Goal: Task Accomplishment & Management: Use online tool/utility

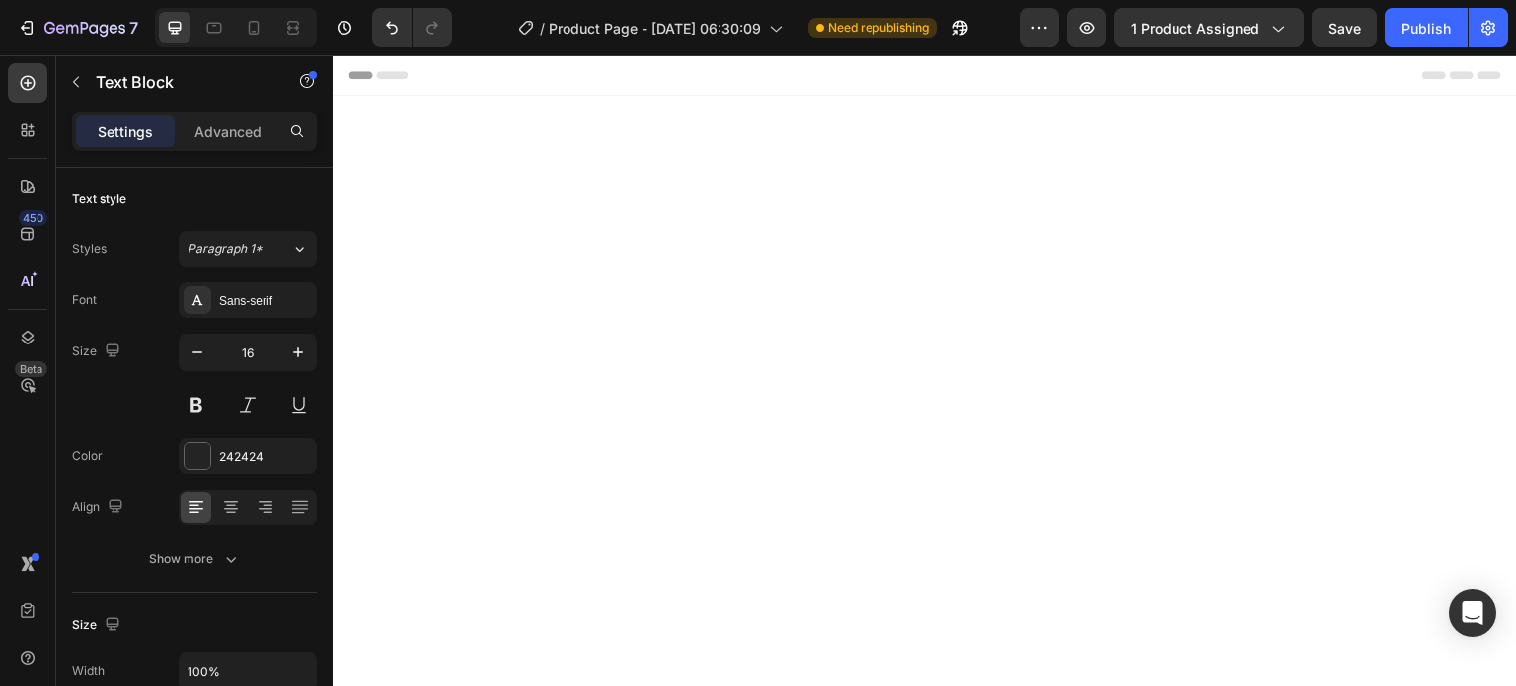
scroll to position [3768, 0]
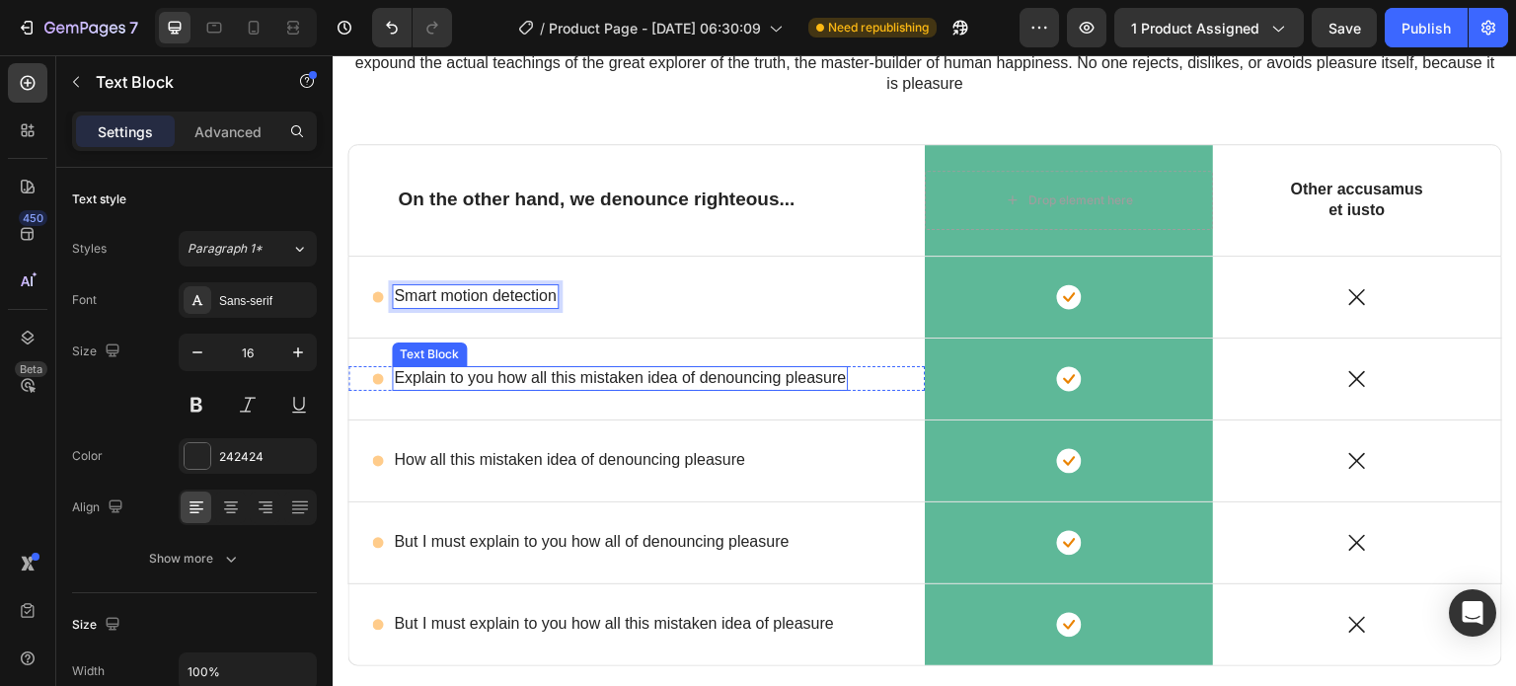
click at [468, 387] on div "Explain to you how all this mistaken idea of denouncing pleasure" at bounding box center [620, 378] width 456 height 25
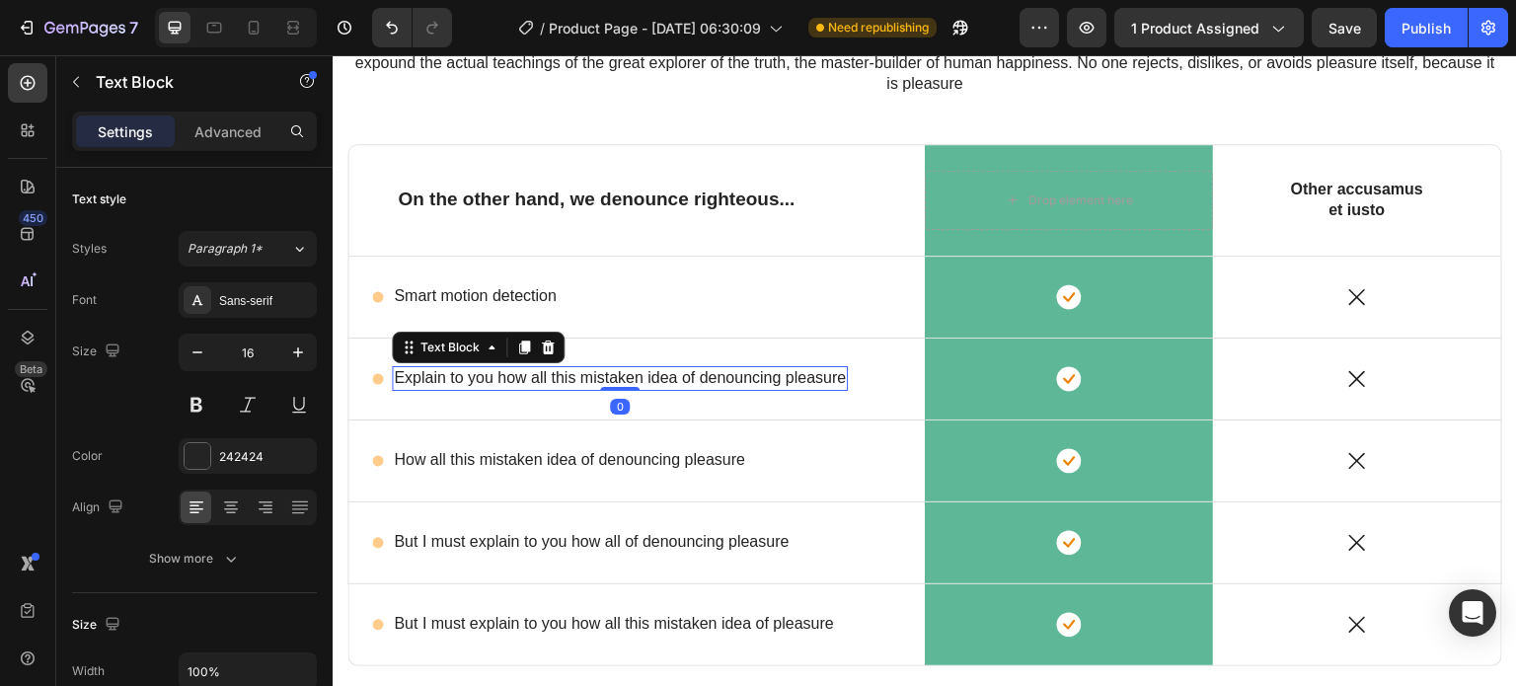
click at [470, 387] on div "Explain to you how all this mistaken idea of denouncing pleasure" at bounding box center [620, 378] width 456 height 25
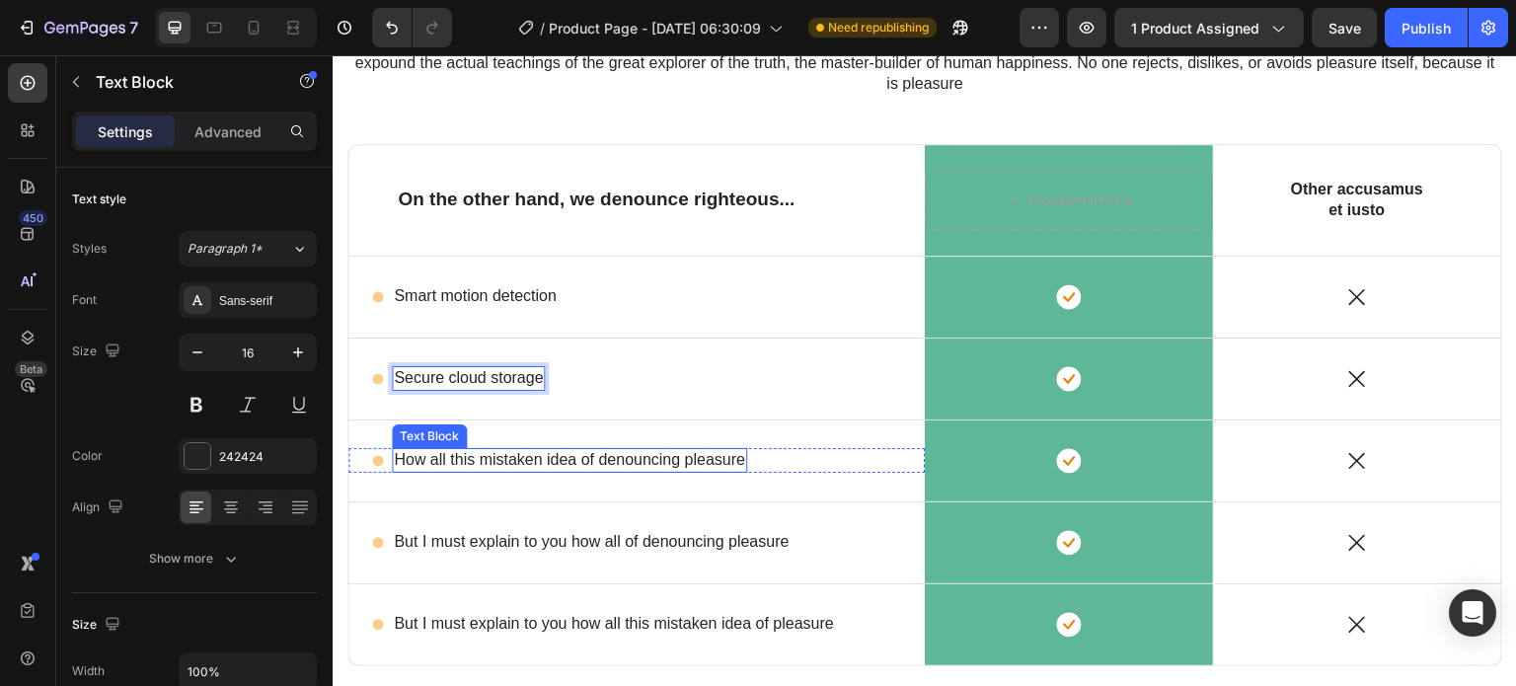
click at [440, 470] on div "How all this mistaken idea of denouncing pleasure" at bounding box center [569, 460] width 355 height 25
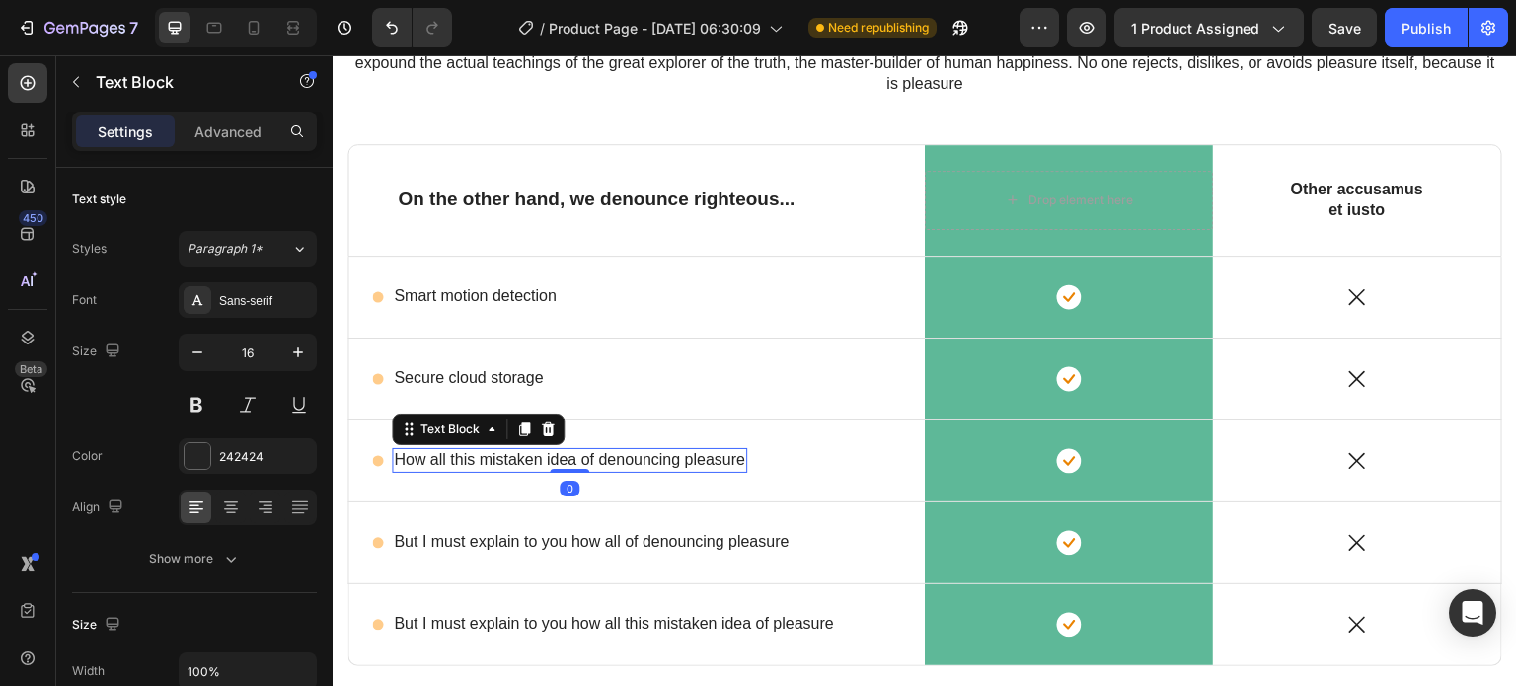
click at [458, 462] on p "How all this mistaken idea of denouncing pleasure" at bounding box center [569, 460] width 351 height 21
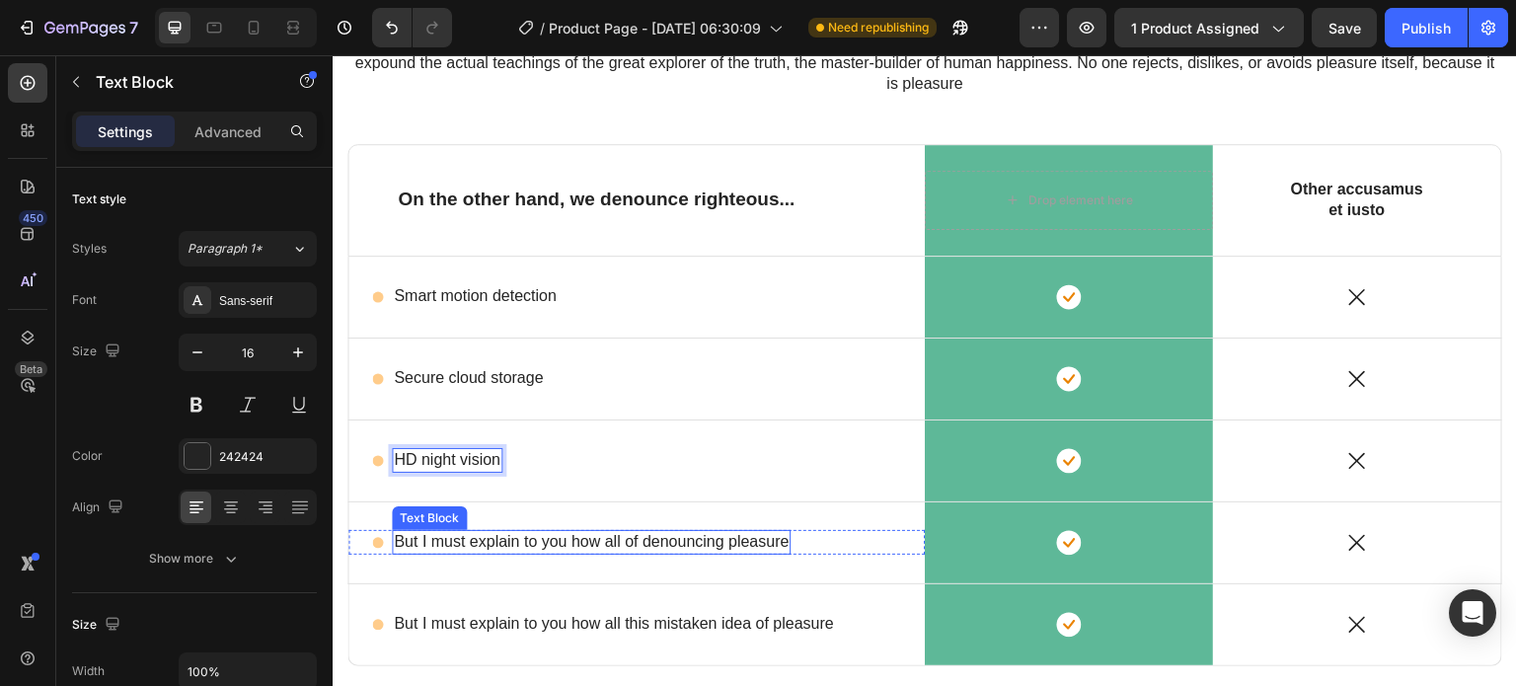
click at [534, 537] on p "But I must explain to you how all of denouncing pleasure" at bounding box center [591, 542] width 395 height 21
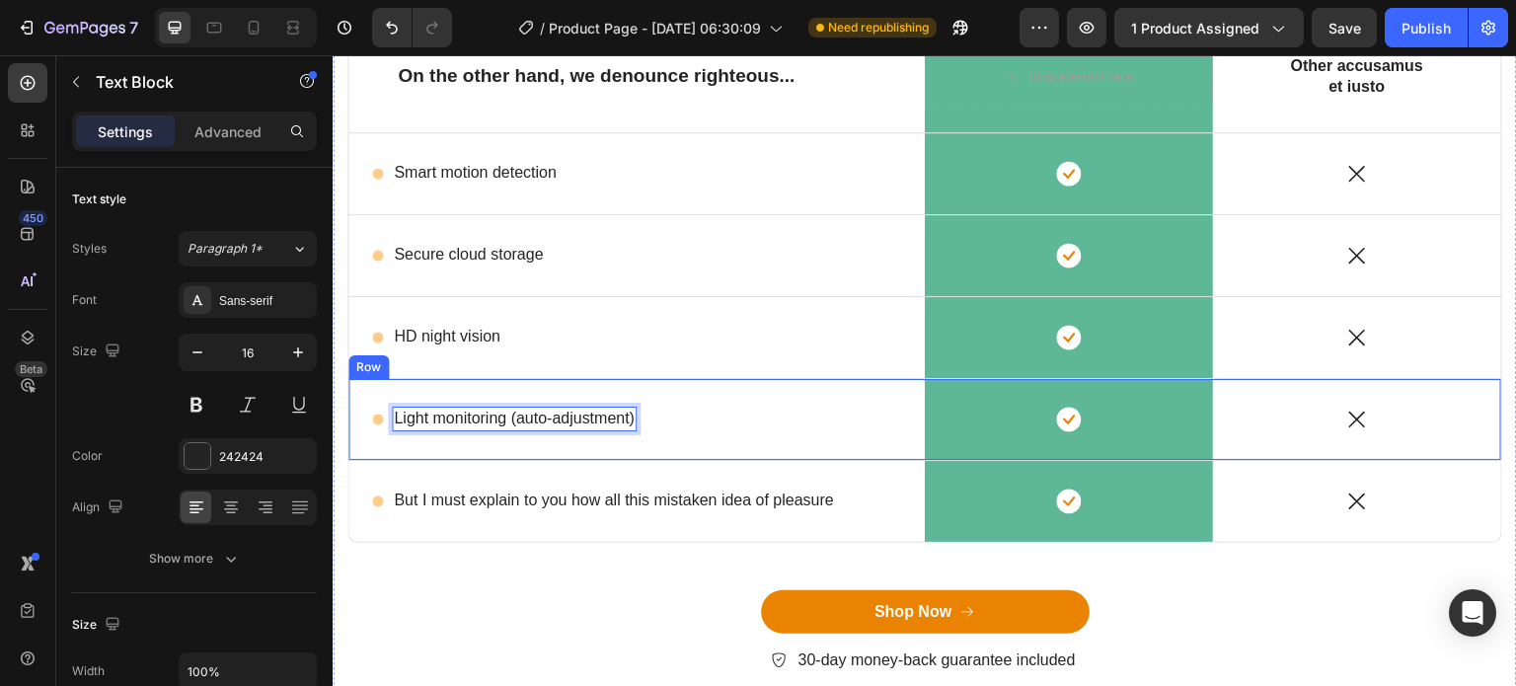
scroll to position [3965, 0]
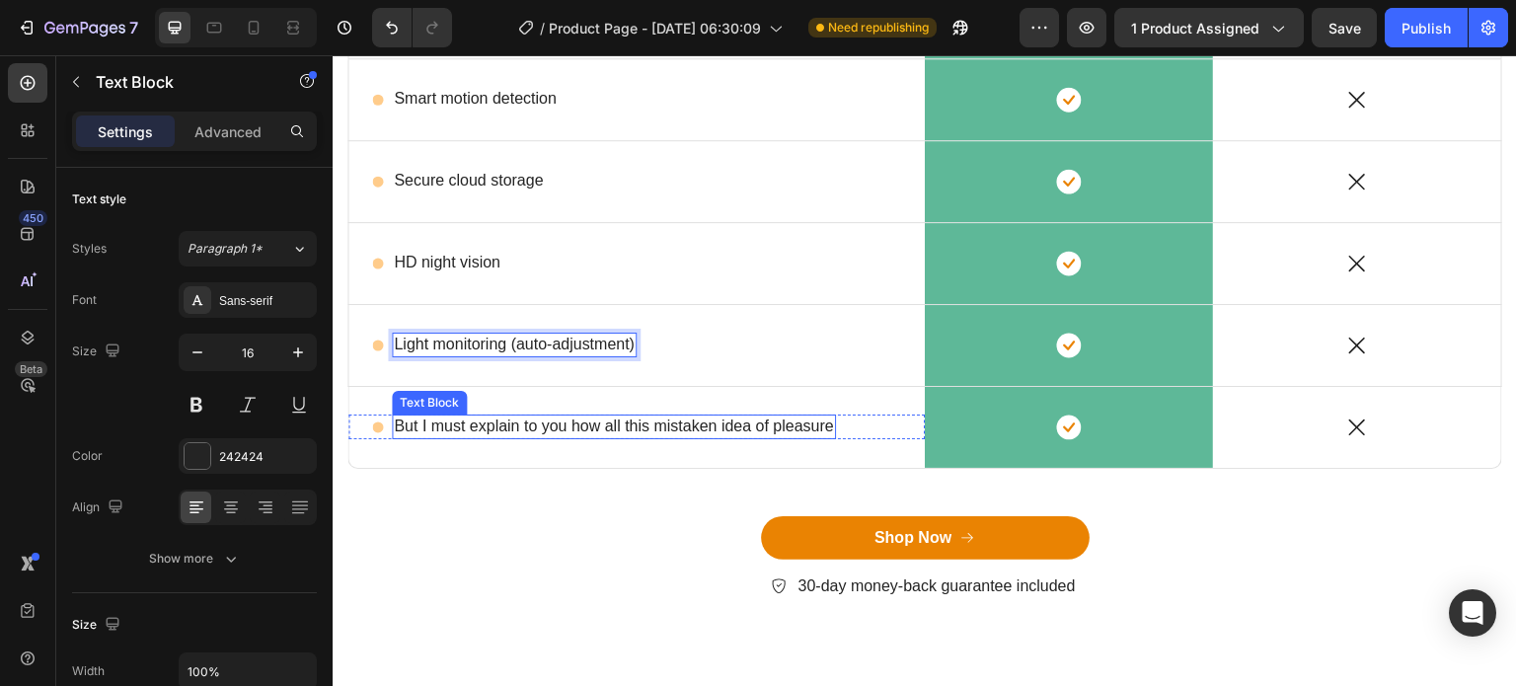
click at [568, 425] on p "But I must explain to you how all this mistaken idea of pleasure" at bounding box center [614, 426] width 440 height 21
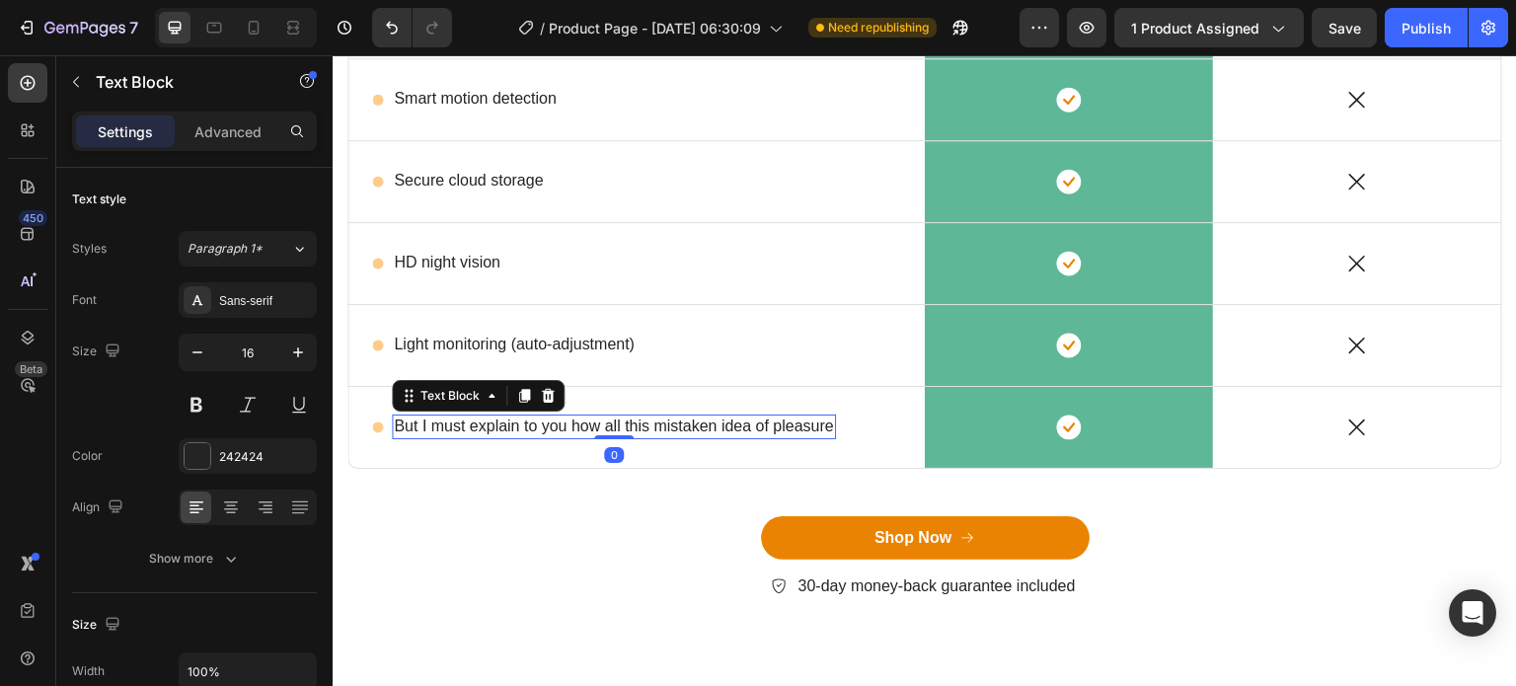
click at [569, 425] on p "But I must explain to you how all this mistaken idea of pleasure" at bounding box center [614, 426] width 440 height 21
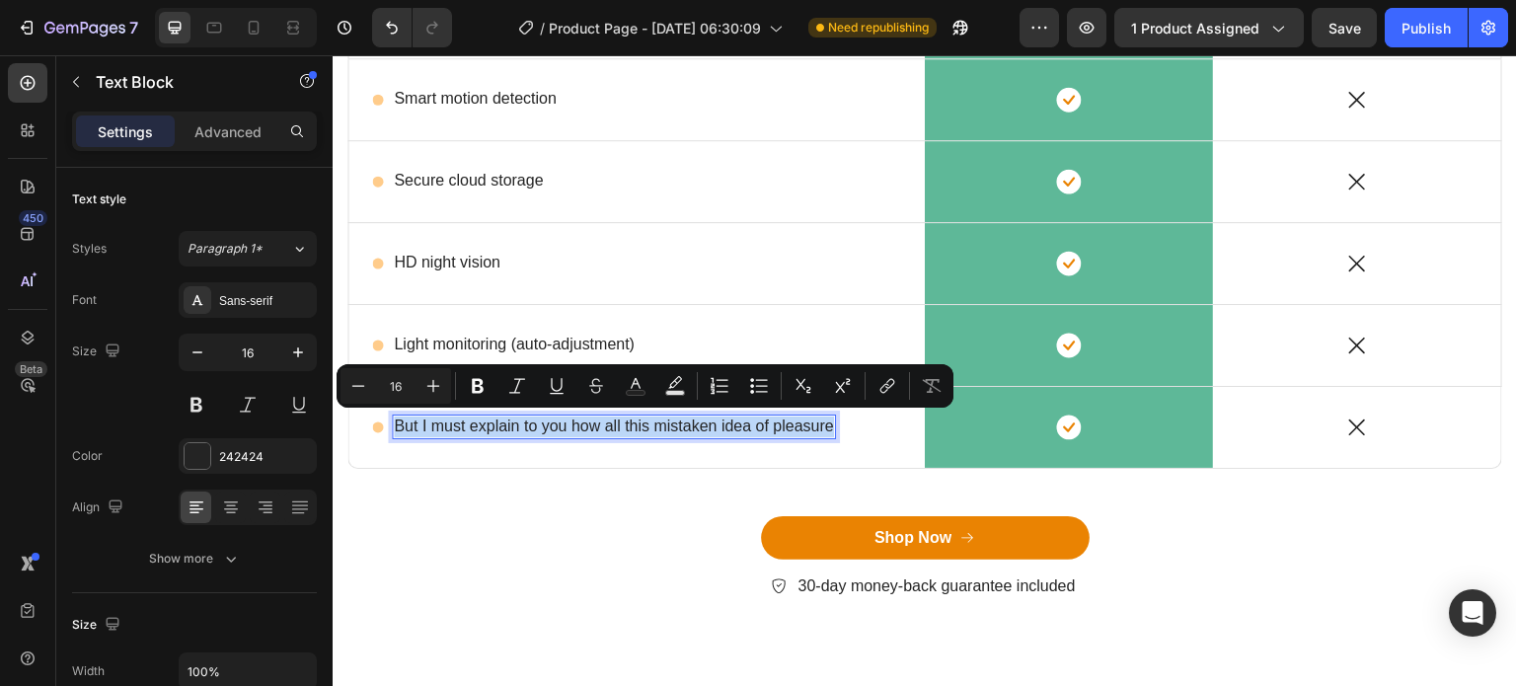
click at [569, 424] on p "But I must explain to you how all this mistaken idea of pleasure" at bounding box center [614, 426] width 440 height 21
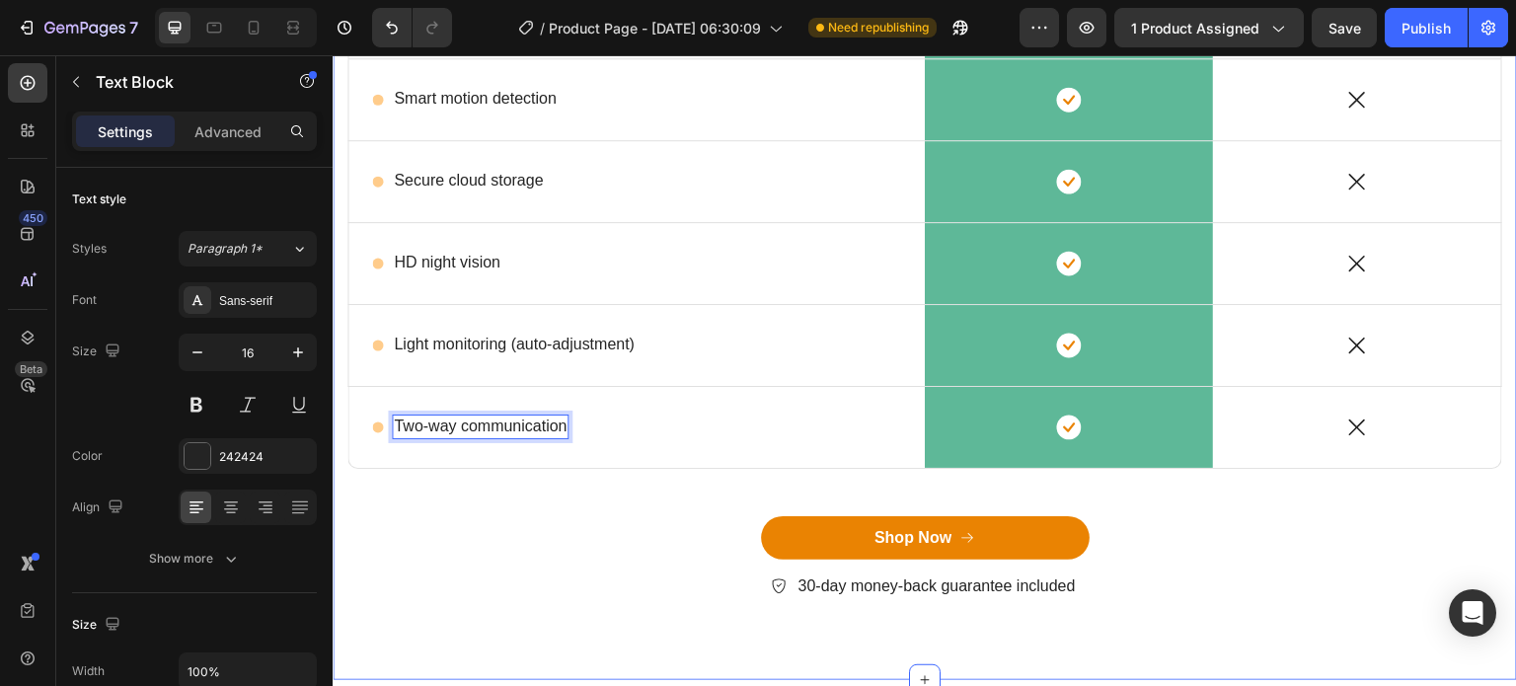
click at [644, 481] on div "Lorem ipsum dolor sit amet, consectetur adipiscing Heading But I must explain t…" at bounding box center [924, 206] width 1155 height 854
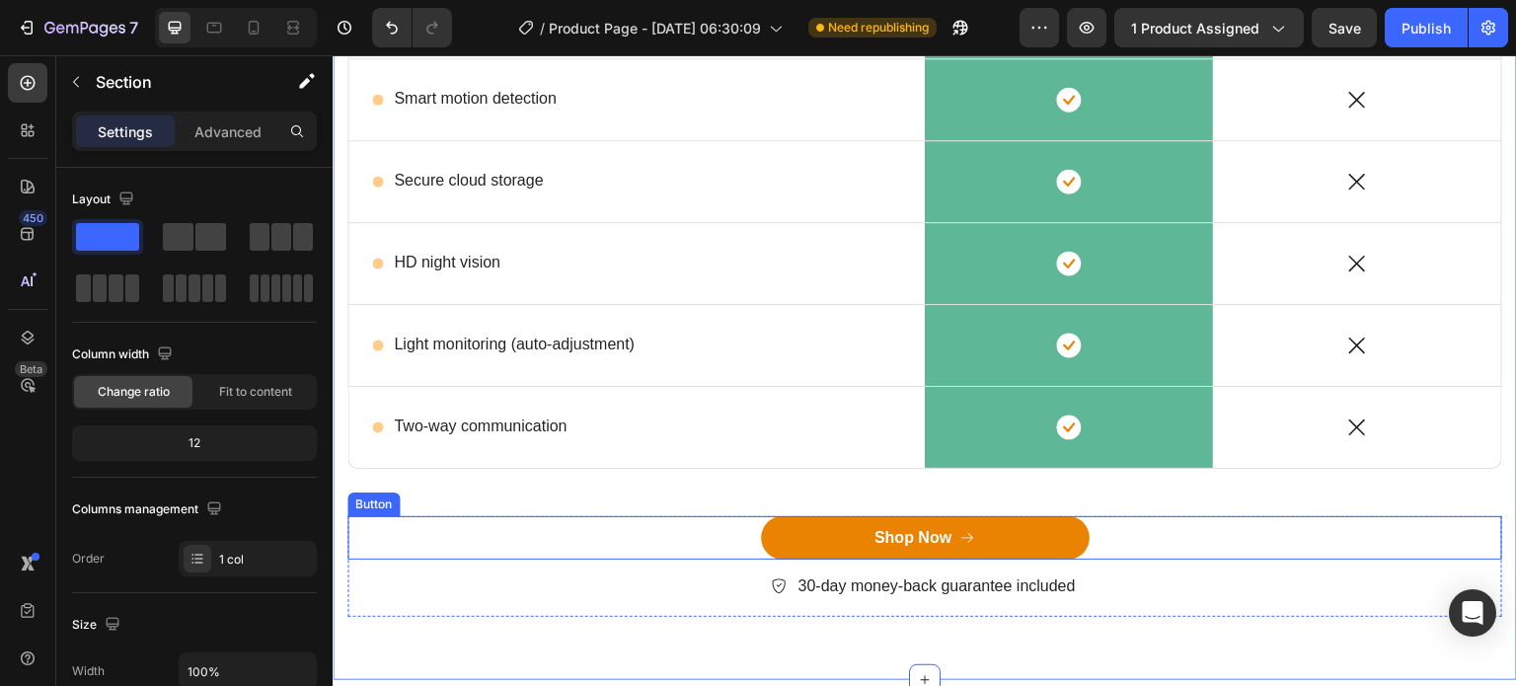
click at [650, 534] on div "Shop Now Button" at bounding box center [924, 538] width 1155 height 44
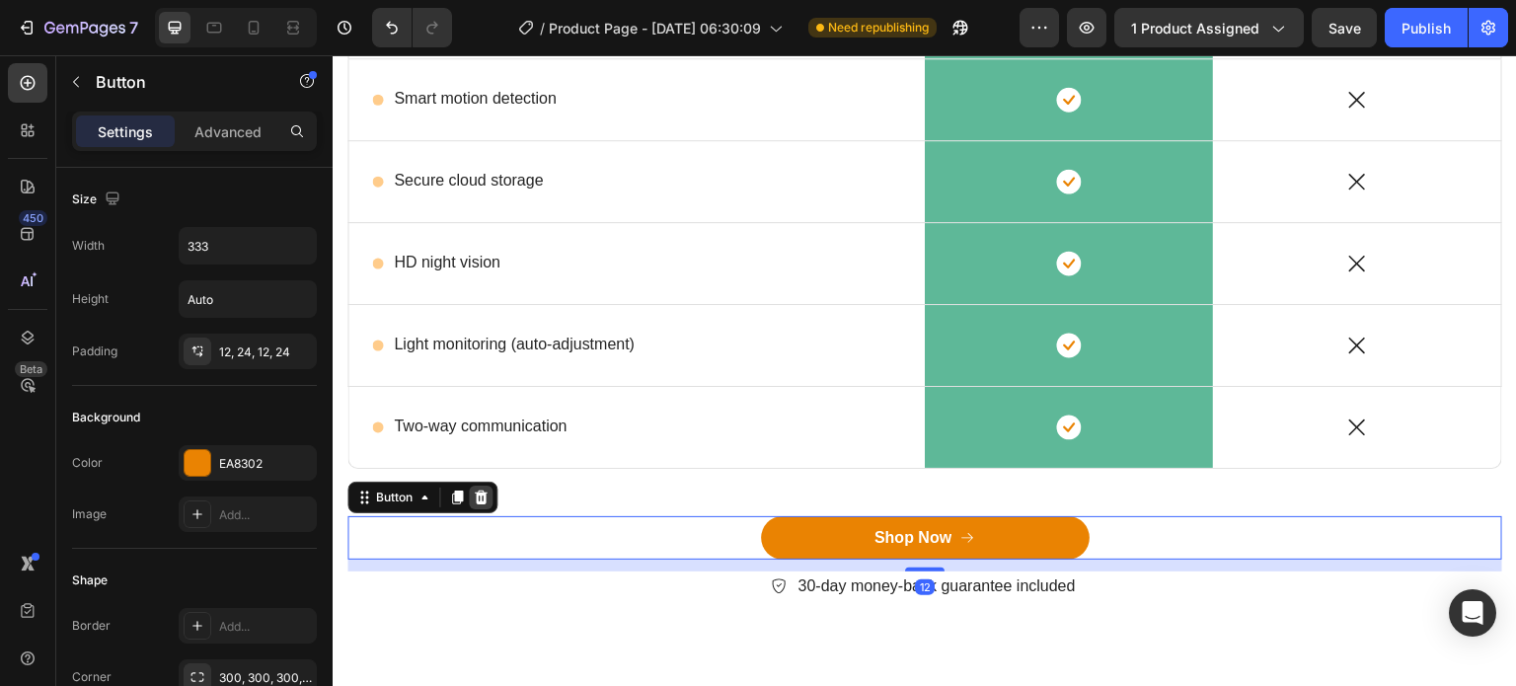
click at [492, 492] on div at bounding box center [481, 498] width 24 height 24
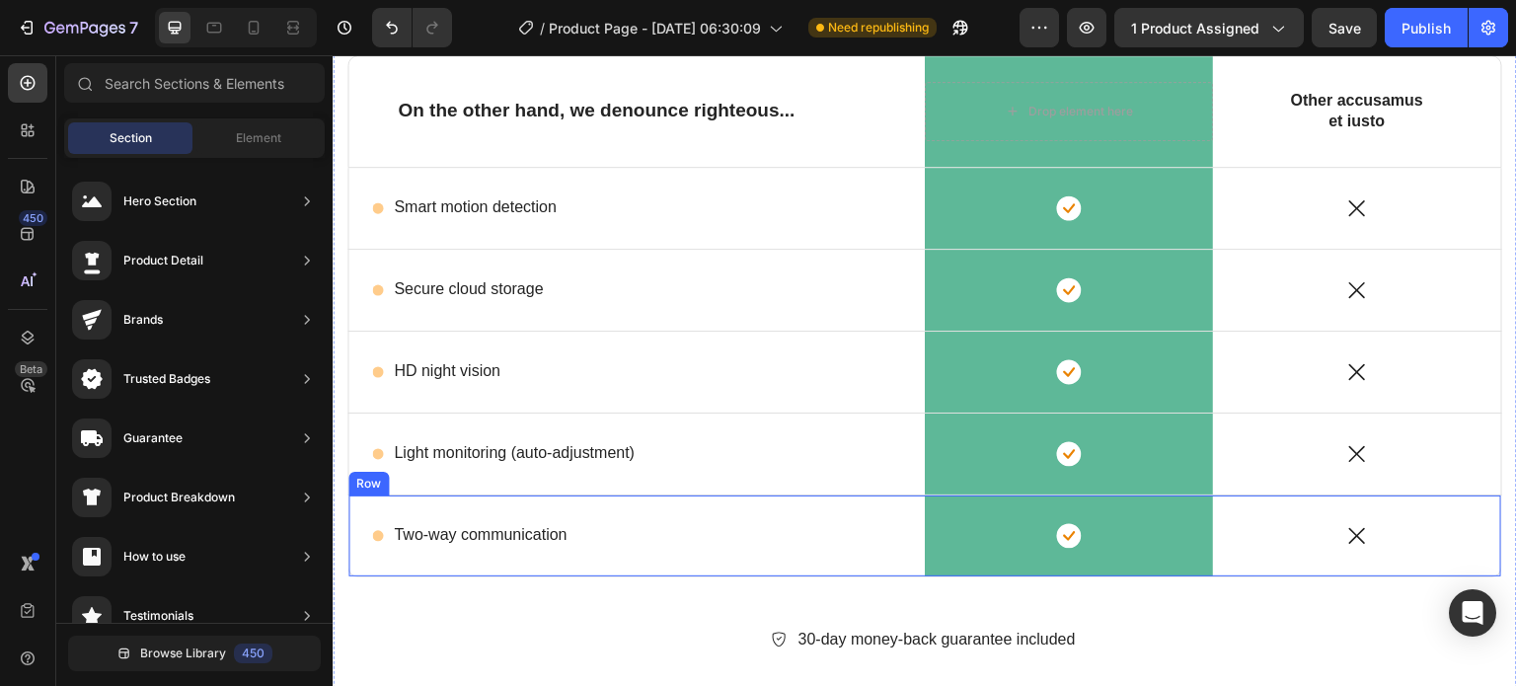
scroll to position [3768, 0]
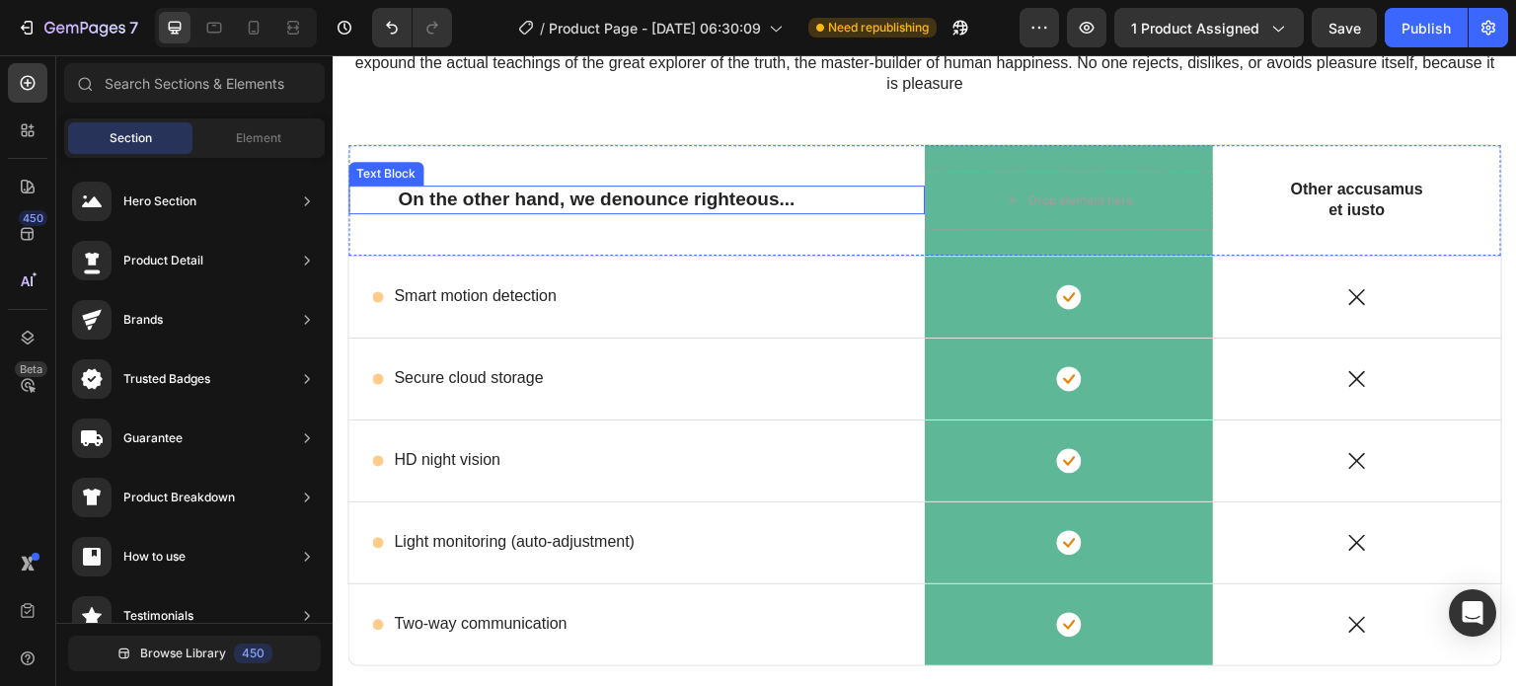
click at [505, 191] on p "On the other hand, we denounce righteous..." at bounding box center [637, 199] width 478 height 25
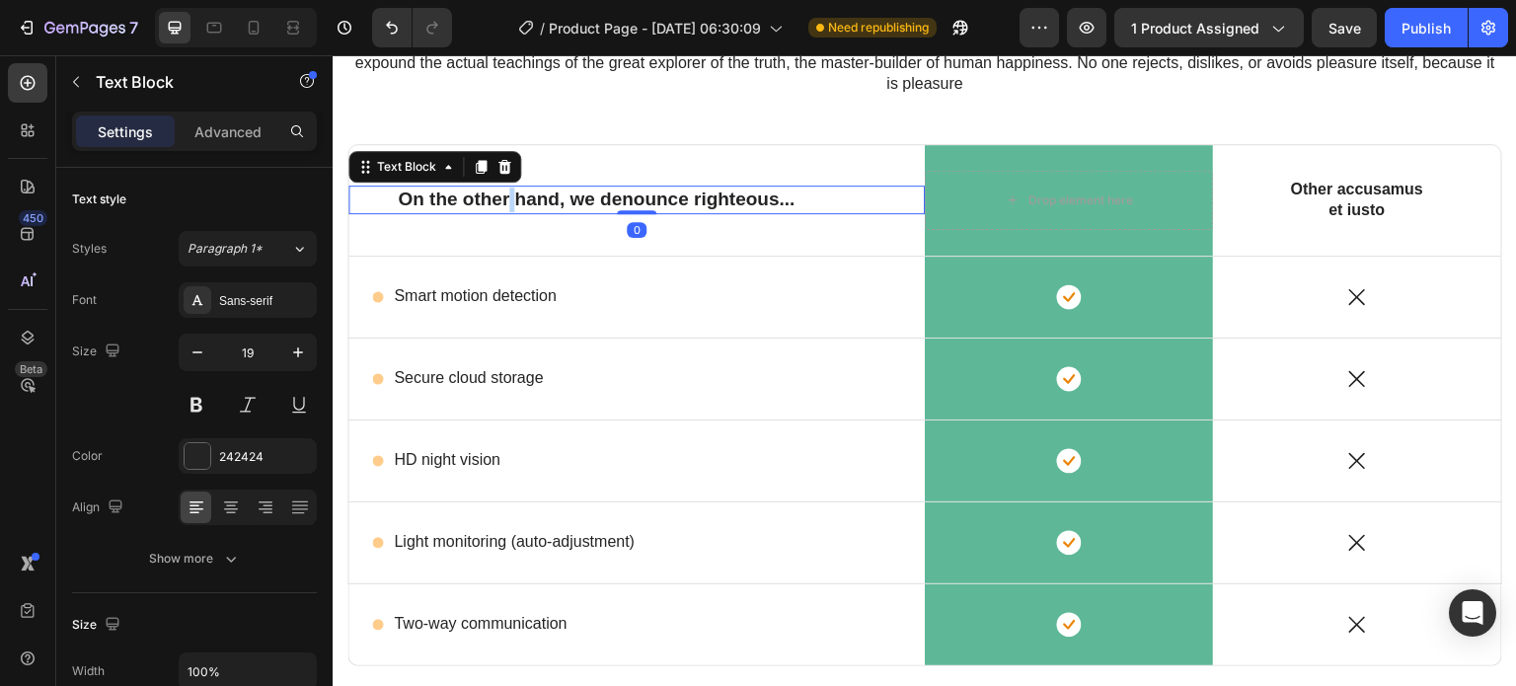
click at [505, 191] on p "On the other hand, we denounce righteous..." at bounding box center [637, 199] width 478 height 25
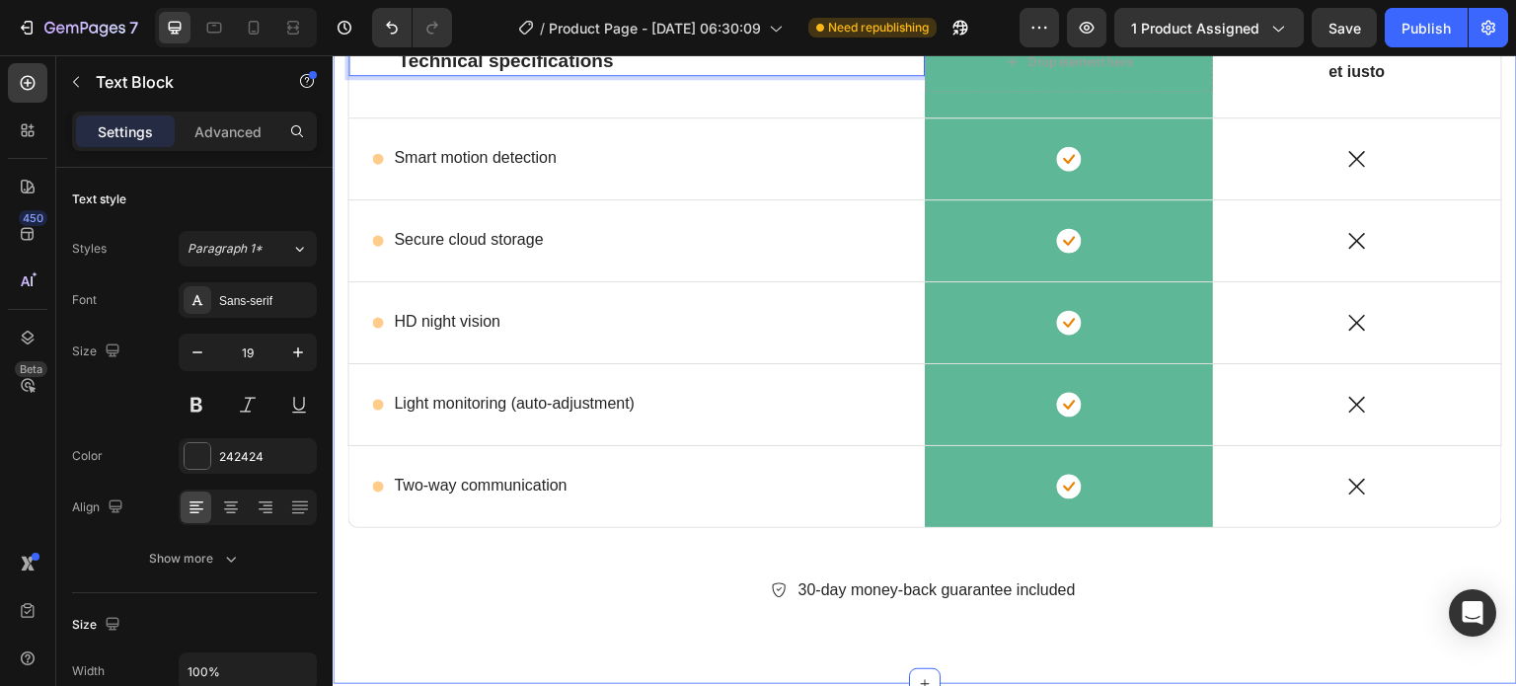
scroll to position [3570, 0]
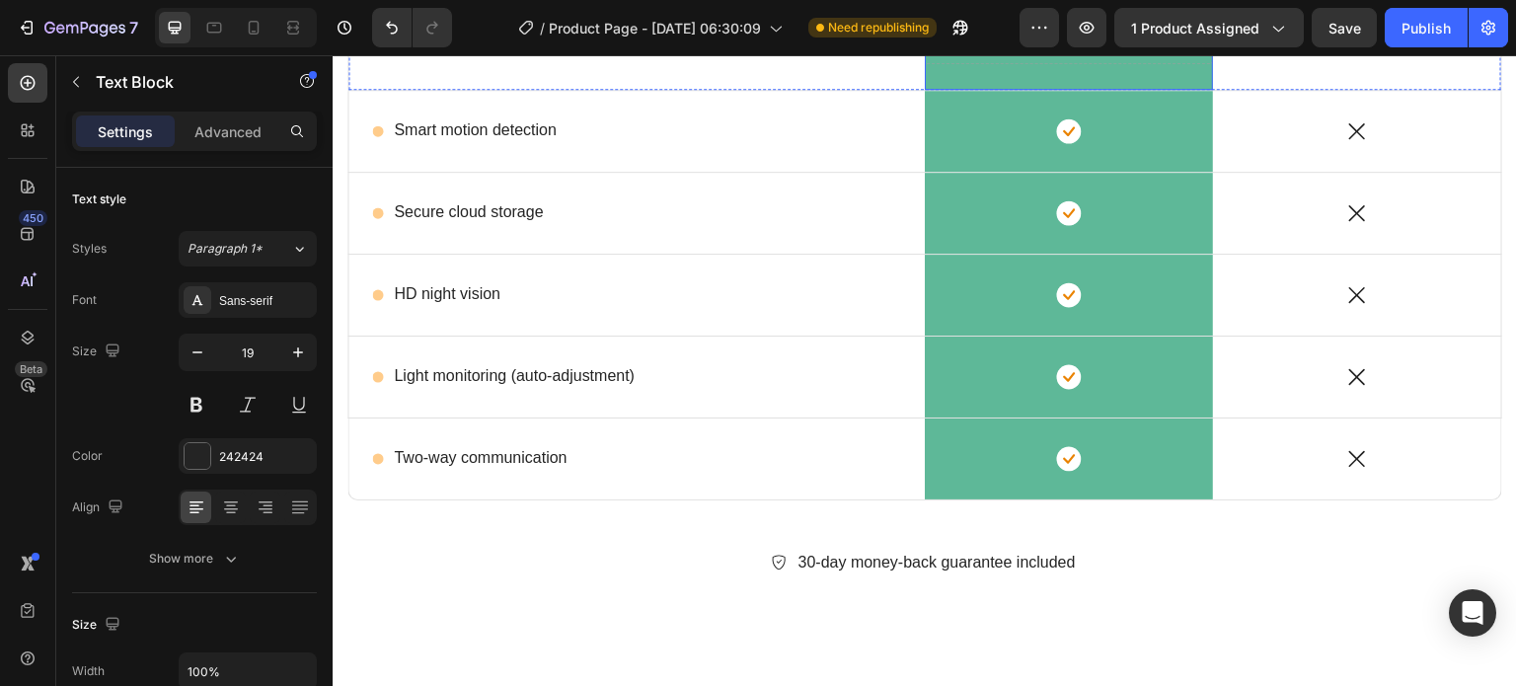
click at [1088, 50] on div "Drop element here" at bounding box center [1069, 35] width 160 height 32
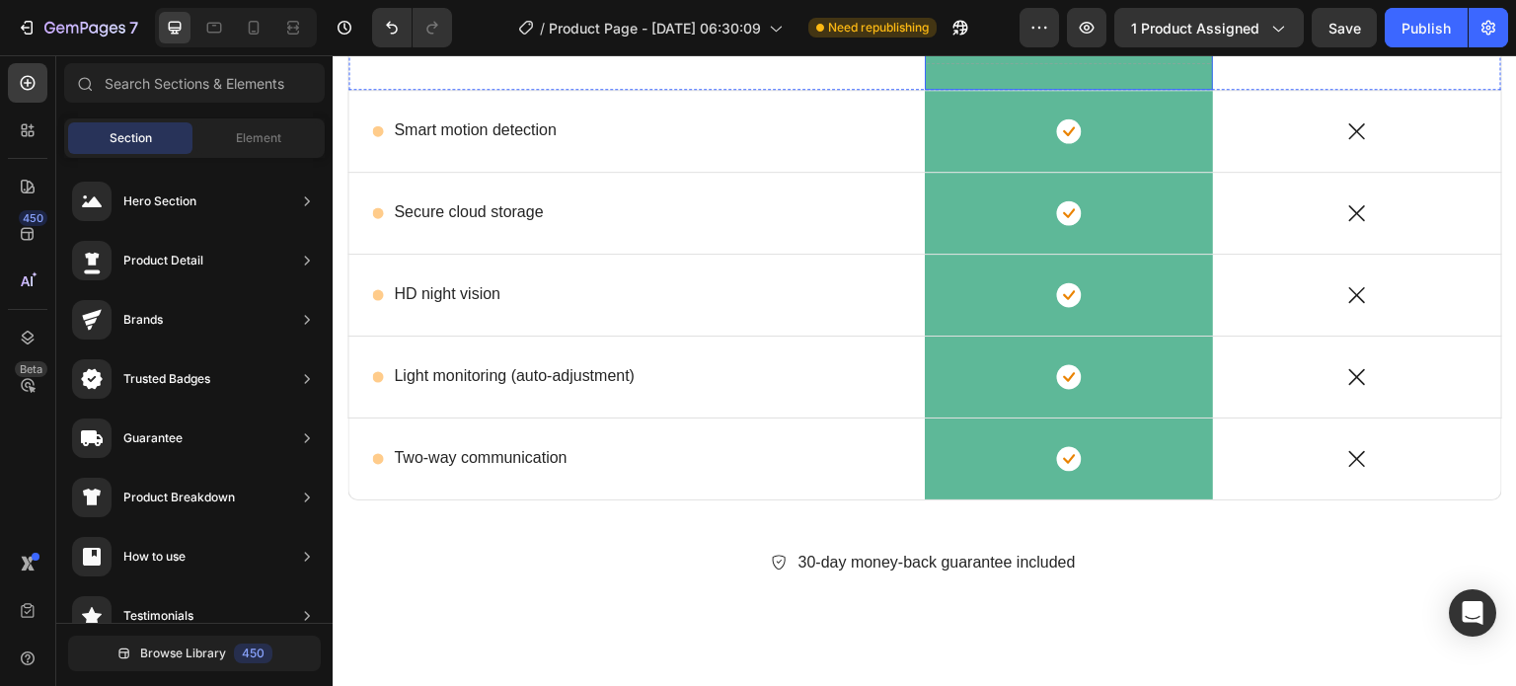
click at [1031, 42] on div "Drop element here" at bounding box center [1080, 35] width 105 height 16
click at [1045, 42] on div "Drop element here" at bounding box center [1080, 35] width 105 height 16
click at [1028, 42] on div "Drop element here" at bounding box center [1080, 35] width 105 height 16
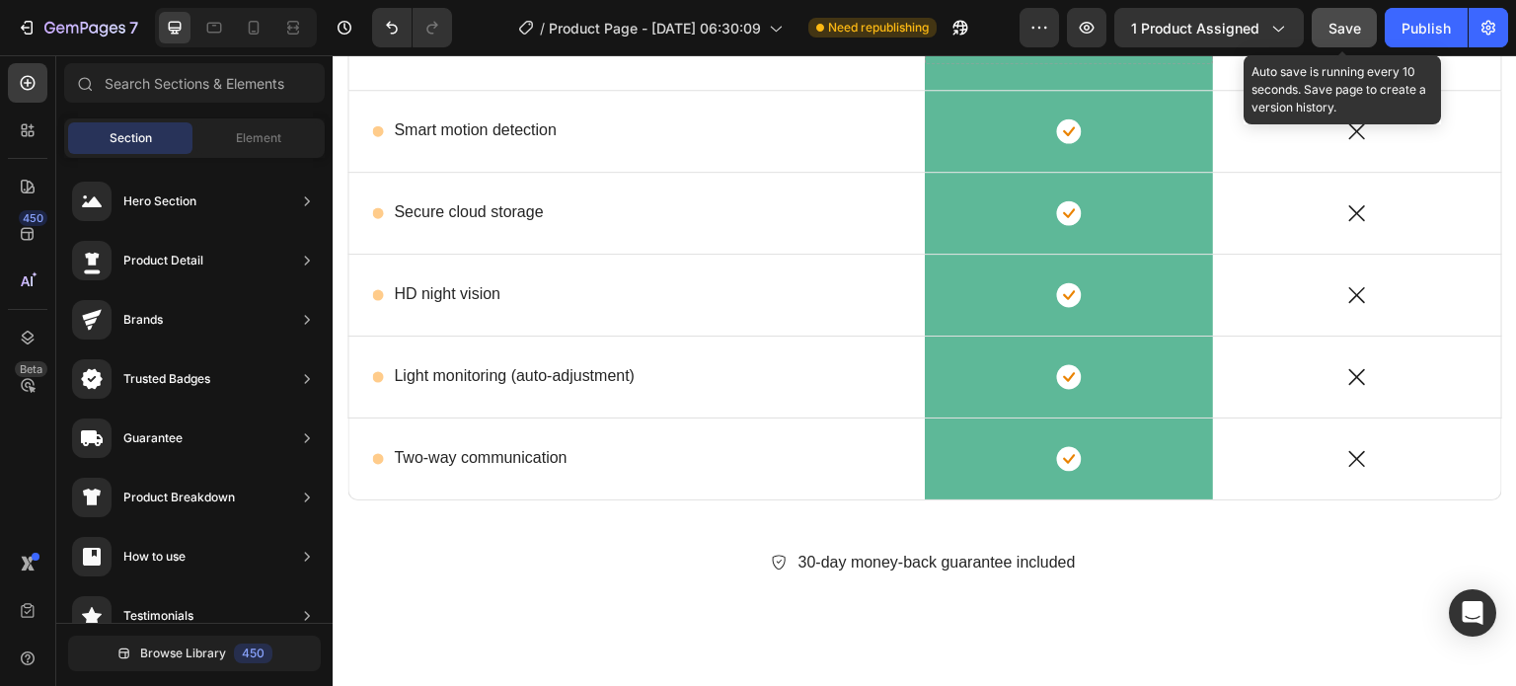
click at [1344, 27] on span "Save" at bounding box center [1344, 28] width 33 height 17
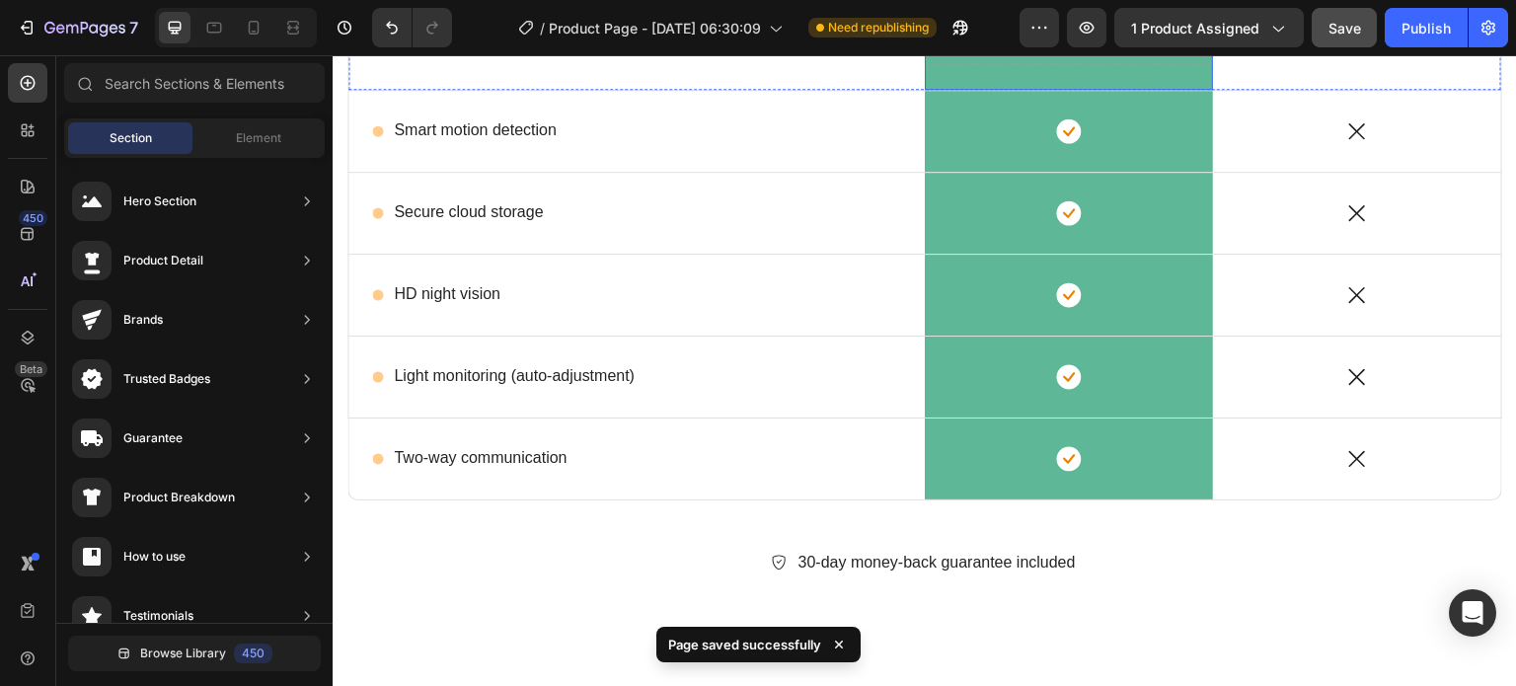
click at [1085, 42] on div "Drop element here" at bounding box center [1080, 35] width 105 height 16
click at [1086, 42] on div "Drop element here" at bounding box center [1080, 35] width 105 height 16
click at [1088, 42] on div "Drop element here" at bounding box center [1080, 35] width 105 height 16
click at [1179, 64] on div "Drop element here" at bounding box center [1069, 34] width 288 height 59
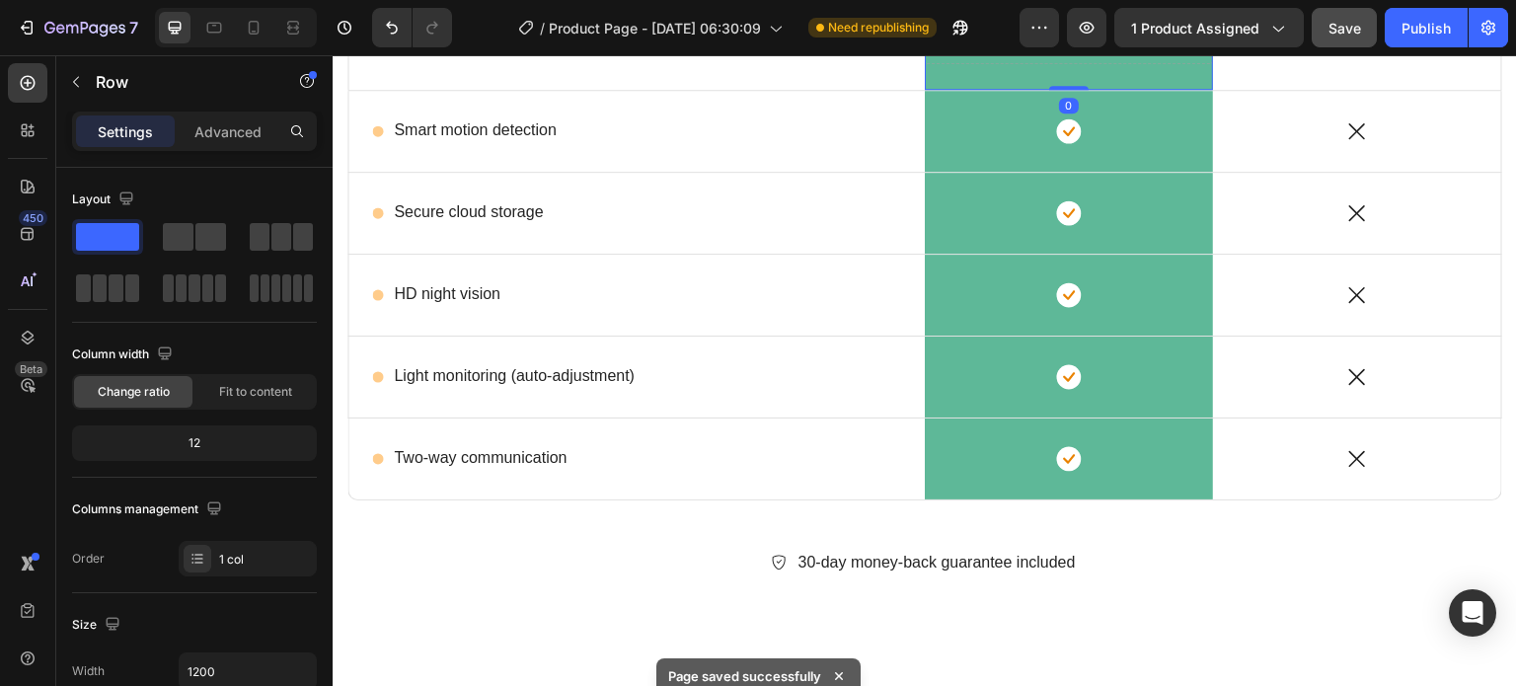
click at [1147, 64] on div "Drop element here" at bounding box center [1069, 34] width 288 height 59
click at [1176, 64] on div "Drop element here" at bounding box center [1069, 34] width 288 height 59
click at [1172, 90] on div "Drop element here Row 0" at bounding box center [1069, 34] width 288 height 111
click at [1011, 90] on div "Drop element here Row 0" at bounding box center [1069, 34] width 288 height 111
click at [1002, 64] on div "Drop element here" at bounding box center [1069, 34] width 288 height 59
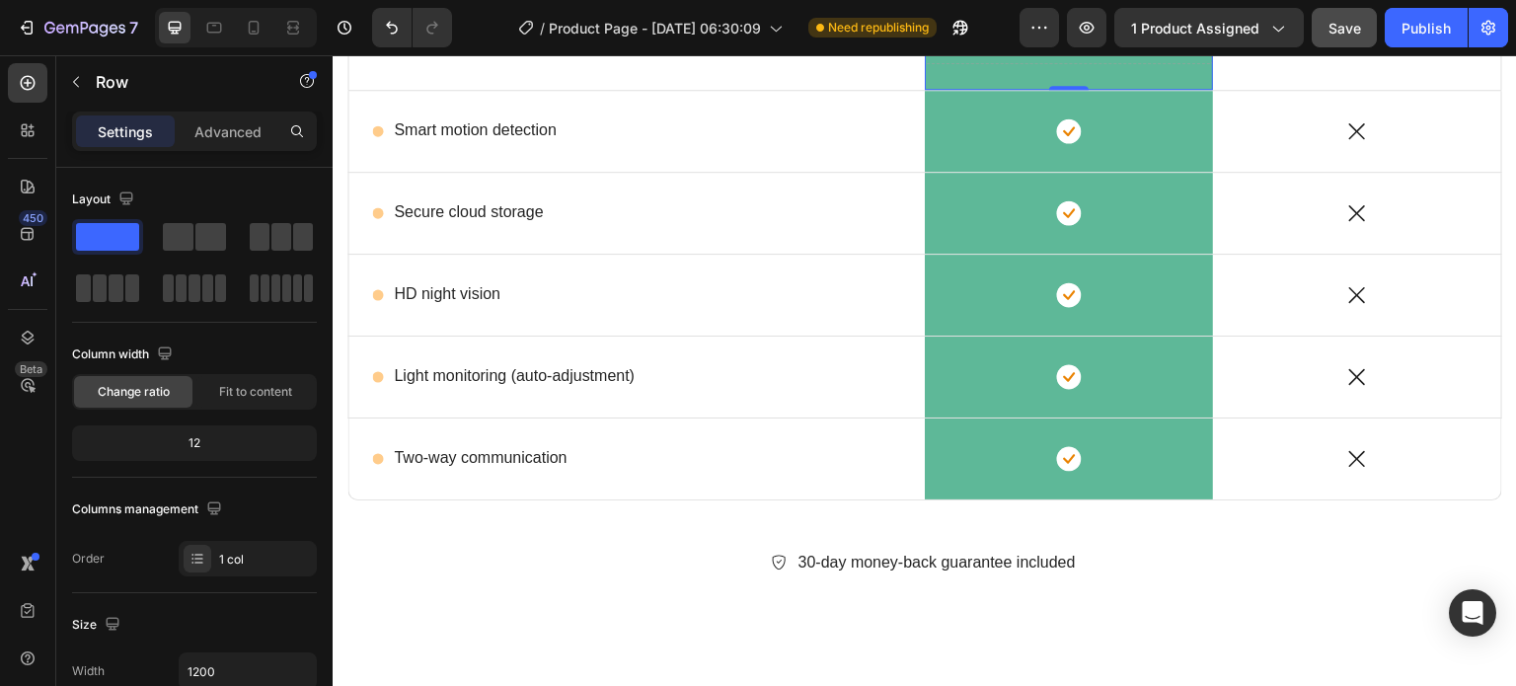
click at [952, 90] on div "Drop element here Row 0" at bounding box center [1069, 34] width 288 height 111
click at [1119, 42] on div "Drop element here" at bounding box center [1080, 35] width 105 height 16
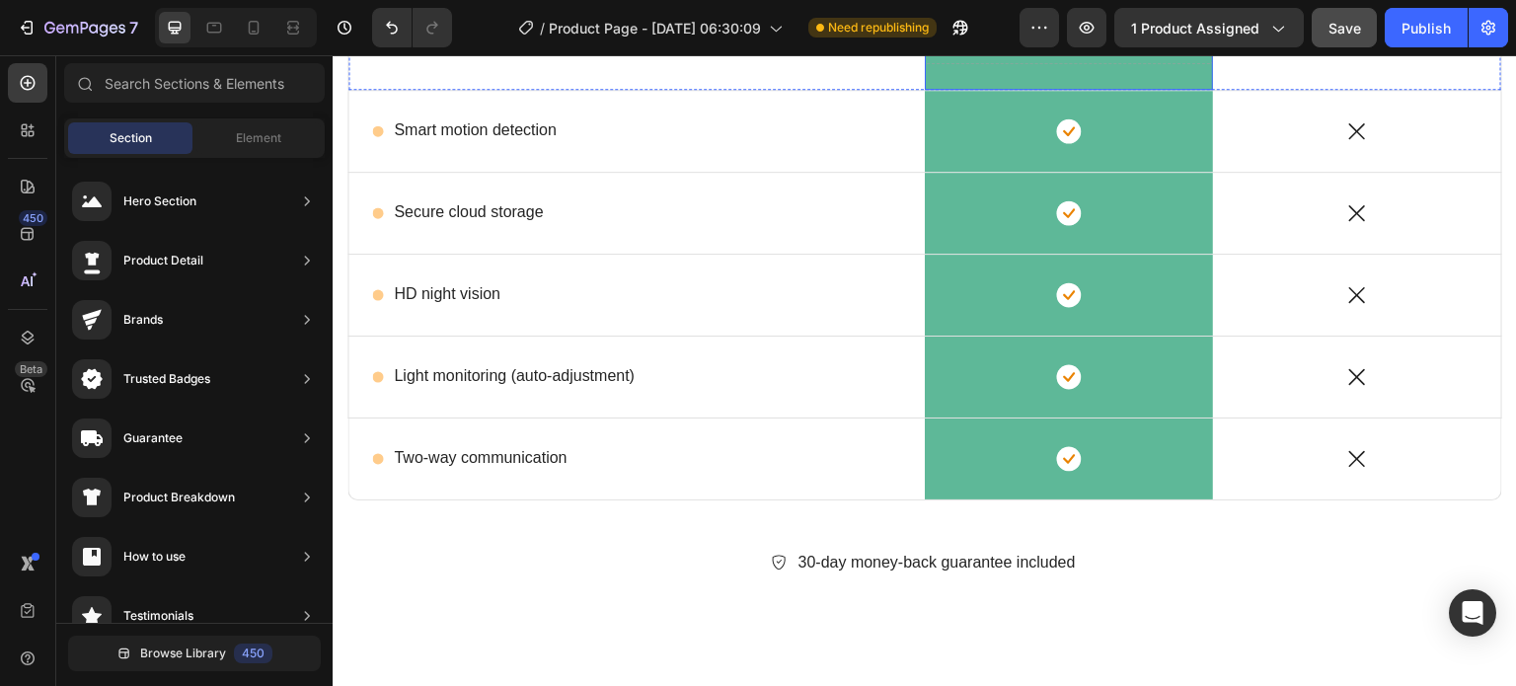
click at [1085, 42] on div "Drop element here" at bounding box center [1080, 35] width 105 height 16
click at [1069, 90] on div "Drop element here Row" at bounding box center [1069, 34] width 288 height 111
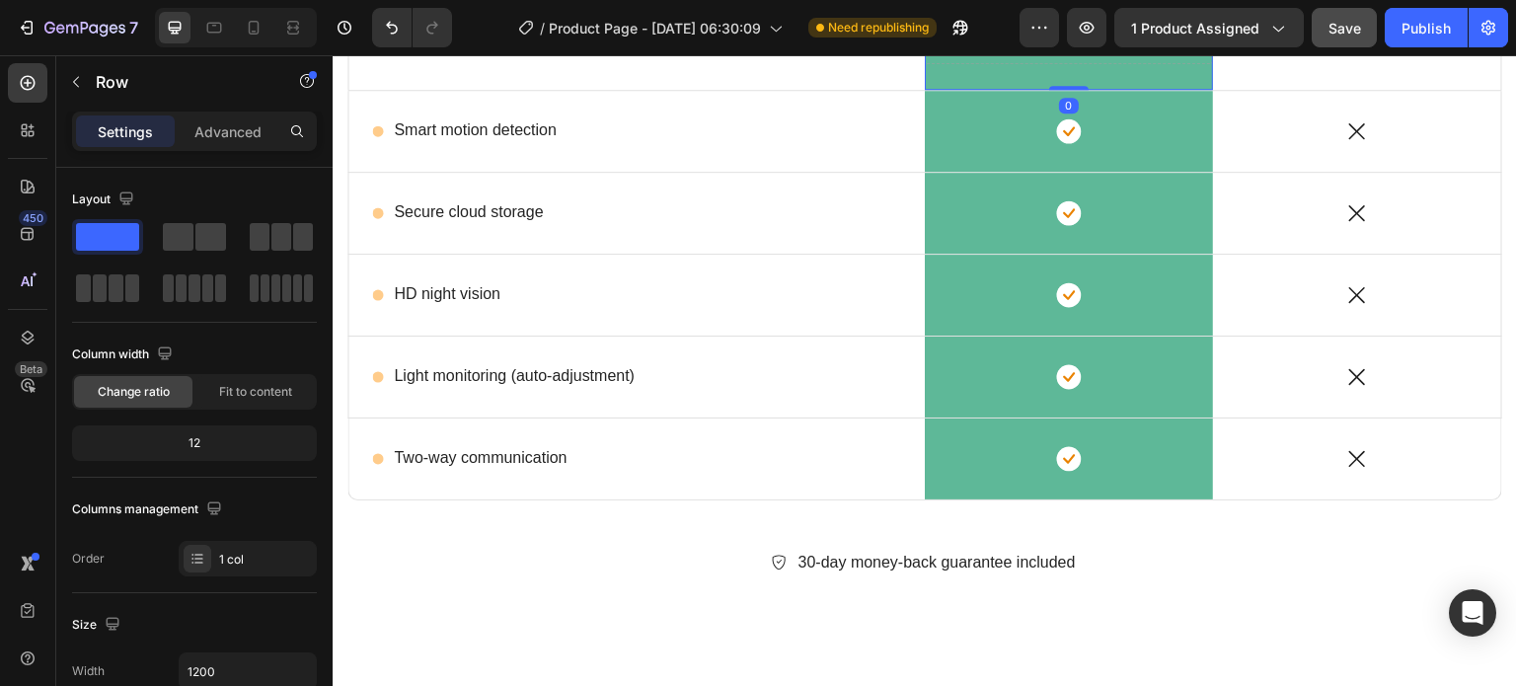
click at [1068, 90] on div "Drop element here Row 0" at bounding box center [1069, 34] width 288 height 111
click at [1166, 64] on div "Drop element here" at bounding box center [1069, 34] width 288 height 59
click at [1081, 42] on div "Drop element here" at bounding box center [1080, 35] width 105 height 16
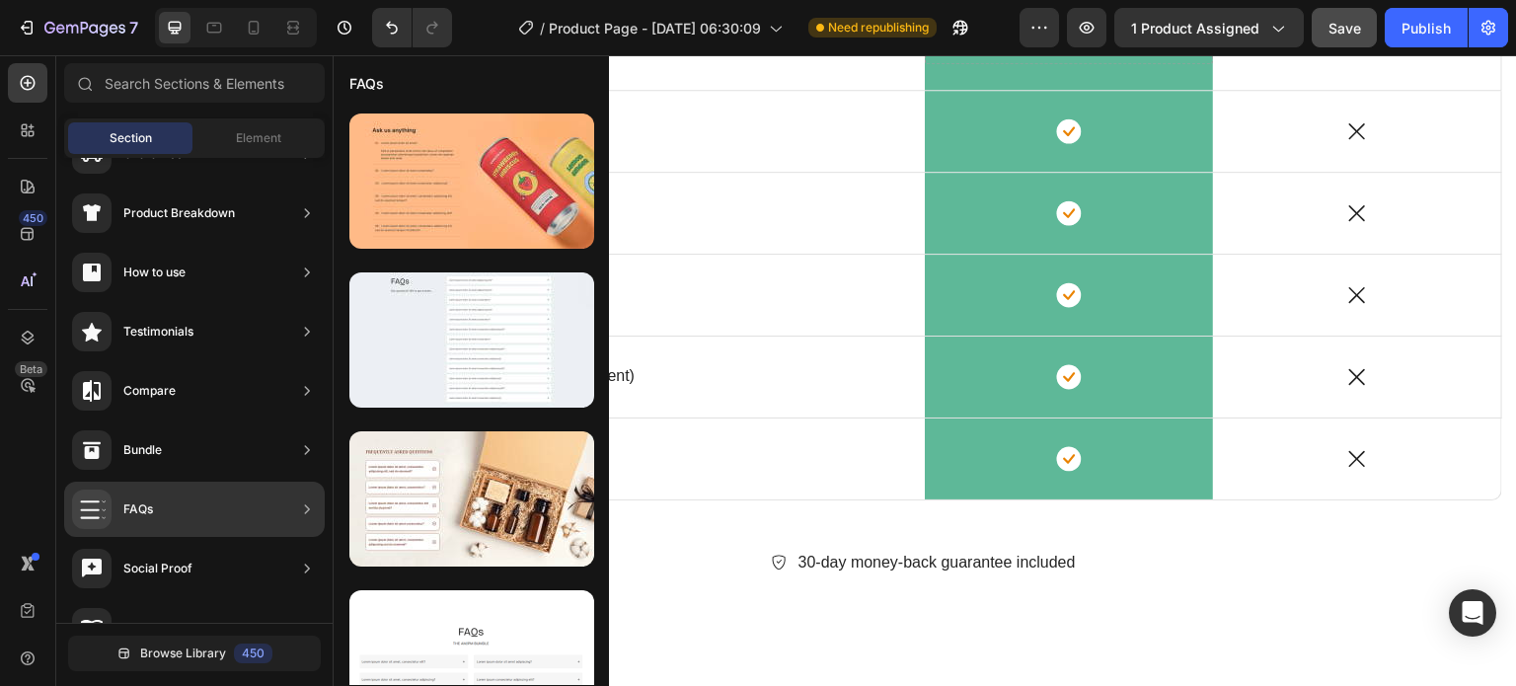
scroll to position [0, 0]
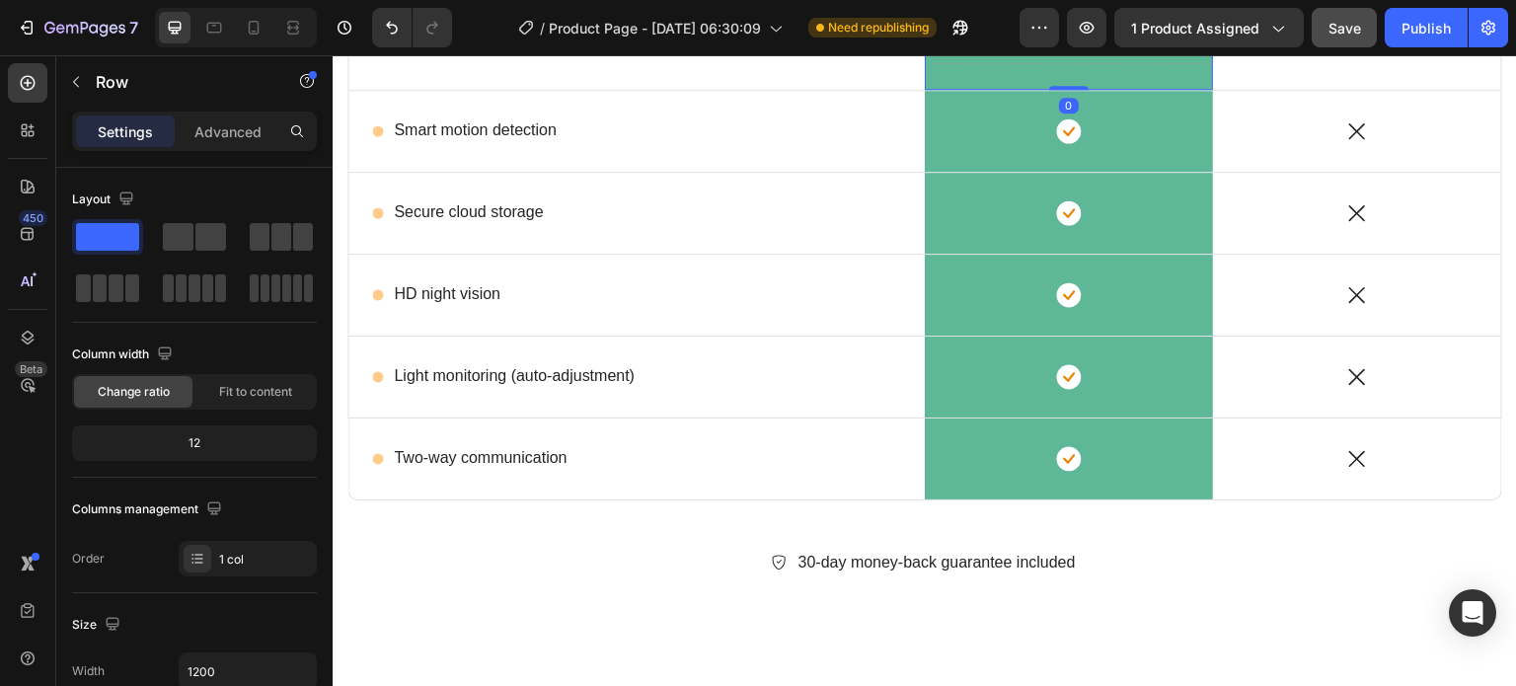
click at [977, 64] on div "Drop element here" at bounding box center [1069, 34] width 288 height 59
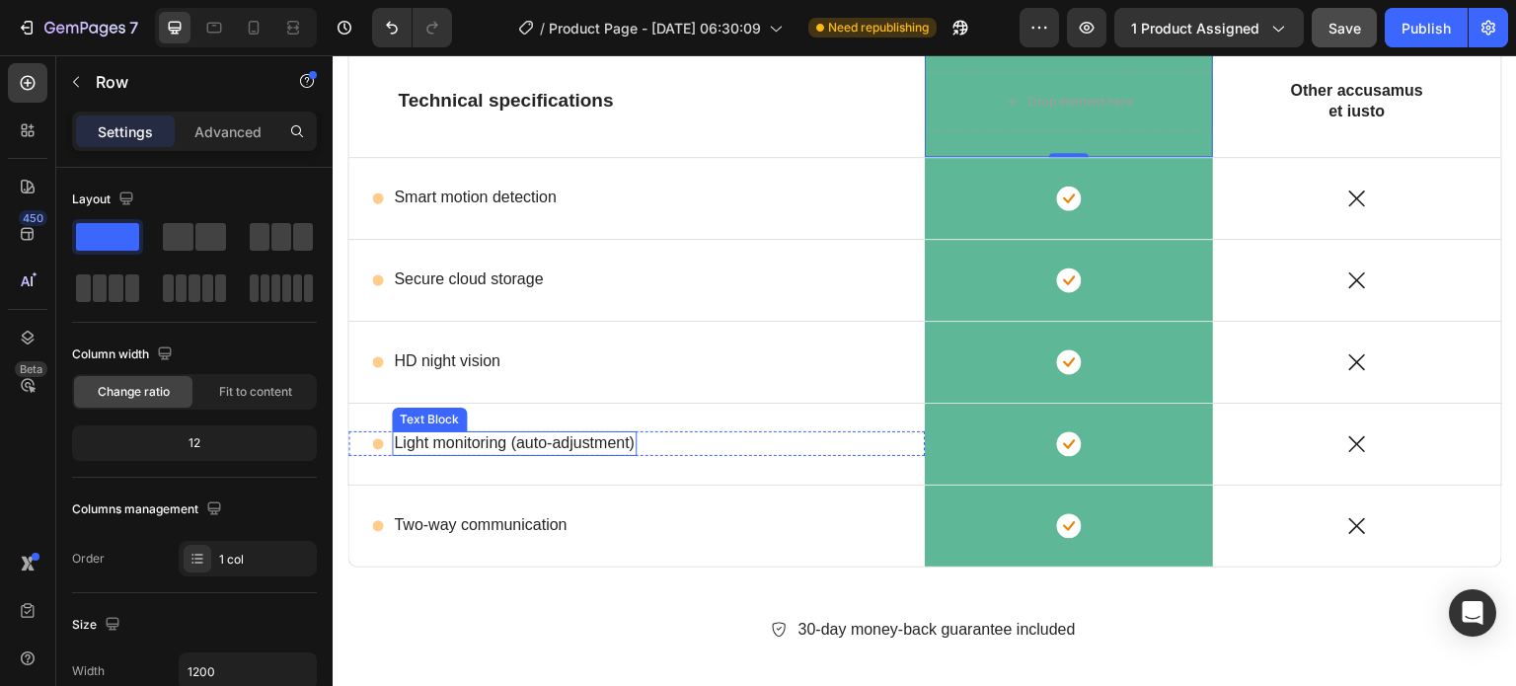
scroll to position [3768, 0]
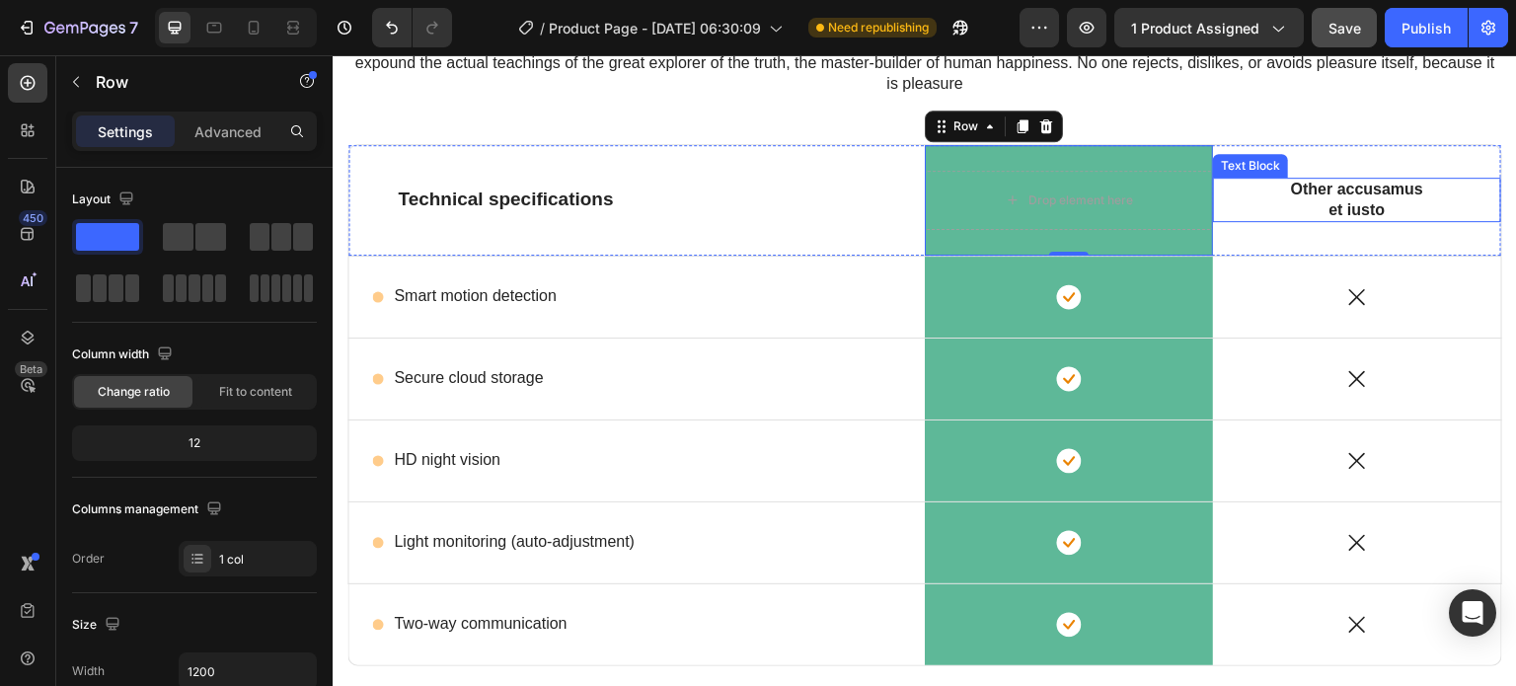
click at [1346, 182] on p "Other accusamus et iusto" at bounding box center [1357, 200] width 142 height 41
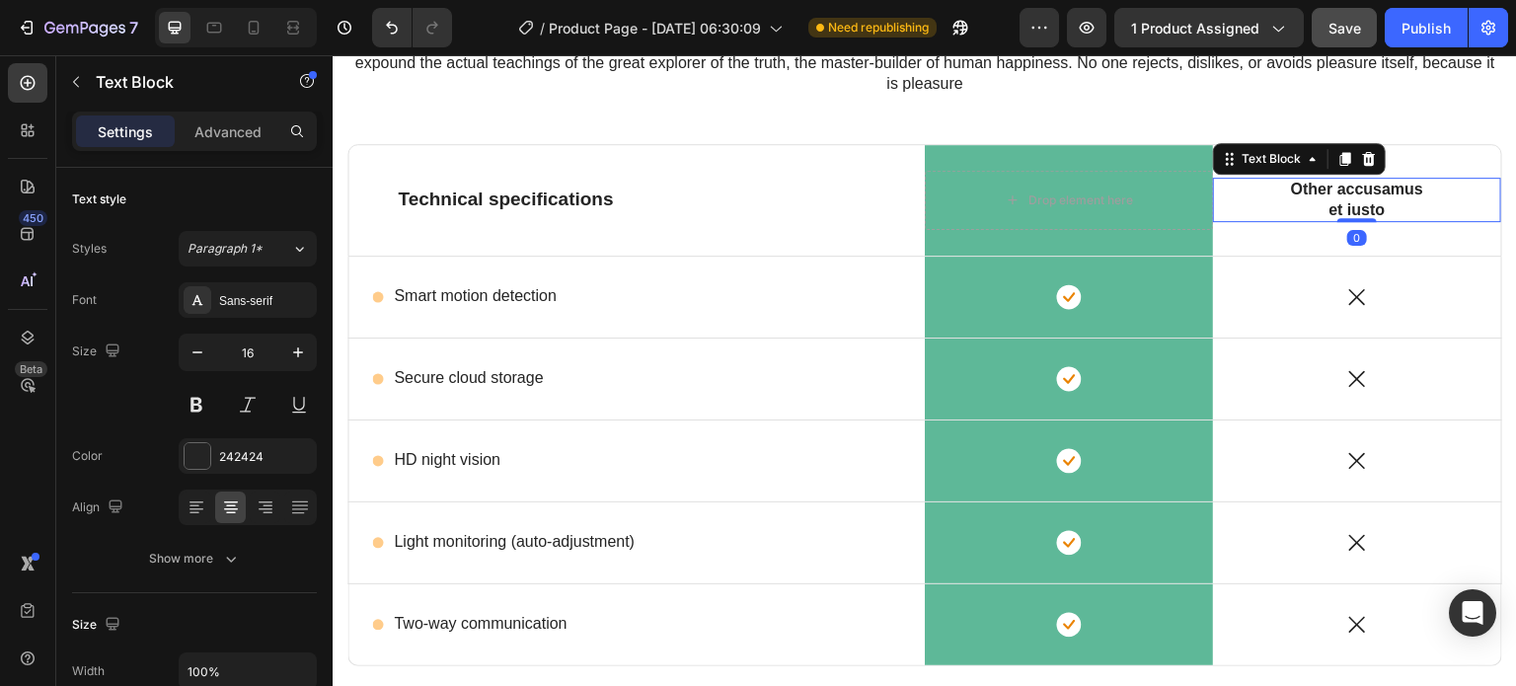
click at [1348, 186] on p "Other accusamus et iusto" at bounding box center [1357, 200] width 142 height 41
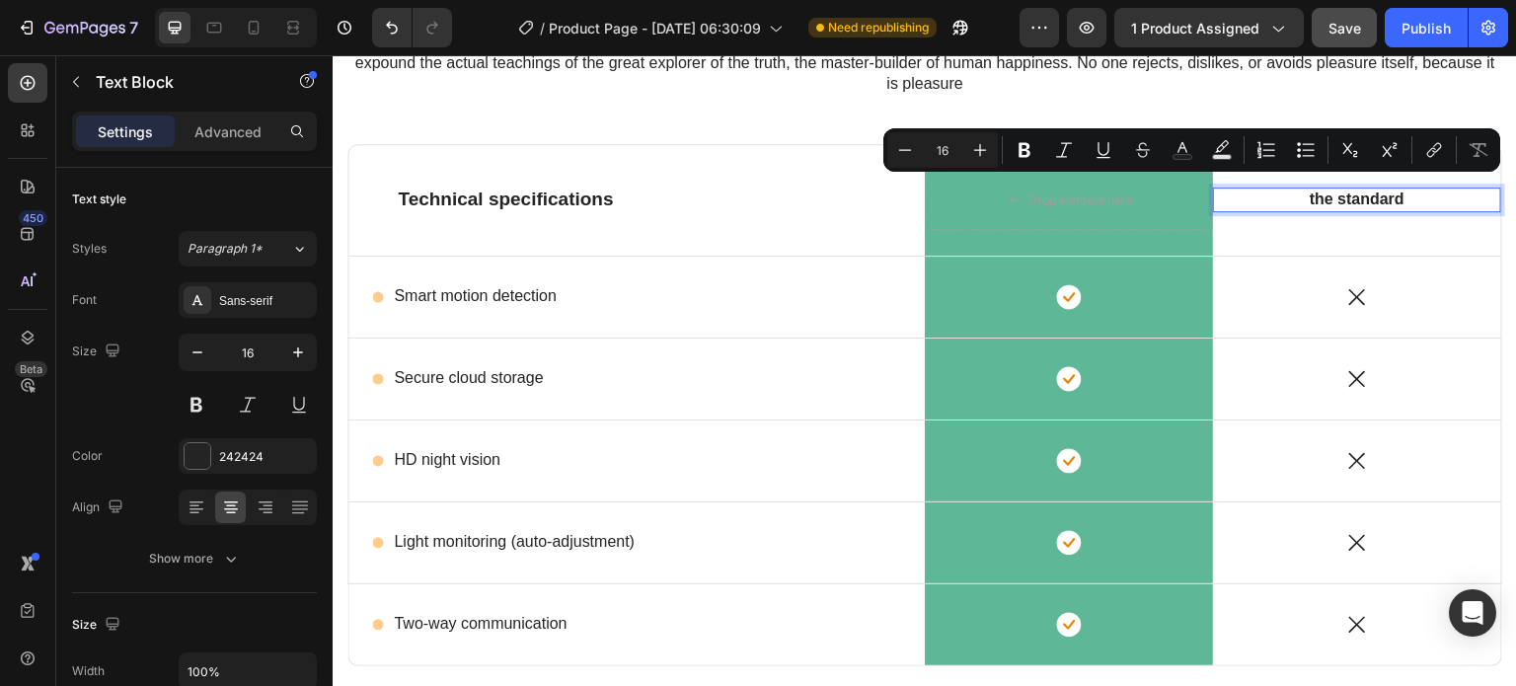
scroll to position [3778, 0]
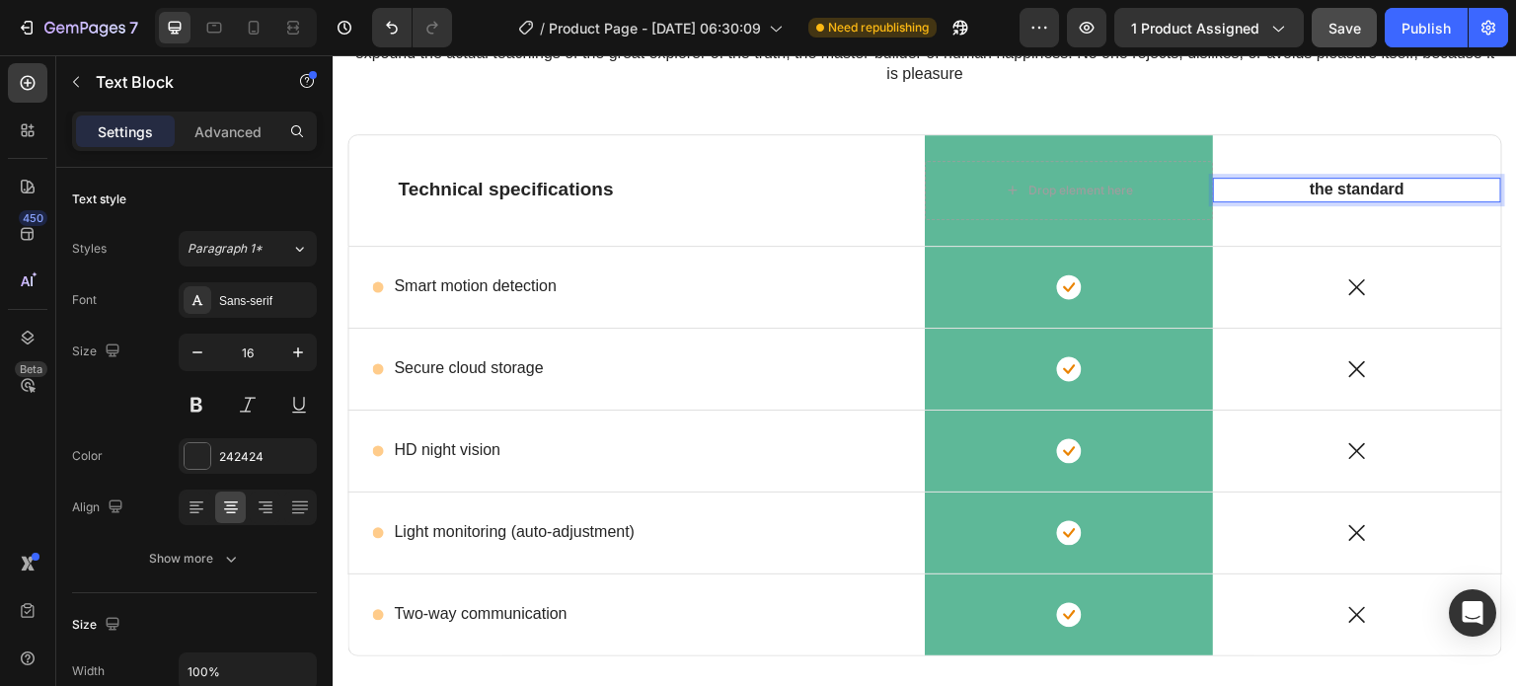
drag, startPoint x: 1295, startPoint y: 184, endPoint x: 1298, endPoint y: 193, distance: 10.3
click at [1298, 193] on p "the standard" at bounding box center [1357, 190] width 142 height 21
click at [1298, 188] on p "the standard" at bounding box center [1357, 190] width 142 height 21
click at [1299, 188] on p "the standard" at bounding box center [1357, 190] width 142 height 21
click at [1343, 114] on div "Lorem ipsum dolor sit amet, consectetur adipiscing Heading But I must explain t…" at bounding box center [924, 364] width 1155 height 797
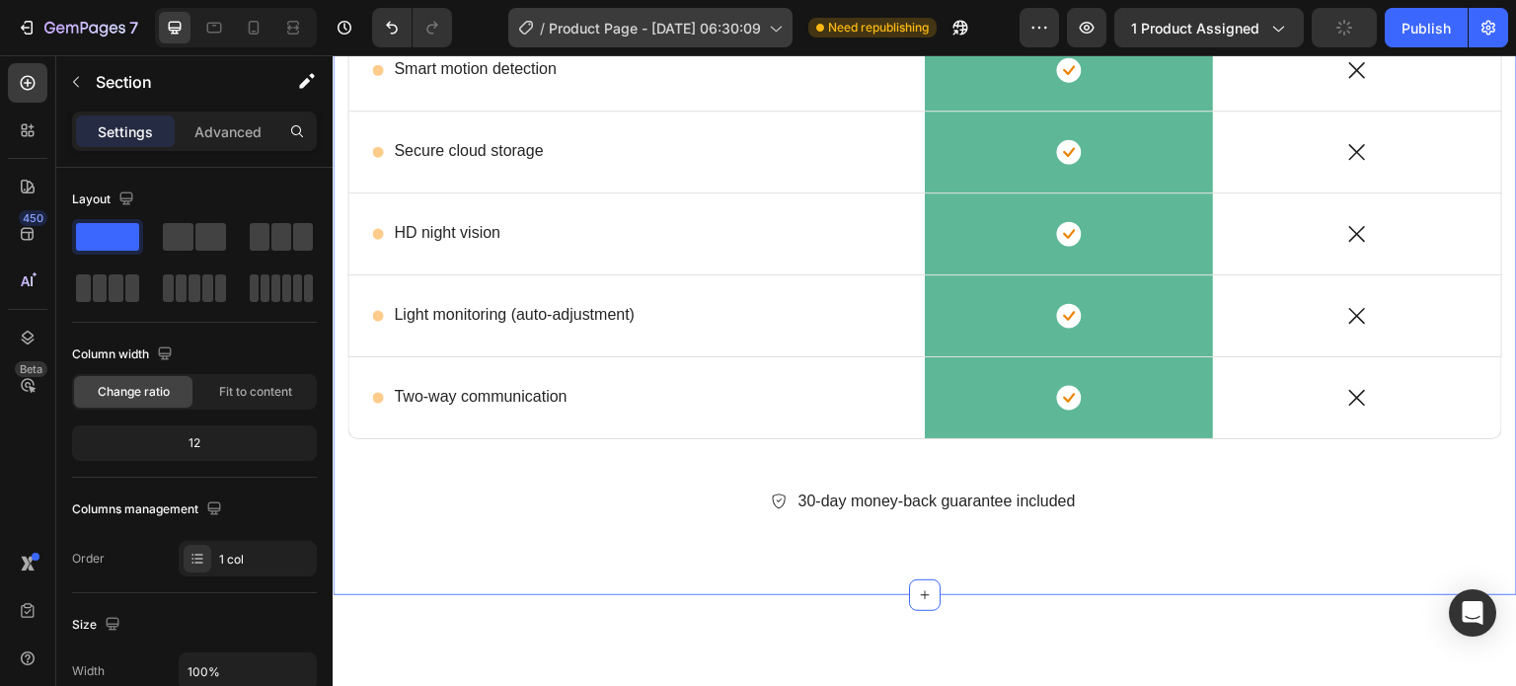
scroll to position [3580, 0]
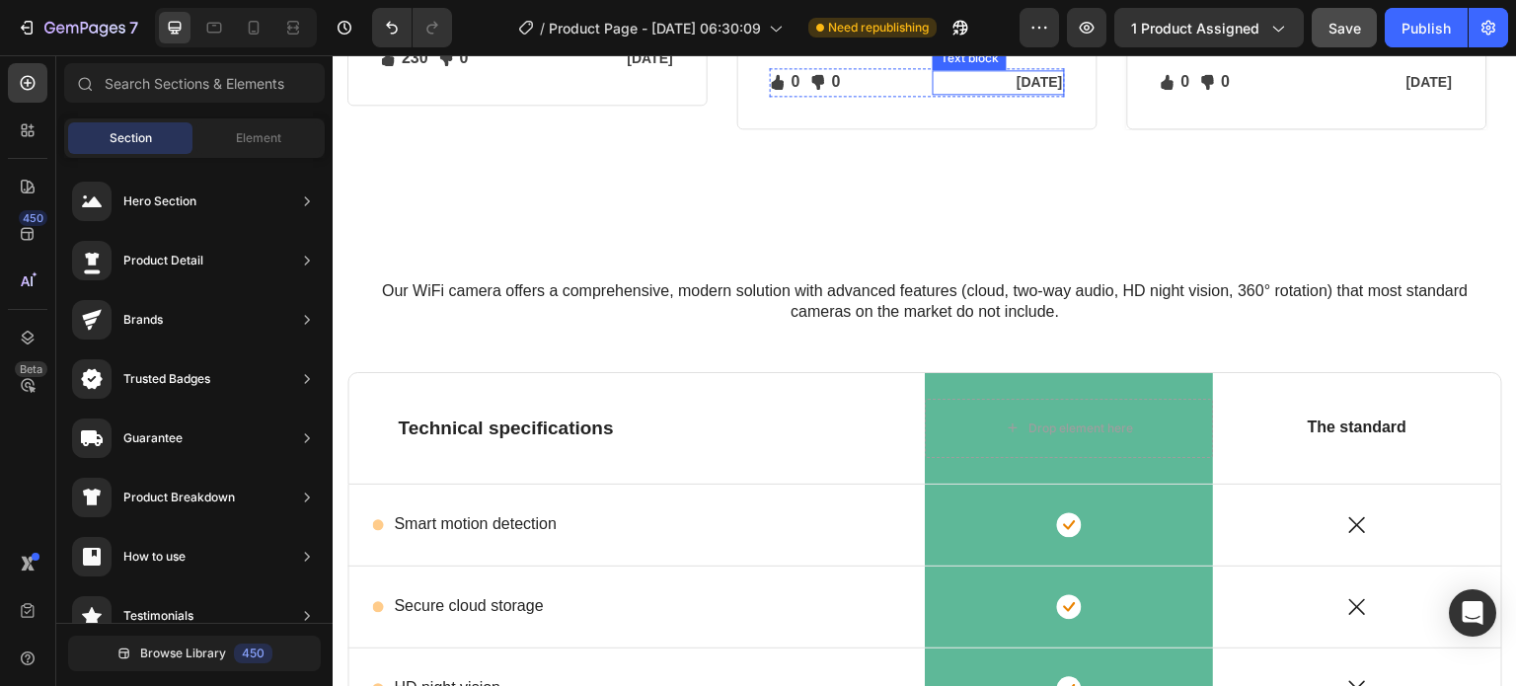
scroll to position [3087, 0]
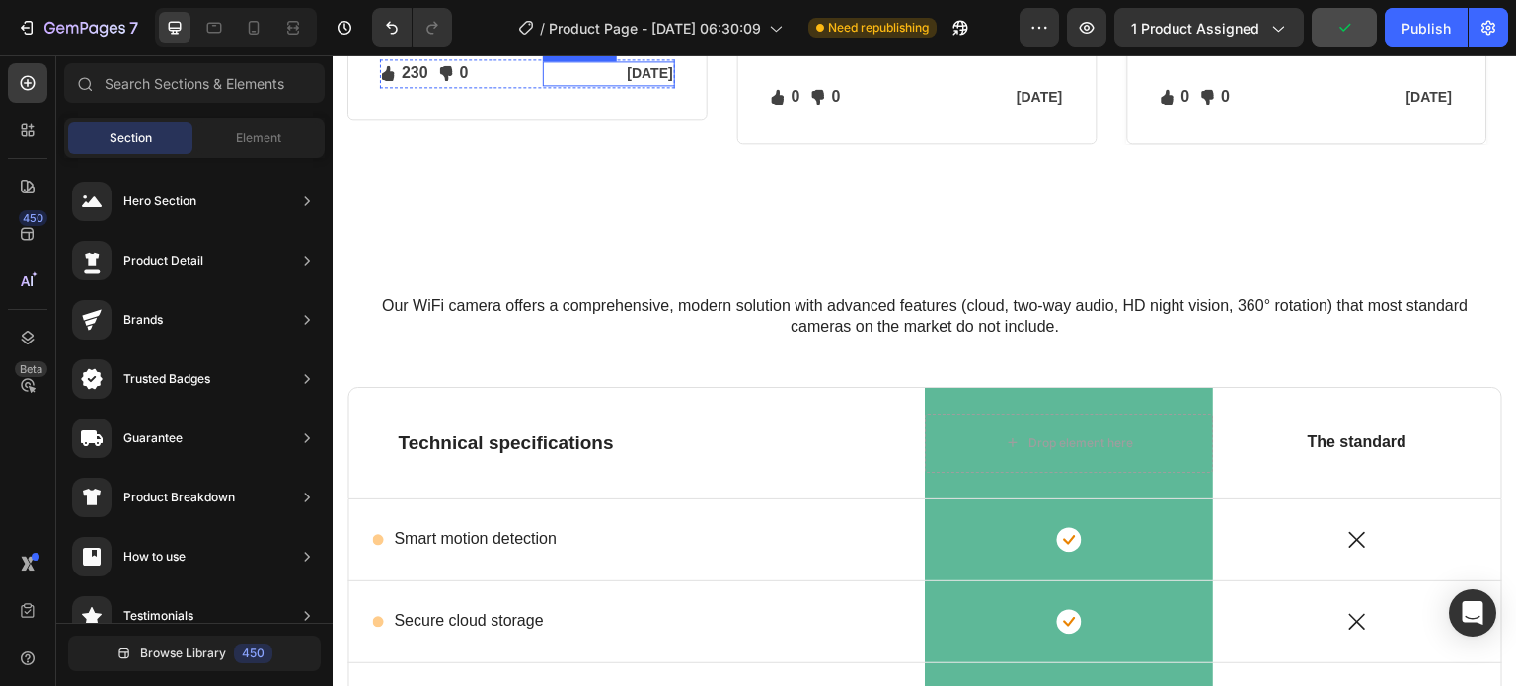
click at [671, 84] on p "[DATE]" at bounding box center [608, 73] width 127 height 21
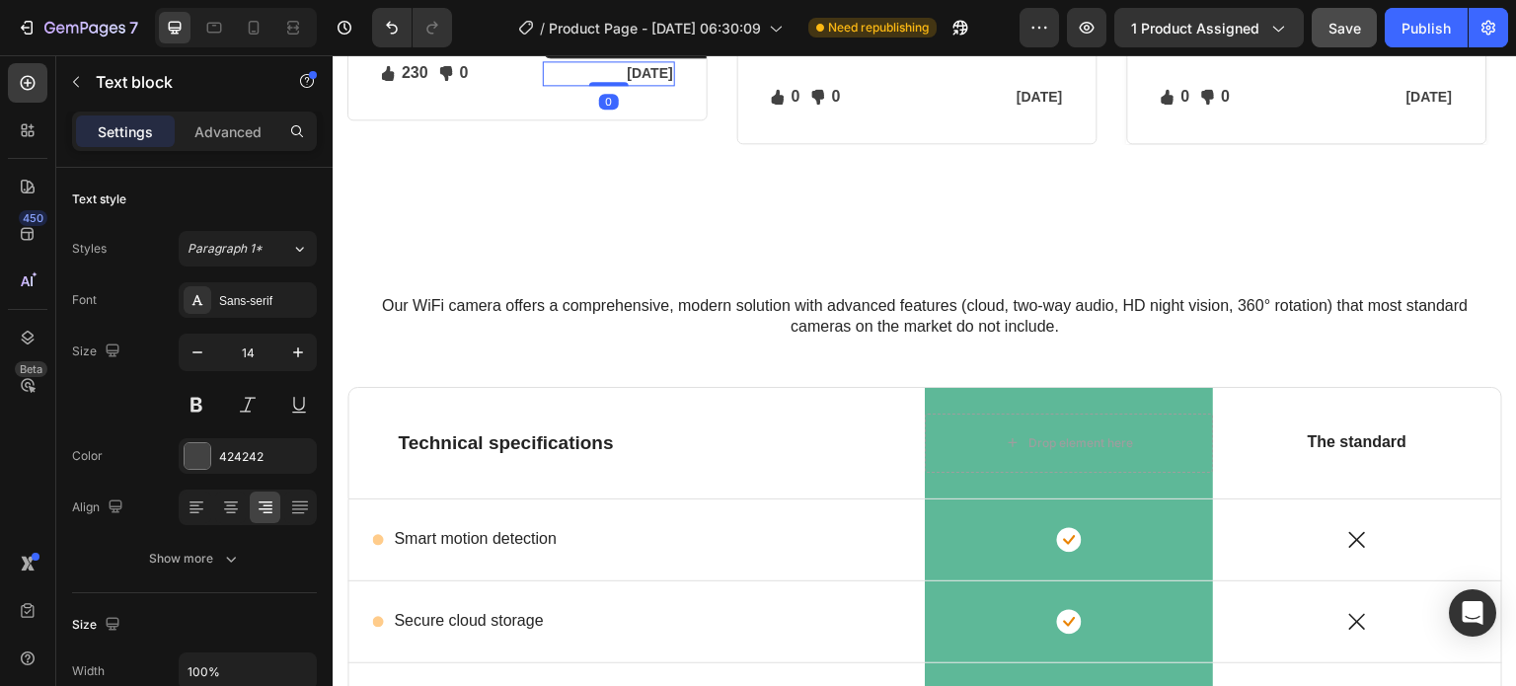
click at [672, 84] on p "[DATE]" at bounding box center [608, 73] width 127 height 21
click at [1061, 108] on p "[DATE]" at bounding box center [998, 97] width 127 height 21
click at [1059, 108] on p "[DATE]" at bounding box center [998, 97] width 127 height 21
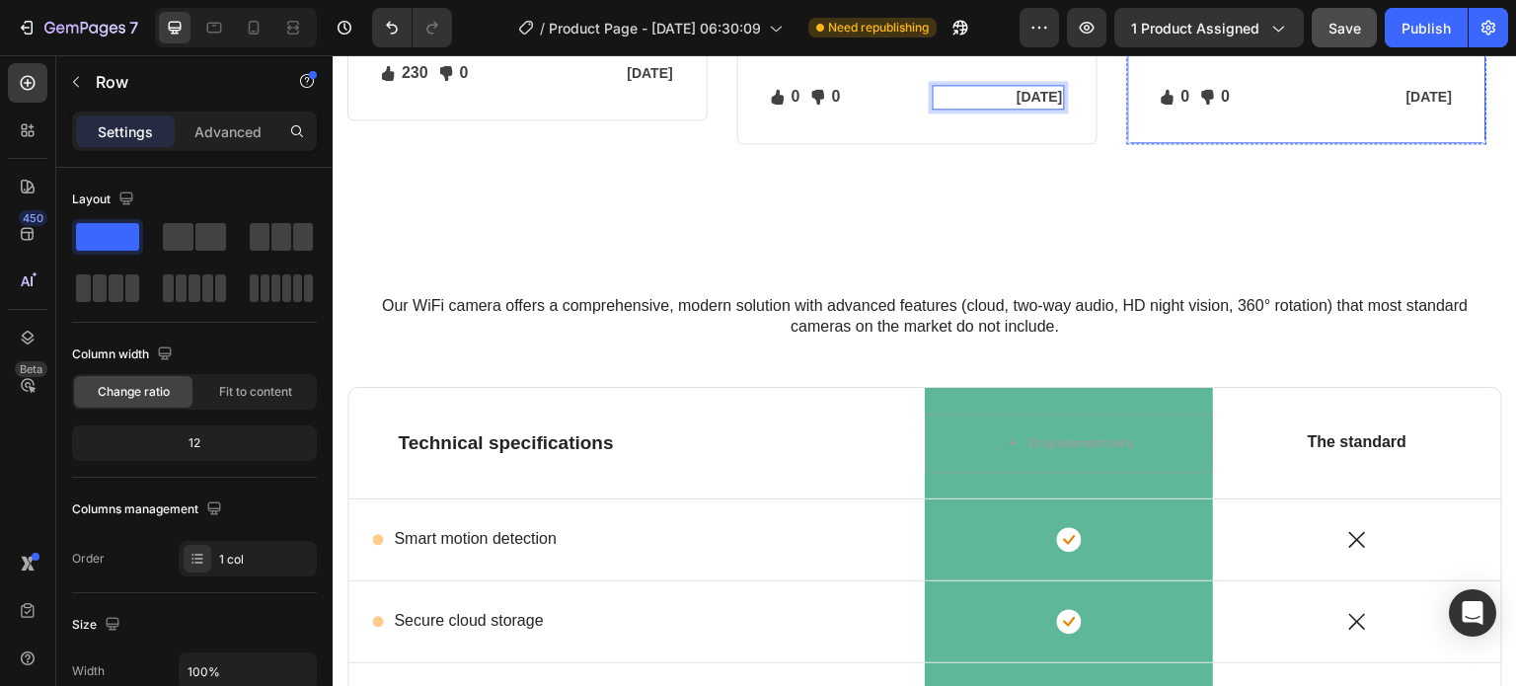
click at [1454, 144] on div "Image [PERSON_NAME] Text block Image Row "I get alerts directly on my phone, su…" at bounding box center [1307, 30] width 360 height 228
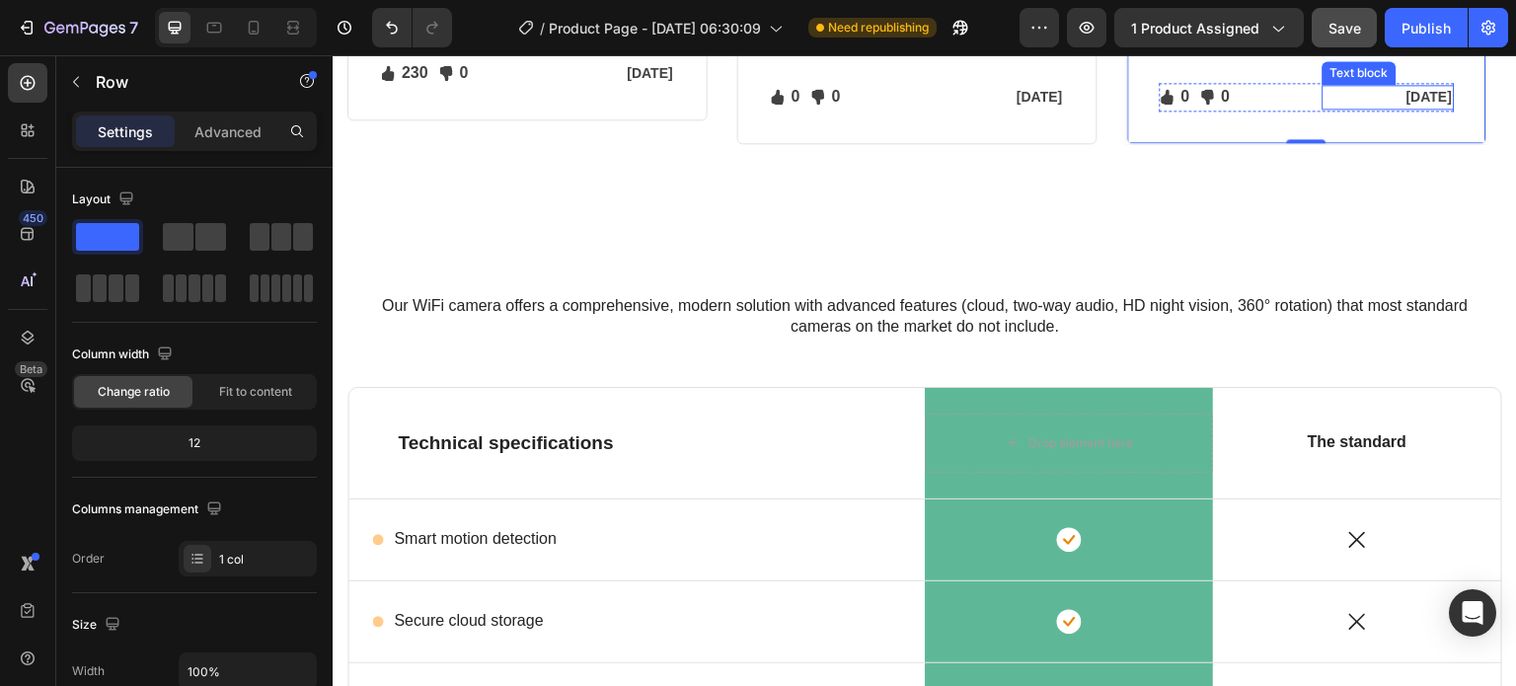
click at [1452, 108] on p "[DATE]" at bounding box center [1387, 97] width 127 height 21
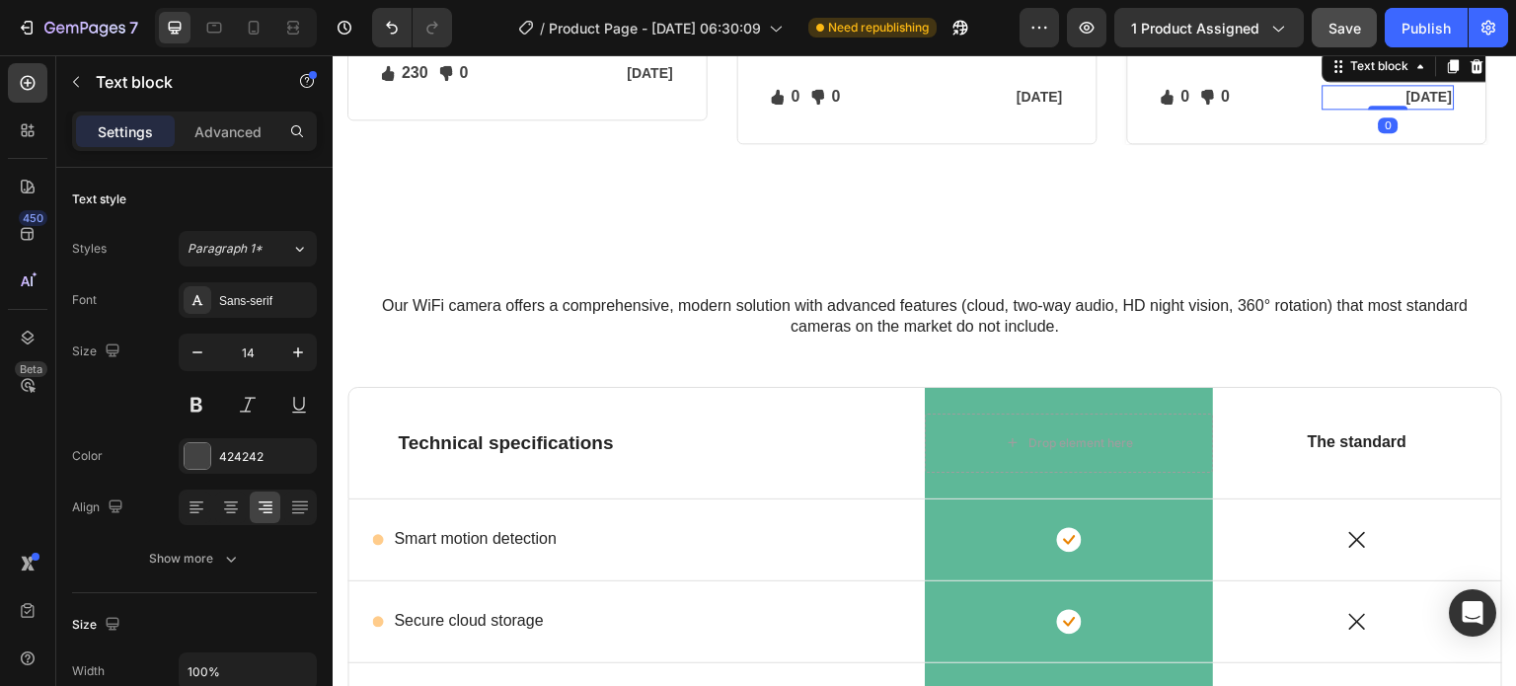
click at [1451, 108] on p "[DATE]" at bounding box center [1387, 97] width 127 height 21
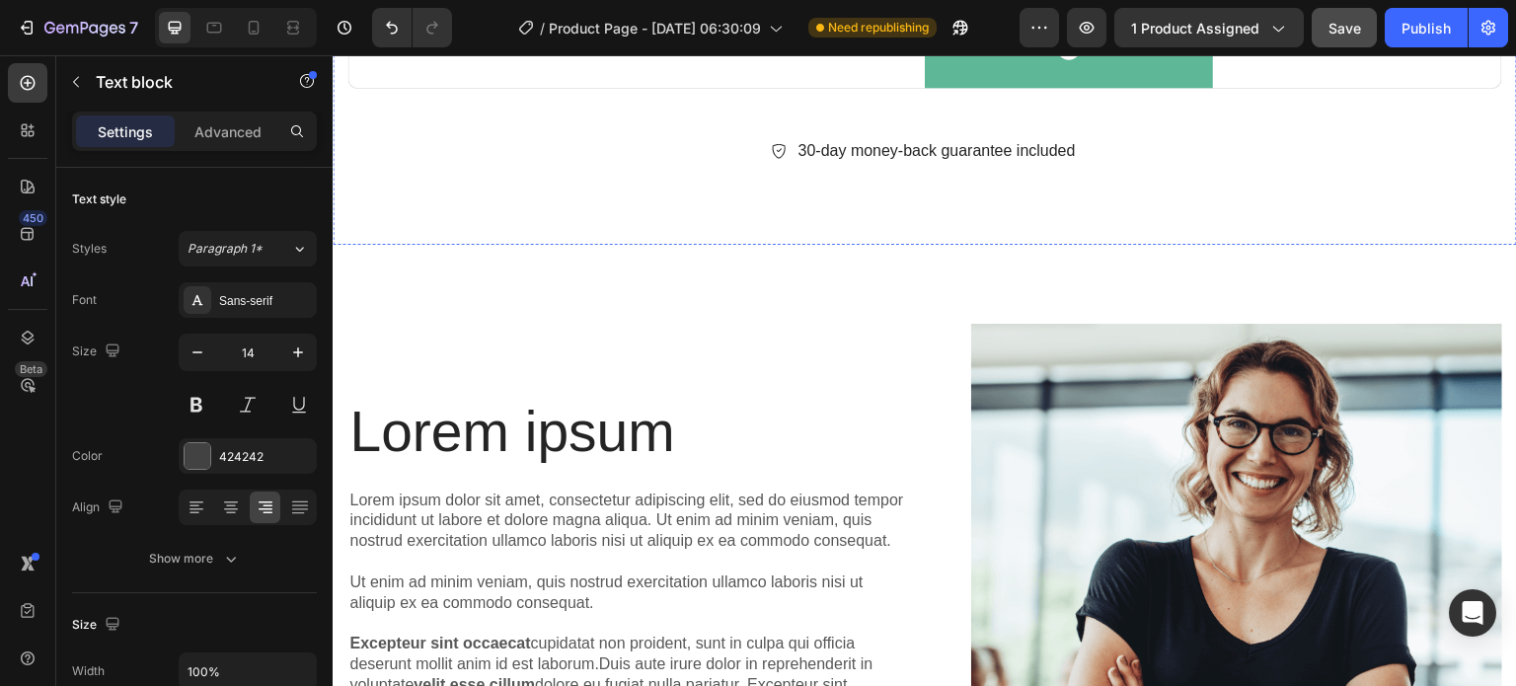
scroll to position [3876, 0]
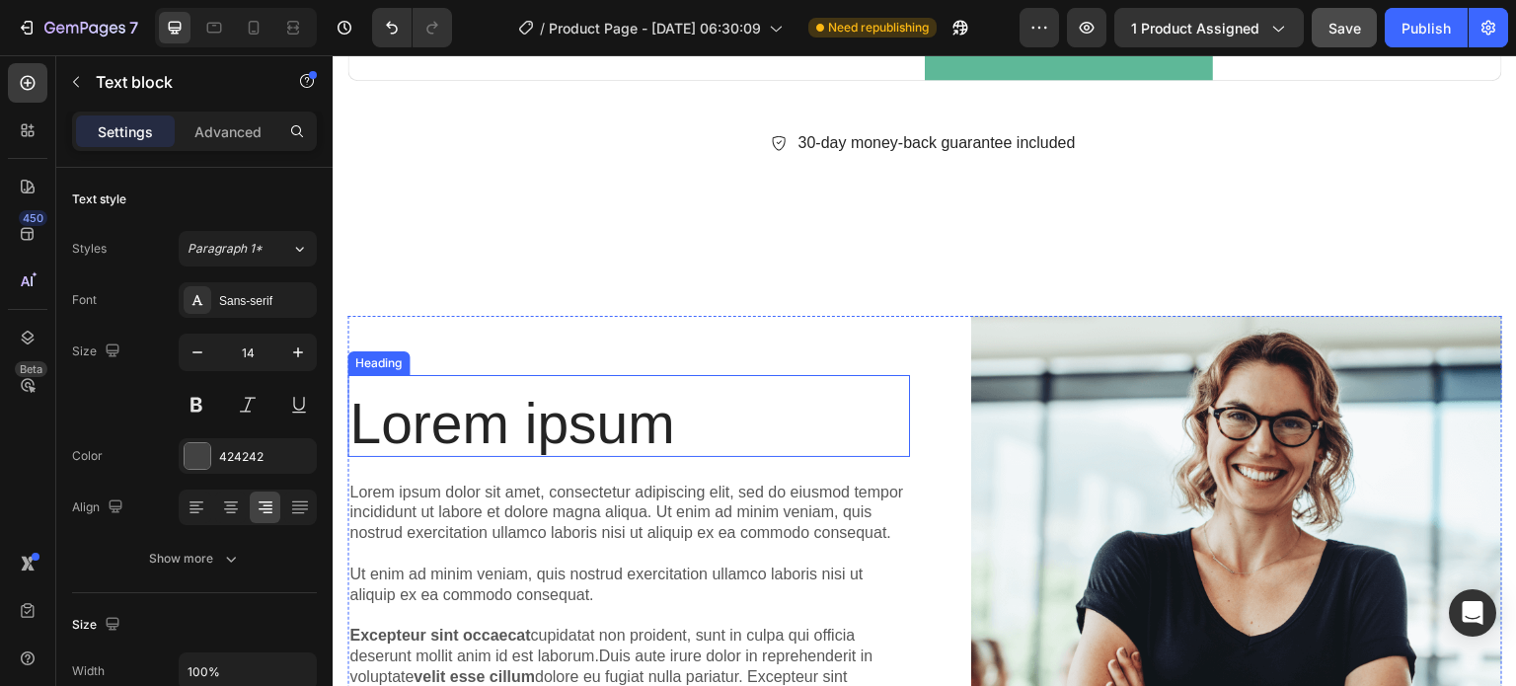
click at [617, 433] on h2 "Lorem ipsum" at bounding box center [628, 424] width 562 height 66
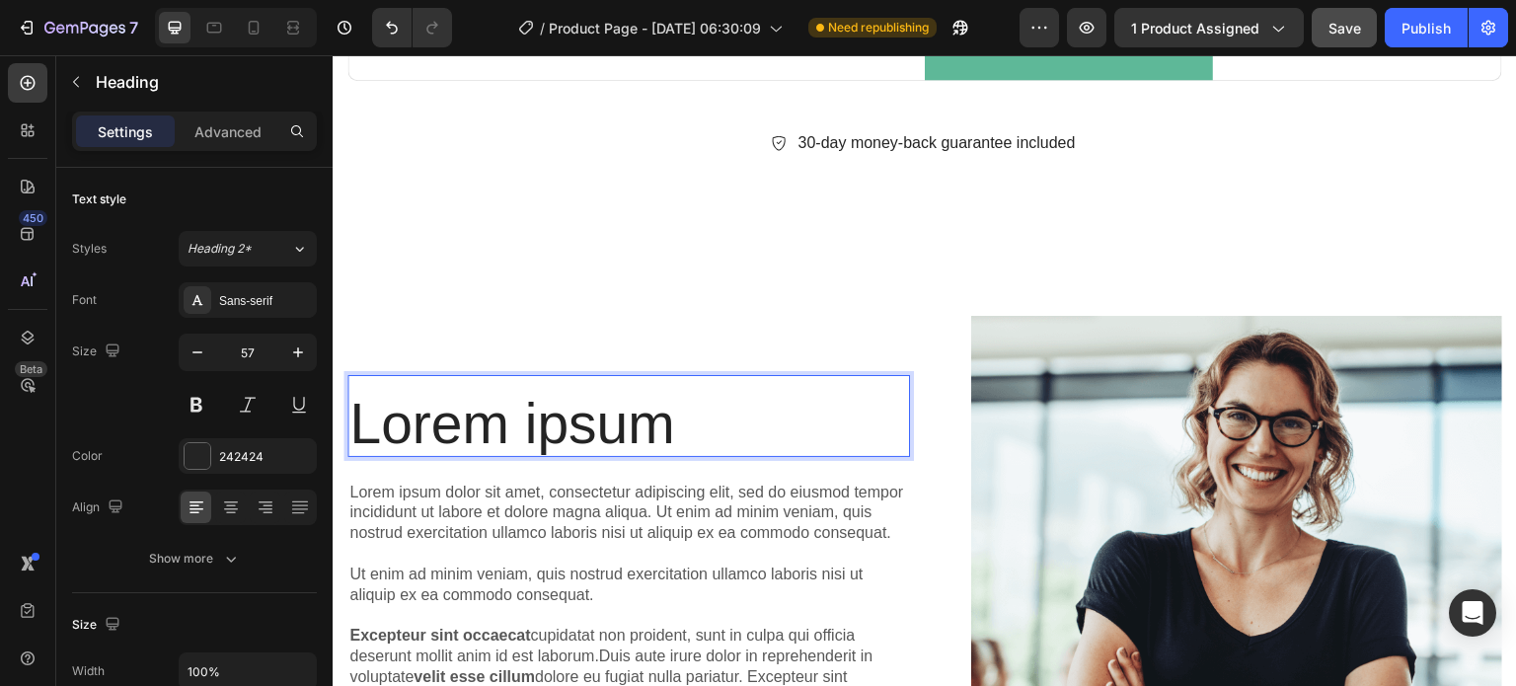
click at [617, 421] on p "Lorem ipsum" at bounding box center [628, 424] width 559 height 62
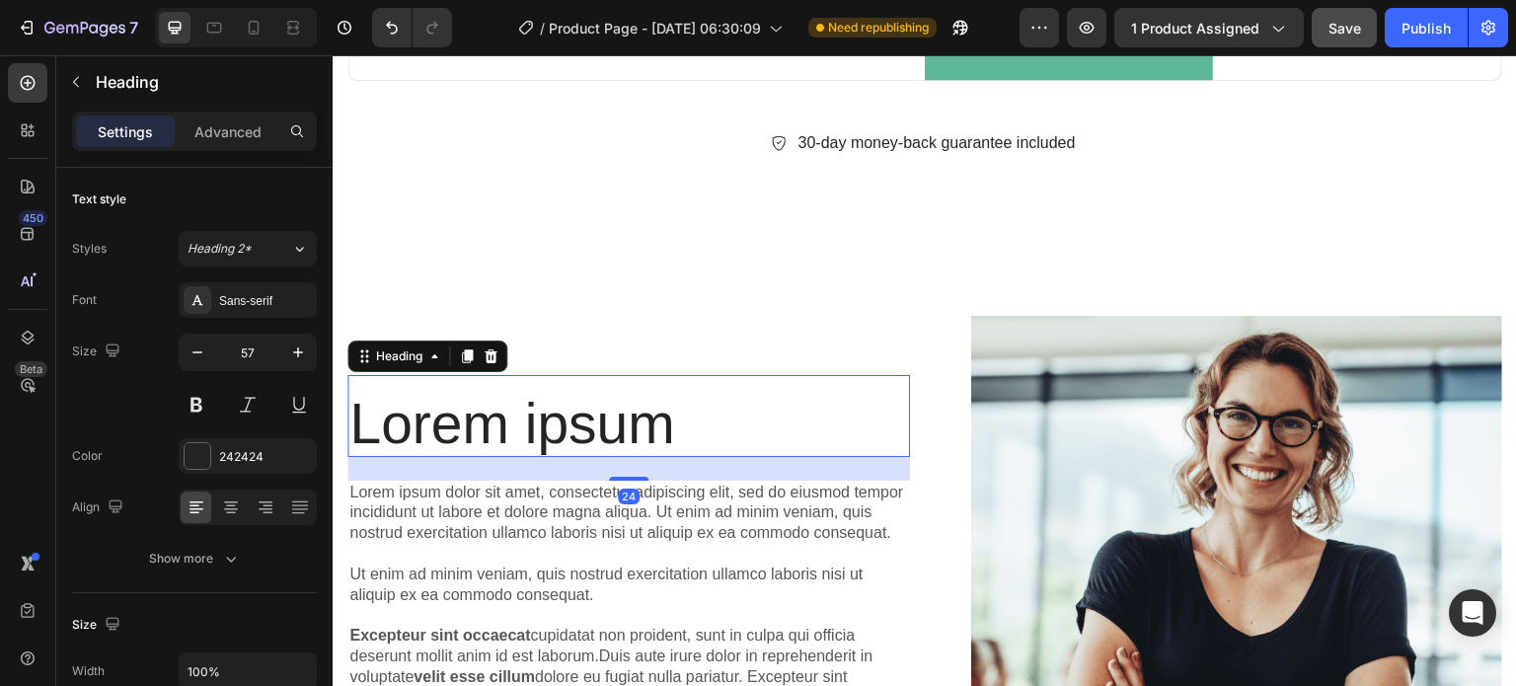
scroll to position [3831, 0]
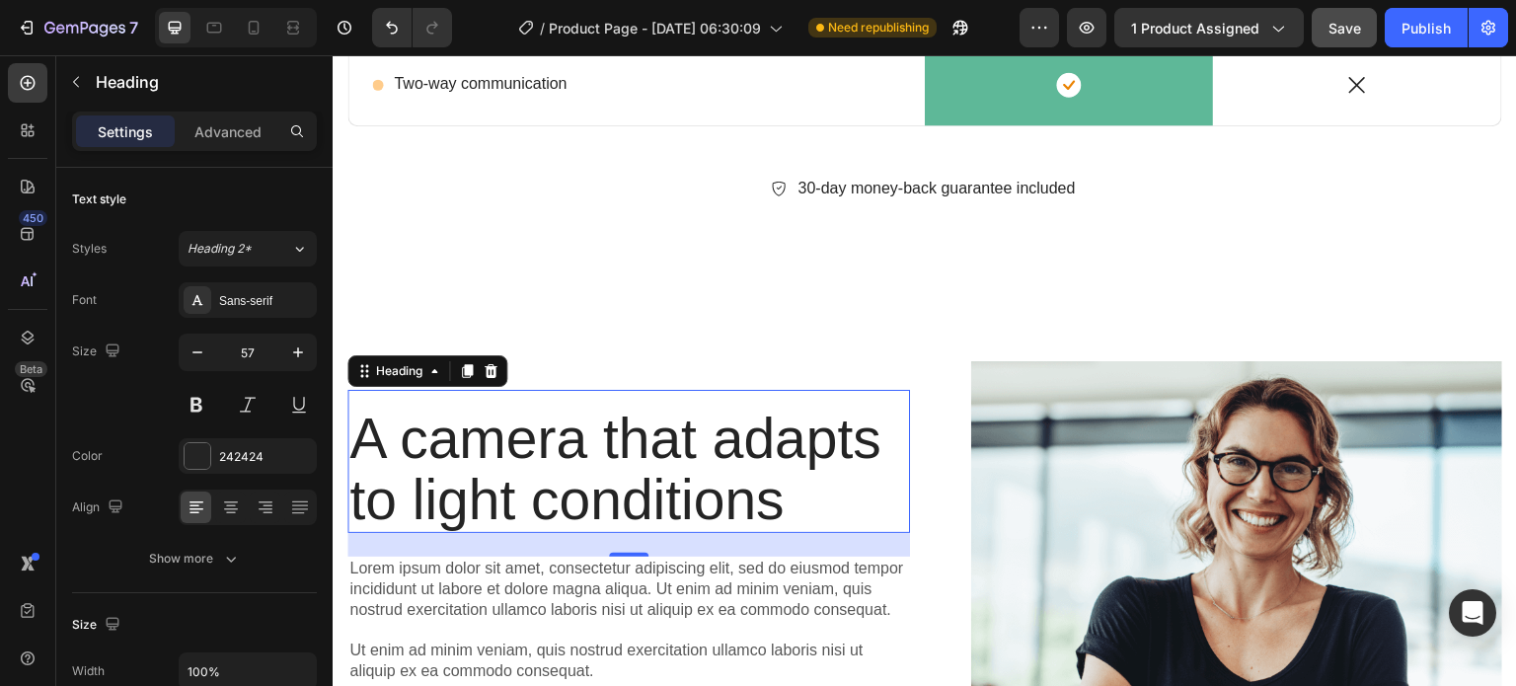
click at [766, 481] on p "A camera that adapts to light conditions" at bounding box center [628, 469] width 559 height 123
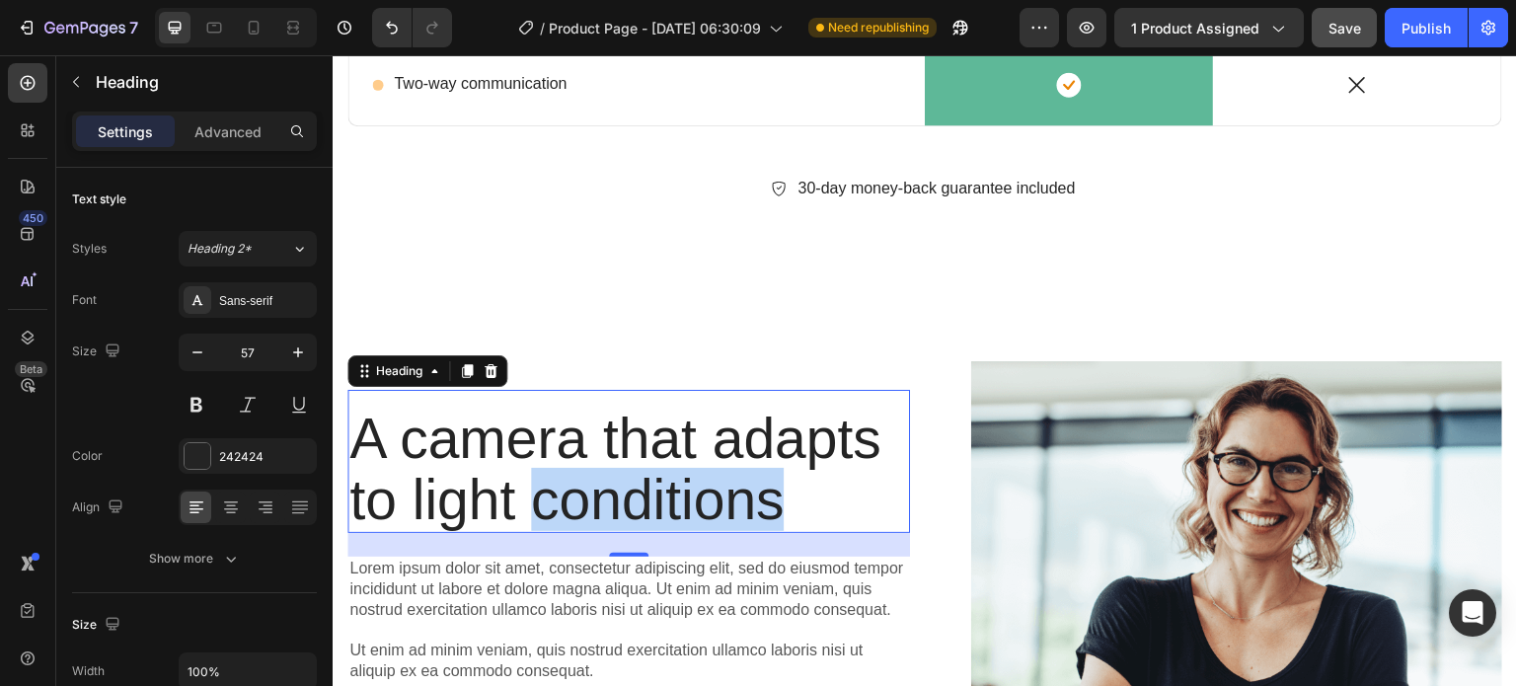
click at [766, 481] on p "A camera that adapts to light conditions" at bounding box center [628, 469] width 559 height 123
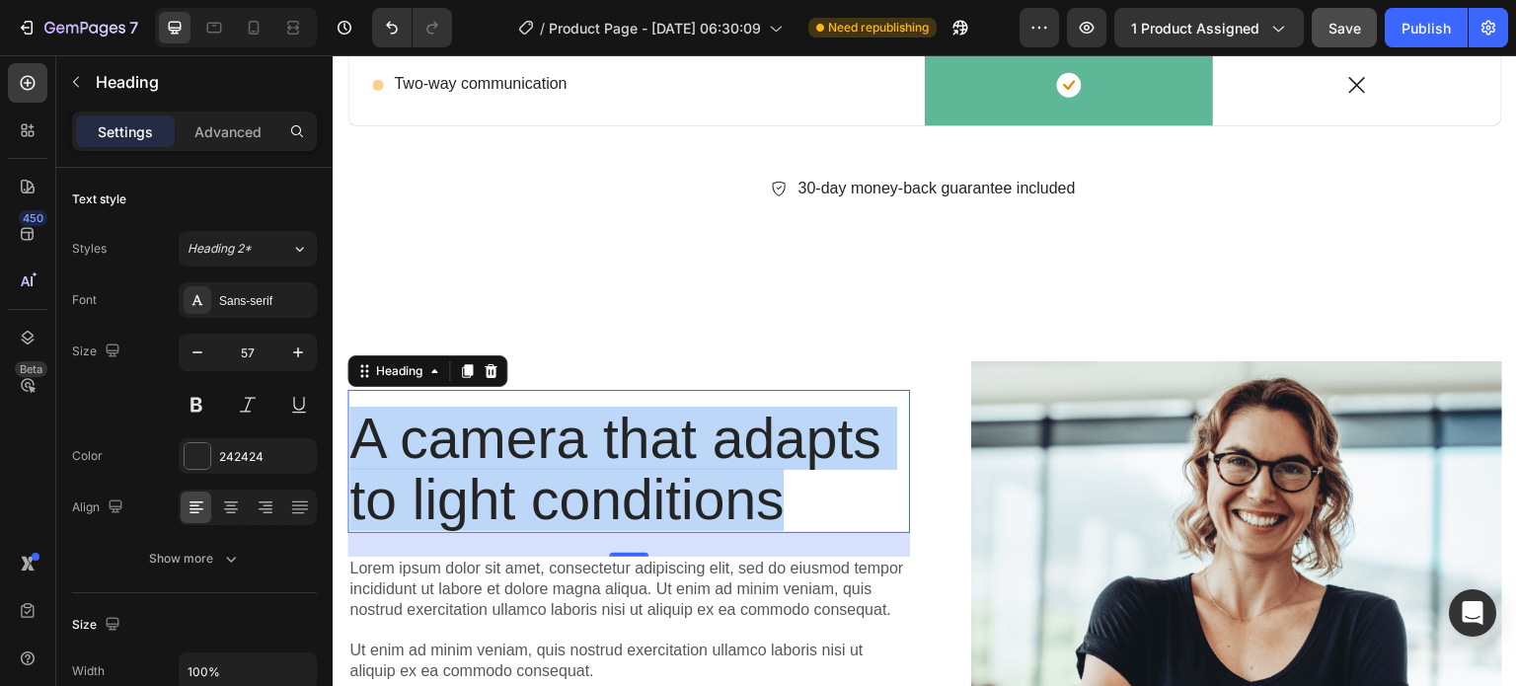
click at [766, 481] on p "A camera that adapts to light conditions" at bounding box center [628, 469] width 559 height 123
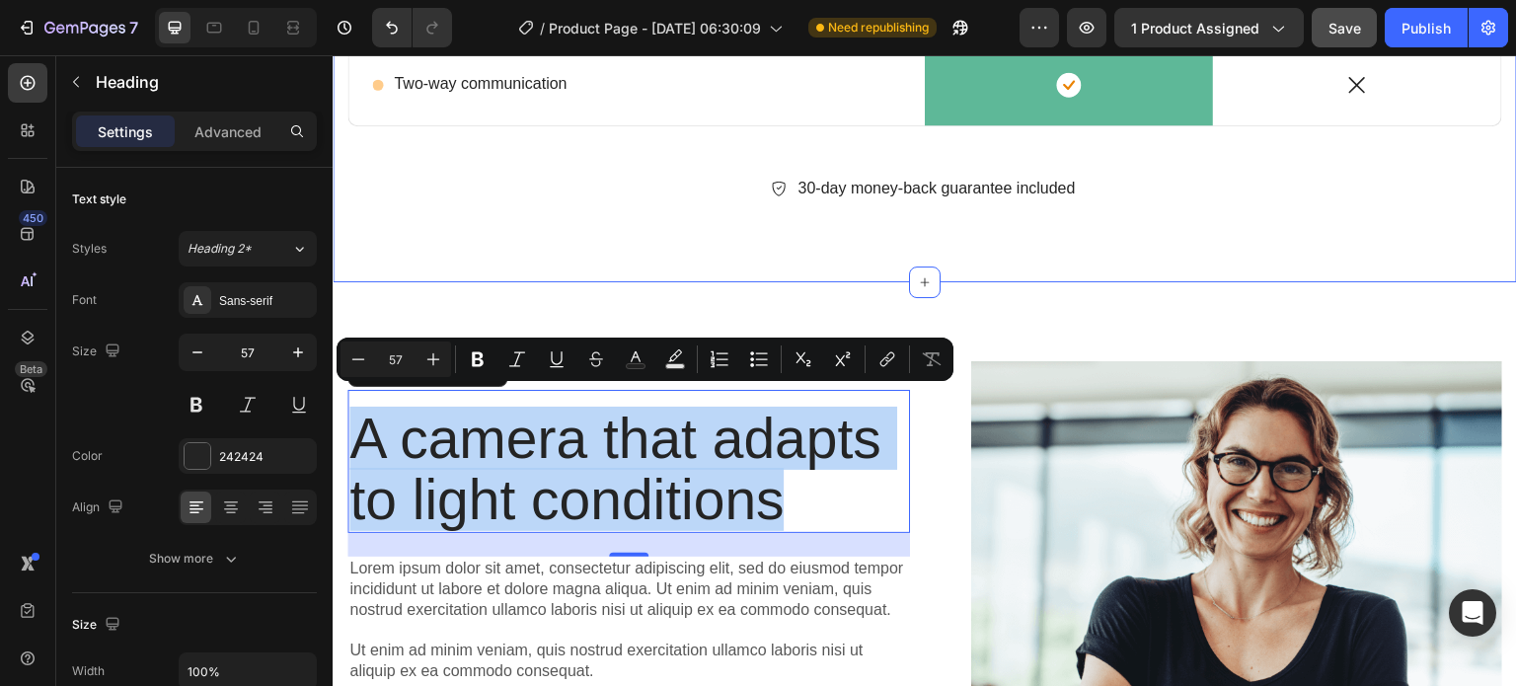
scroll to position [3436, 0]
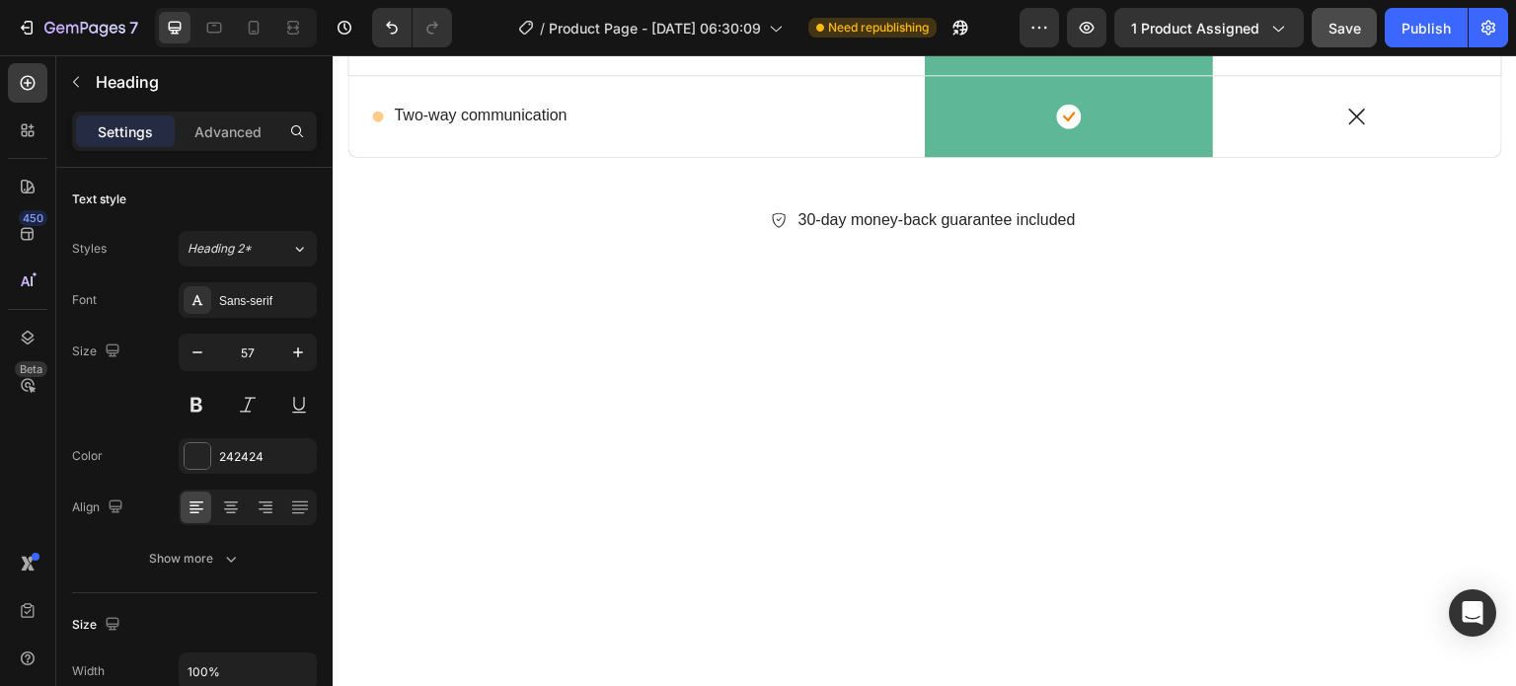
type input "16"
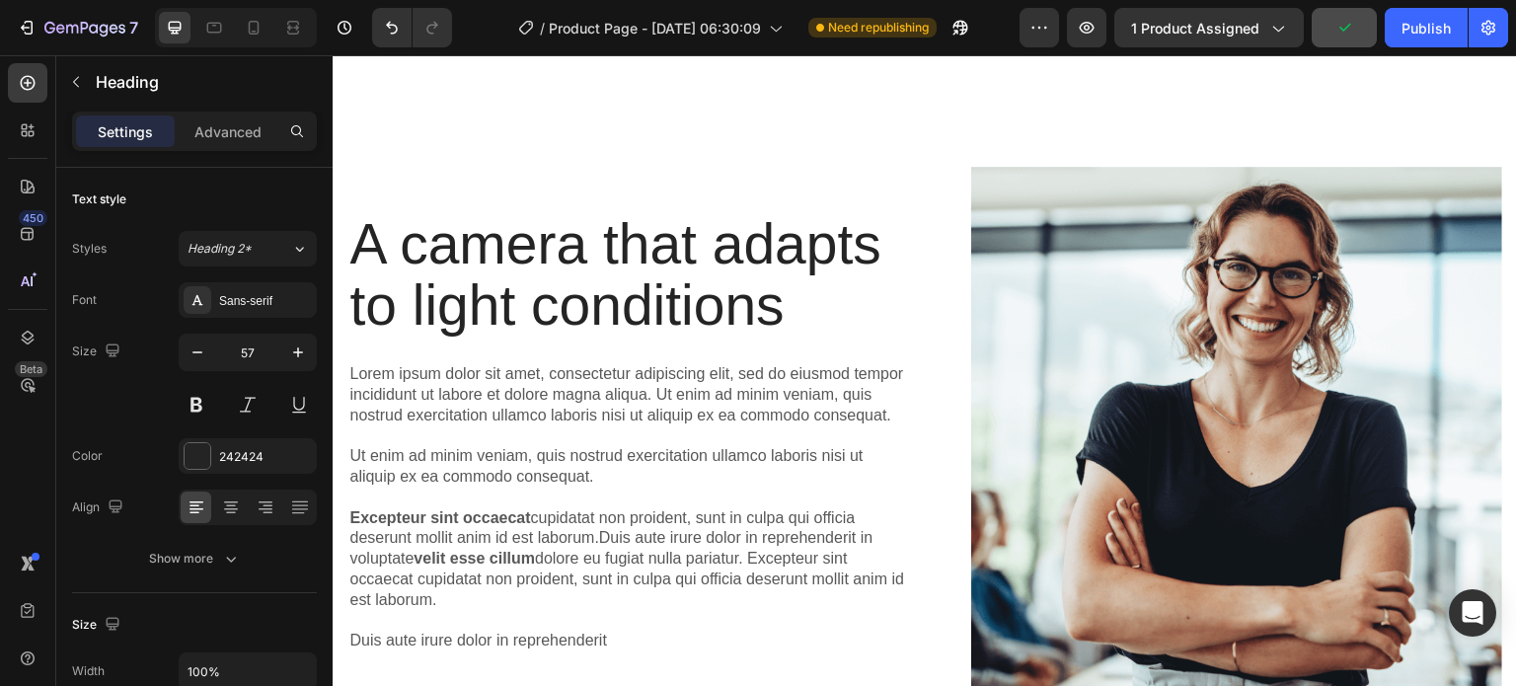
scroll to position [4028, 0]
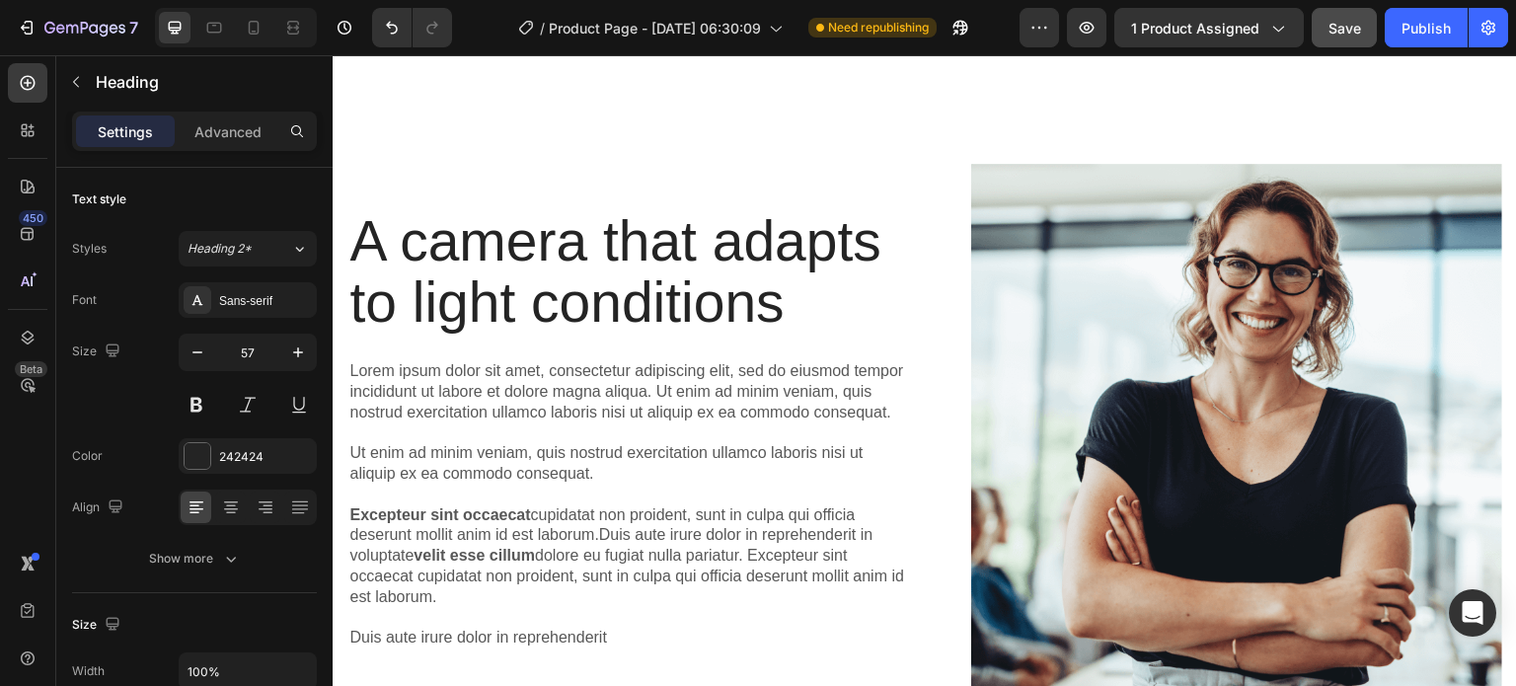
click at [593, 248] on h2 "A camera that adapts to light conditions" at bounding box center [628, 271] width 562 height 127
click at [593, 248] on p "A camera that adapts to light conditions" at bounding box center [628, 271] width 559 height 123
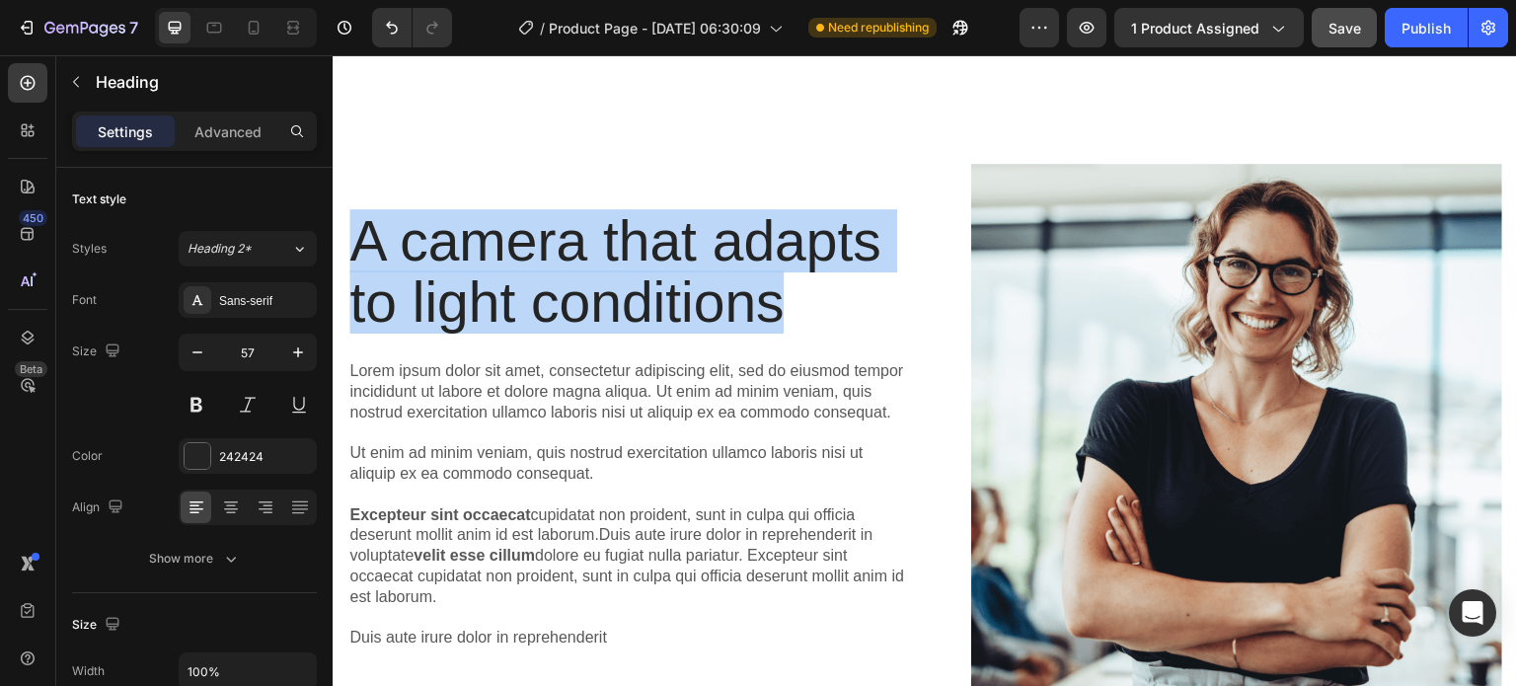
click at [593, 248] on p "A camera that adapts to light conditions" at bounding box center [628, 271] width 559 height 123
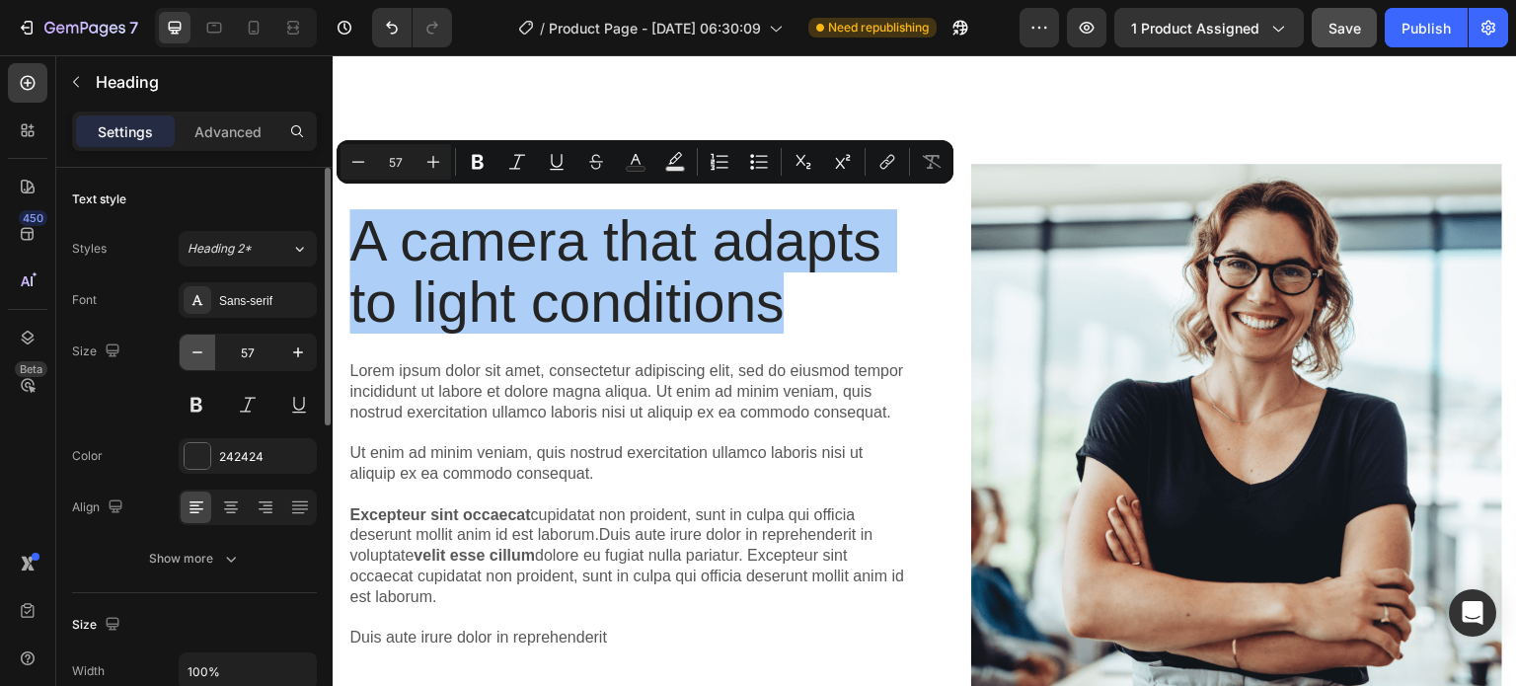
click at [186, 352] on button "button" at bounding box center [198, 353] width 36 height 36
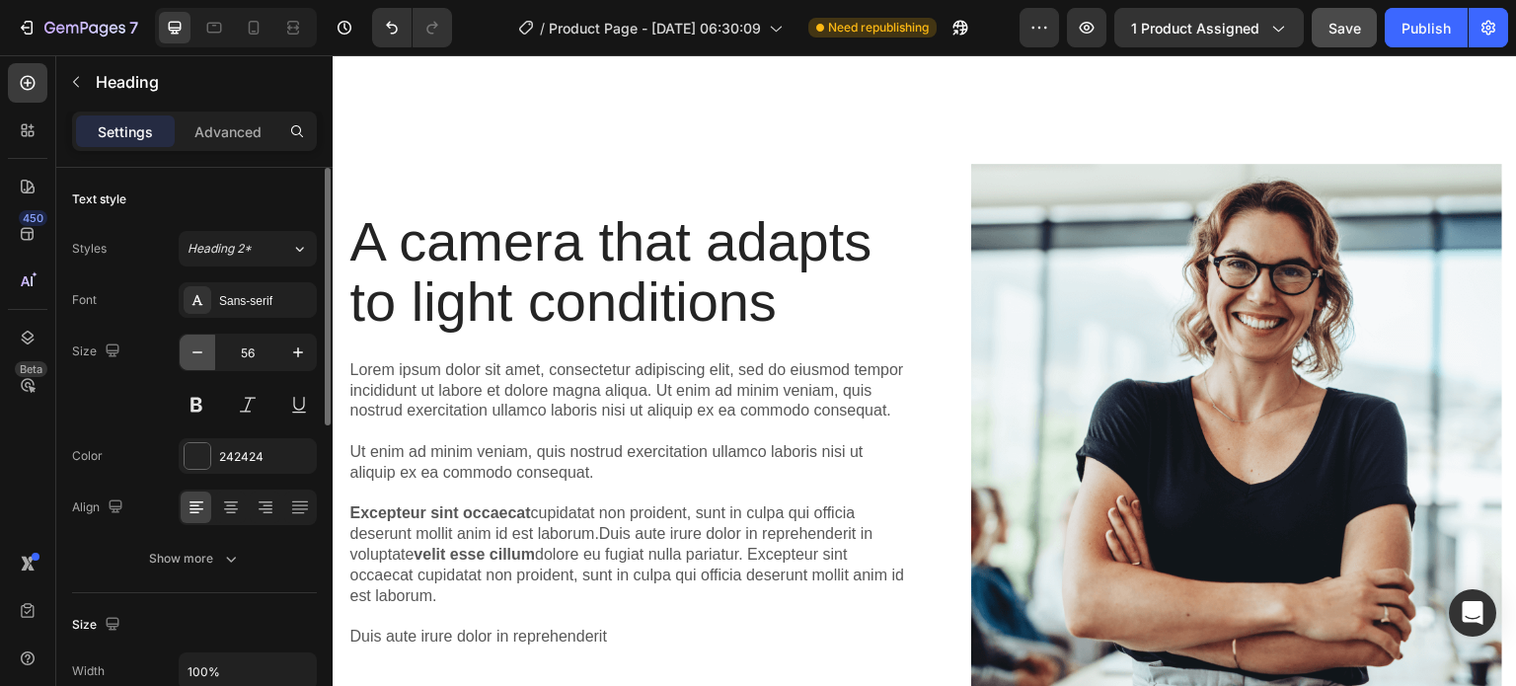
click at [186, 352] on button "button" at bounding box center [198, 353] width 36 height 36
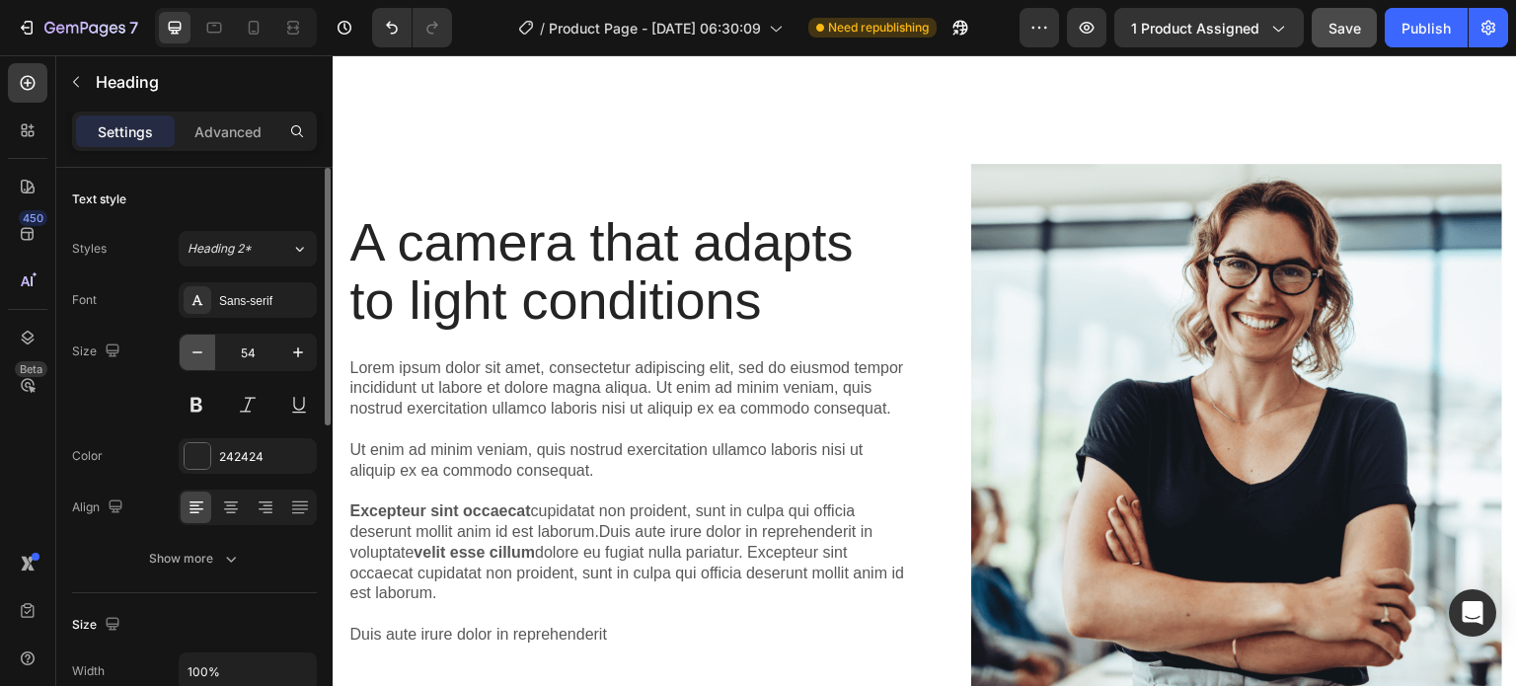
click at [186, 352] on button "button" at bounding box center [198, 353] width 36 height 36
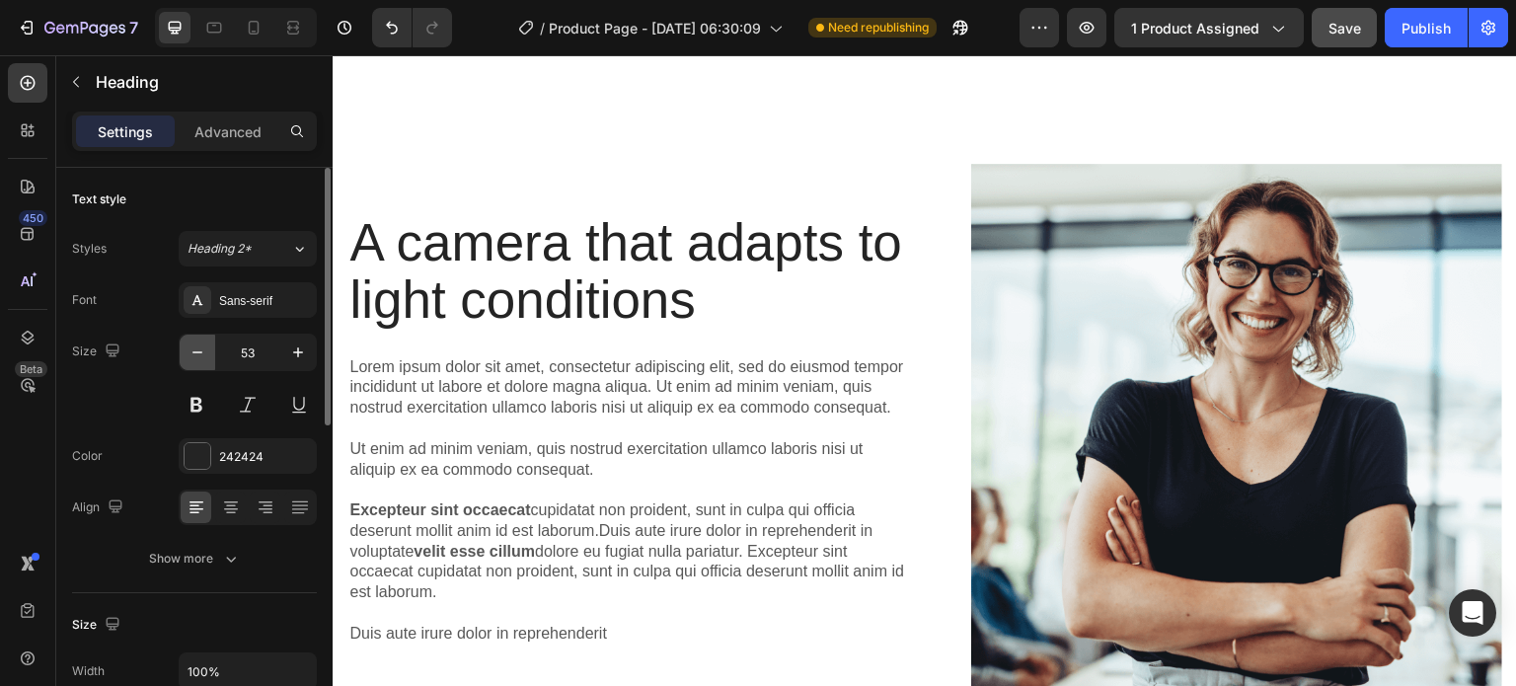
click at [186, 352] on button "button" at bounding box center [198, 353] width 36 height 36
click at [187, 347] on icon "button" at bounding box center [197, 352] width 20 height 20
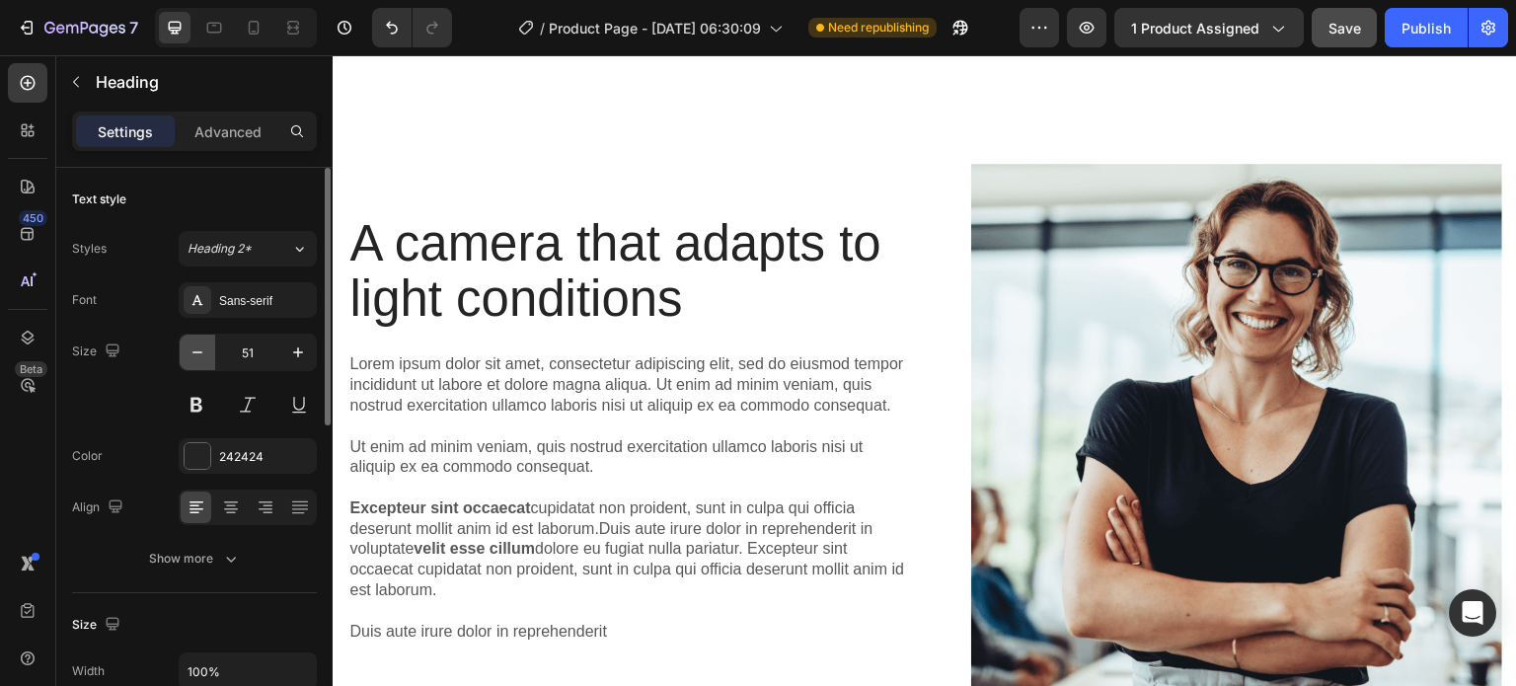
click at [187, 347] on icon "button" at bounding box center [197, 352] width 20 height 20
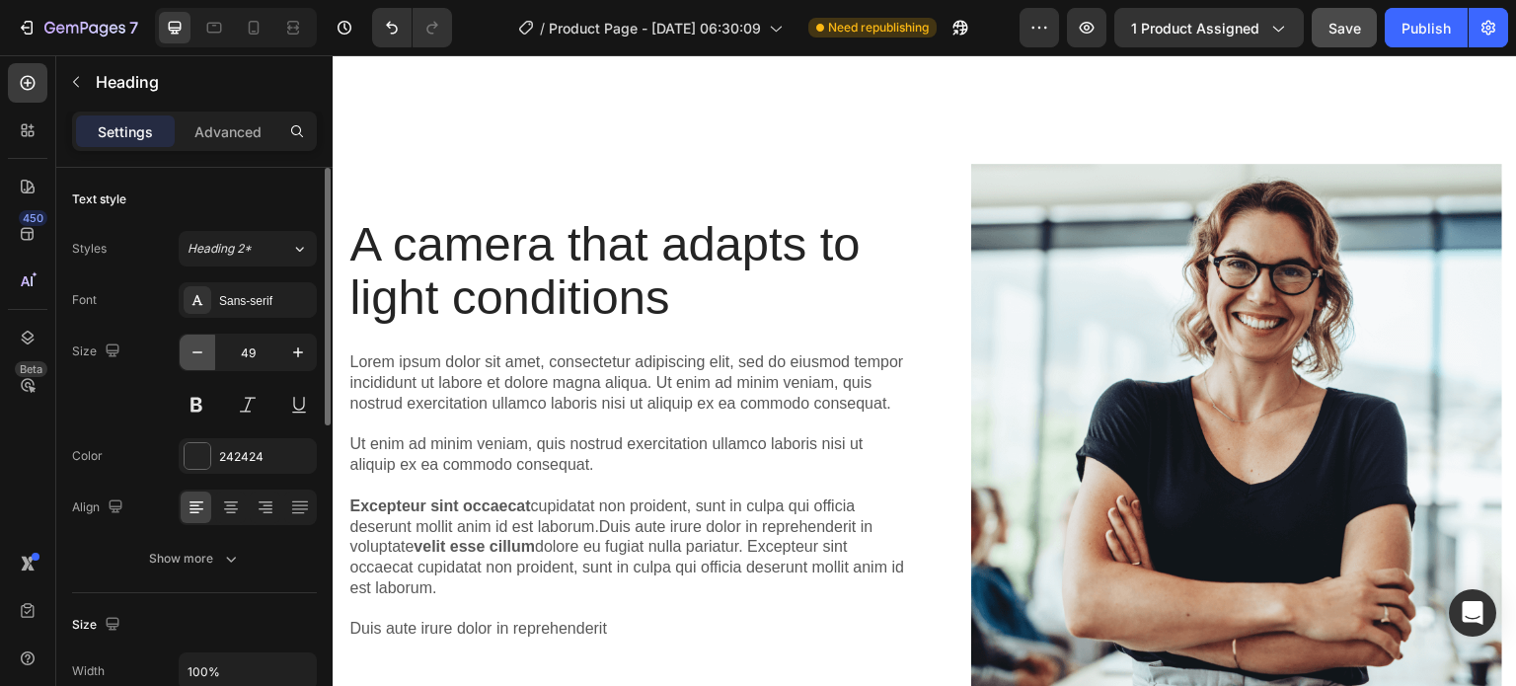
click at [187, 347] on icon "button" at bounding box center [197, 352] width 20 height 20
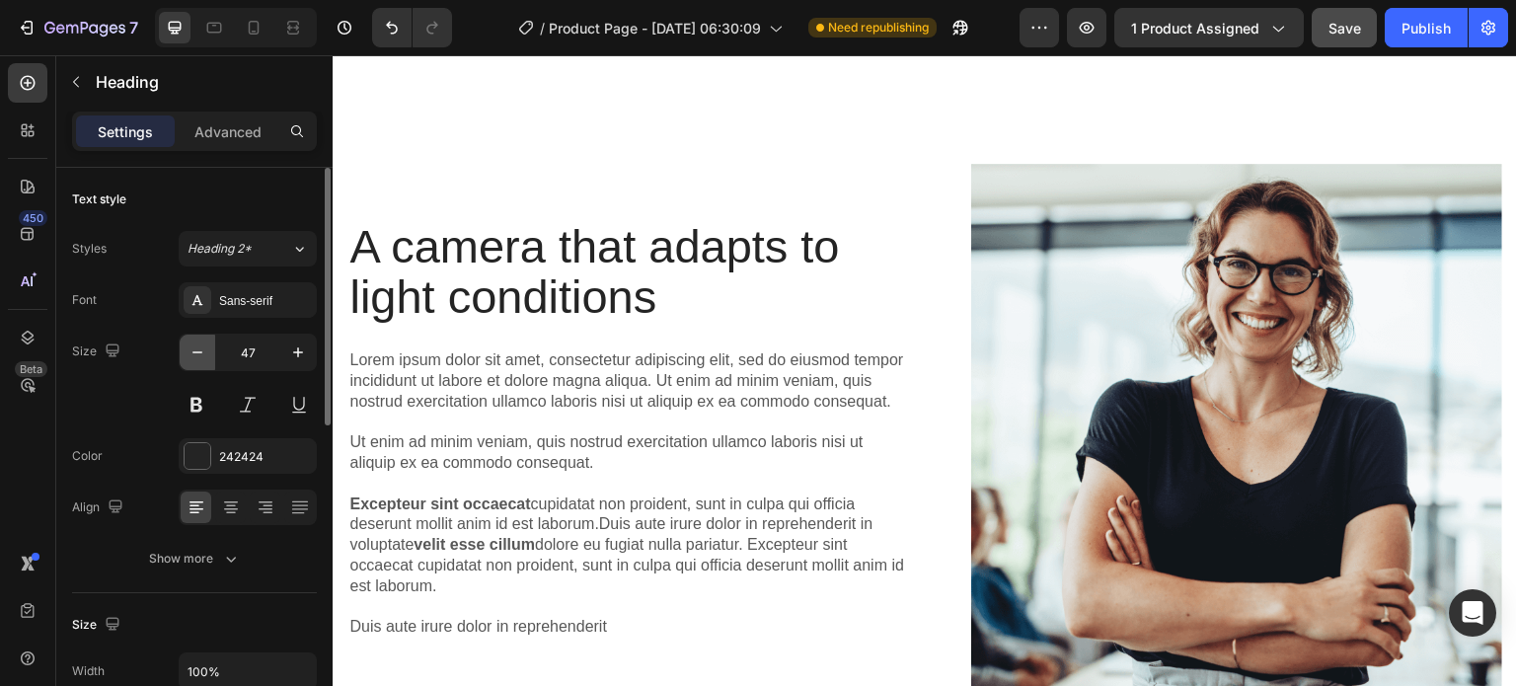
click at [187, 347] on icon "button" at bounding box center [197, 352] width 20 height 20
type input "46"
click at [260, 299] on div "Sans-serif" at bounding box center [265, 301] width 93 height 18
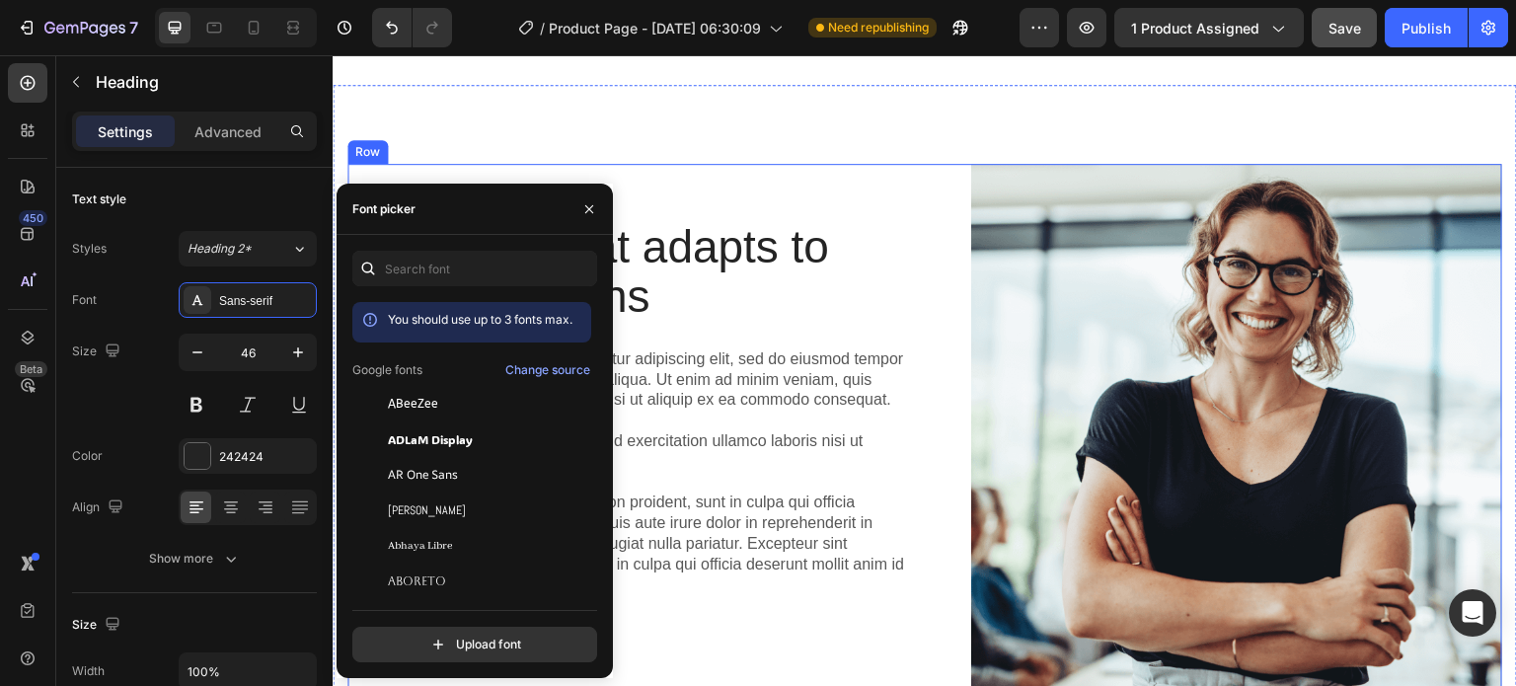
click at [799, 149] on div "A camera that adapts to light conditions Heading Lorem ipsum dolor sit amet, co…" at bounding box center [925, 659] width 1184 height 1148
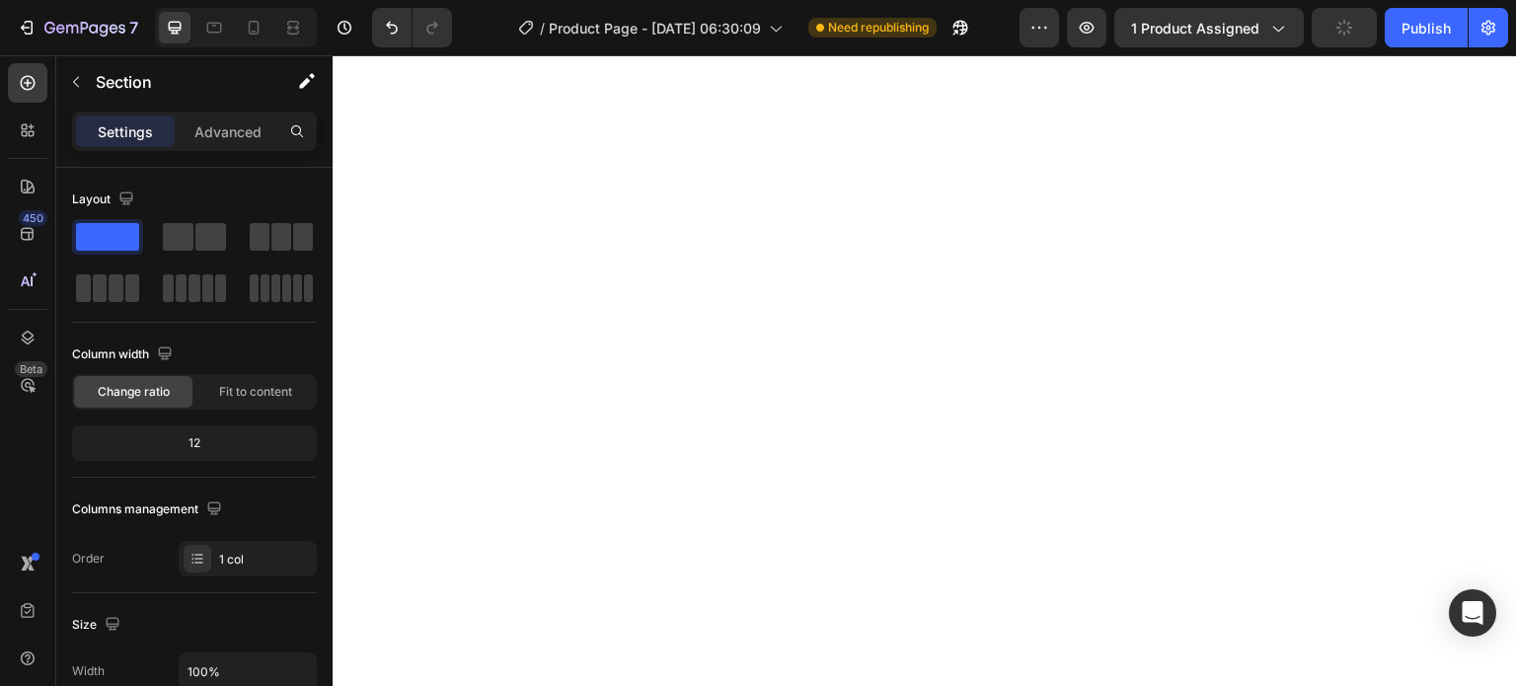
scroll to position [1857, 0]
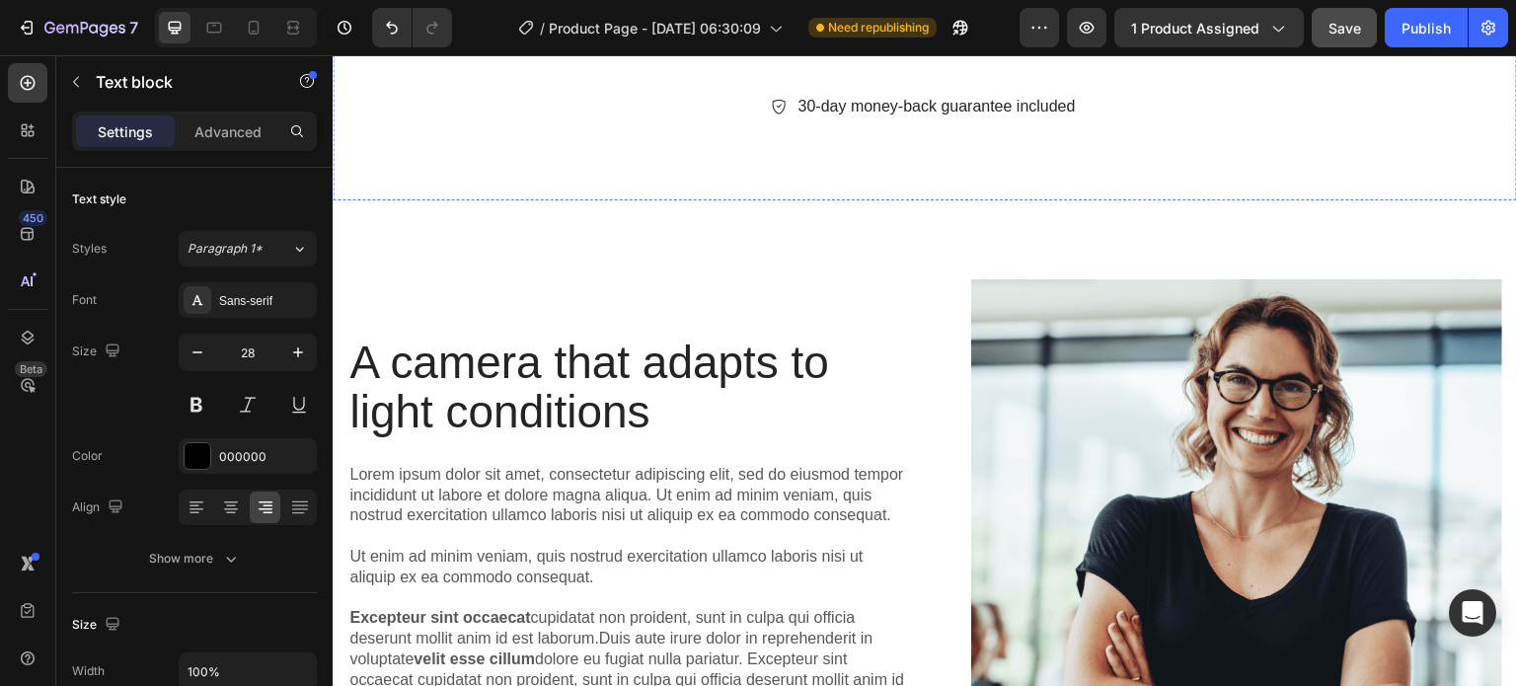
scroll to position [4028, 0]
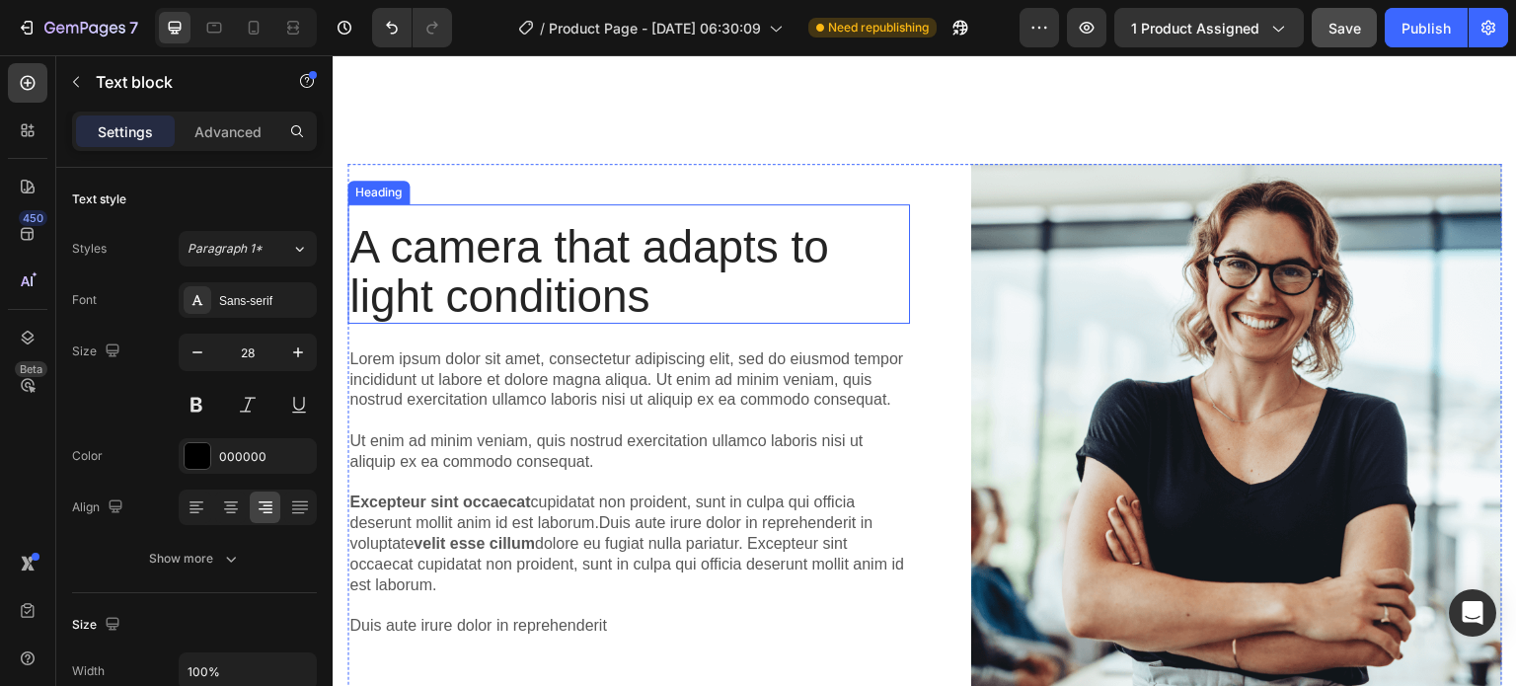
click at [584, 248] on h2 "A camera that adapts to light conditions" at bounding box center [628, 272] width 562 height 104
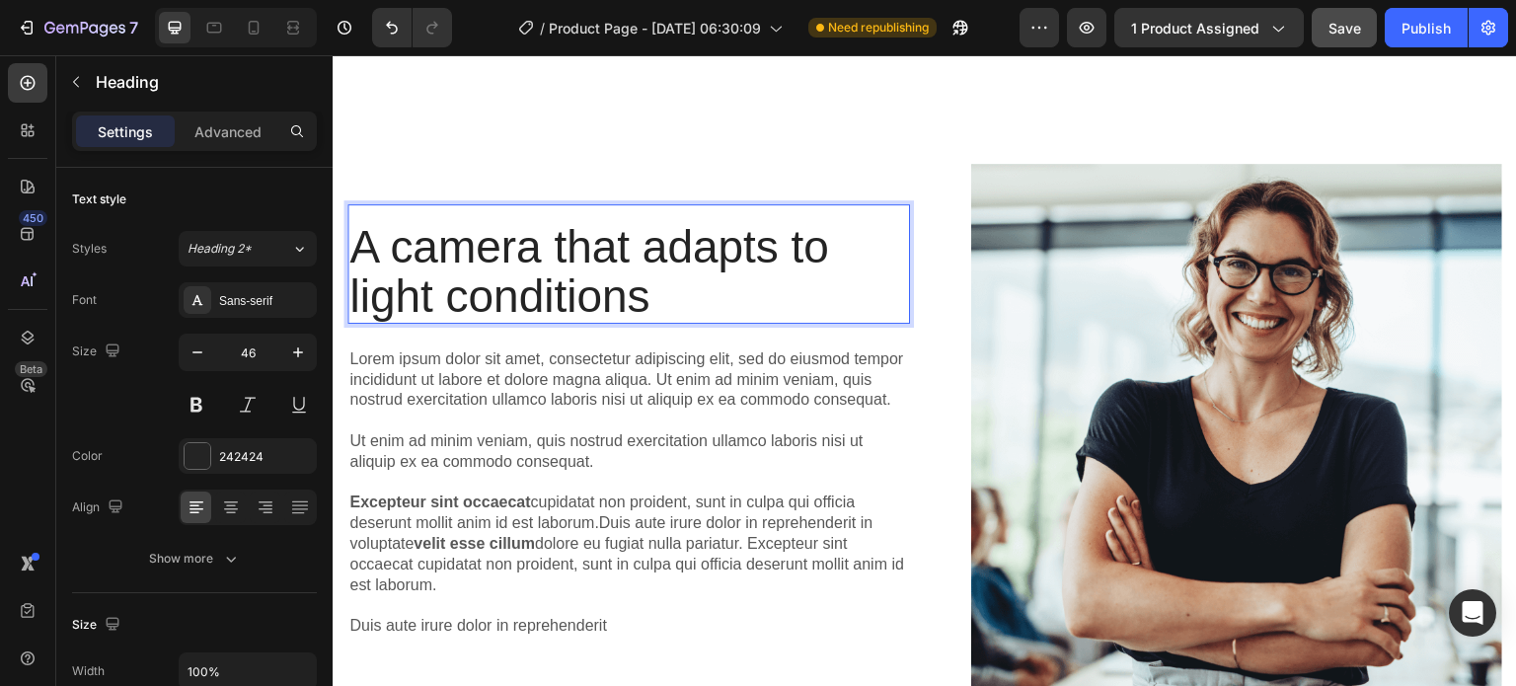
click at [584, 248] on h2 "A camera that adapts to light conditions" at bounding box center [628, 272] width 562 height 104
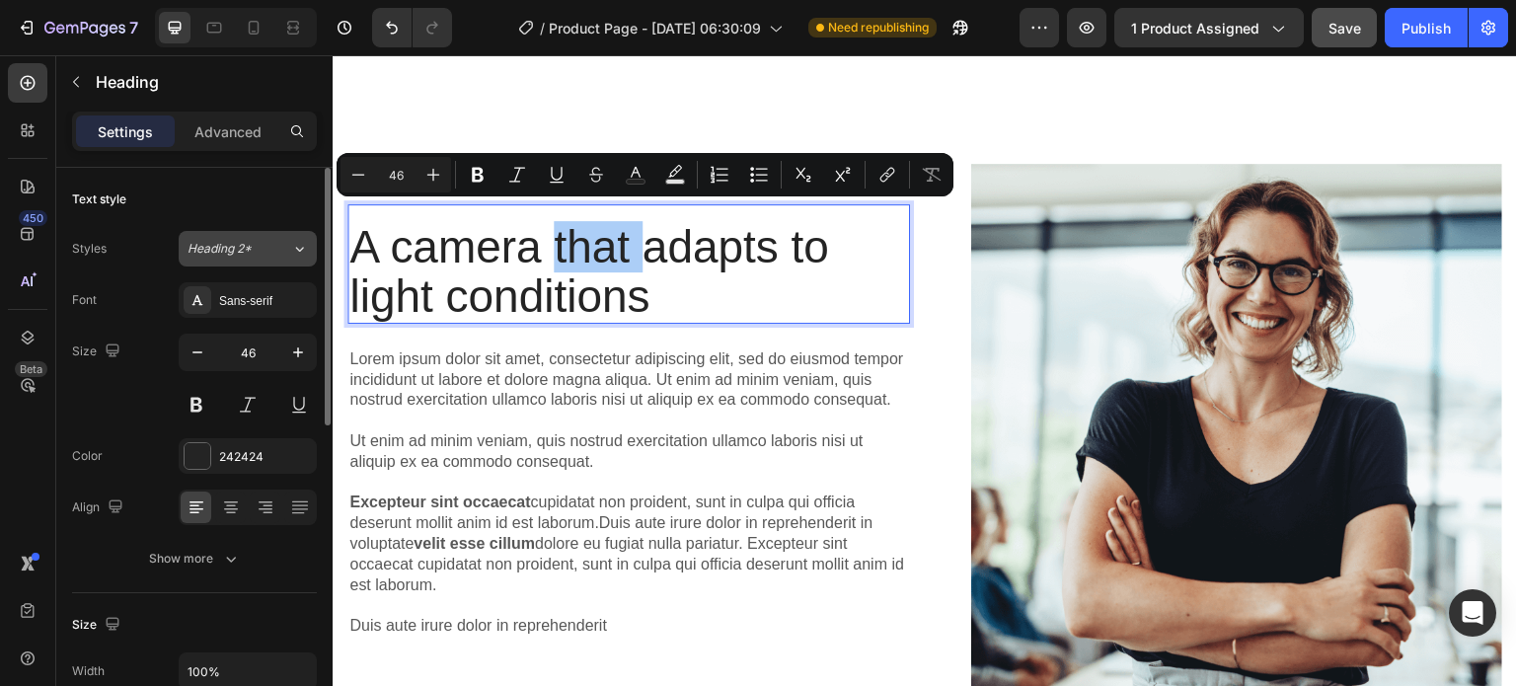
click at [257, 245] on div "Heading 2*" at bounding box center [227, 249] width 80 height 18
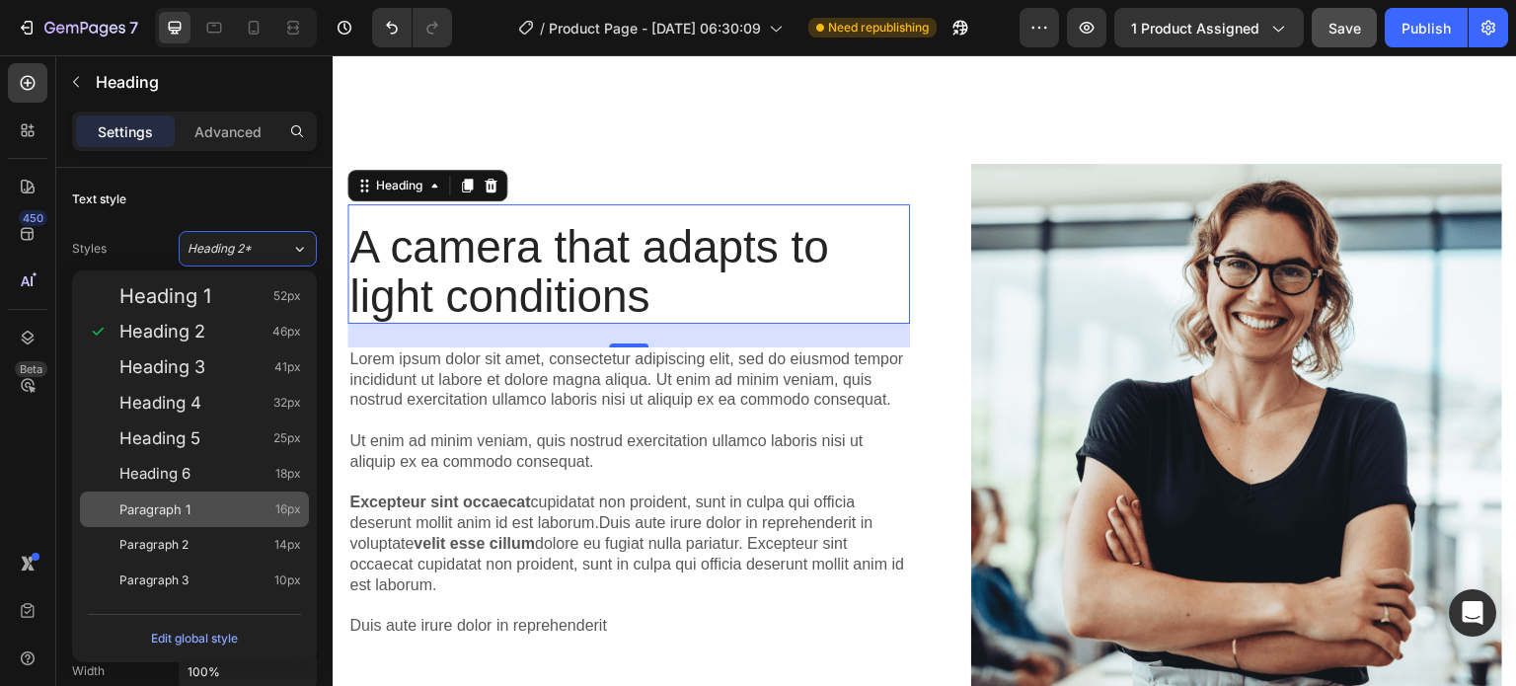
click at [179, 503] on span "Paragraph 1" at bounding box center [154, 509] width 71 height 20
type input "16"
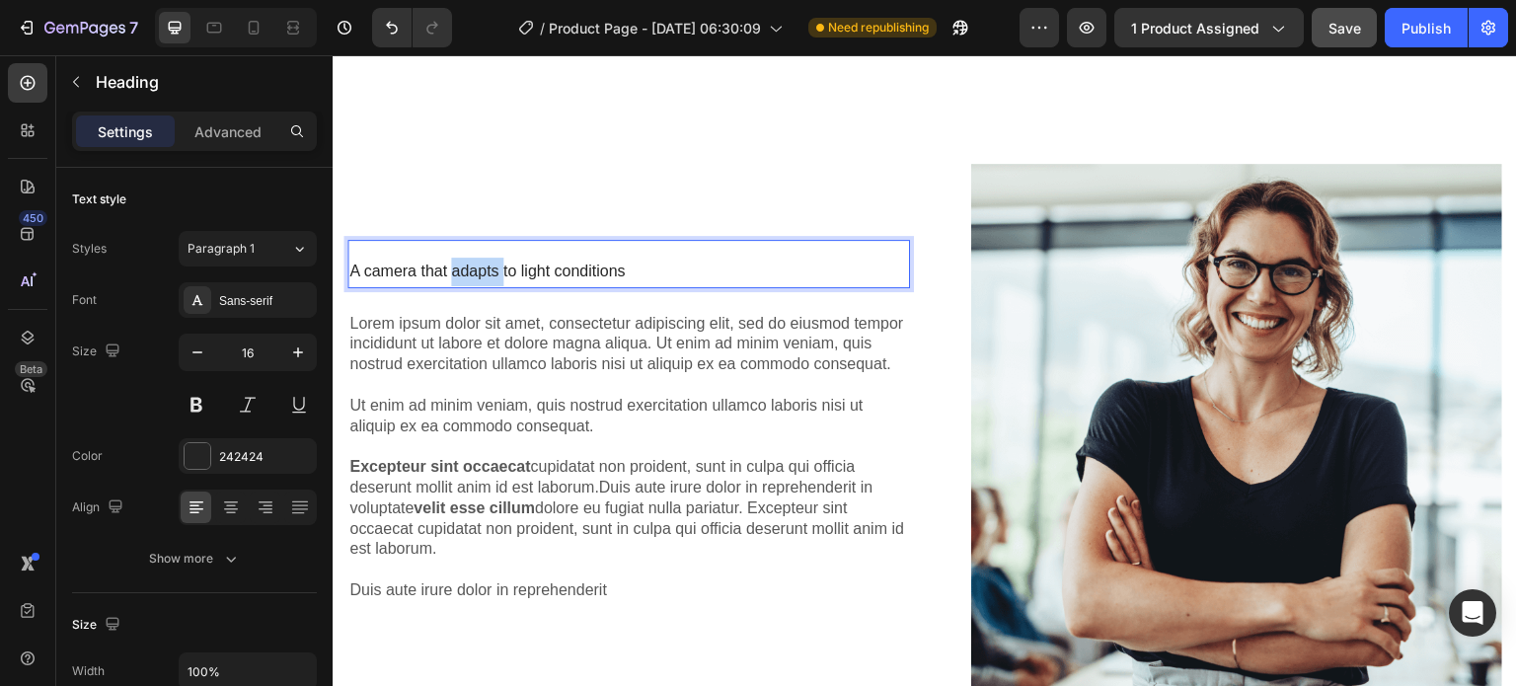
click at [479, 258] on p "A camera that adapts to light conditions" at bounding box center [628, 272] width 559 height 29
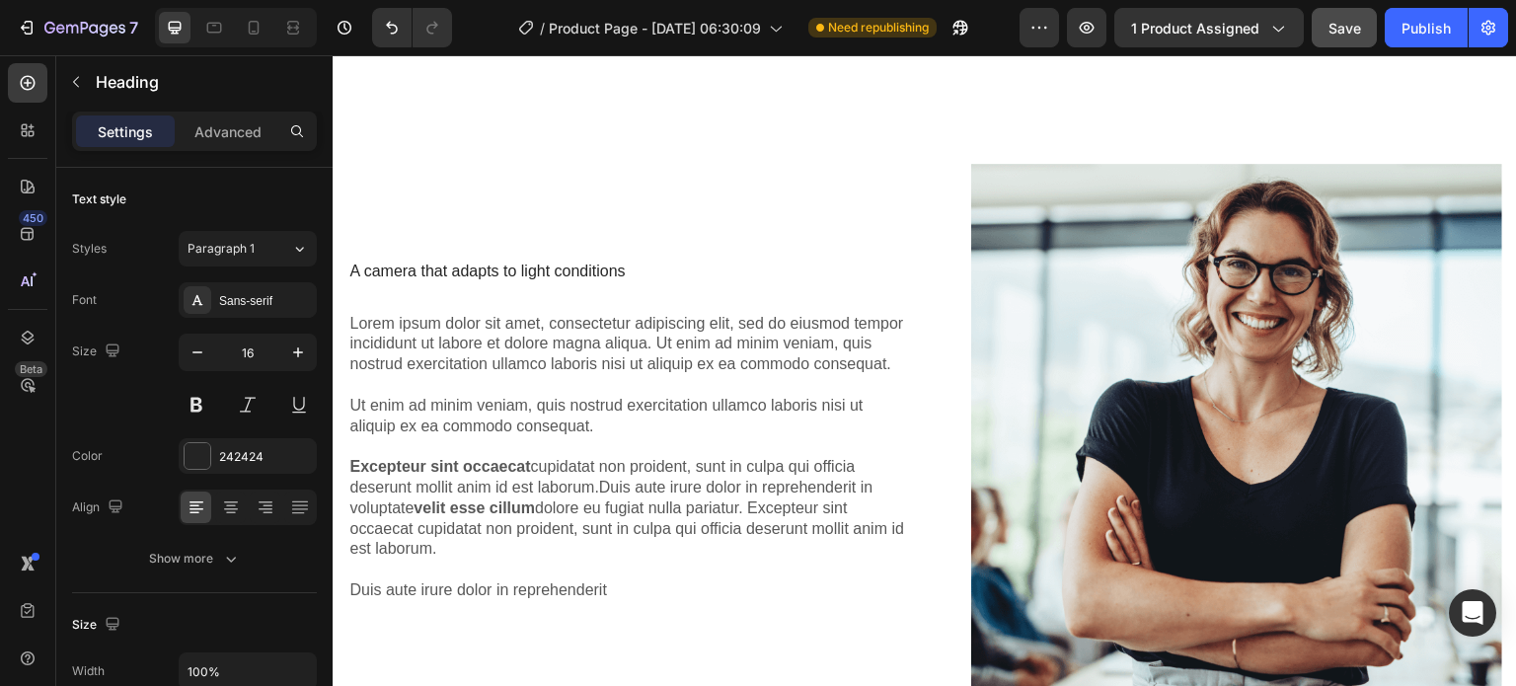
click at [466, 219] on div at bounding box center [466, 219] width 0 height 0
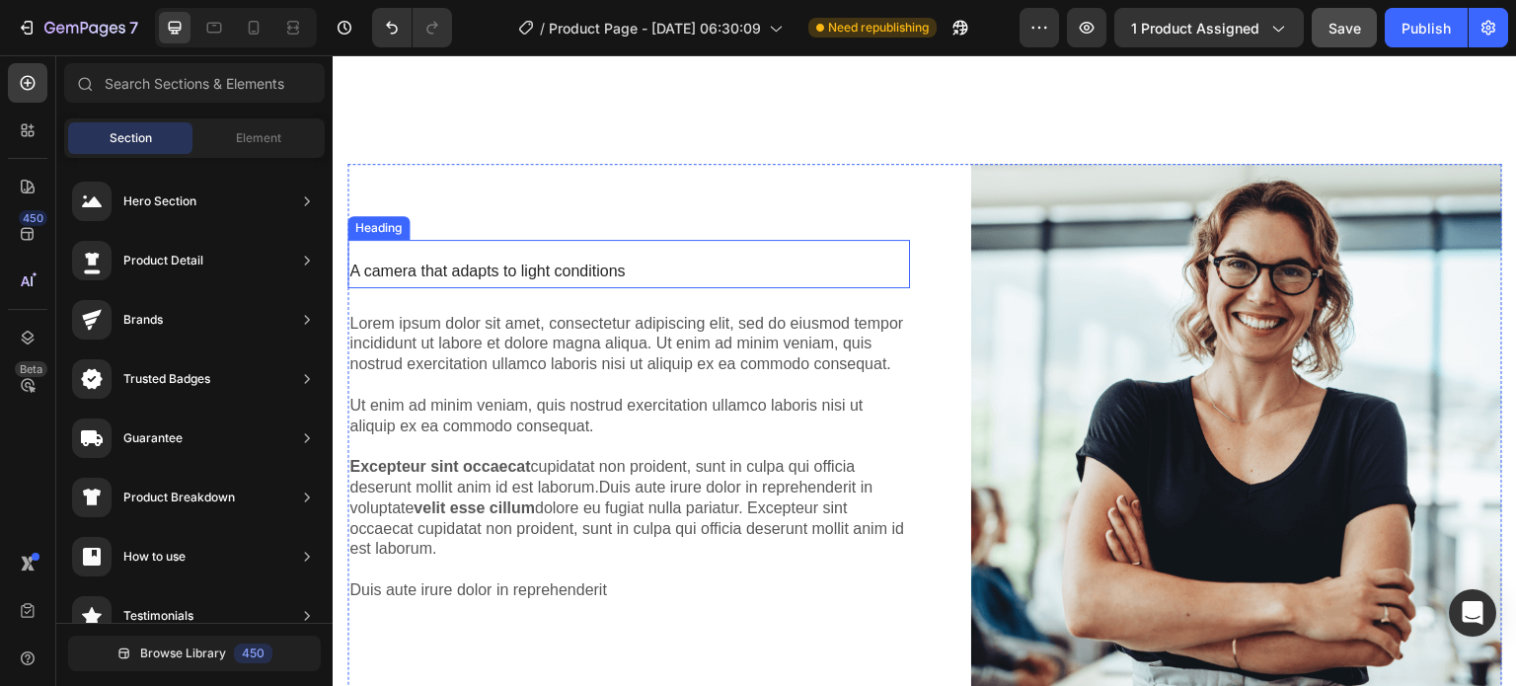
click at [479, 258] on p "A camera that adapts to light conditions" at bounding box center [628, 272] width 559 height 29
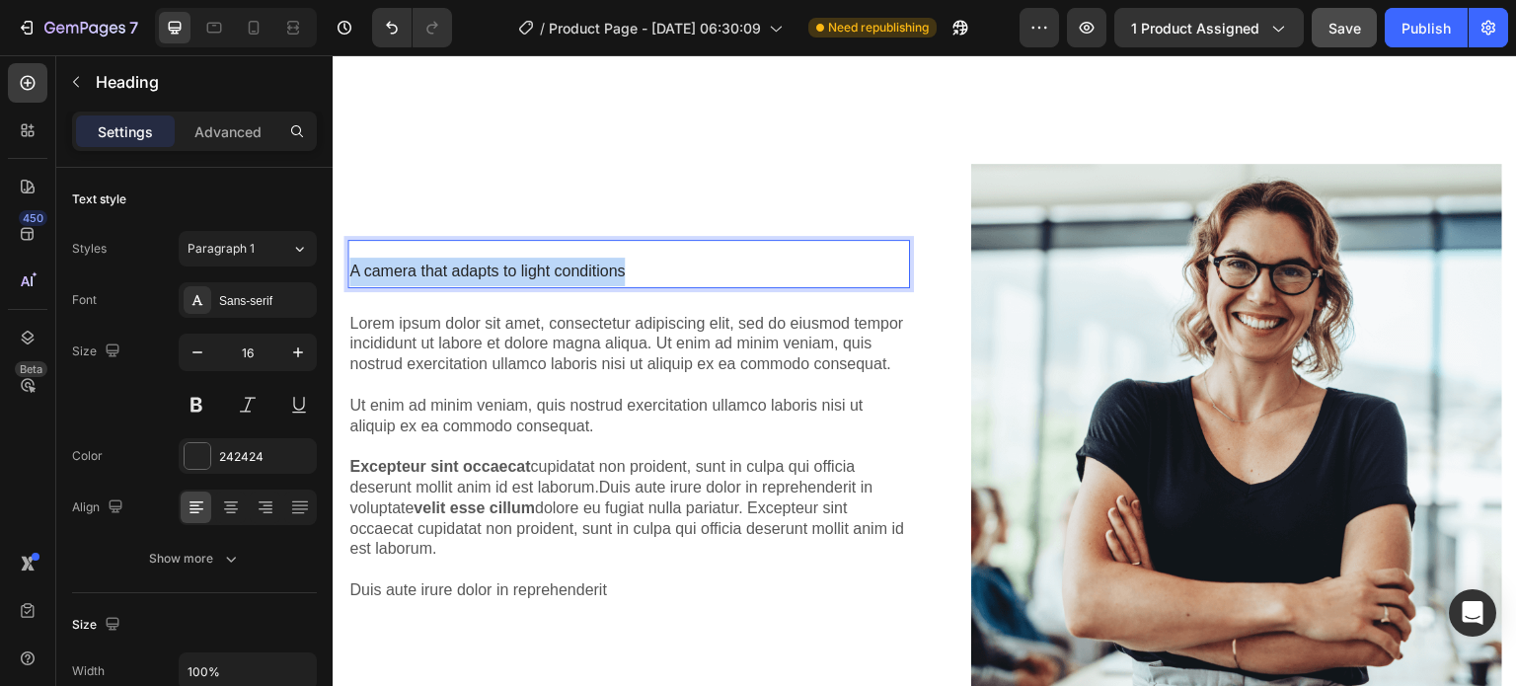
click at [479, 258] on p "A camera that adapts to light conditions" at bounding box center [628, 272] width 559 height 29
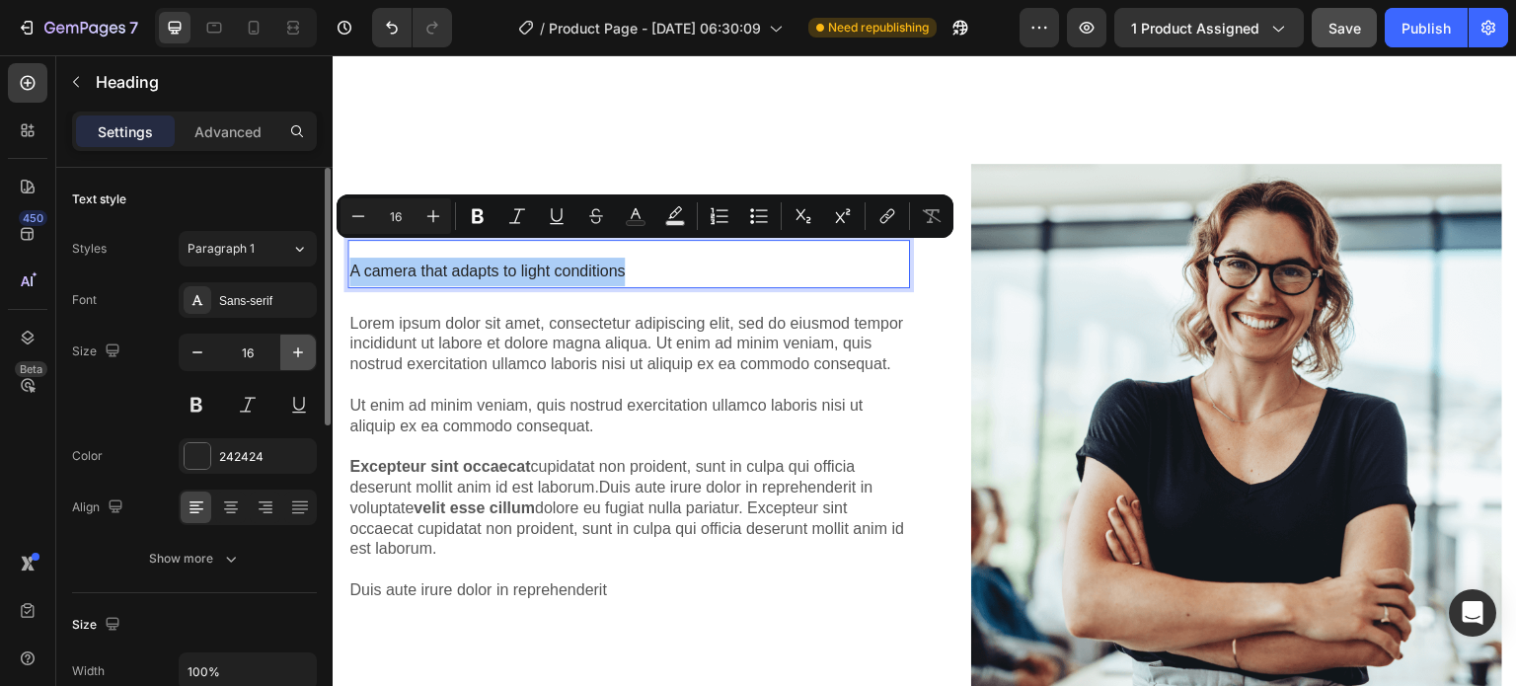
click at [294, 336] on button "button" at bounding box center [298, 353] width 36 height 36
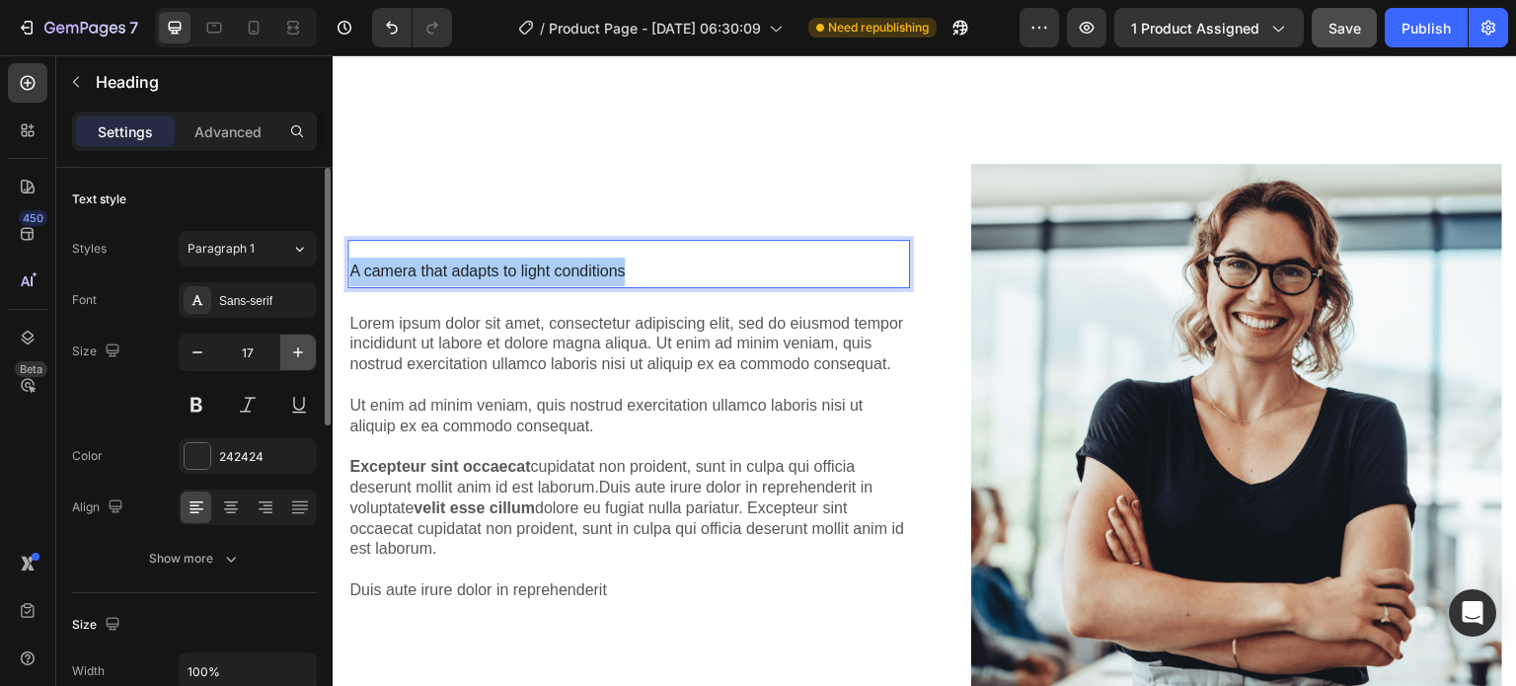
click at [294, 336] on button "button" at bounding box center [298, 353] width 36 height 36
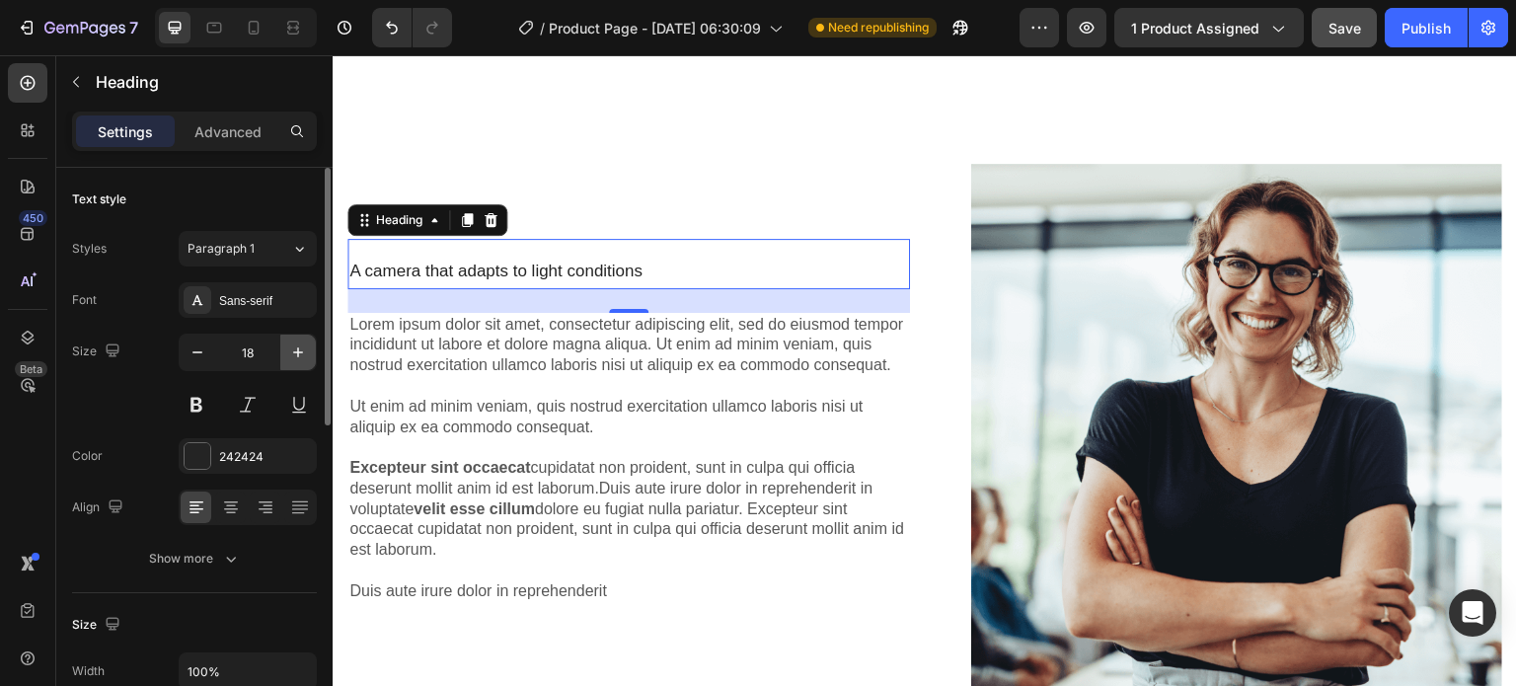
click at [292, 350] on icon "button" at bounding box center [298, 352] width 20 height 20
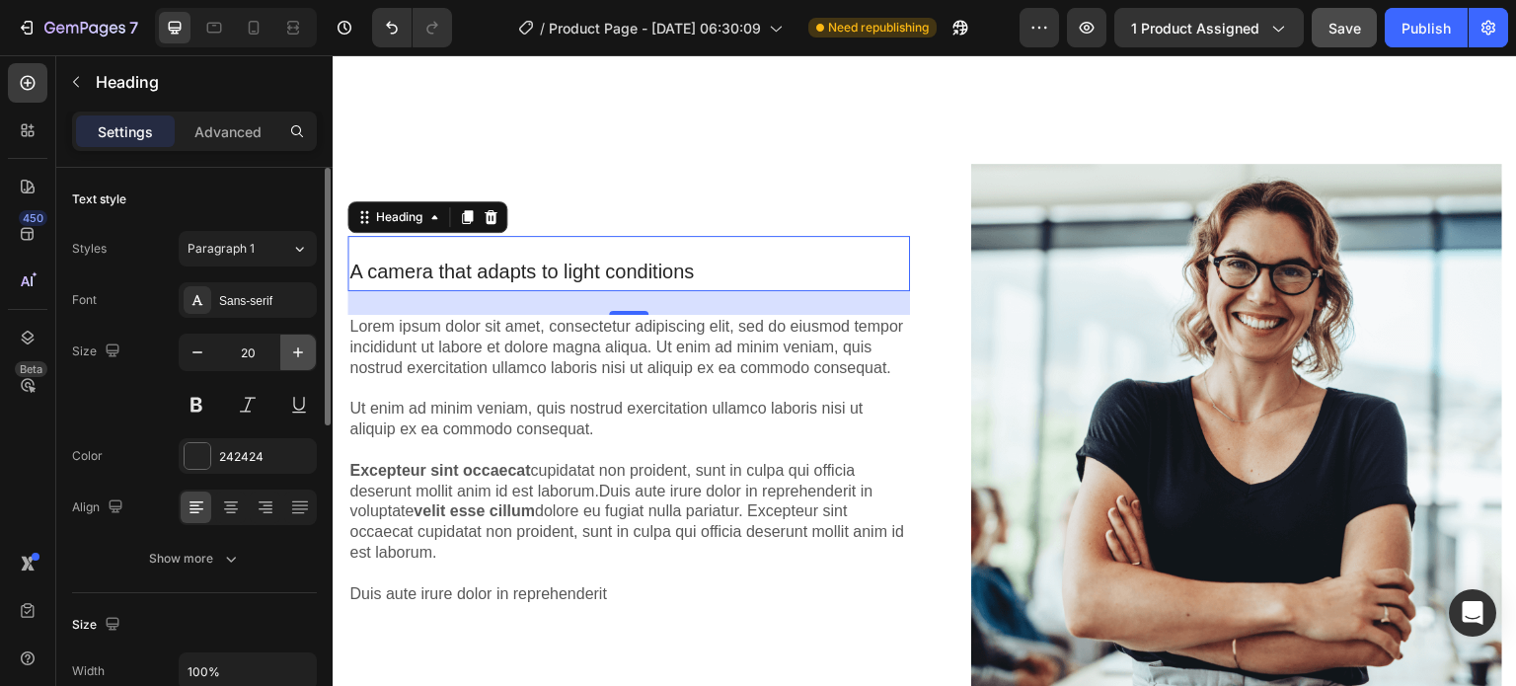
click at [291, 350] on icon "button" at bounding box center [298, 352] width 20 height 20
click at [291, 347] on icon "button" at bounding box center [298, 352] width 20 height 20
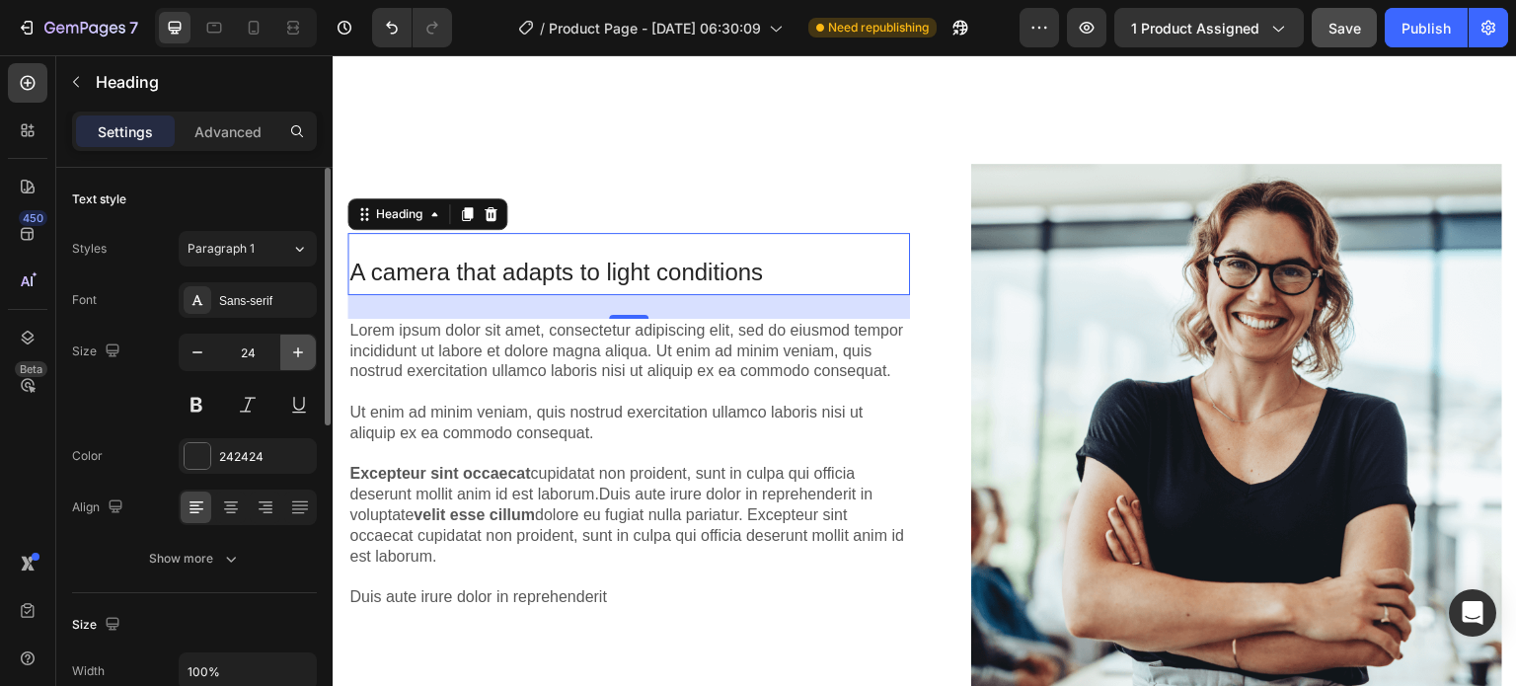
click at [291, 347] on icon "button" at bounding box center [298, 352] width 20 height 20
click at [292, 347] on icon "button" at bounding box center [298, 352] width 20 height 20
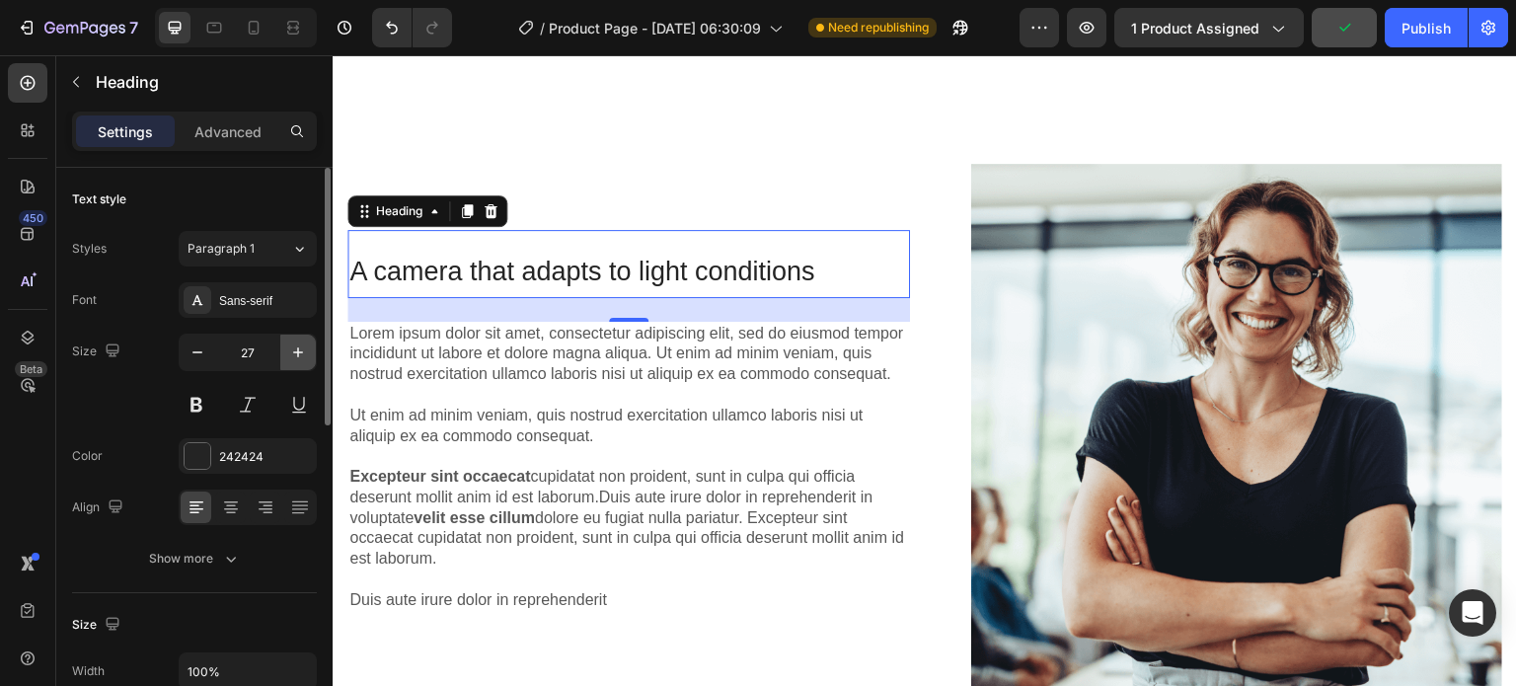
click at [292, 347] on icon "button" at bounding box center [298, 352] width 20 height 20
type input "28"
click at [625, 262] on p "A camera that adapts to light conditions" at bounding box center [628, 271] width 559 height 49
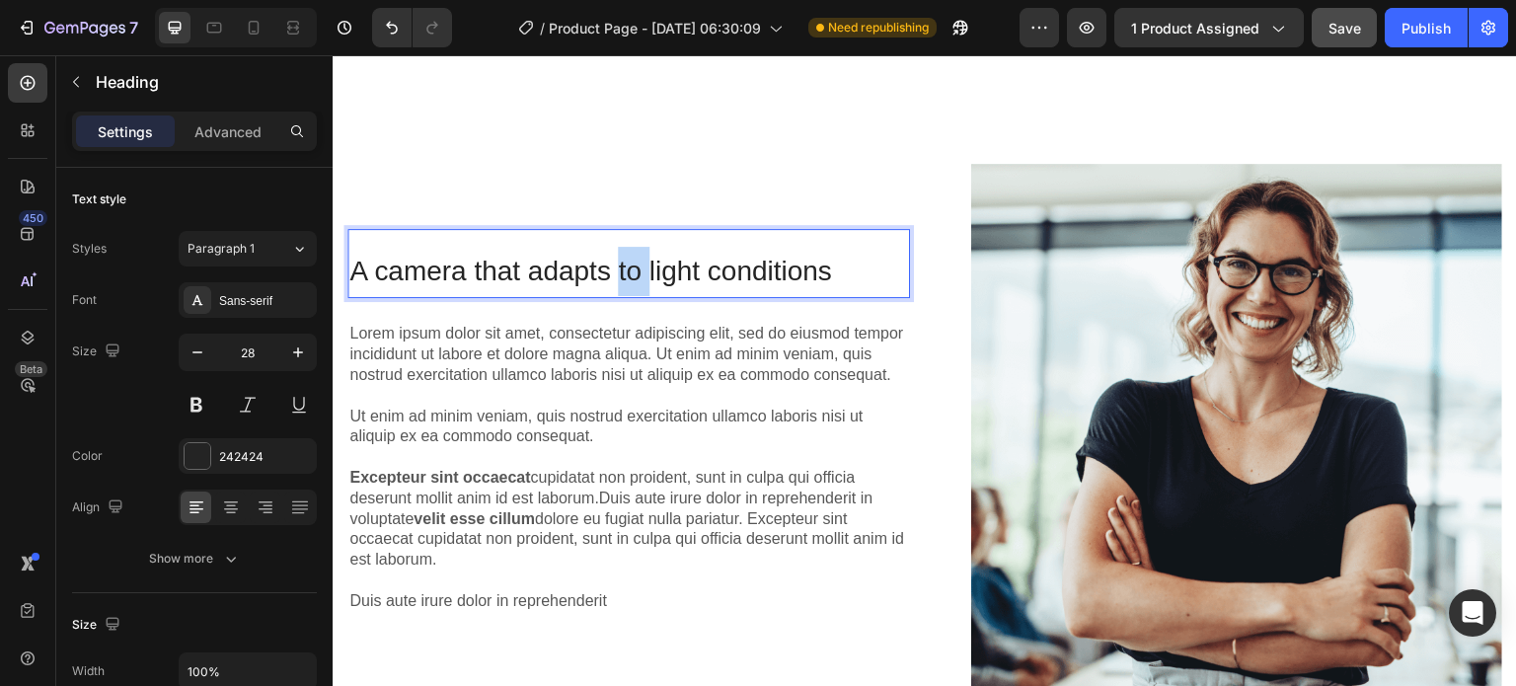
click at [625, 262] on p "A camera that adapts to light conditions" at bounding box center [628, 271] width 559 height 49
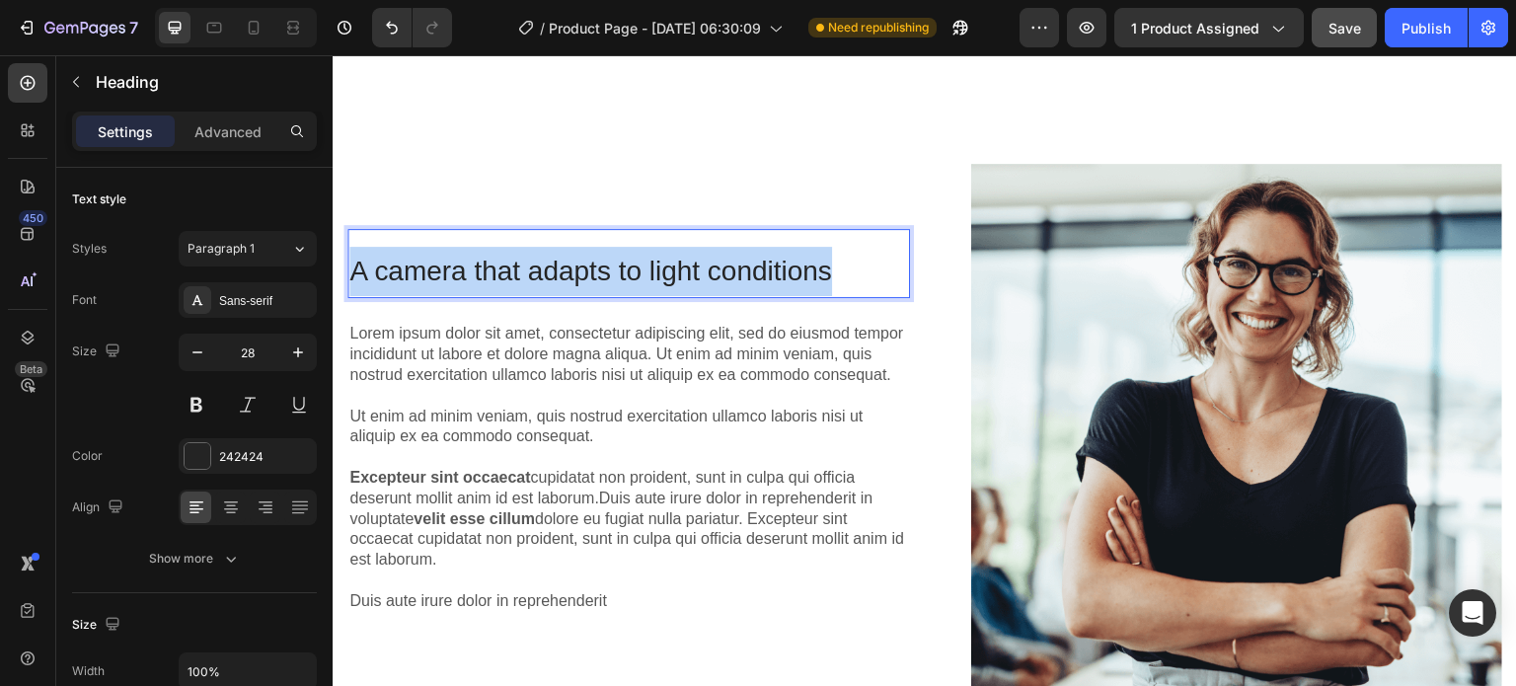
click at [625, 262] on p "A camera that adapts to light conditions" at bounding box center [628, 271] width 559 height 49
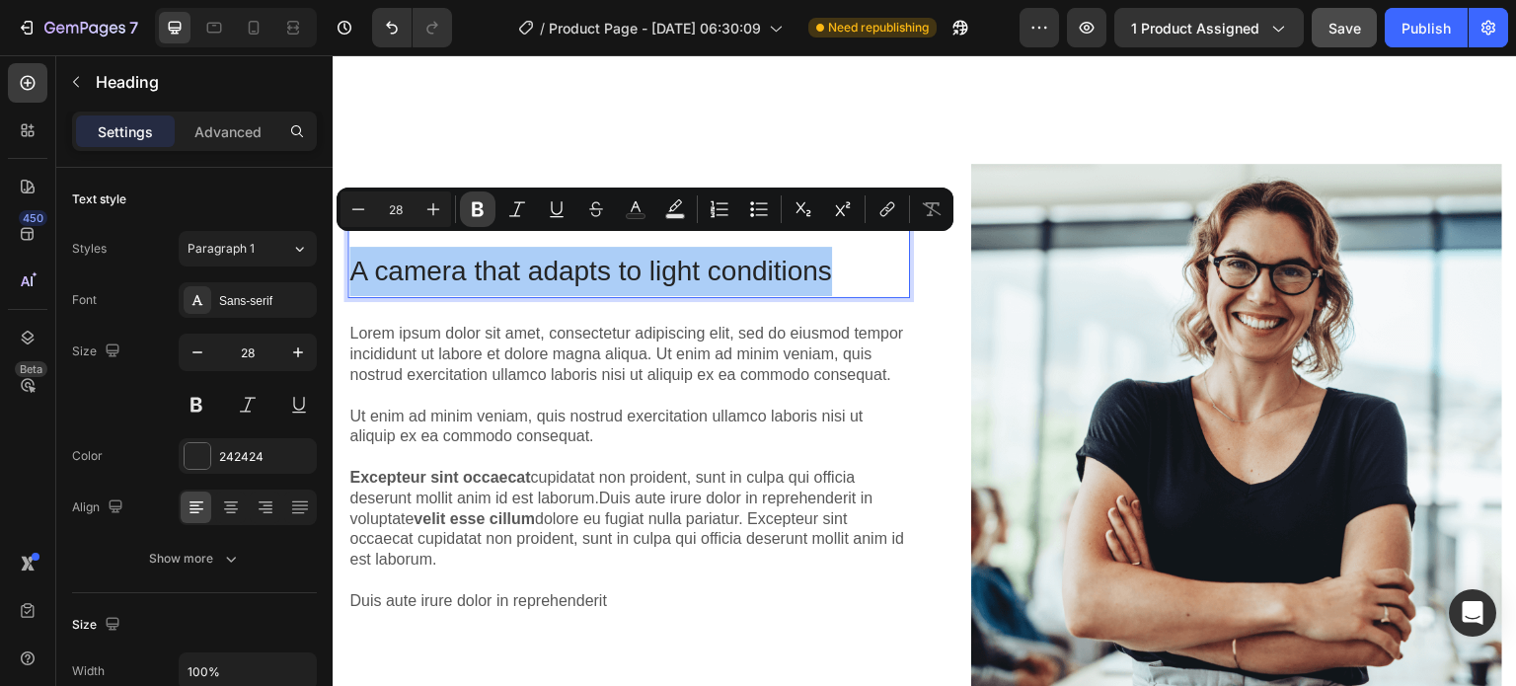
click at [475, 207] on icon "Editor contextual toolbar" at bounding box center [478, 209] width 12 height 15
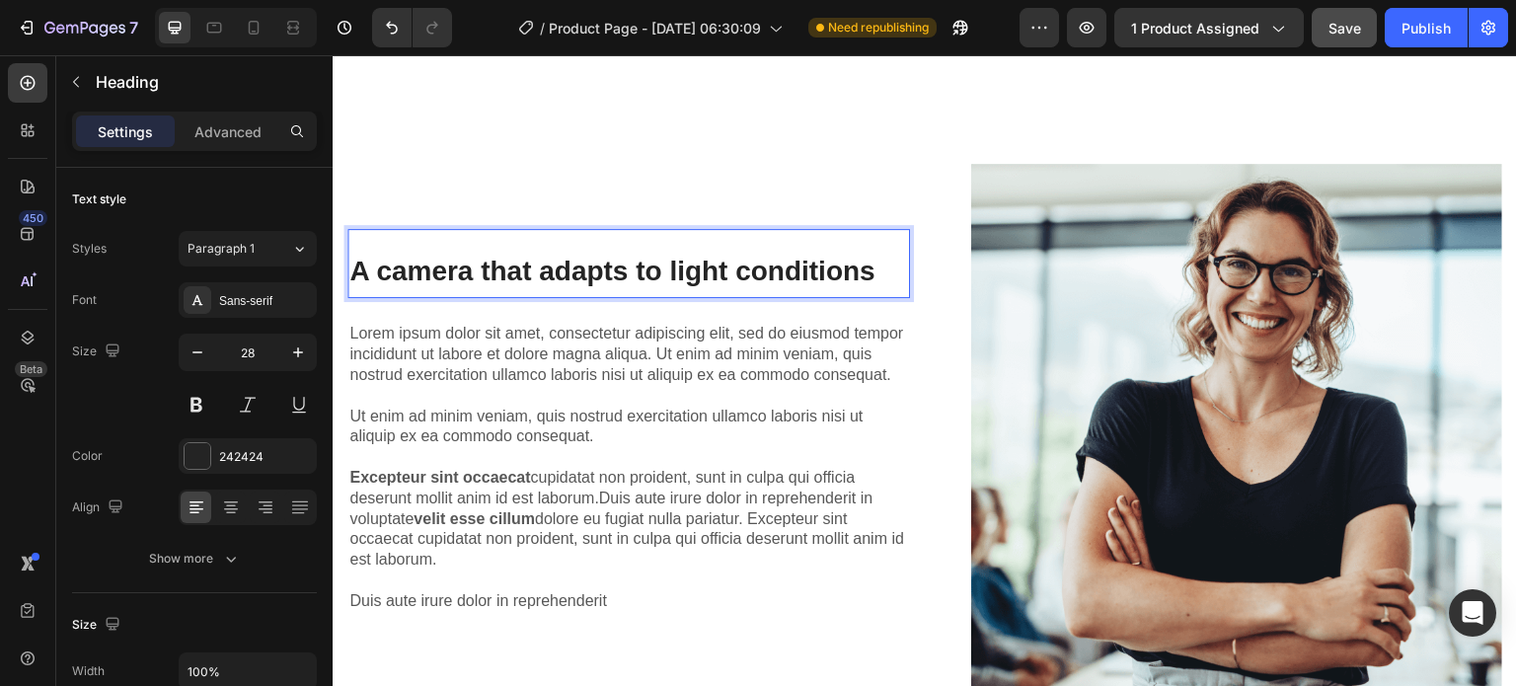
click at [488, 348] on p "Lorem ipsum dolor sit amet, consectetur adipiscing elit, sed do eiusmod tempor …" at bounding box center [628, 467] width 559 height 287
click at [489, 348] on p "Lorem ipsum dolor sit amet, consectetur adipiscing elit, sed do eiusmod tempor …" at bounding box center [628, 467] width 559 height 287
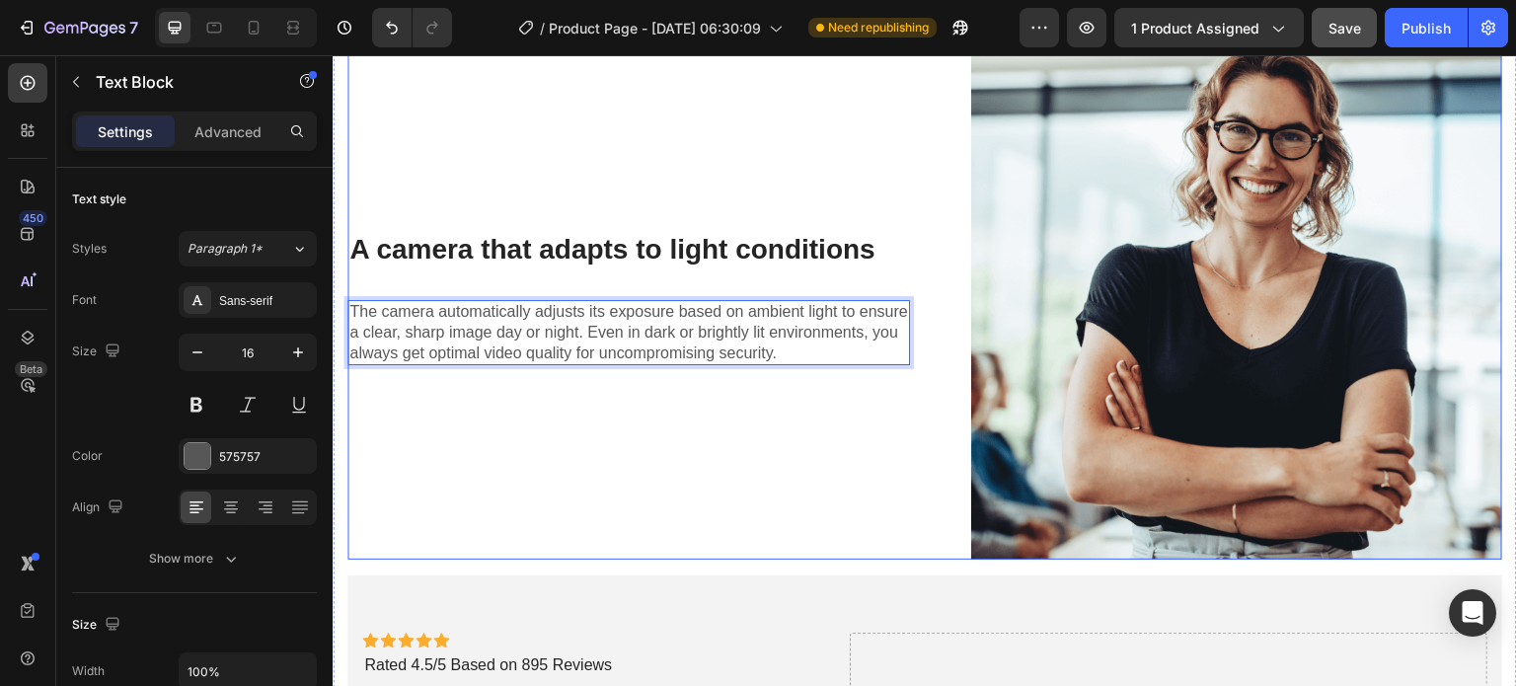
scroll to position [4141, 0]
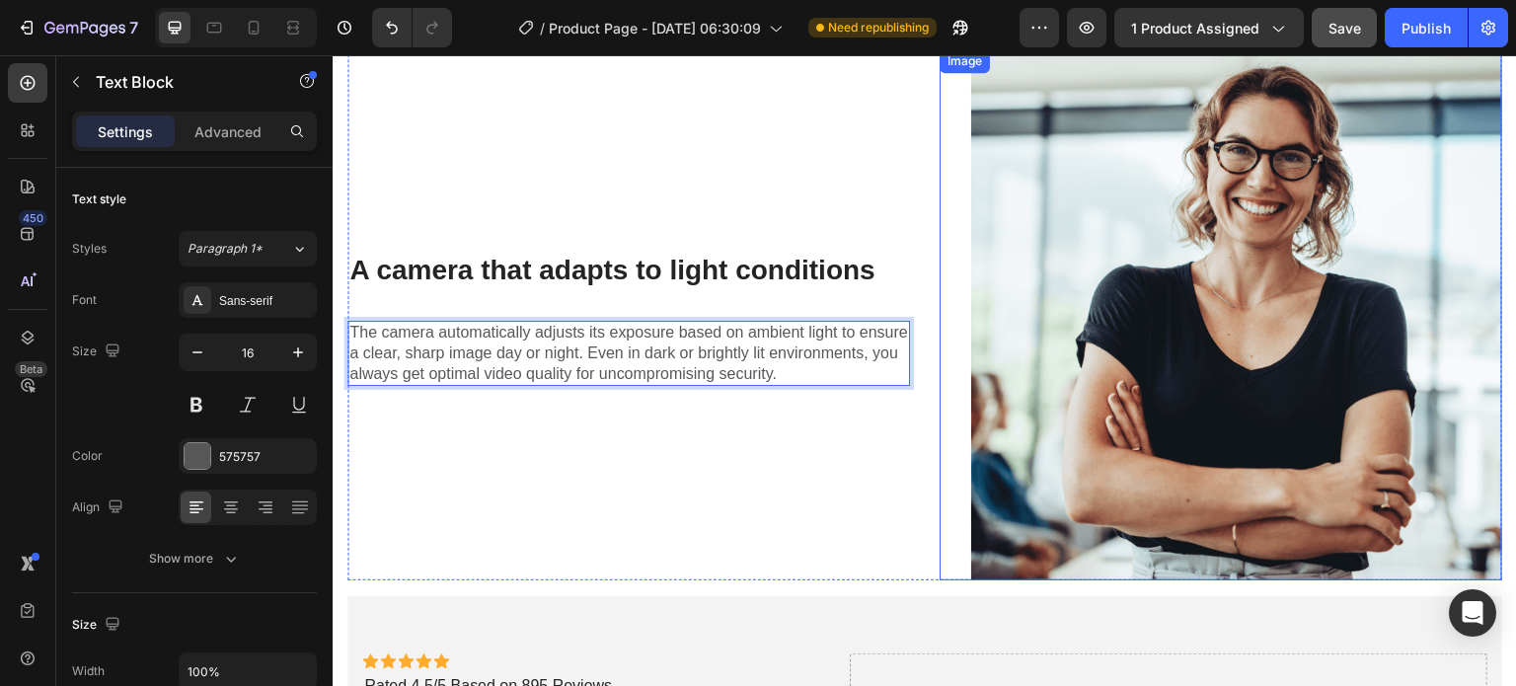
click at [1227, 333] on img at bounding box center [1236, 314] width 531 height 531
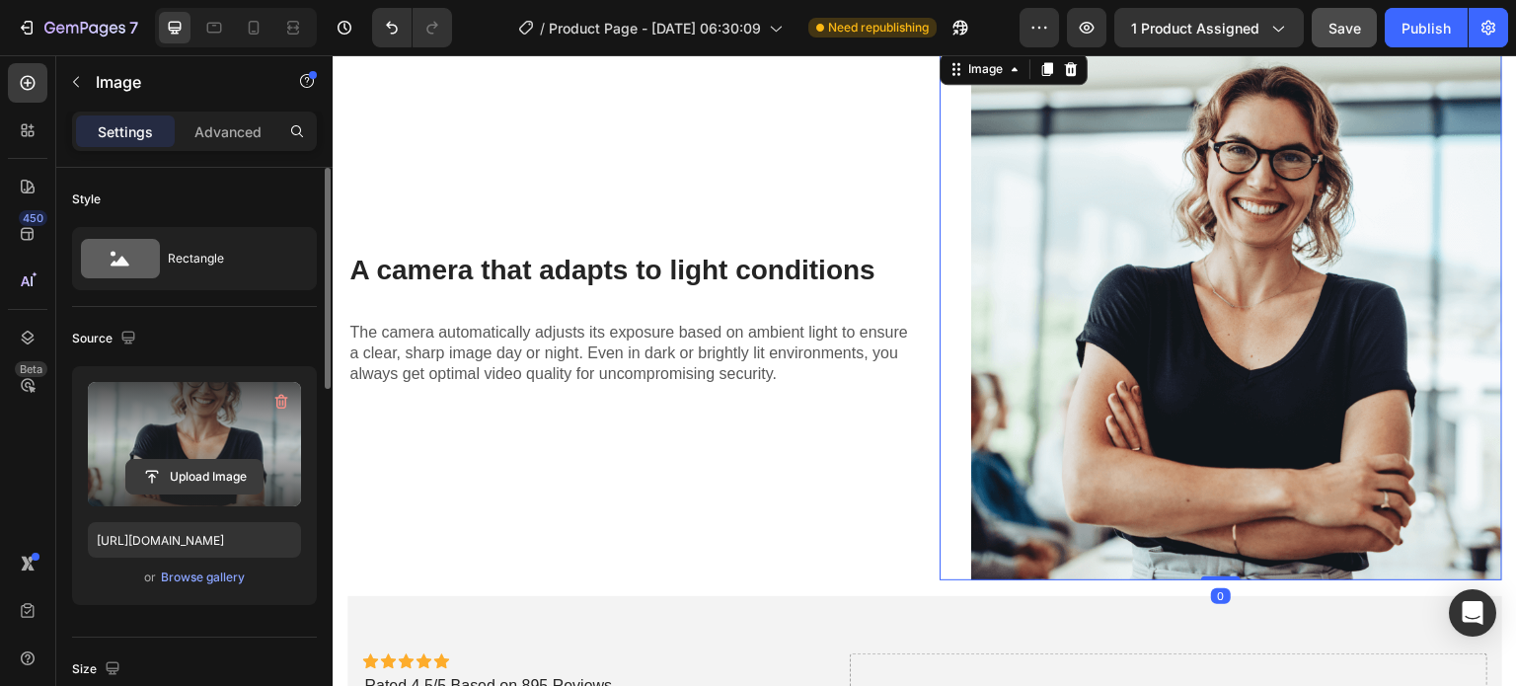
click at [209, 481] on input "file" at bounding box center [194, 477] width 136 height 34
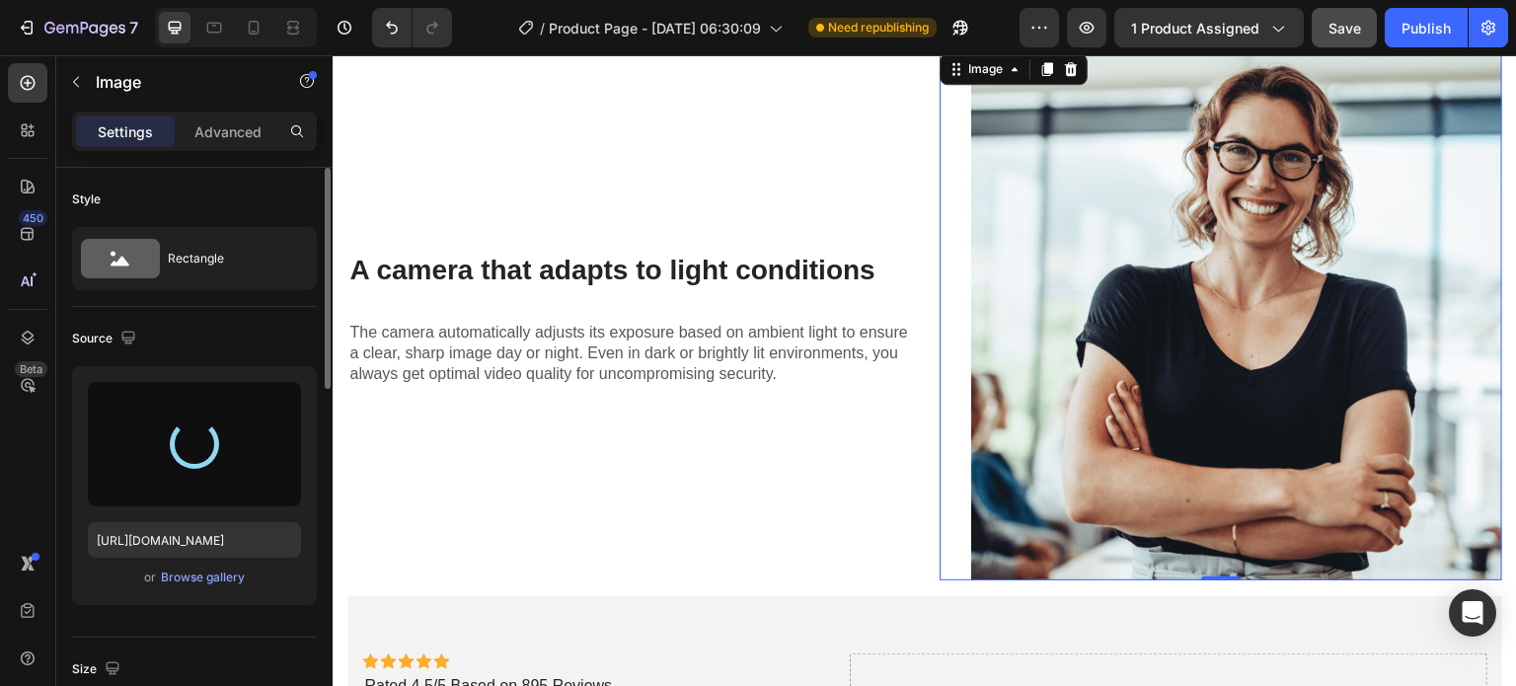
type input "[URL][DOMAIN_NAME]"
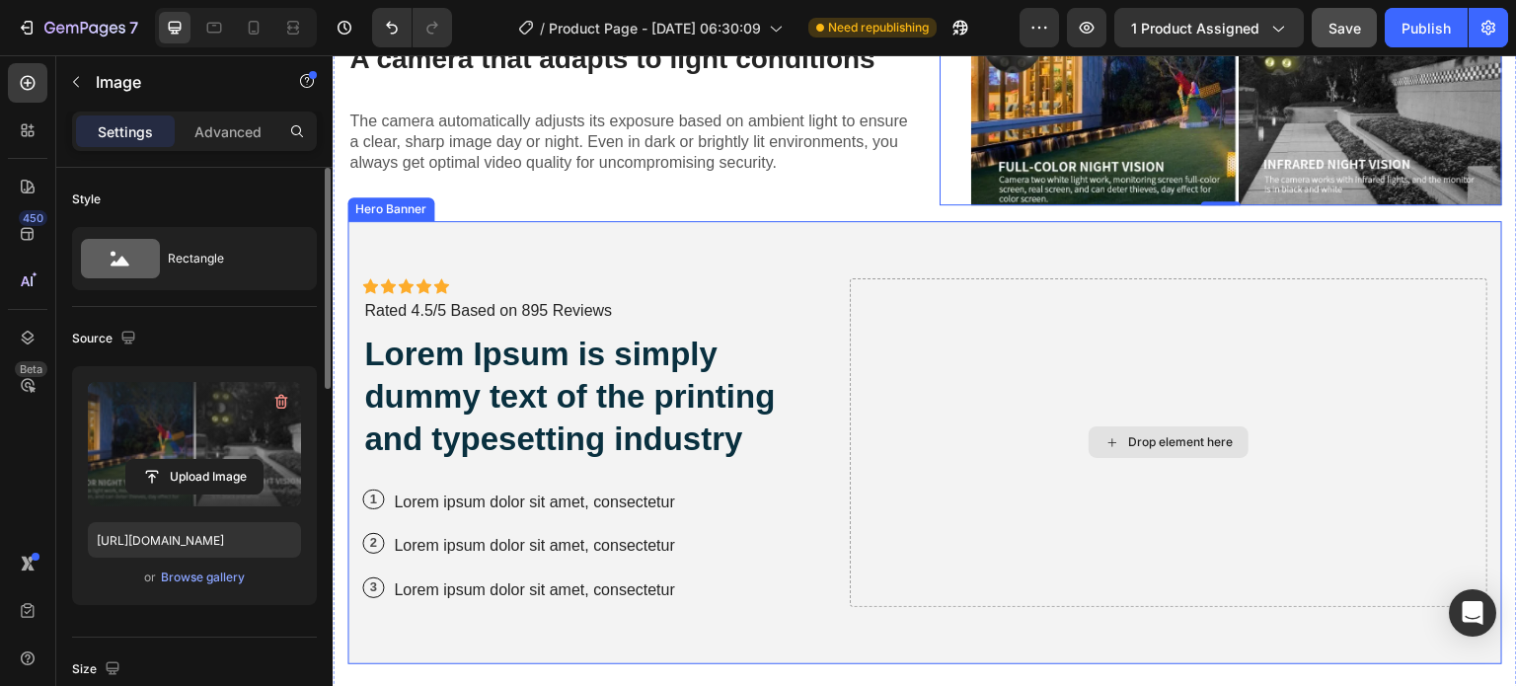
scroll to position [4177, 0]
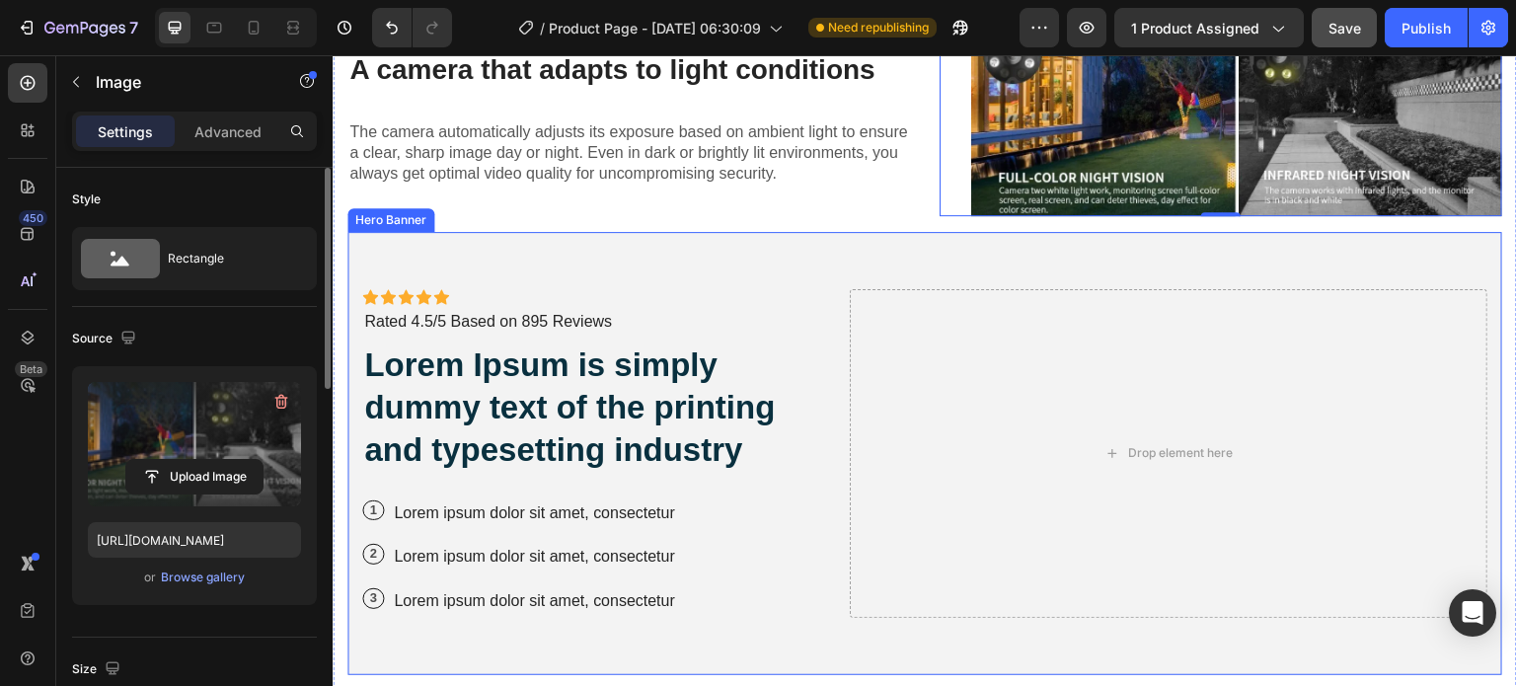
click at [888, 260] on div "Icon Icon Icon Icon Icon Icon List Icon Icon Icon Icon Icon Icon List Rated 4.5…" at bounding box center [924, 453] width 1155 height 443
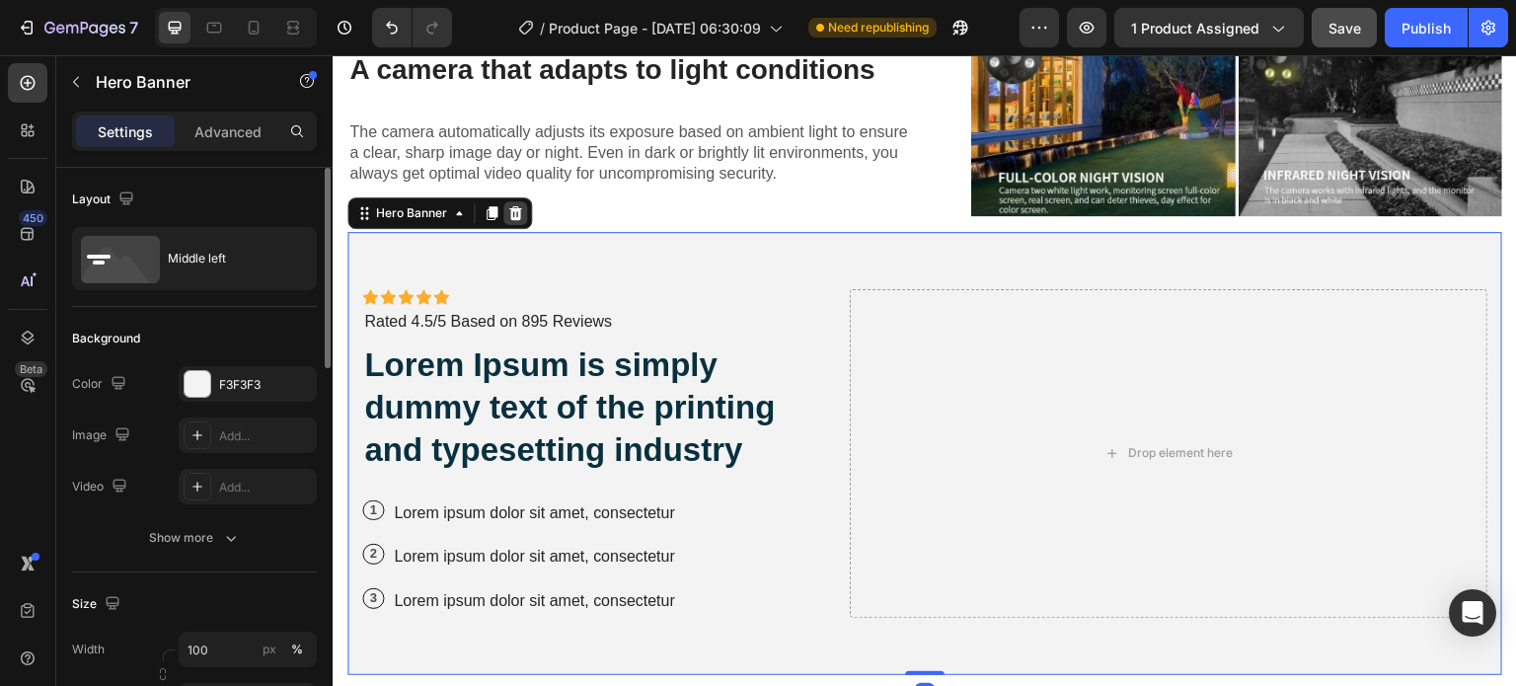
click at [513, 216] on icon at bounding box center [515, 213] width 16 height 16
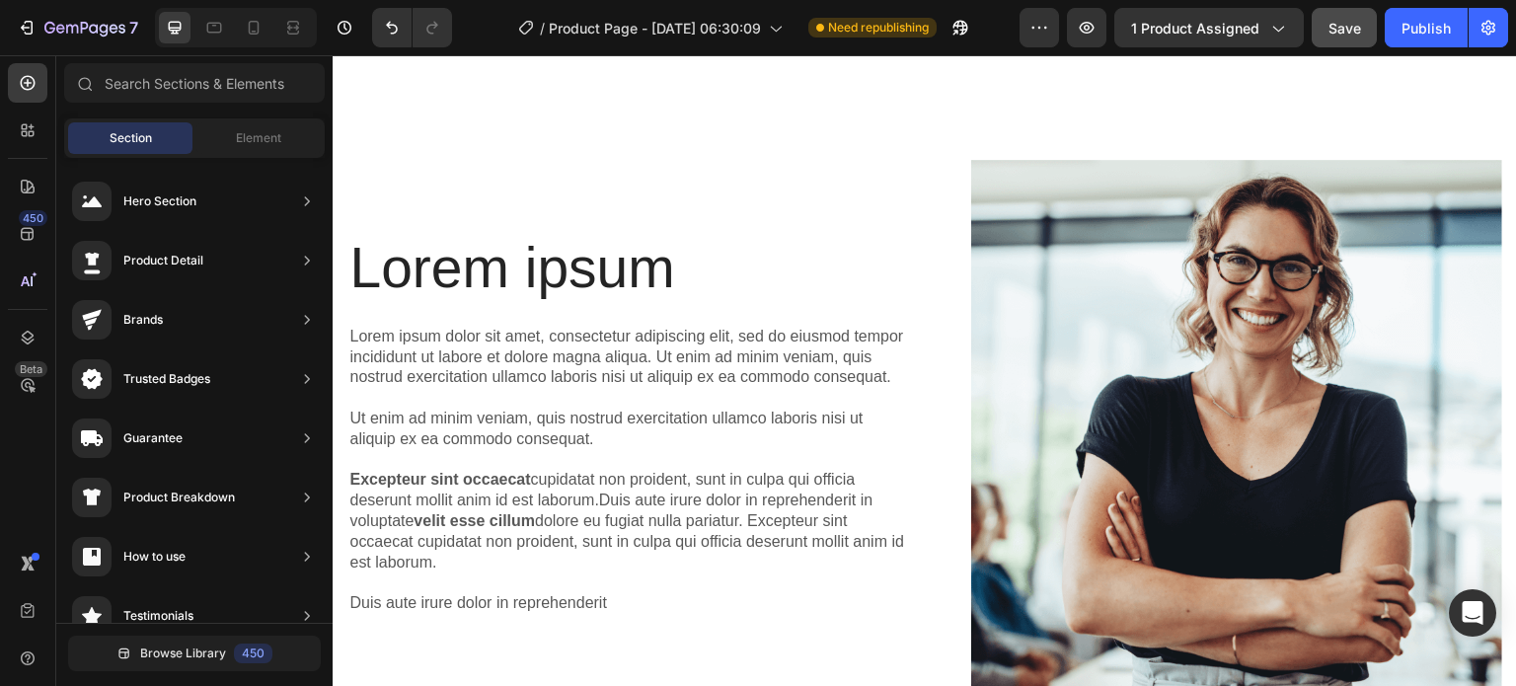
scroll to position [4375, 0]
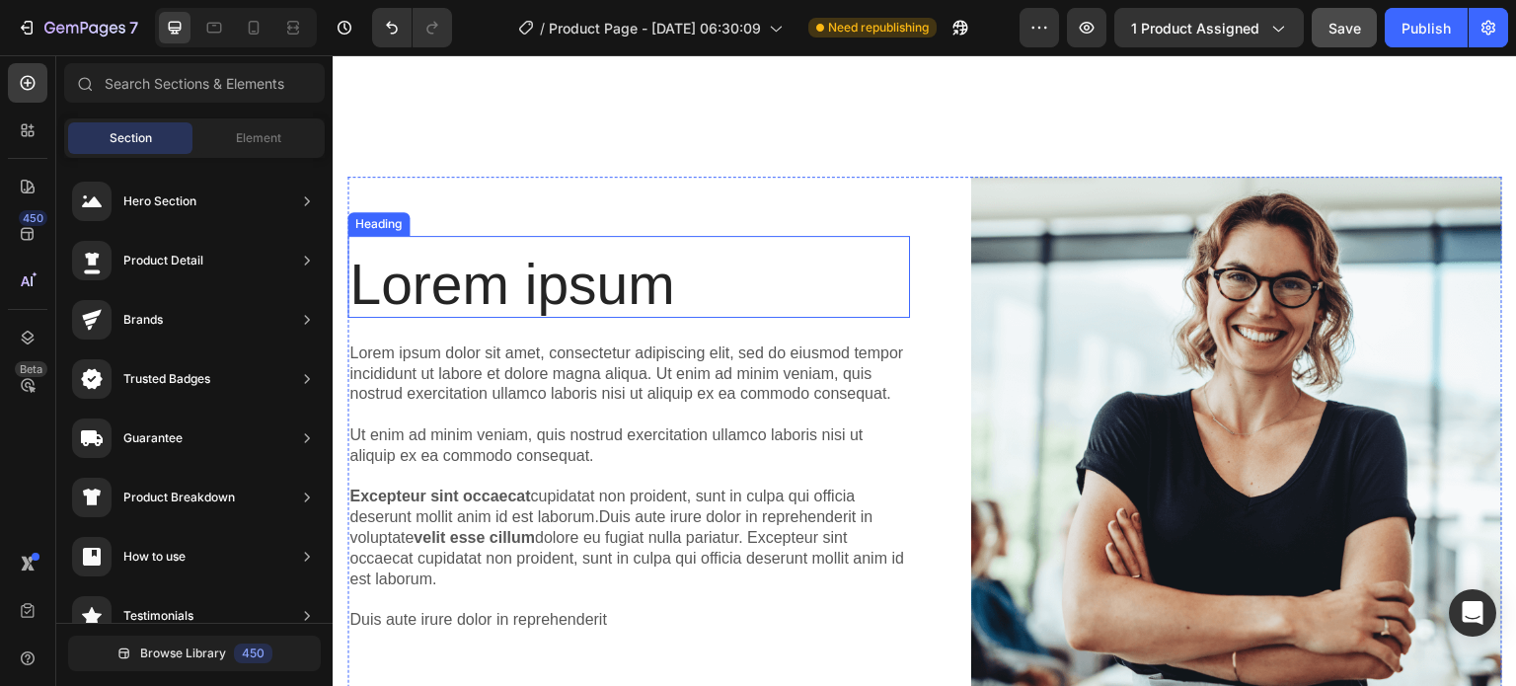
click at [666, 277] on h2 "Lorem ipsum" at bounding box center [628, 285] width 562 height 66
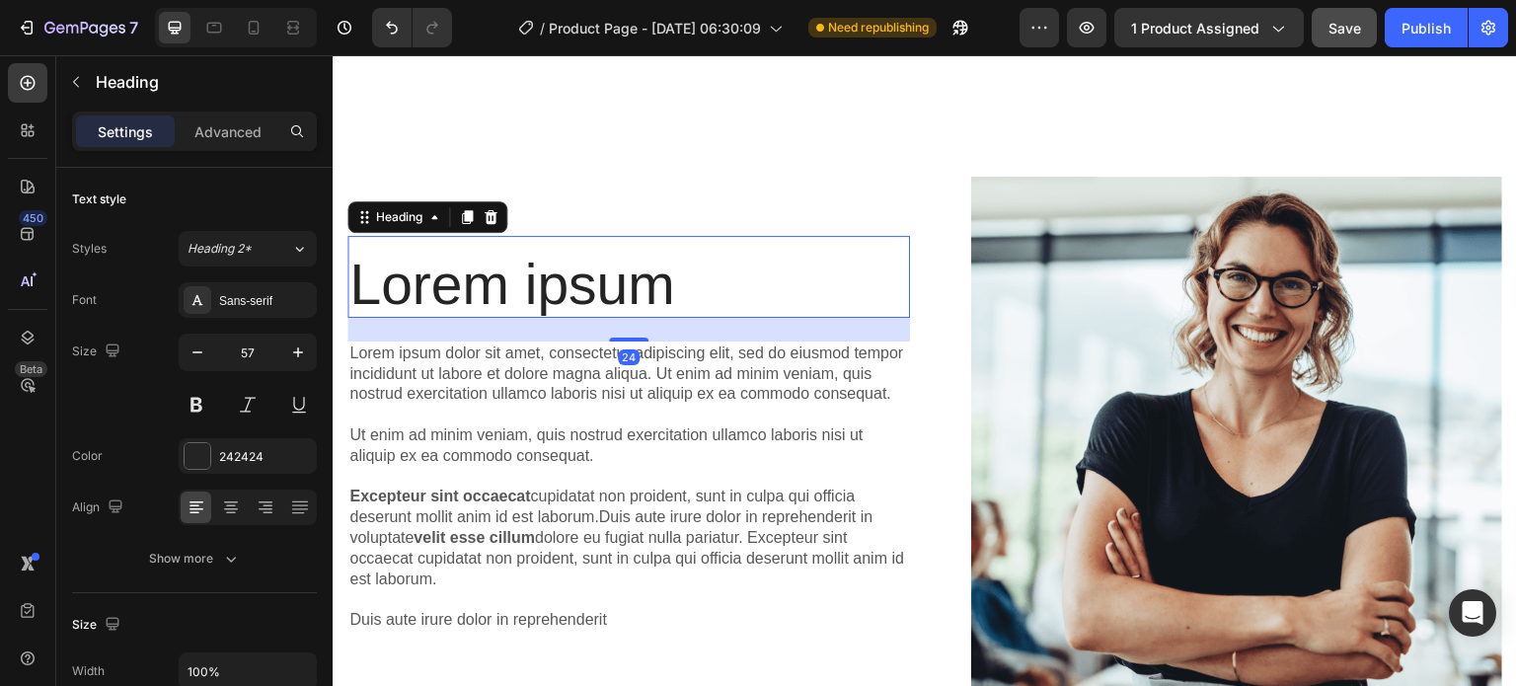
click at [666, 277] on h2 "Lorem ipsum" at bounding box center [628, 285] width 562 height 66
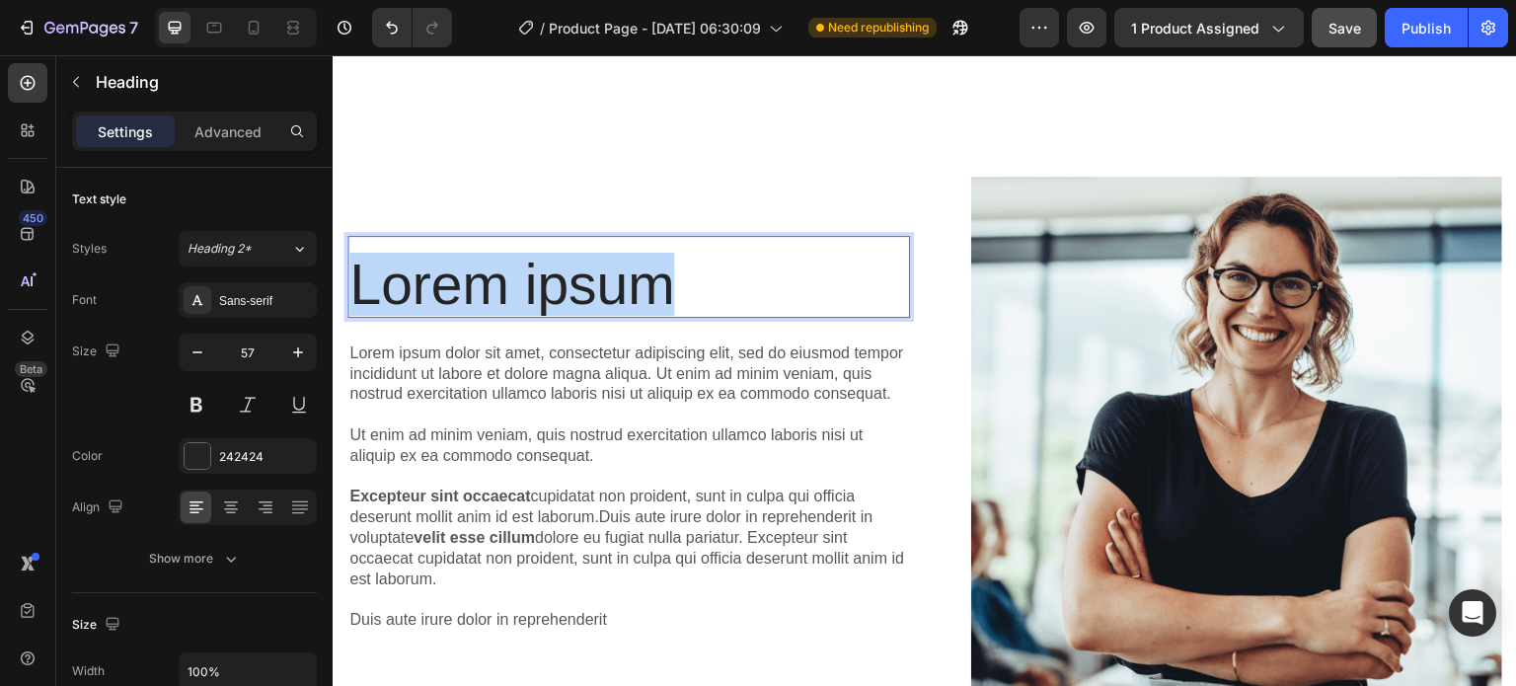
click at [666, 277] on p "Lorem ipsum" at bounding box center [628, 285] width 559 height 62
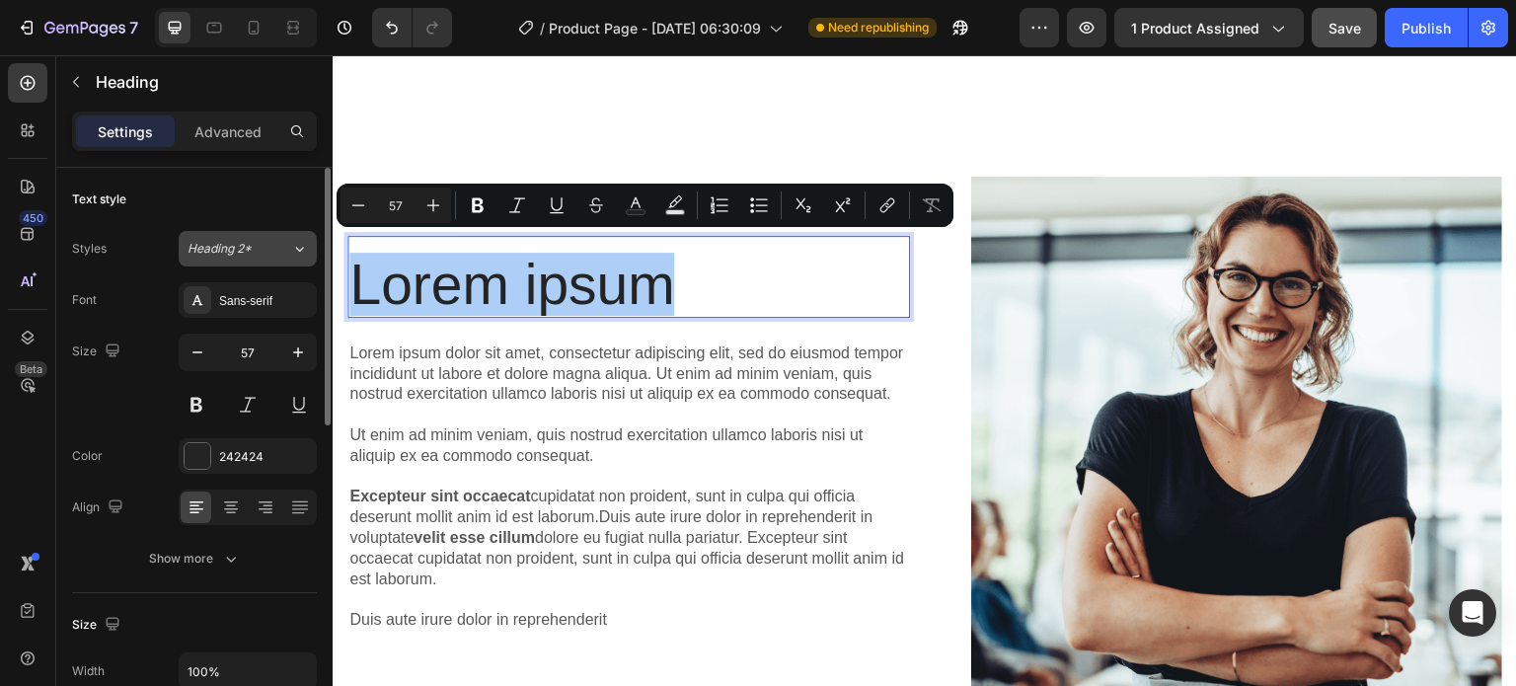
click at [301, 250] on icon at bounding box center [299, 249] width 17 height 20
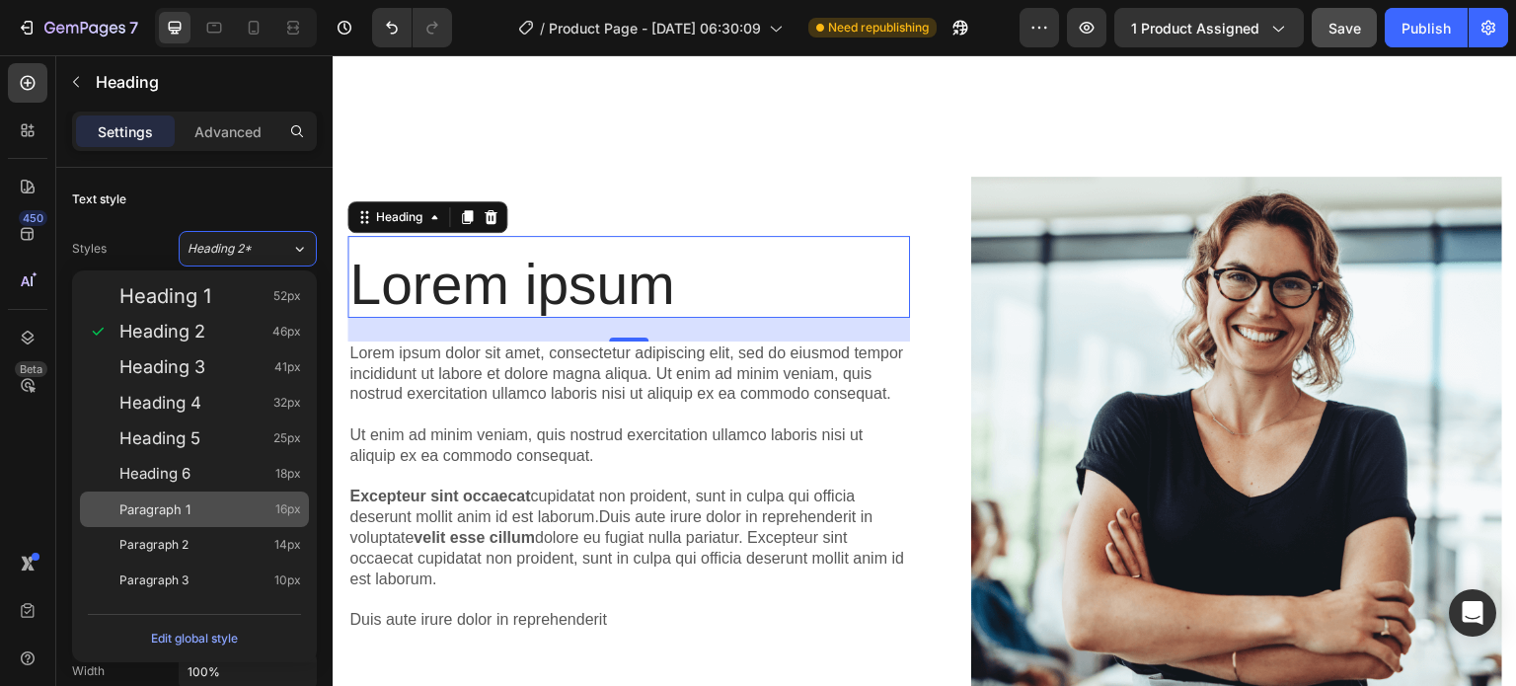
click at [213, 500] on div "Paragraph 1 16px" at bounding box center [210, 509] width 182 height 20
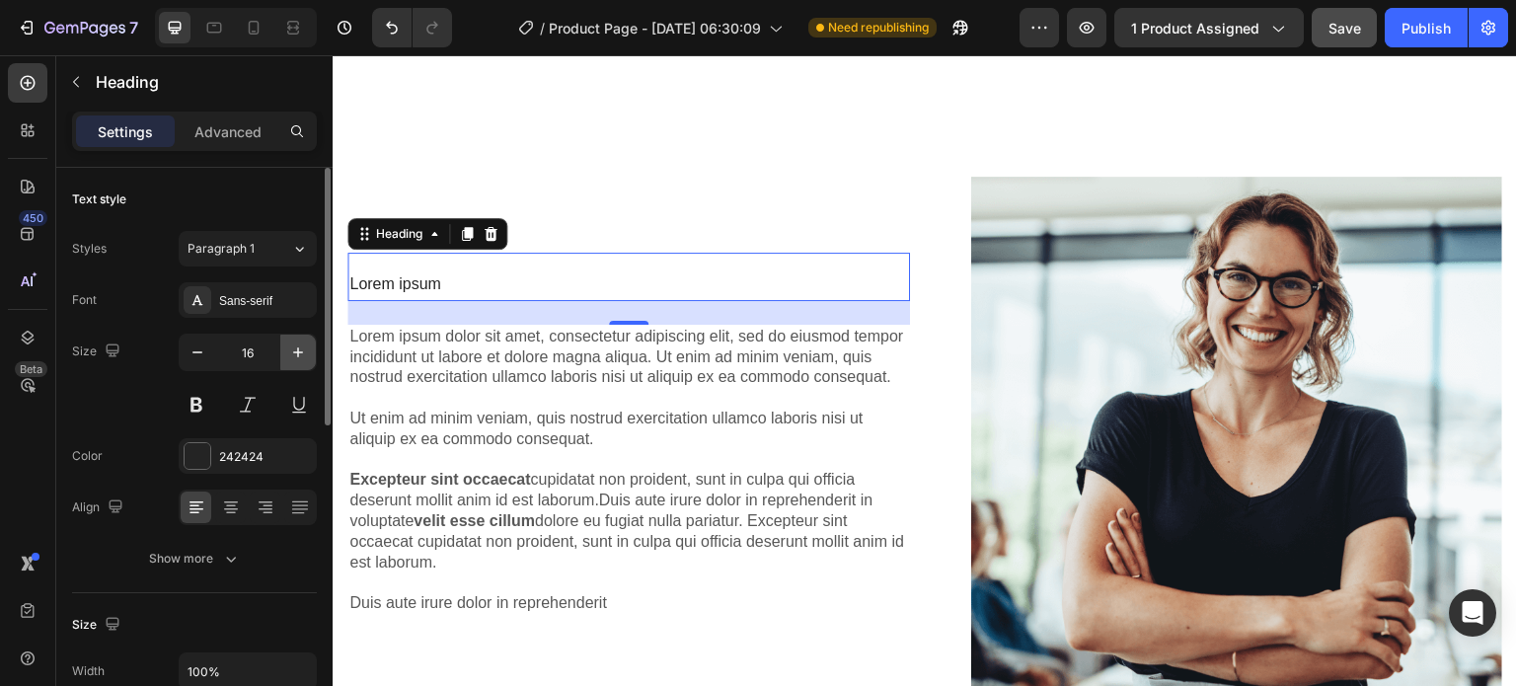
click at [305, 352] on icon "button" at bounding box center [298, 352] width 20 height 20
click at [304, 352] on icon "button" at bounding box center [298, 352] width 20 height 20
click at [304, 350] on icon "button" at bounding box center [298, 352] width 20 height 20
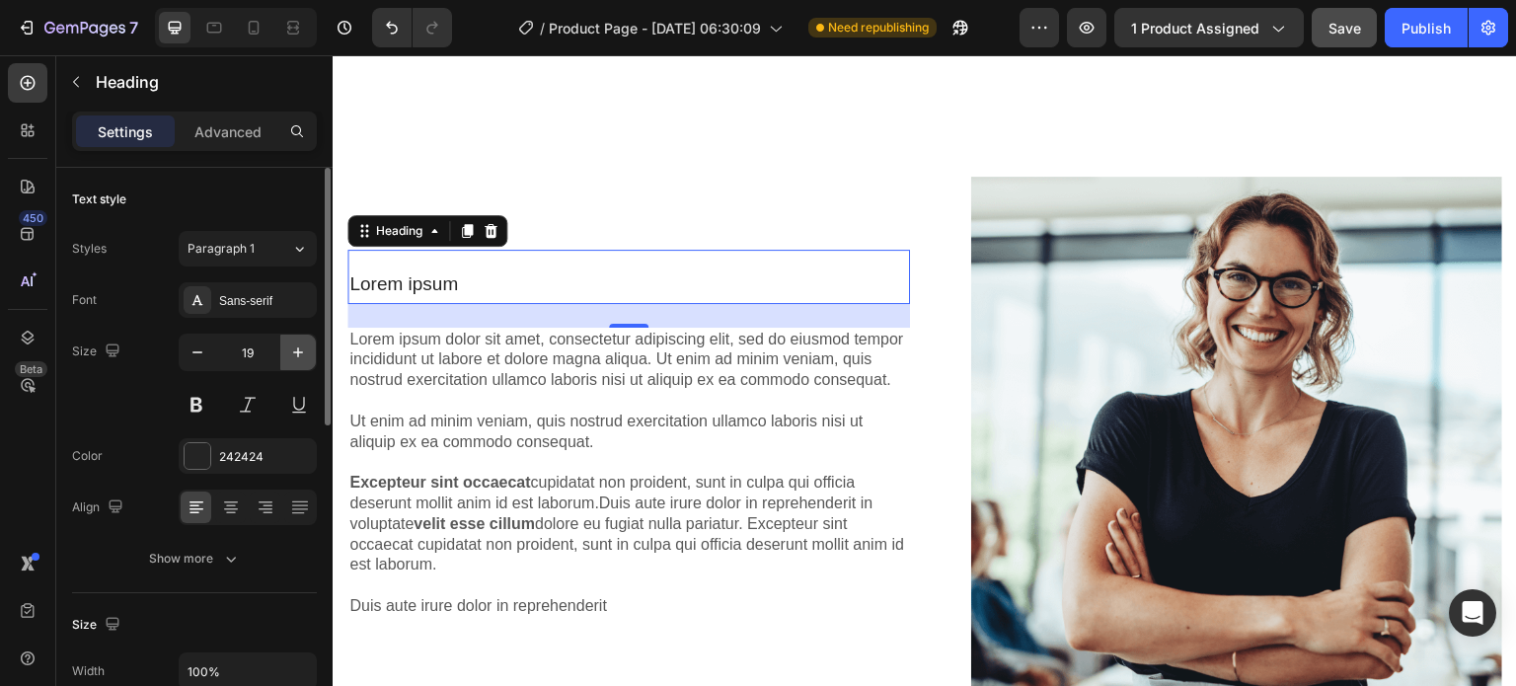
click at [305, 350] on icon "button" at bounding box center [298, 352] width 20 height 20
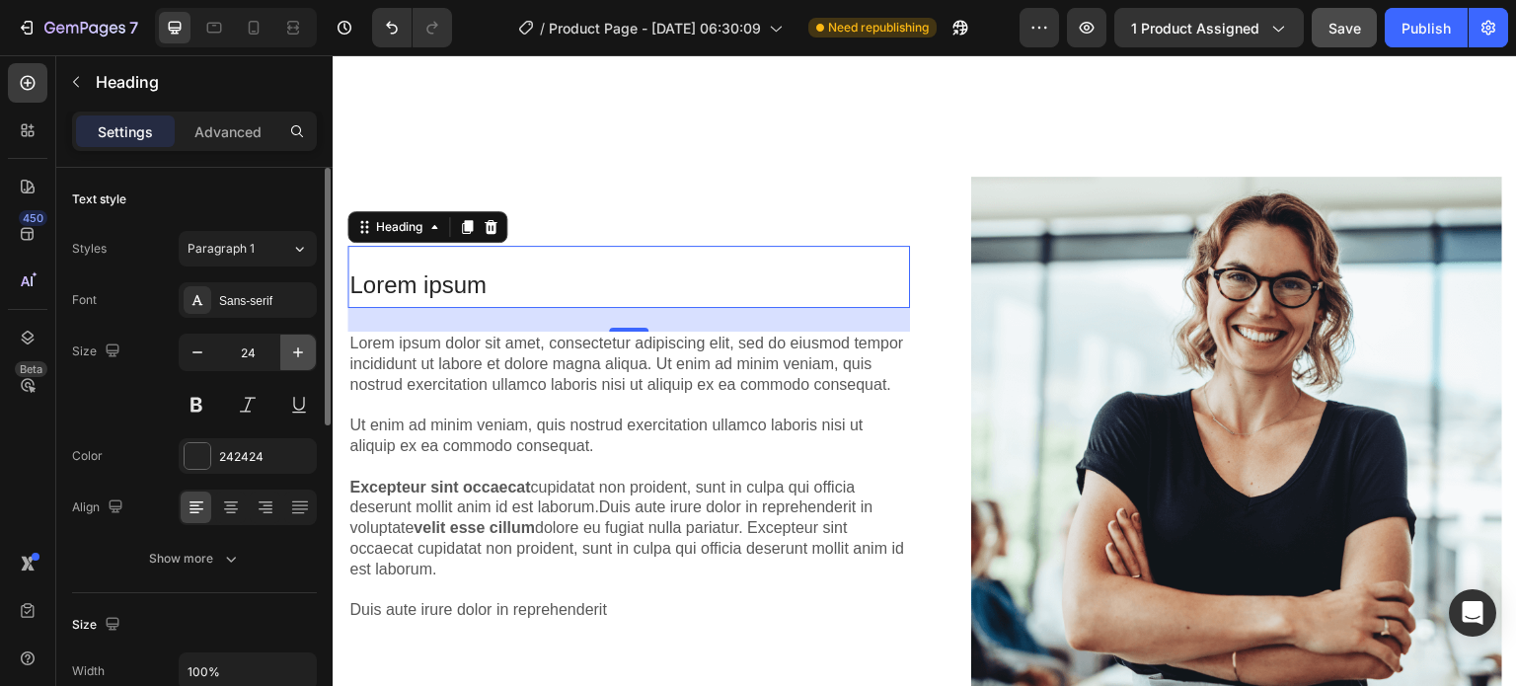
click at [305, 350] on icon "button" at bounding box center [298, 352] width 20 height 20
type input "26"
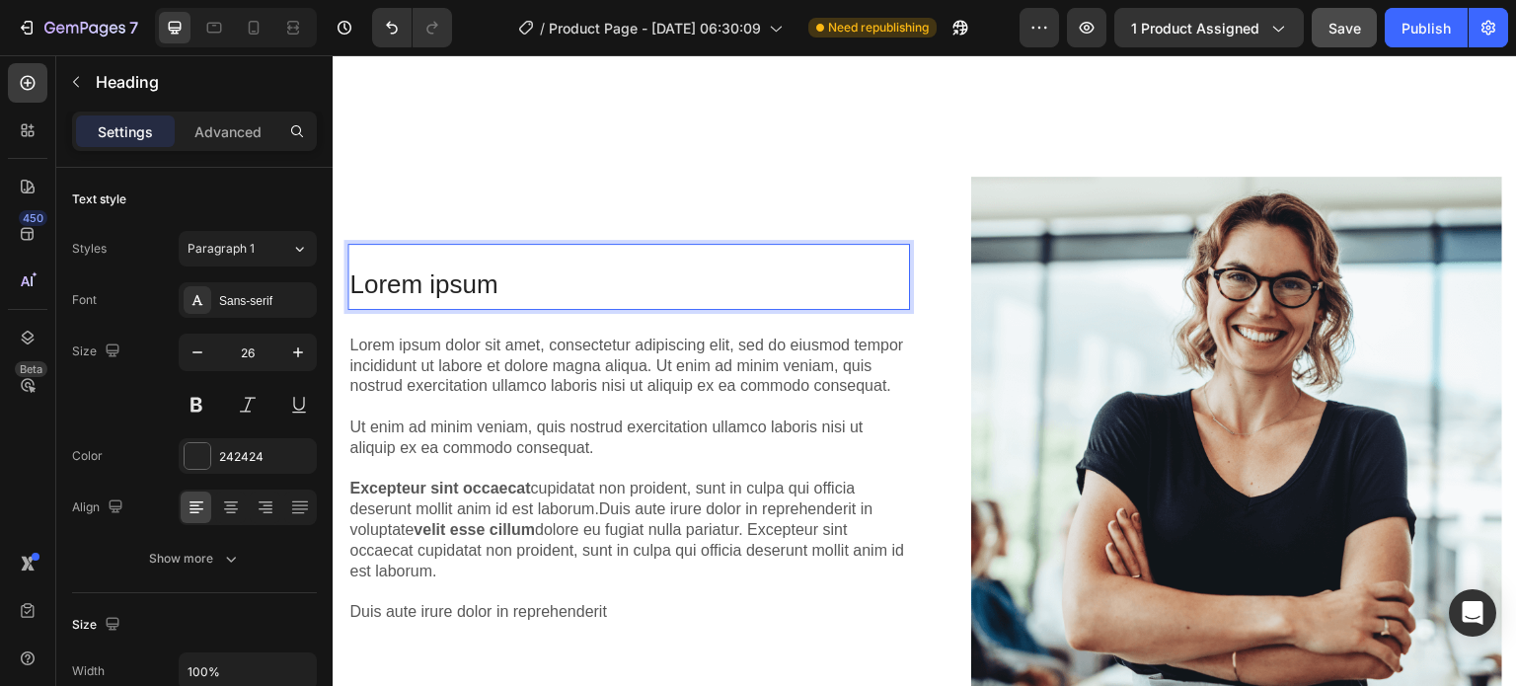
click at [515, 271] on p "Lorem ipsum" at bounding box center [628, 285] width 559 height 46
click at [556, 262] on p "Speak and listen in real time" at bounding box center [628, 285] width 559 height 46
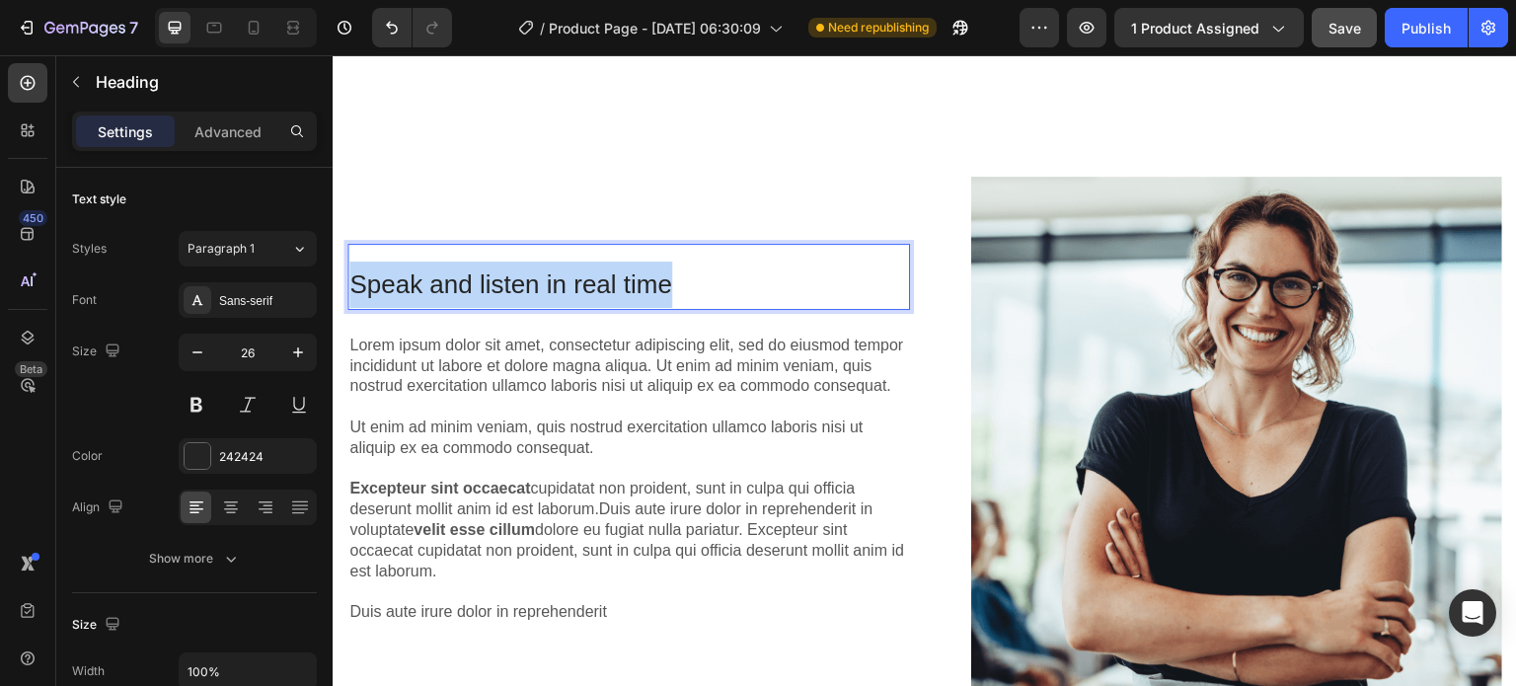
click at [556, 262] on p "Speak and listen in real time" at bounding box center [628, 285] width 559 height 46
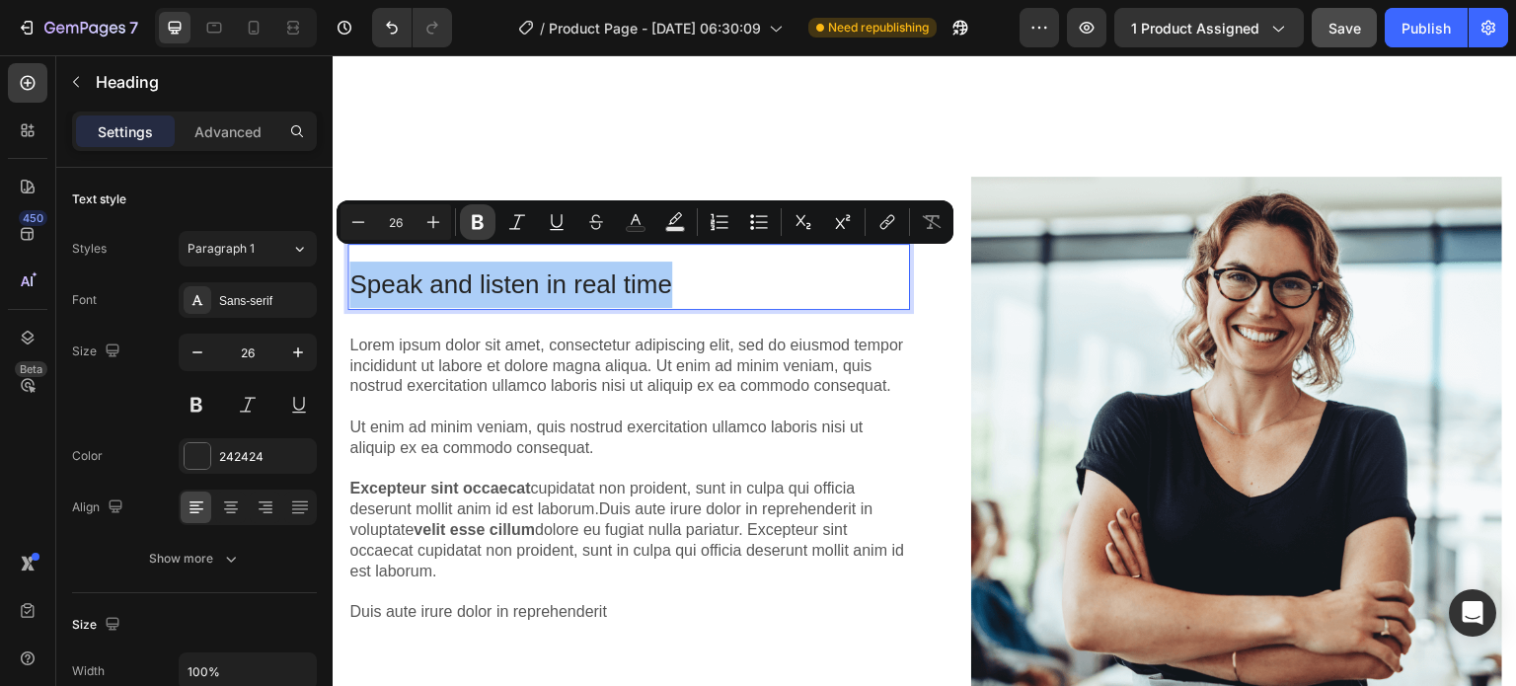
click at [478, 221] on icon "Editor contextual toolbar" at bounding box center [478, 222] width 12 height 15
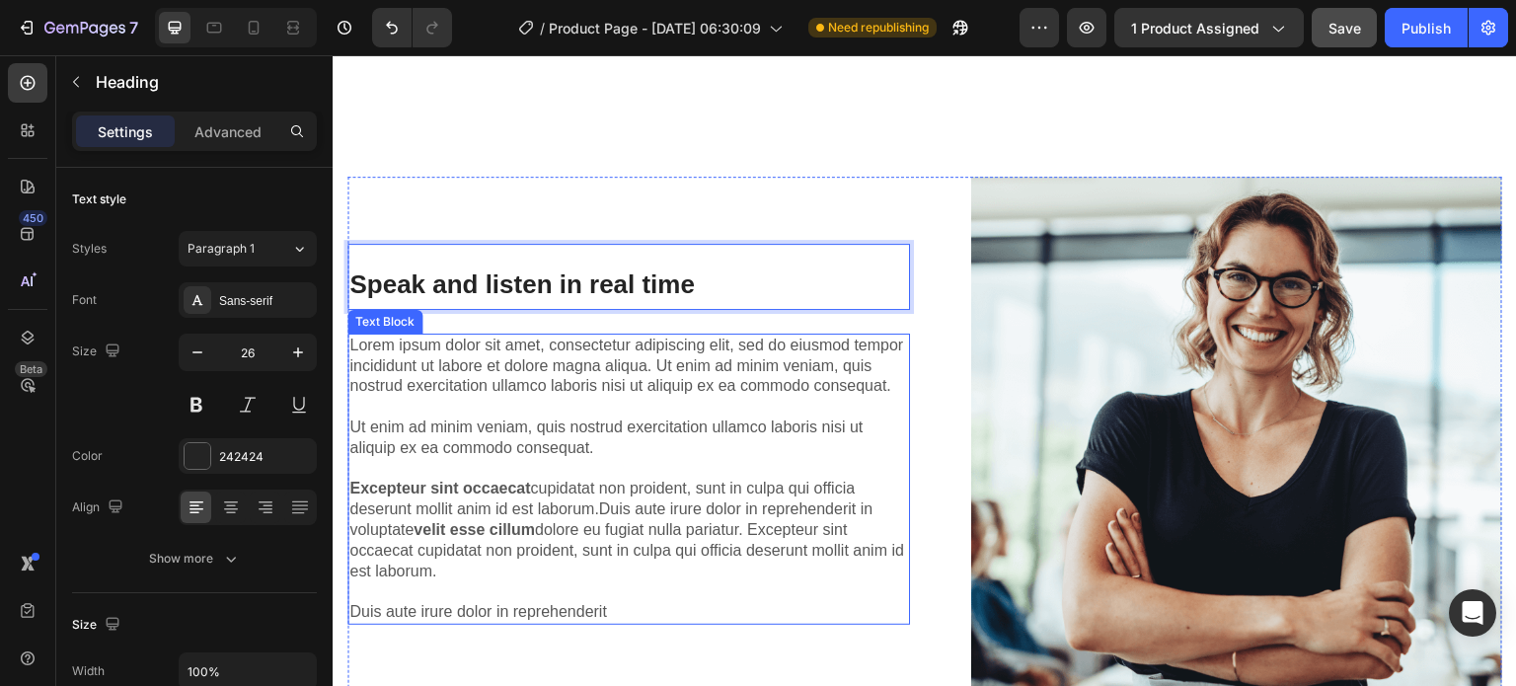
click at [563, 363] on p "Lorem ipsum dolor sit amet, consectetur adipiscing elit, sed do eiusmod tempor …" at bounding box center [628, 479] width 559 height 287
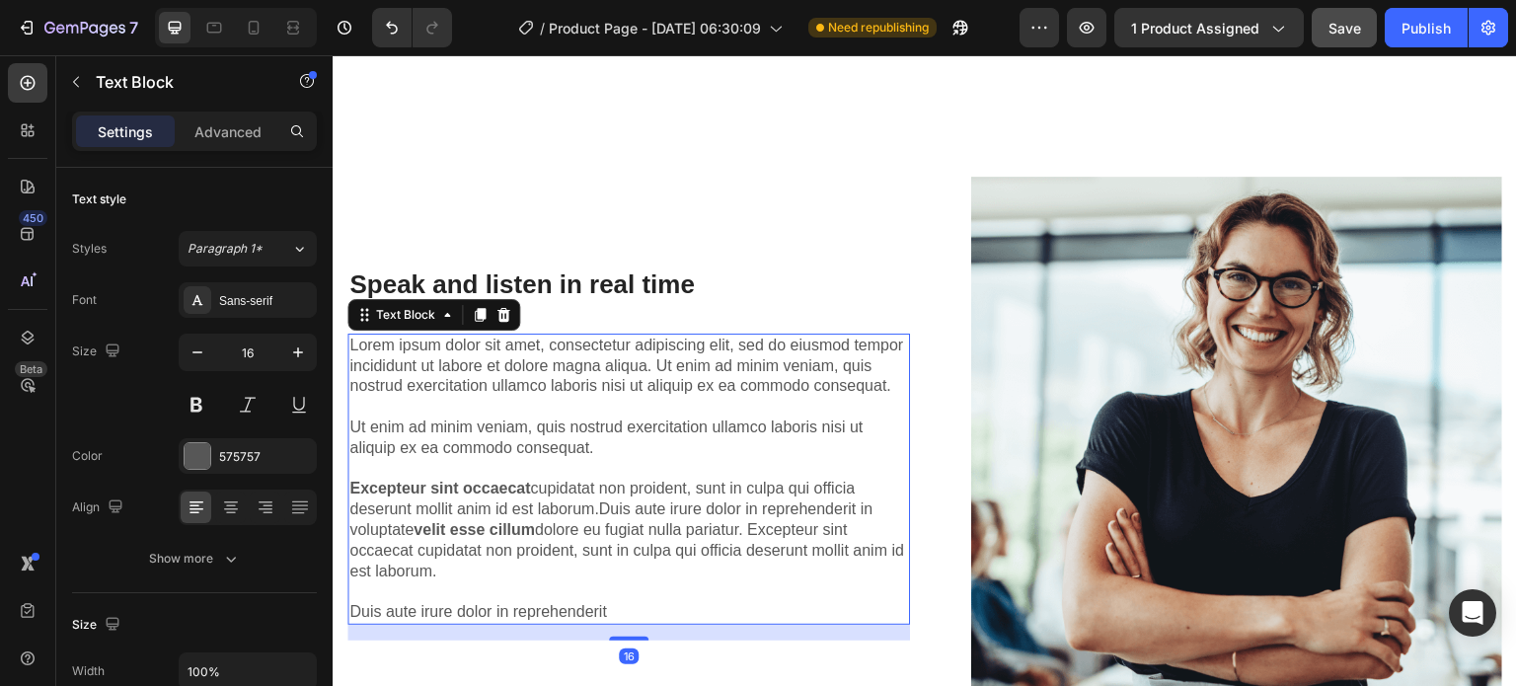
click at [563, 363] on p "Lorem ipsum dolor sit amet, consectetur adipiscing elit, sed do eiusmod tempor …" at bounding box center [628, 479] width 559 height 287
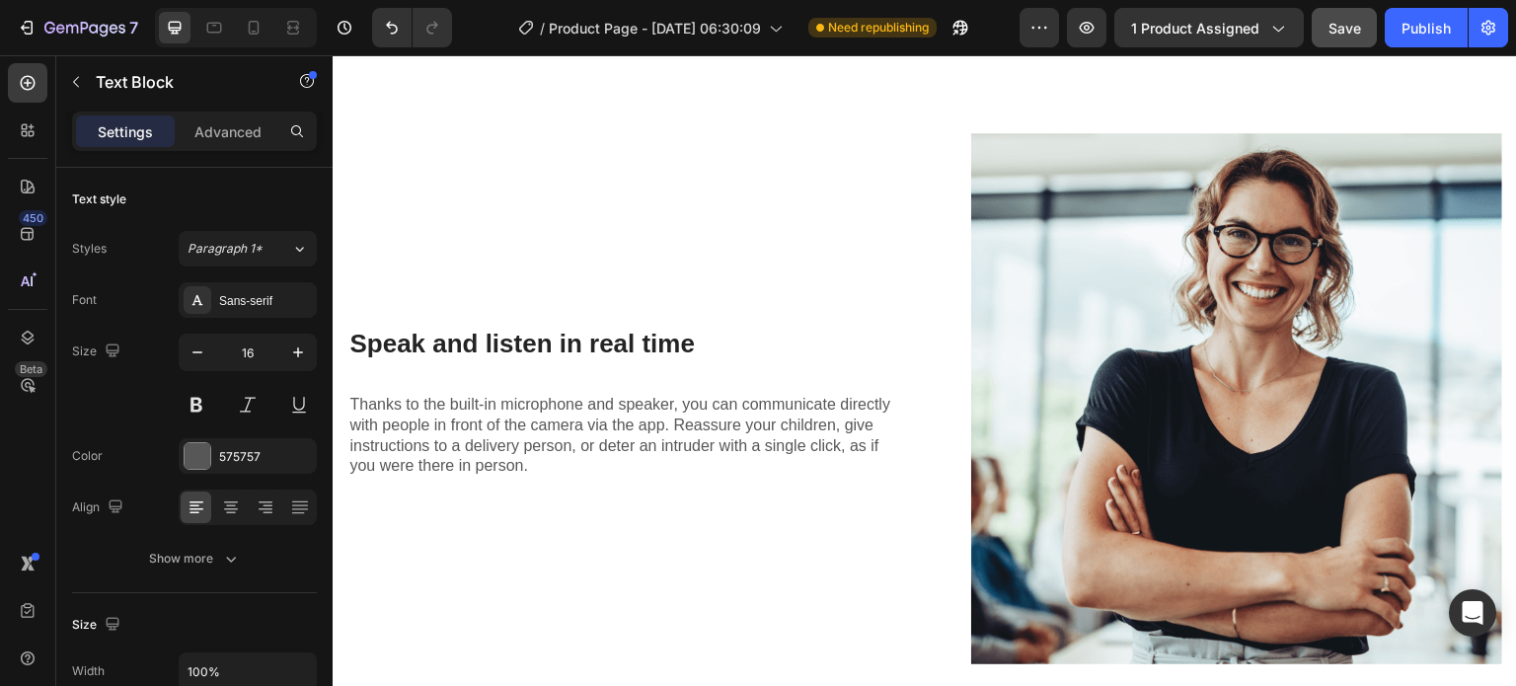
scroll to position [4488, 0]
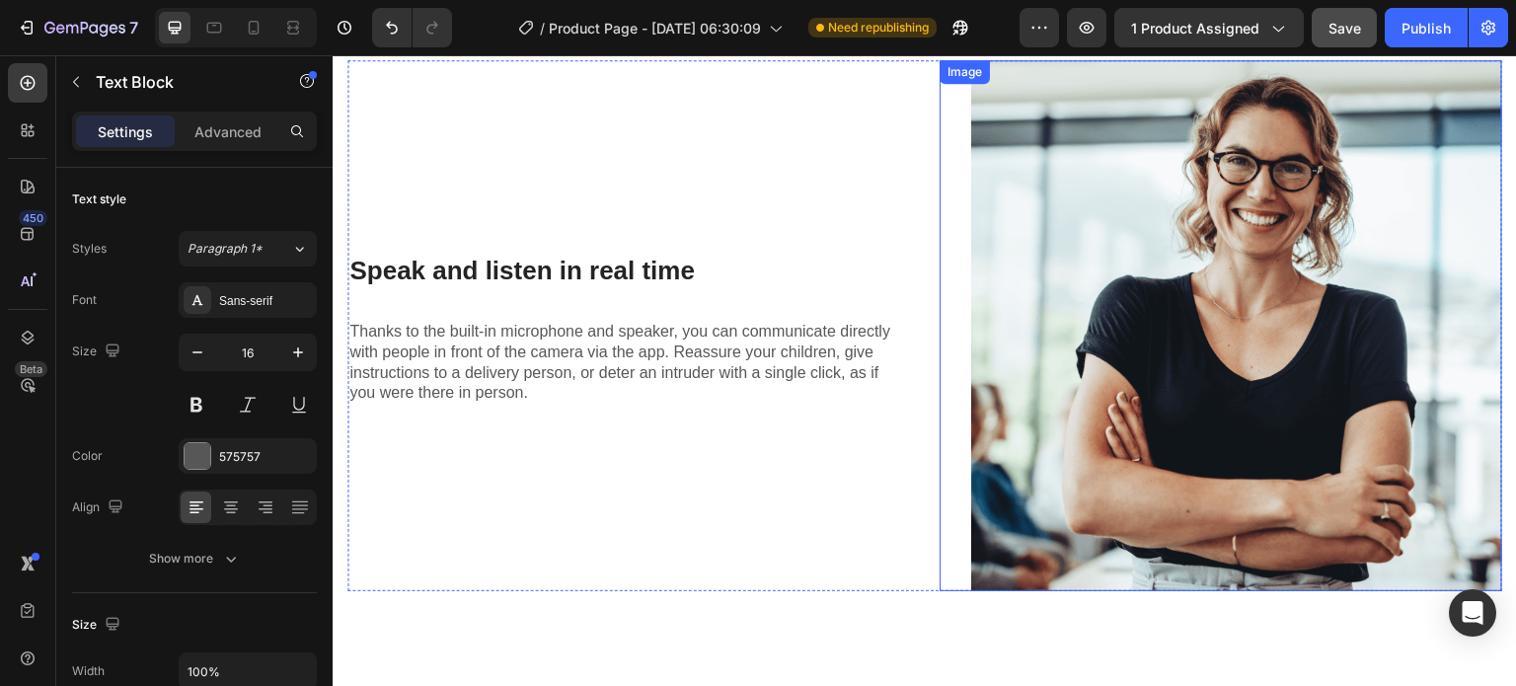
click at [1115, 319] on img at bounding box center [1236, 325] width 531 height 531
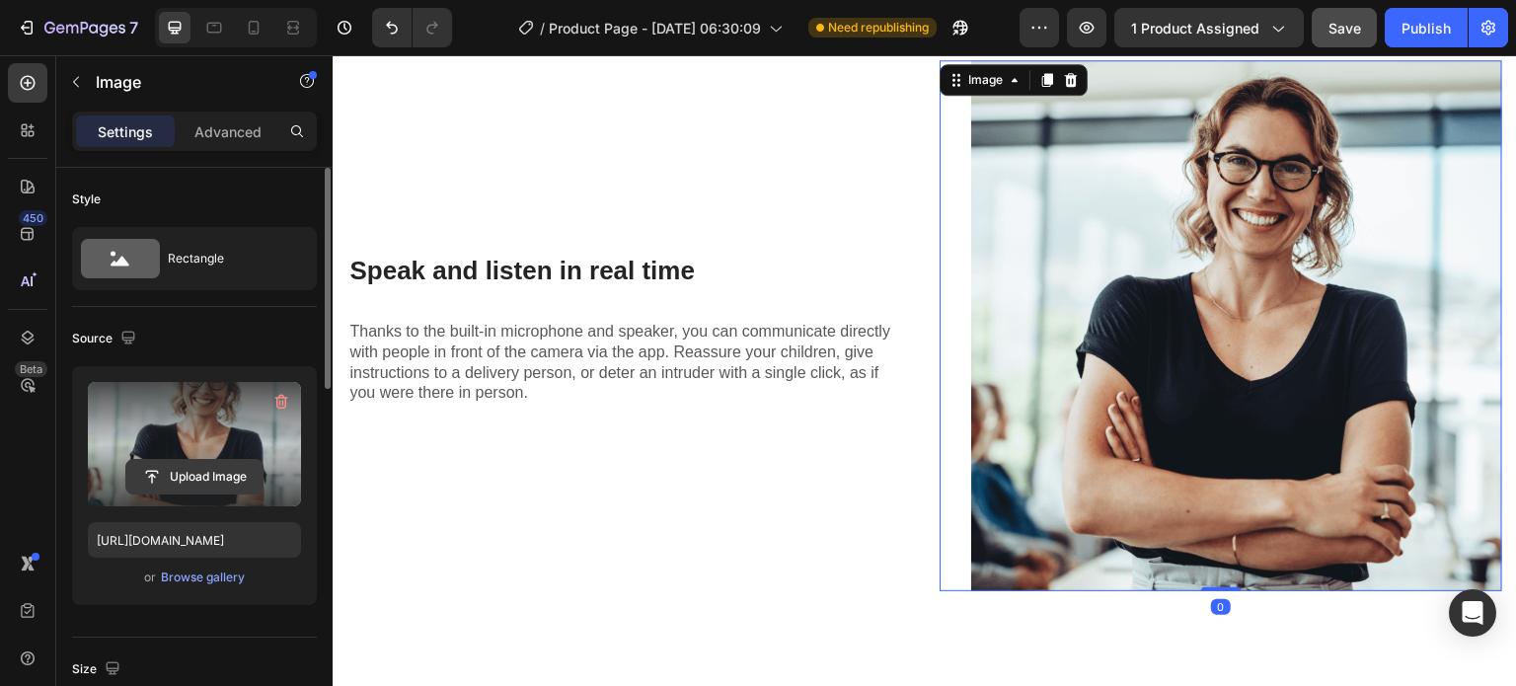
click at [182, 482] on input "file" at bounding box center [194, 477] width 136 height 34
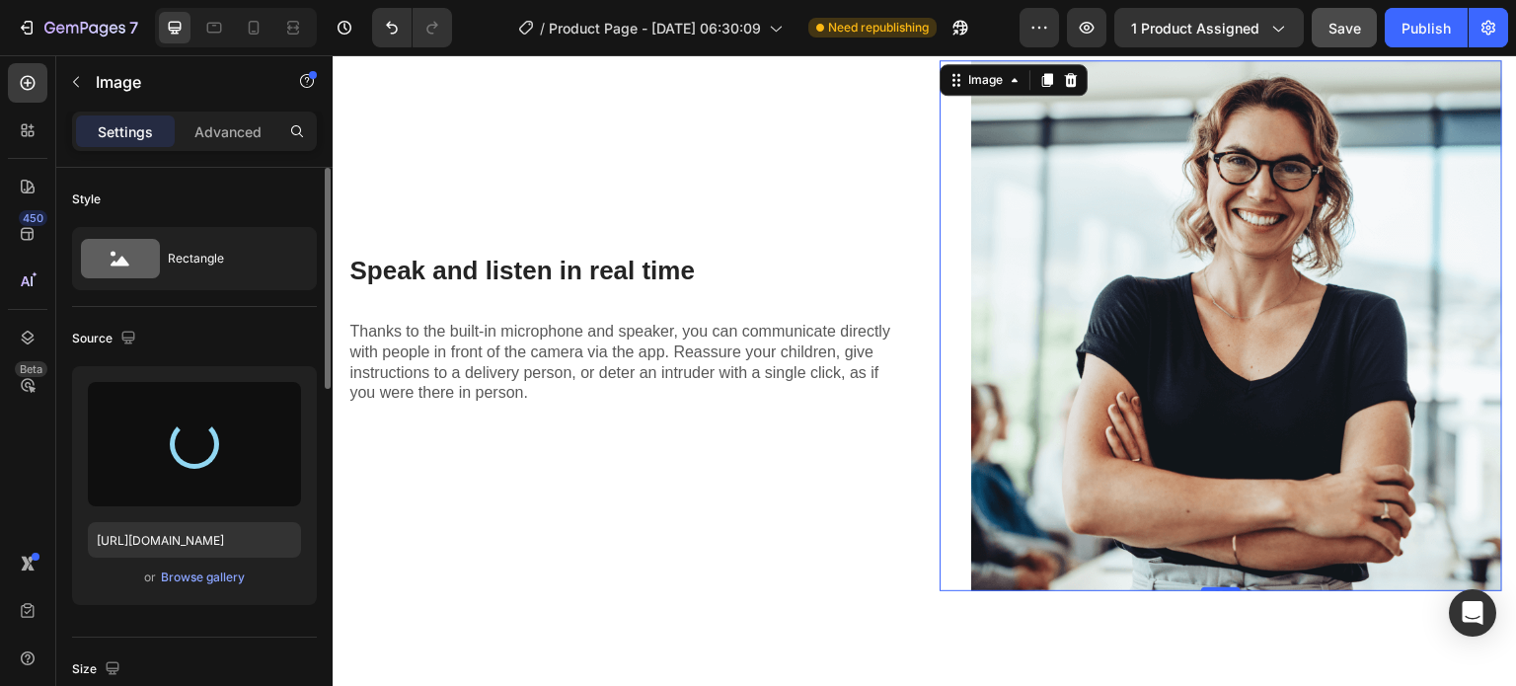
type input "[URL][DOMAIN_NAME]"
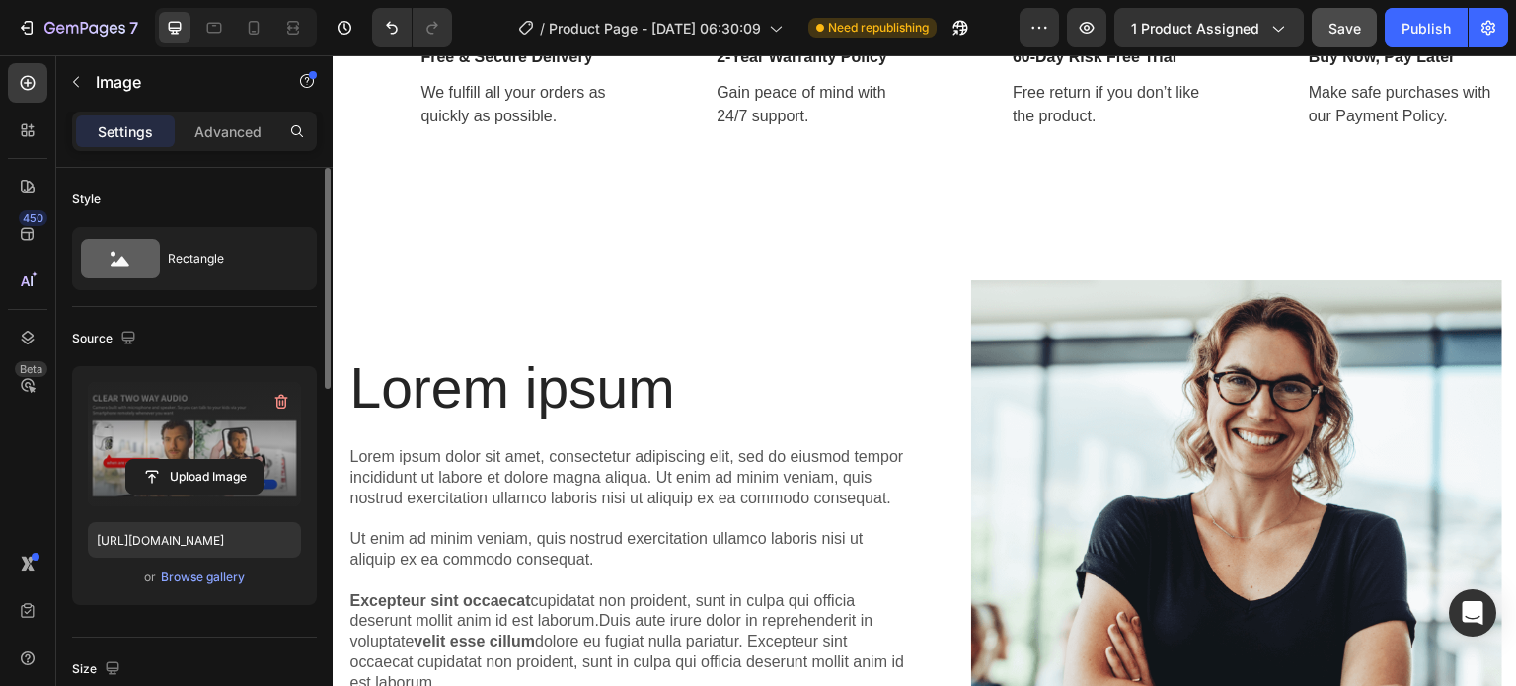
scroll to position [4883, 0]
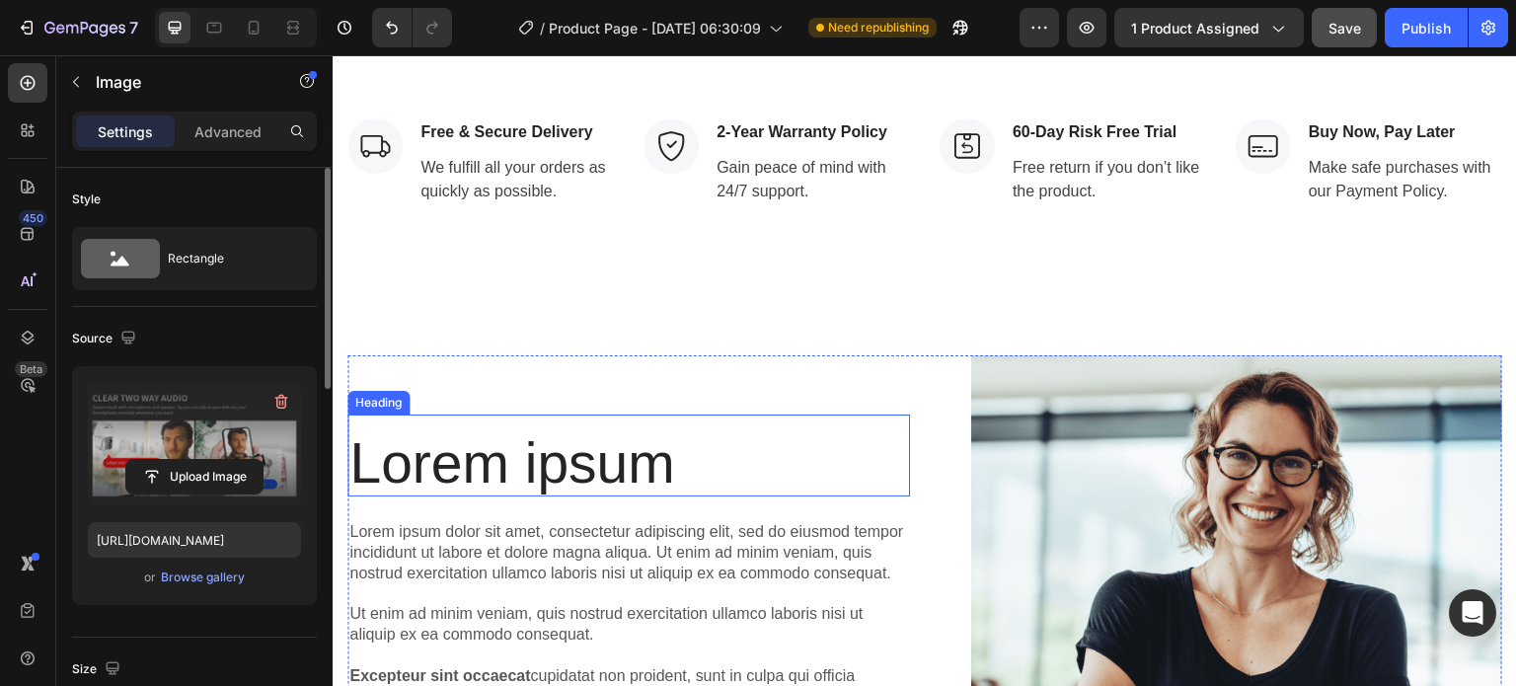
click at [640, 462] on h2 "Lorem ipsum" at bounding box center [628, 463] width 562 height 66
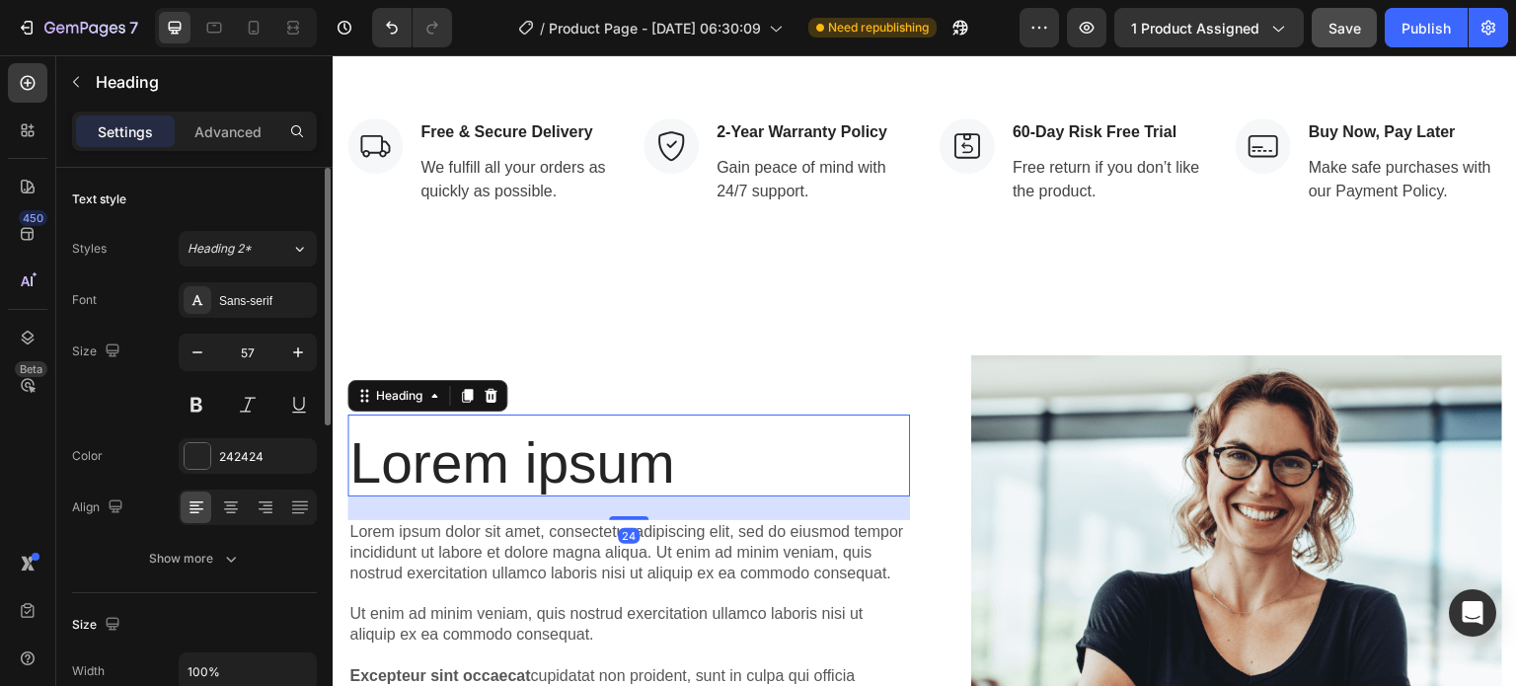
click at [640, 462] on h2 "Lorem ipsum" at bounding box center [628, 463] width 562 height 66
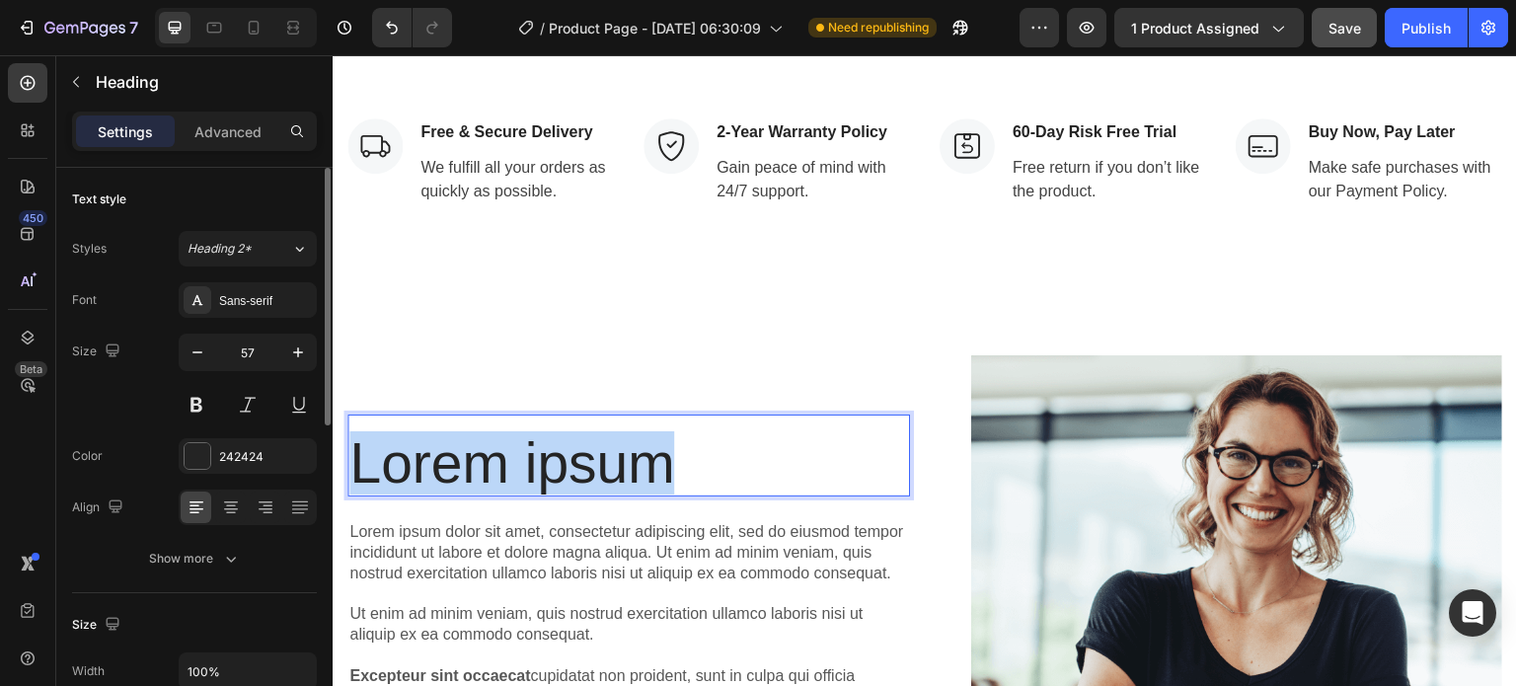
click at [640, 462] on p "Lorem ipsum" at bounding box center [628, 463] width 559 height 62
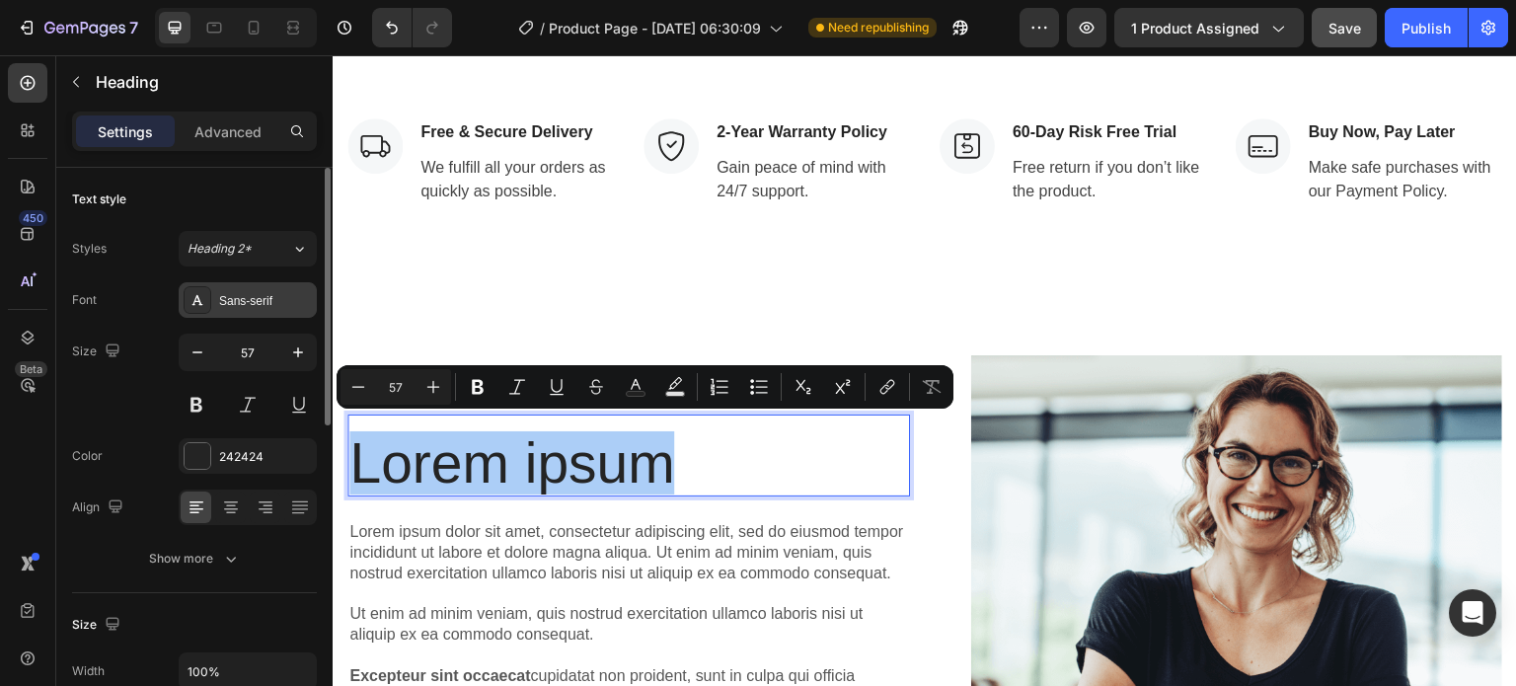
click at [235, 299] on div "Sans-serif" at bounding box center [265, 301] width 93 height 18
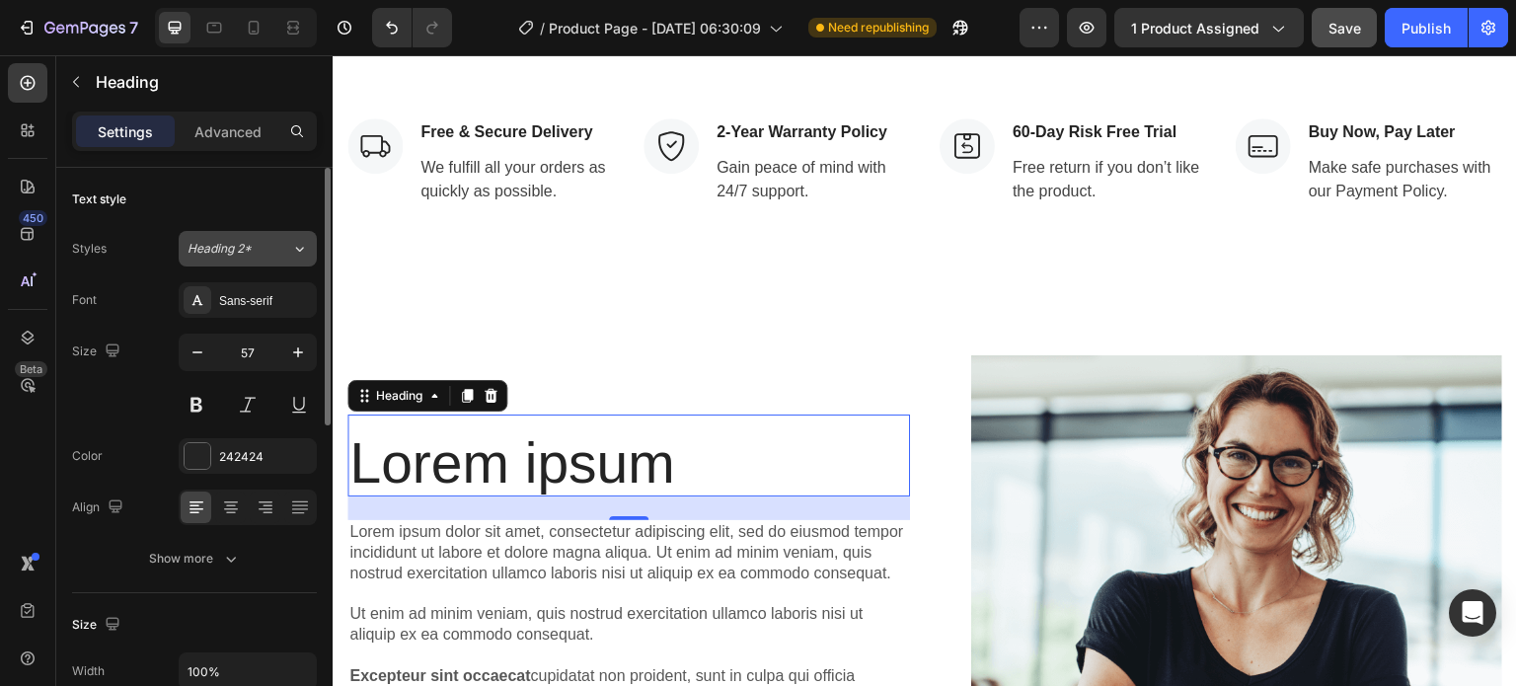
click at [287, 247] on div "Heading 2*" at bounding box center [239, 249] width 104 height 18
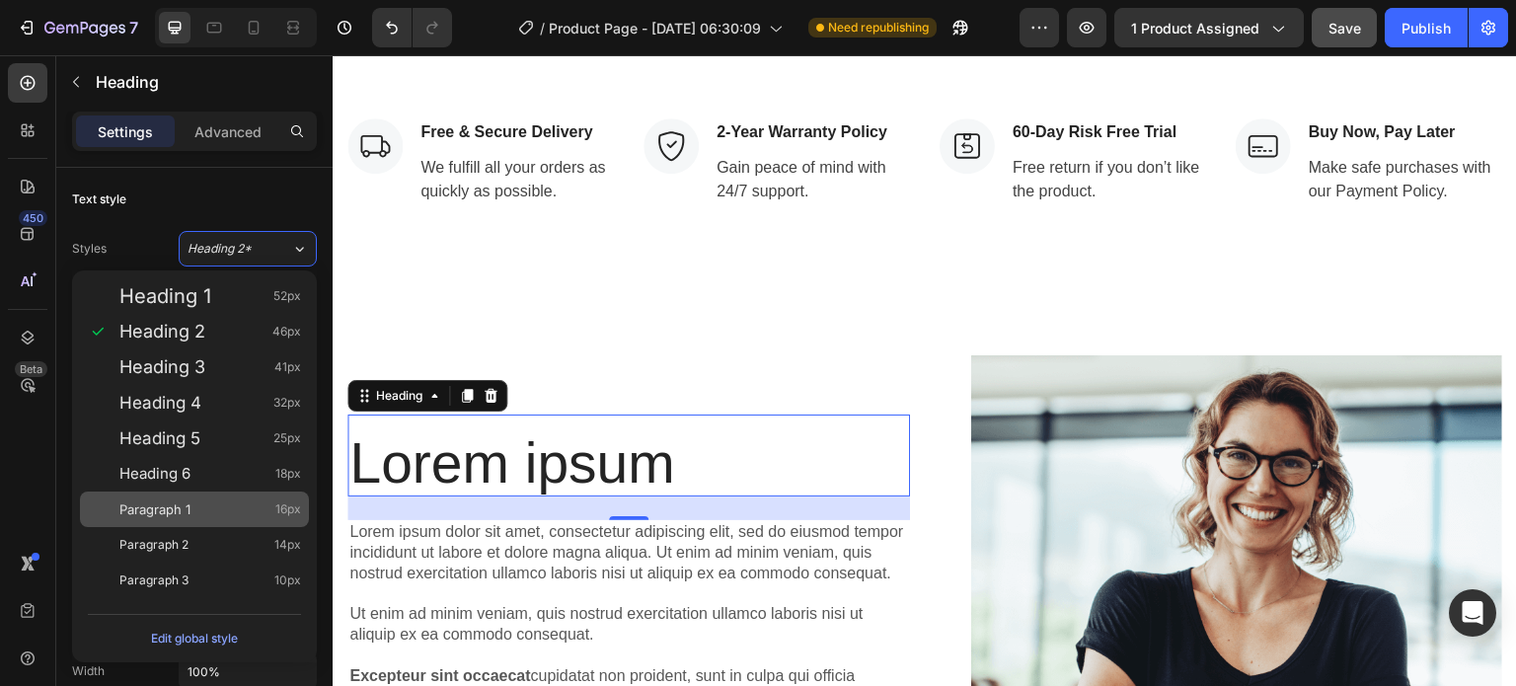
click at [217, 510] on div "Paragraph 1 16px" at bounding box center [210, 509] width 182 height 20
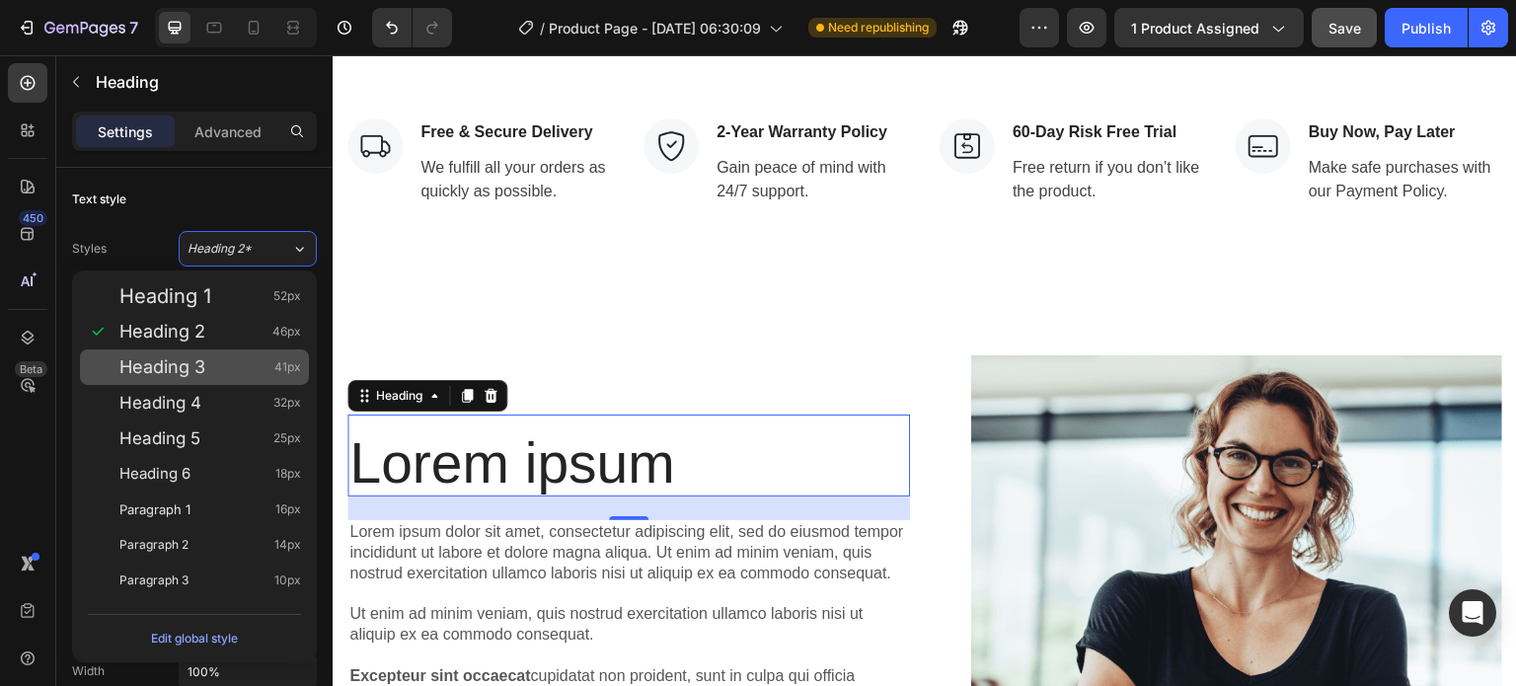
type input "16"
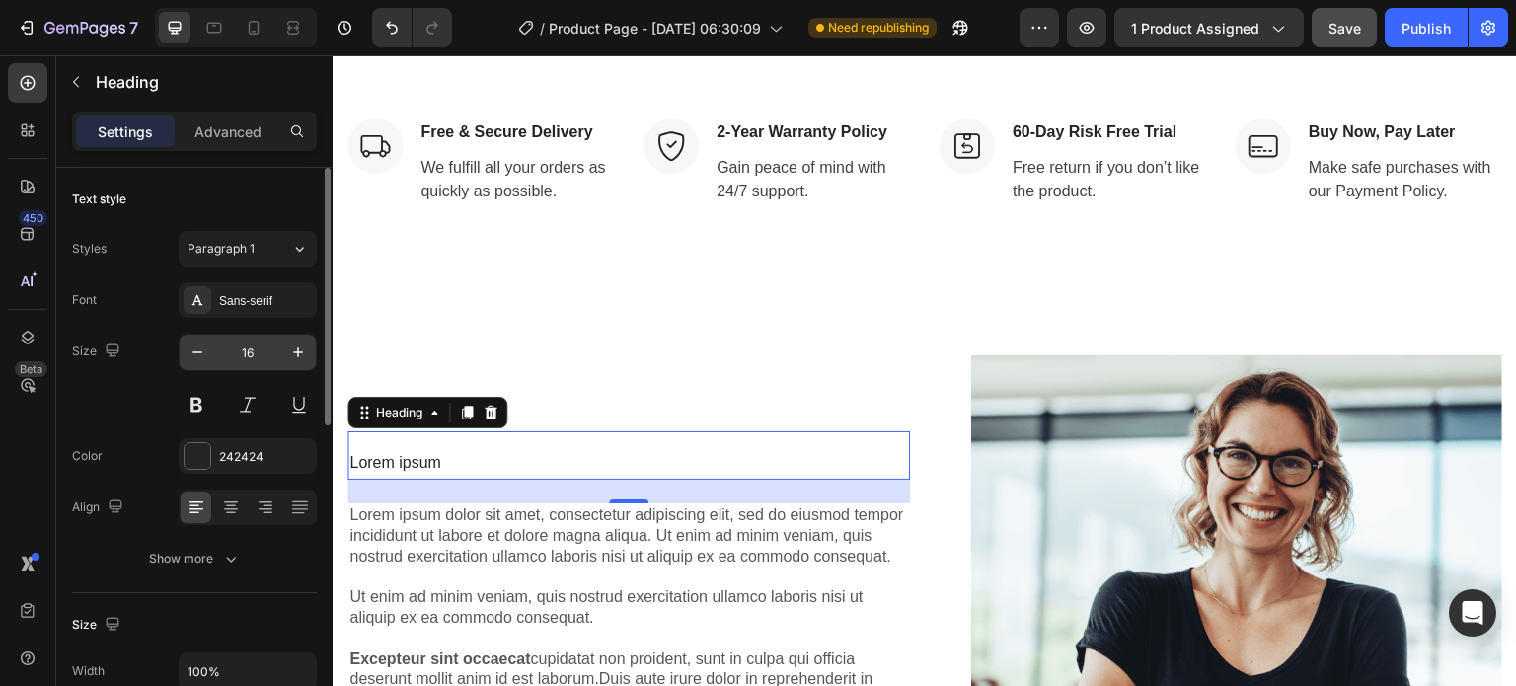
click at [244, 351] on input "16" at bounding box center [247, 353] width 65 height 36
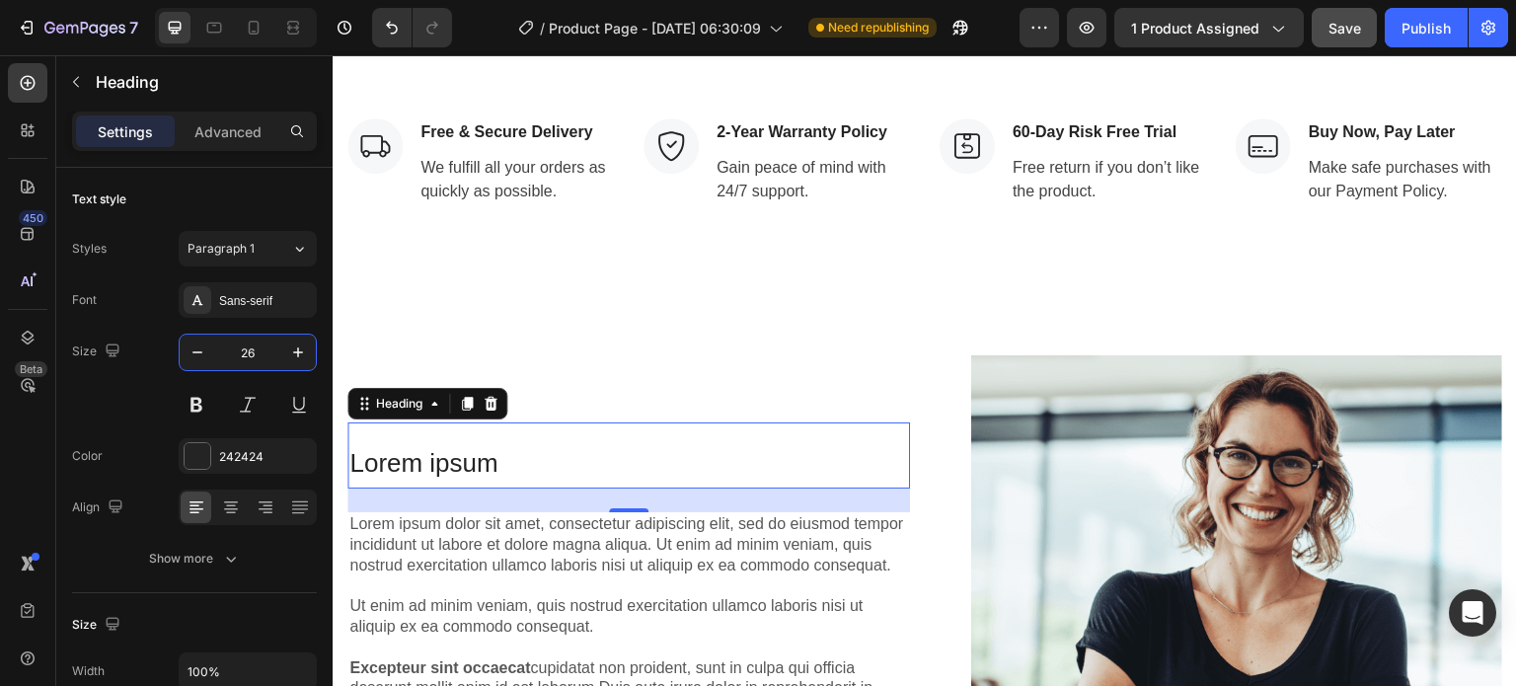
type input "26"
click at [593, 442] on p "Lorem ipsum" at bounding box center [628, 463] width 559 height 46
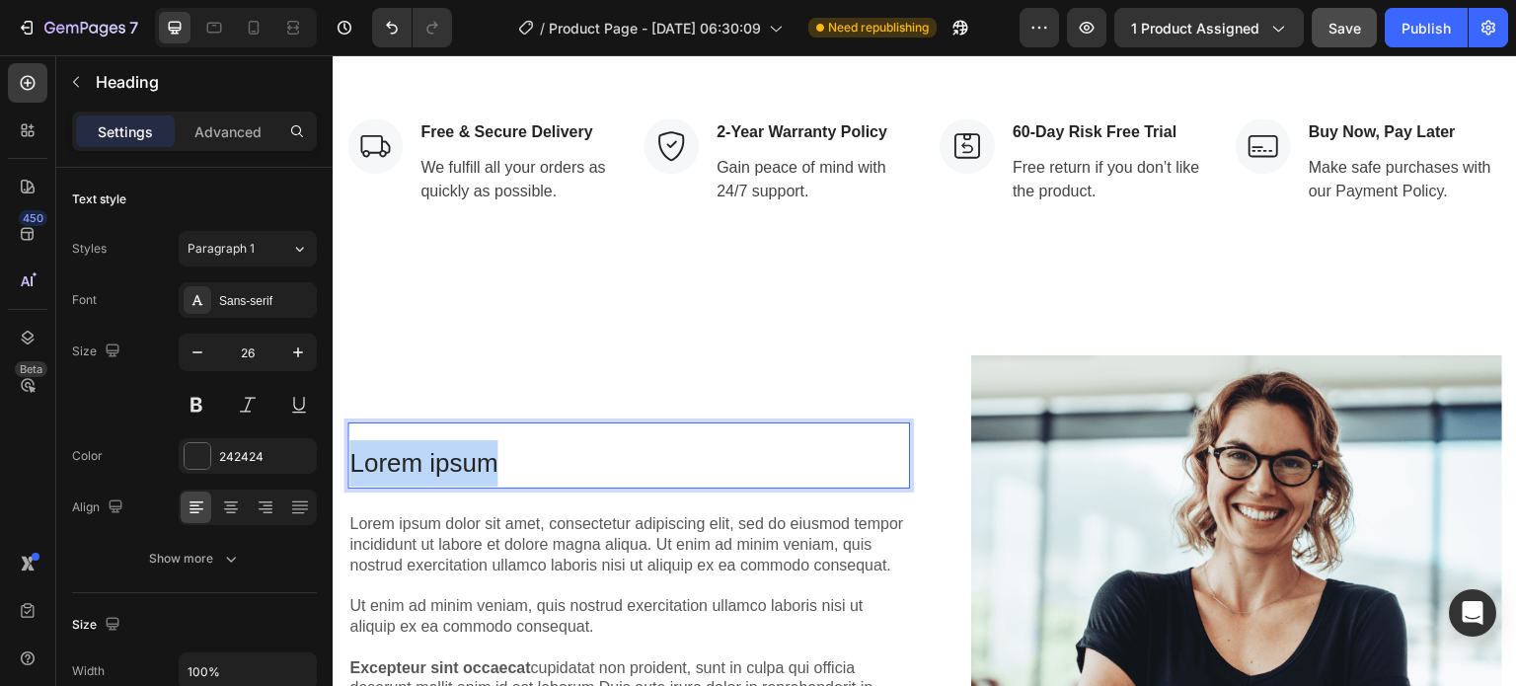
click at [593, 442] on p "Lorem ipsum" at bounding box center [628, 463] width 559 height 46
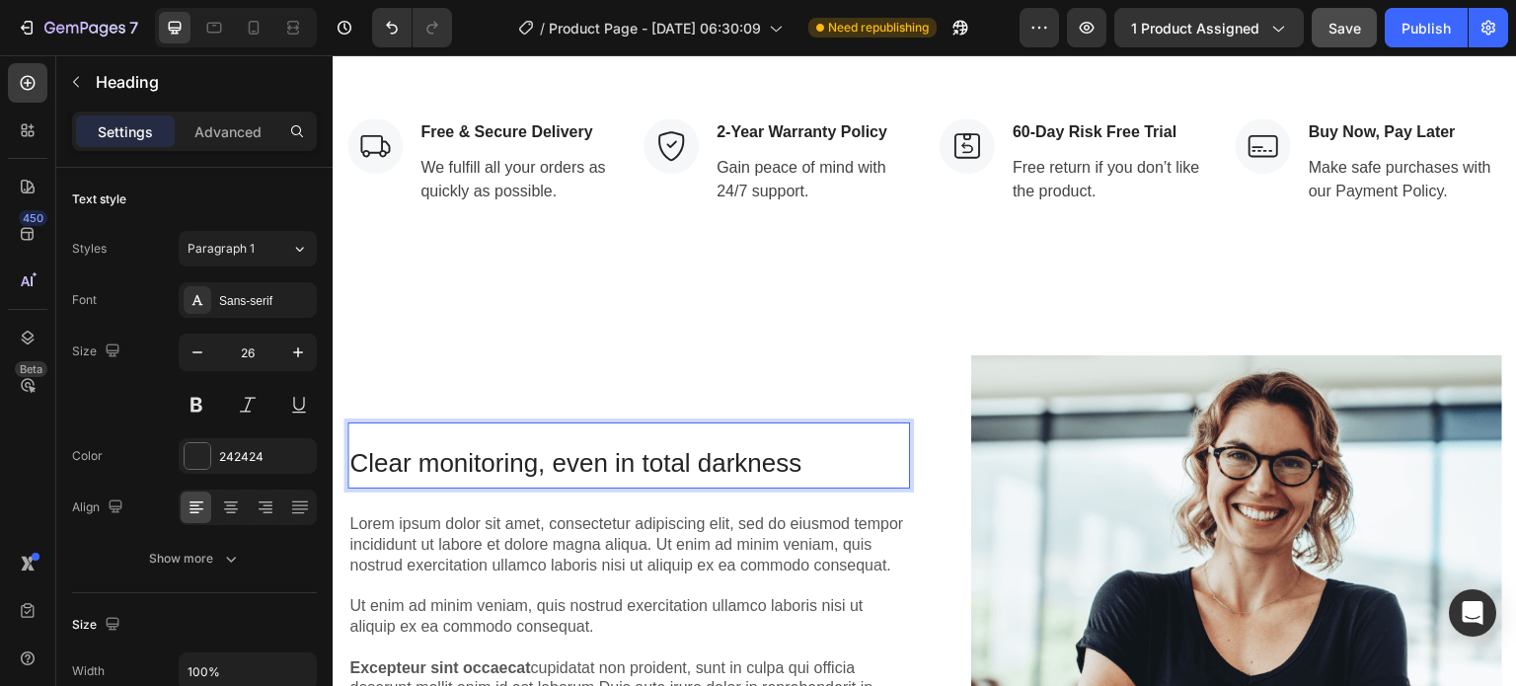
click at [700, 458] on p "Clear monitoring, even in total darkness" at bounding box center [628, 463] width 559 height 46
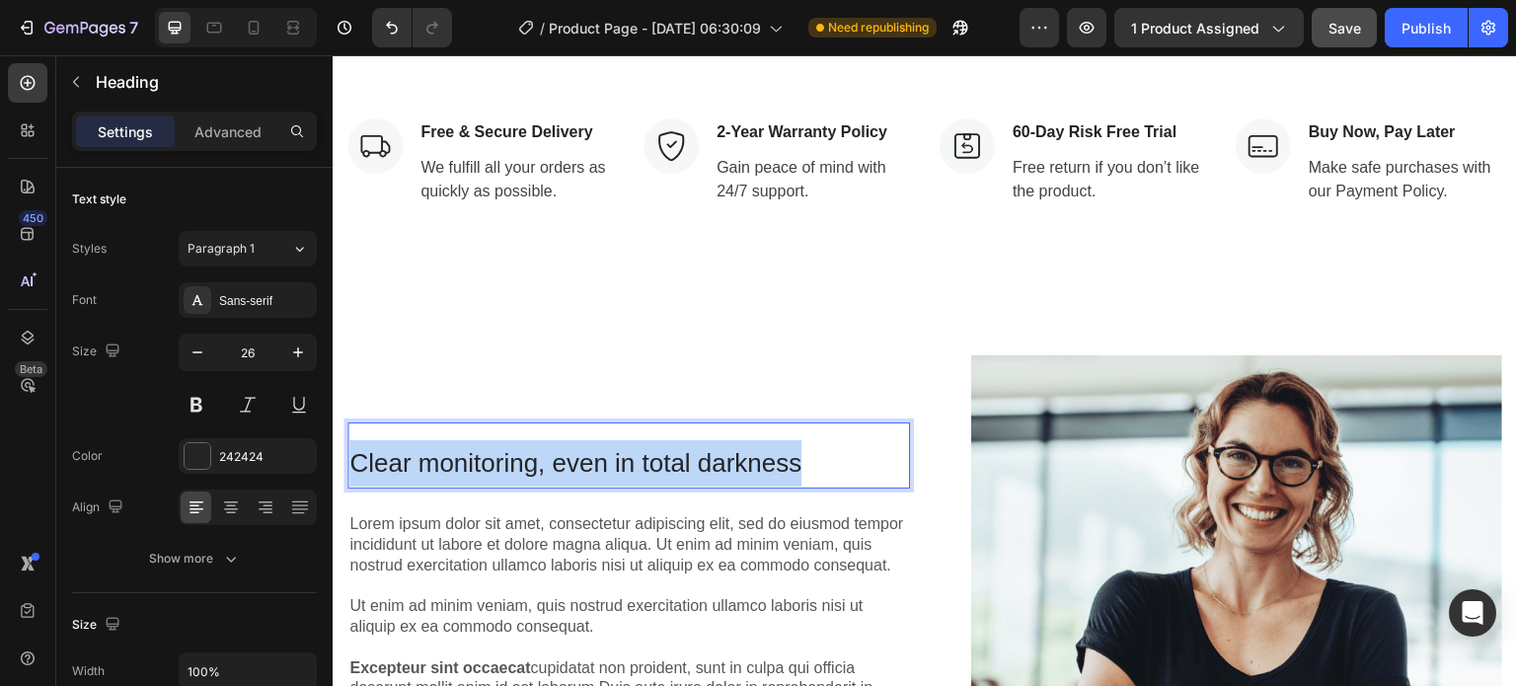
click at [700, 458] on p "Clear monitoring, even in total darkness" at bounding box center [628, 463] width 559 height 46
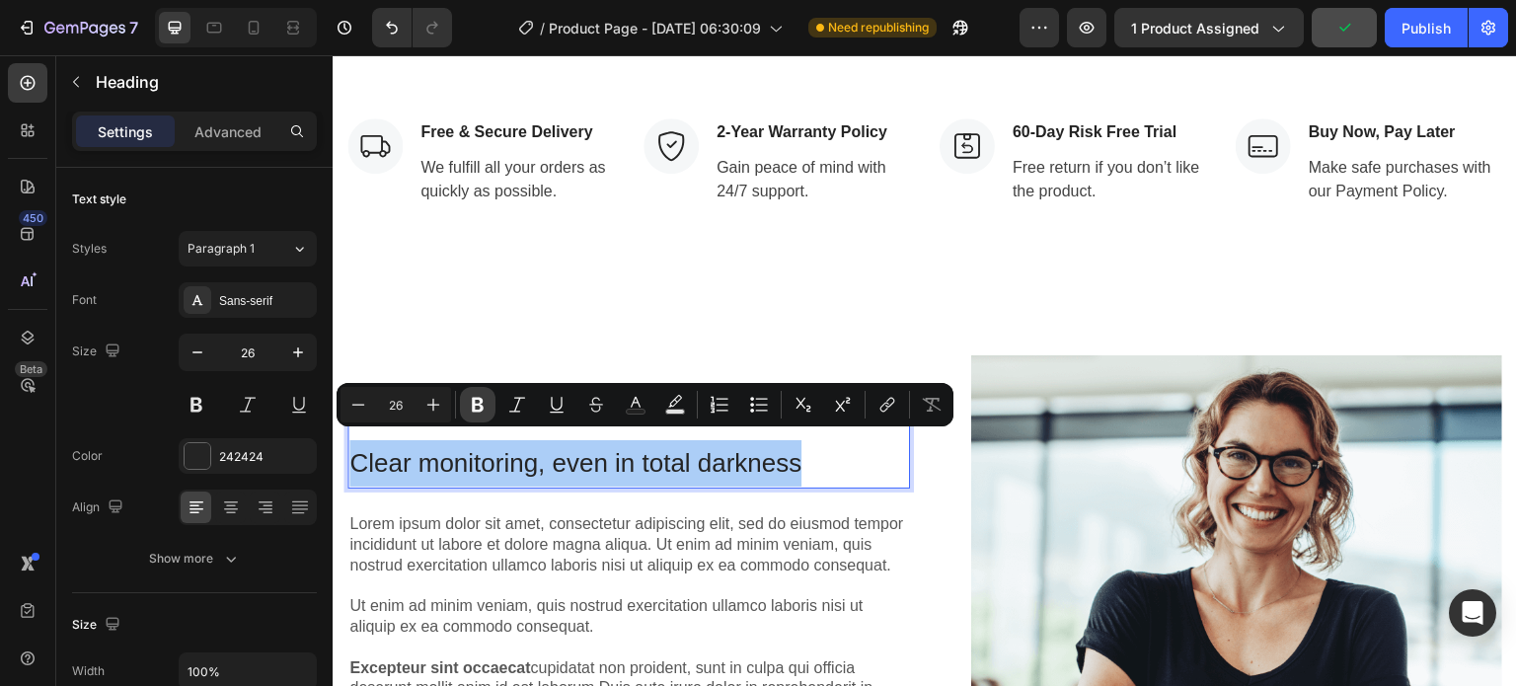
click at [470, 410] on icon "Editor contextual toolbar" at bounding box center [478, 405] width 20 height 20
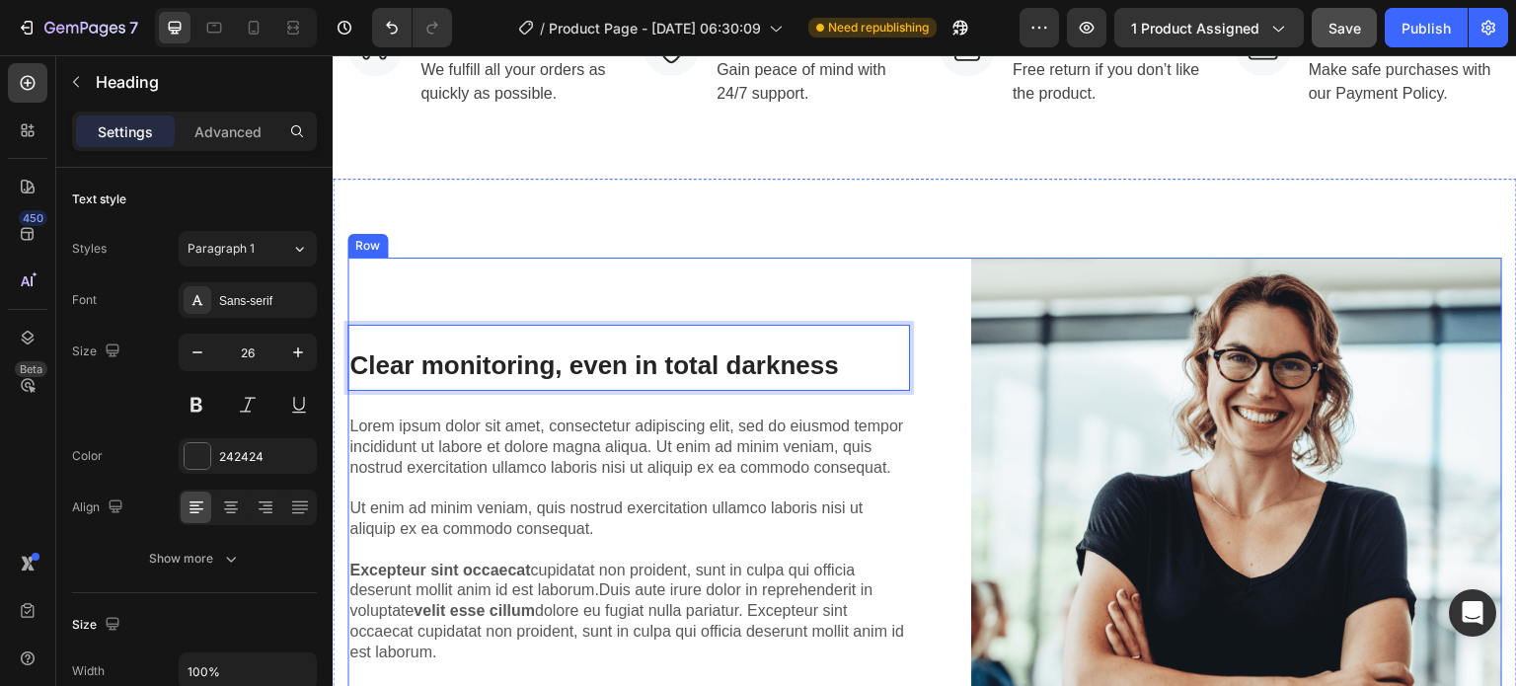
scroll to position [4982, 0]
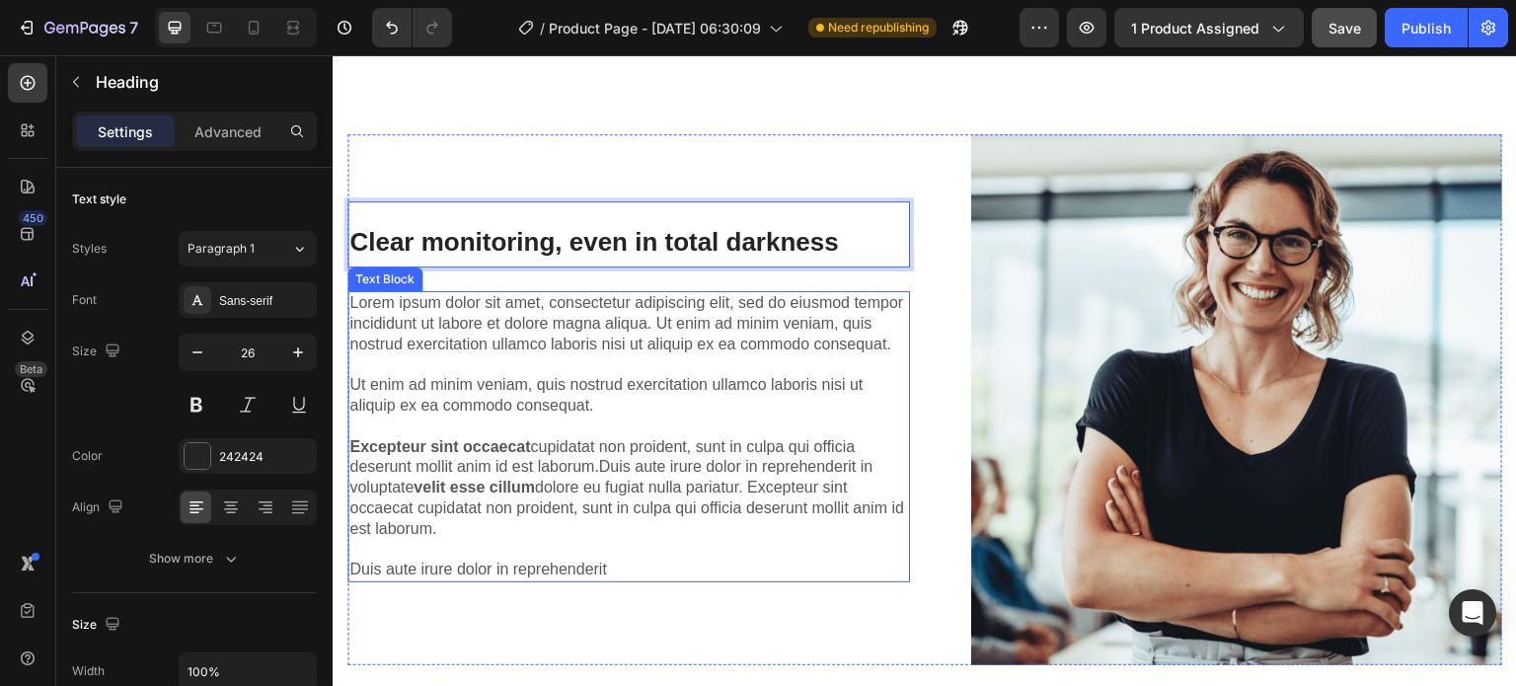
click at [560, 456] on p "Lorem ipsum dolor sit amet, consectetur adipiscing elit, sed do eiusmod tempor …" at bounding box center [628, 436] width 559 height 287
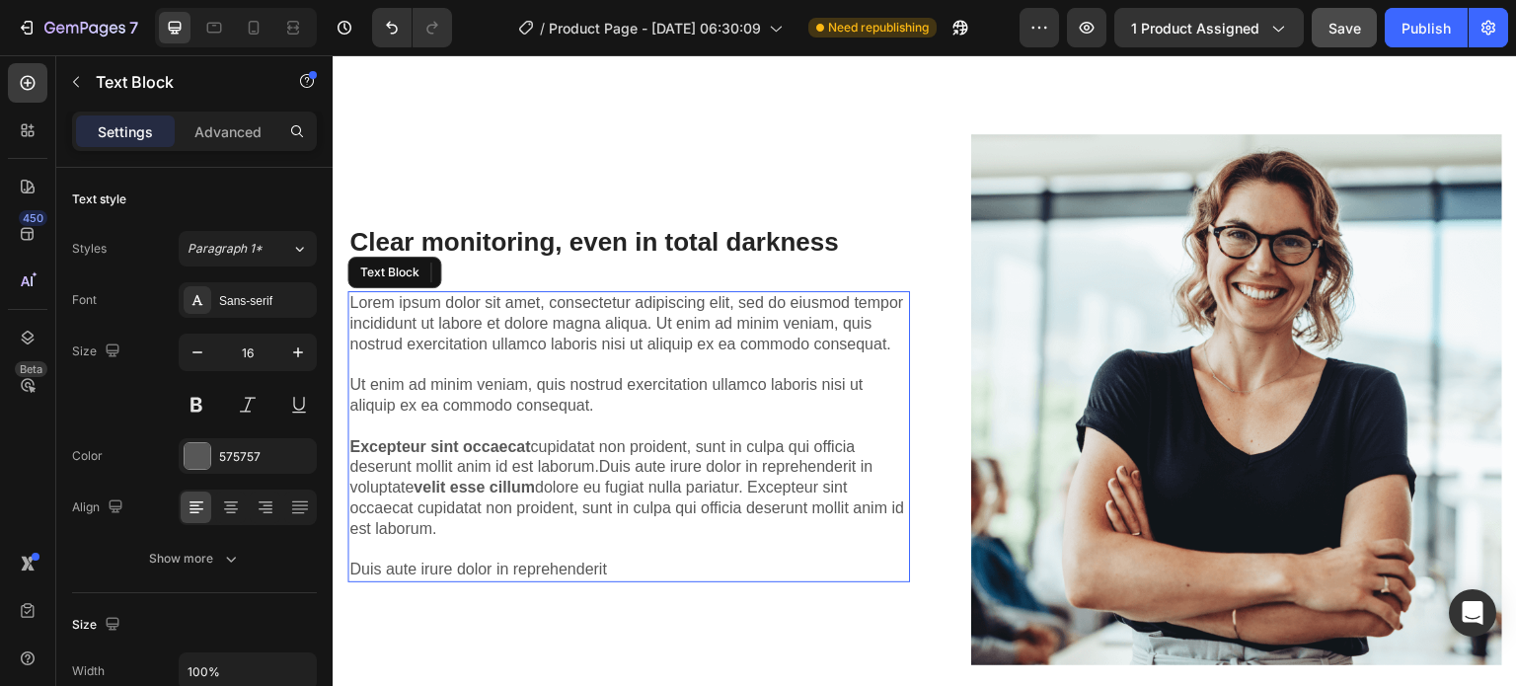
scroll to position [5179, 0]
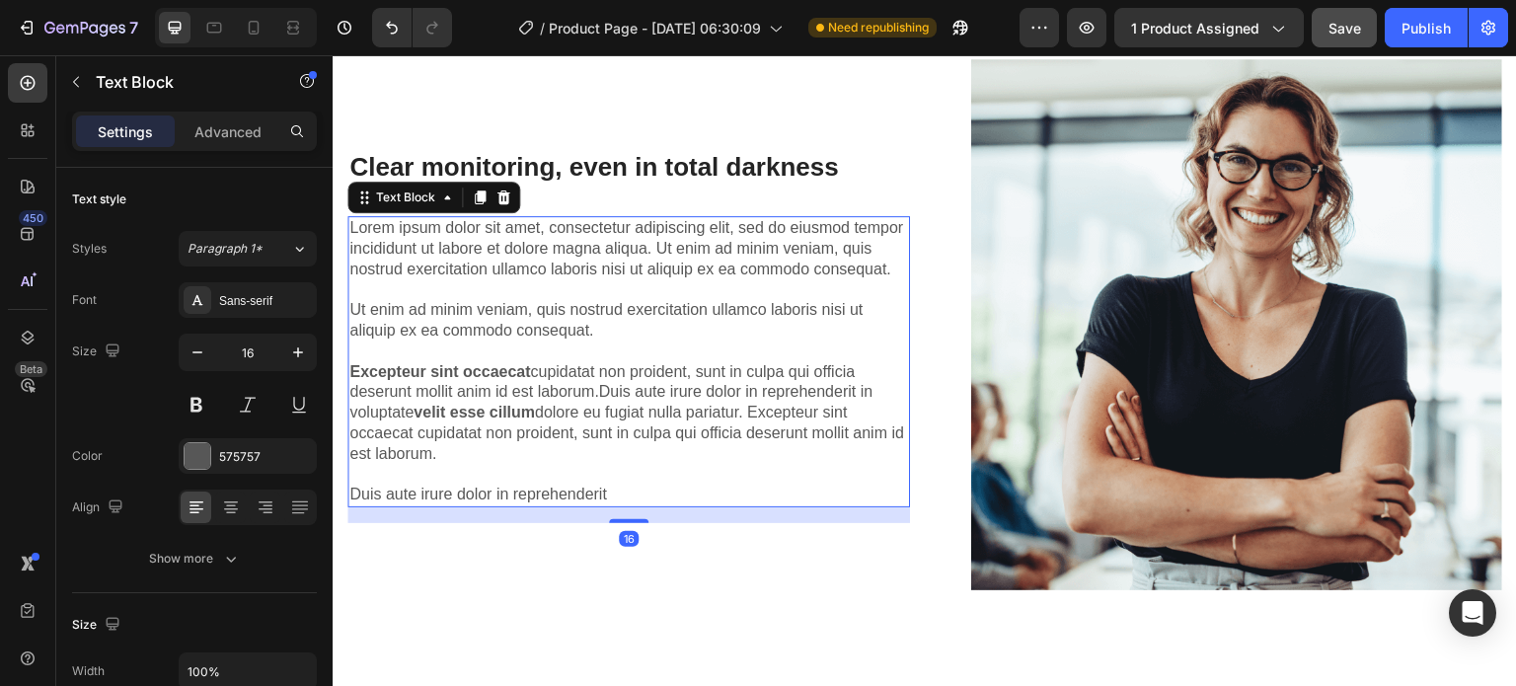
click at [560, 456] on p "Lorem ipsum dolor sit amet, consectetur adipiscing elit, sed do eiusmod tempor …" at bounding box center [628, 361] width 559 height 287
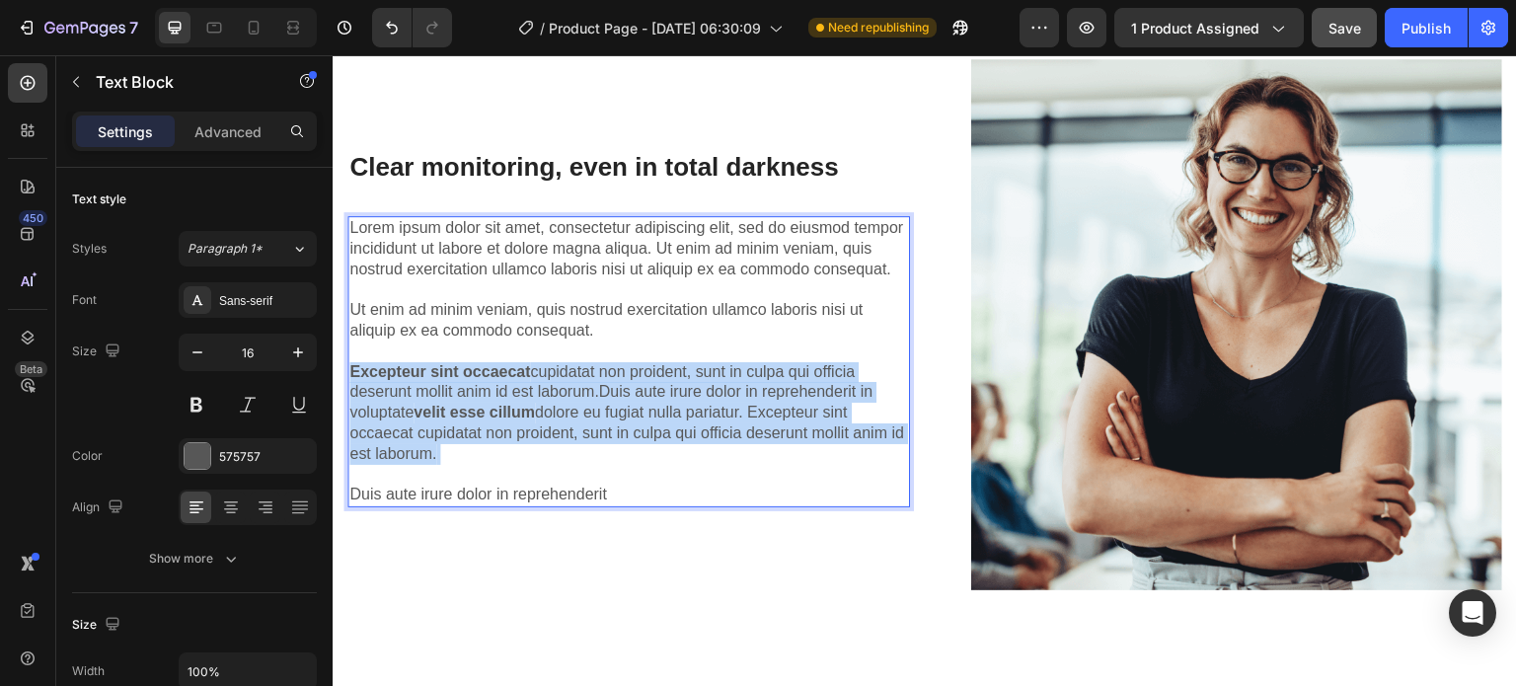
click at [560, 456] on p "Lorem ipsum dolor sit amet, consectetur adipiscing elit, sed do eiusmod tempor …" at bounding box center [628, 361] width 559 height 287
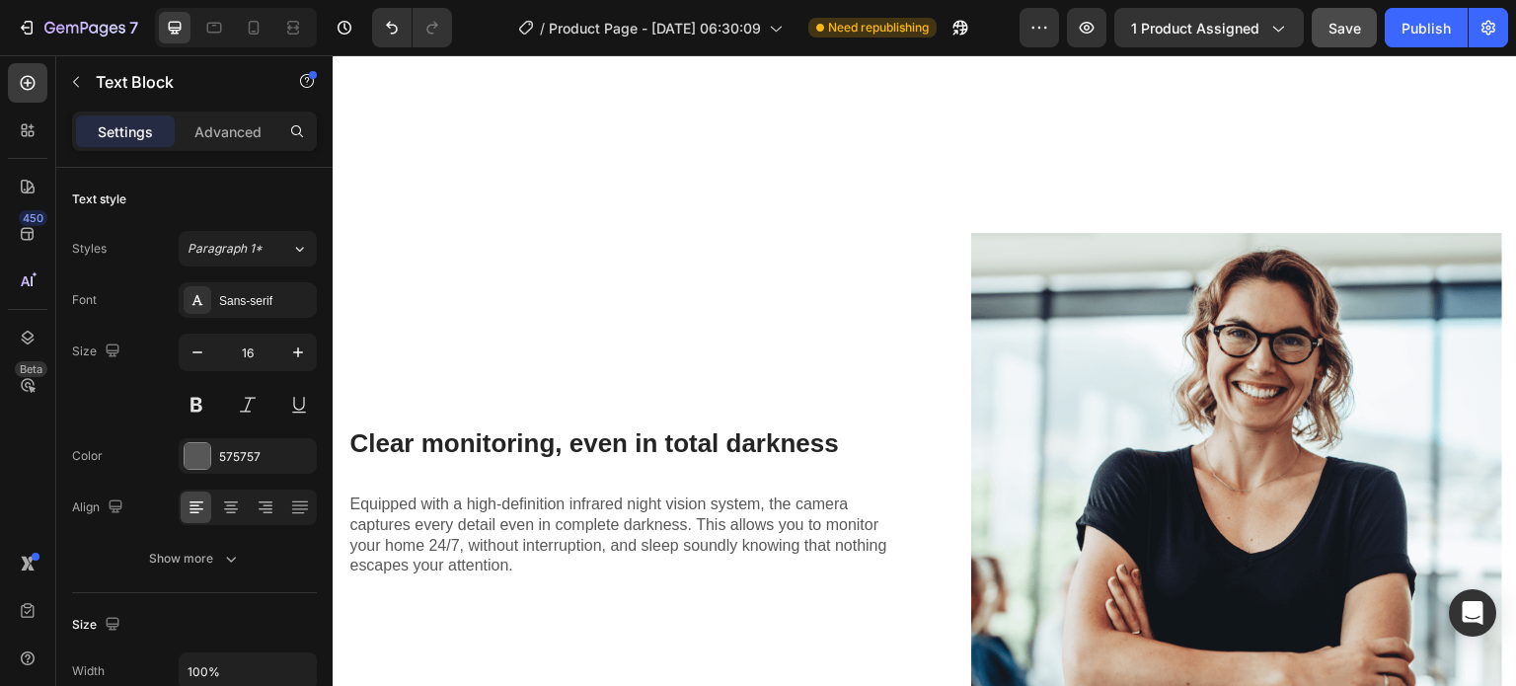
scroll to position [5193, 0]
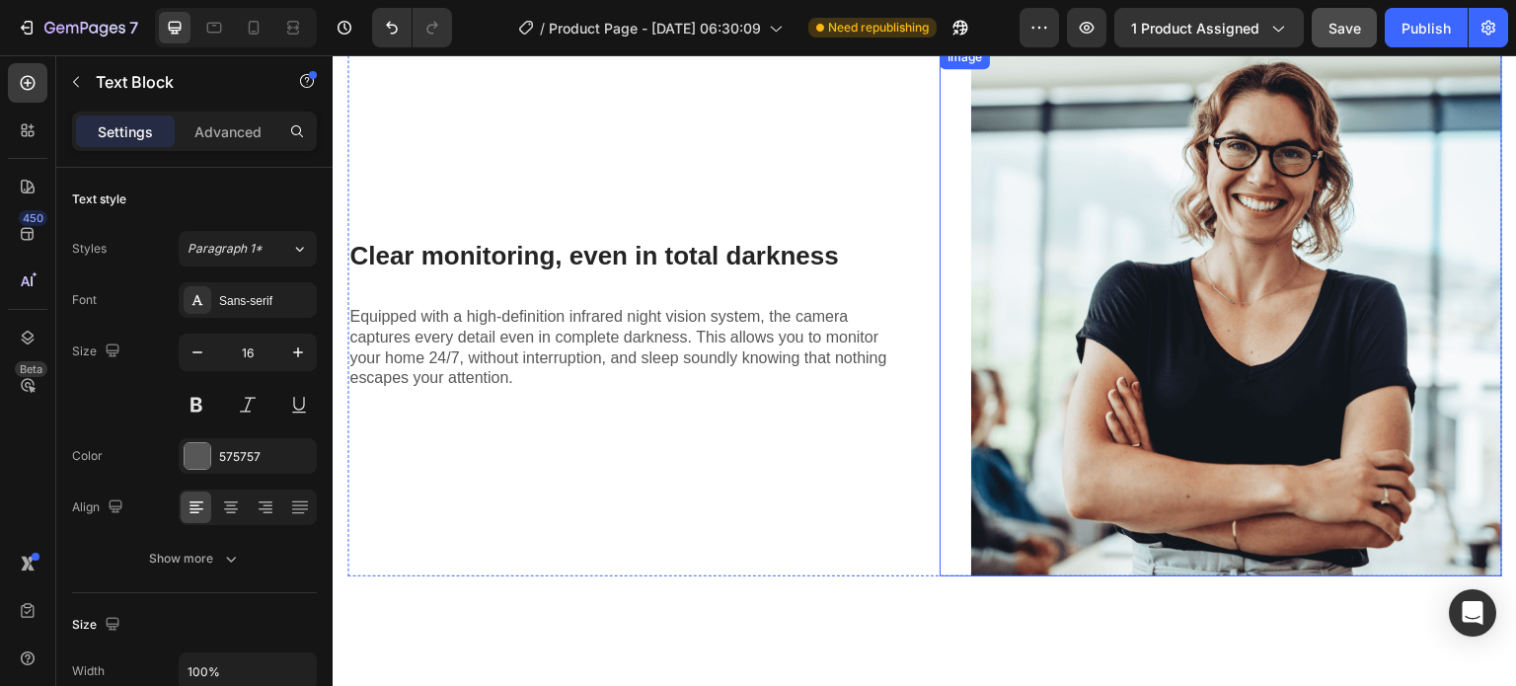
click at [1103, 372] on img at bounding box center [1236, 310] width 531 height 531
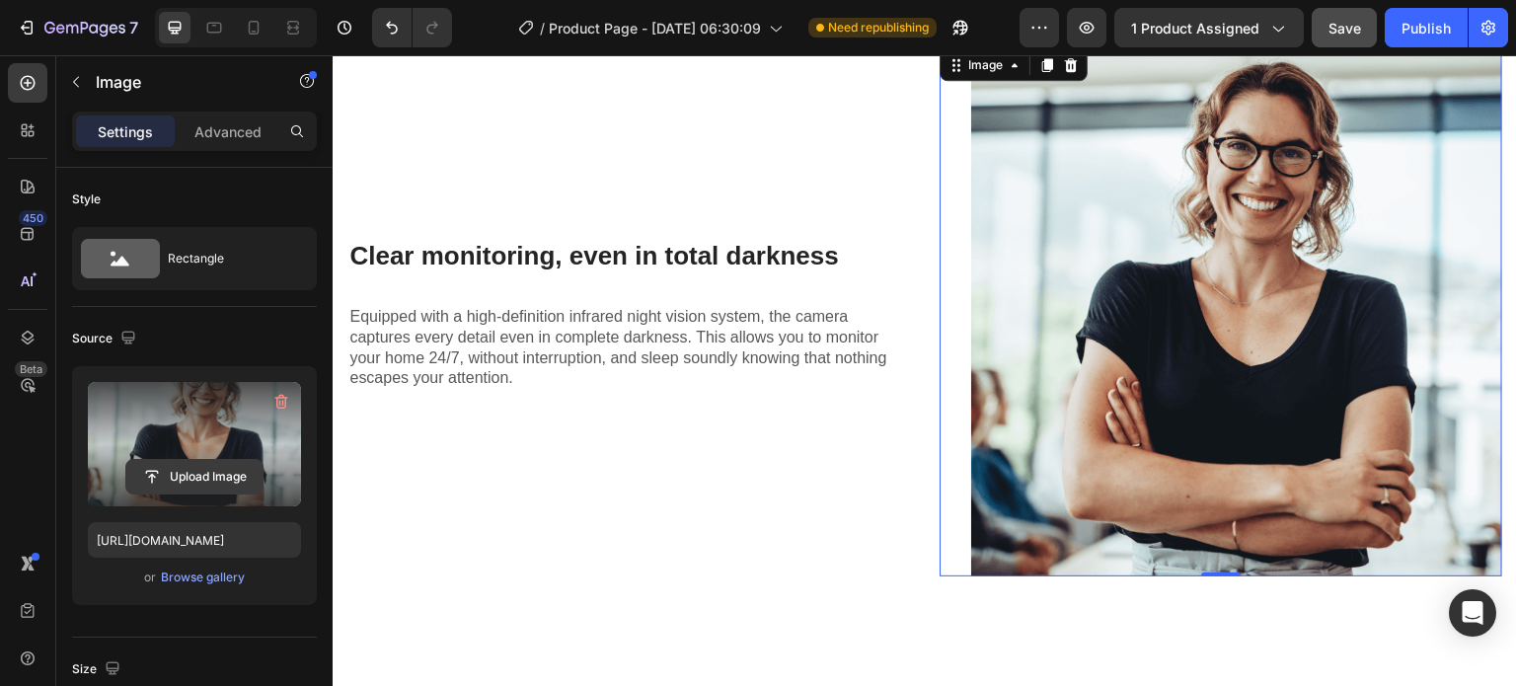
click at [189, 471] on input "file" at bounding box center [194, 477] width 136 height 34
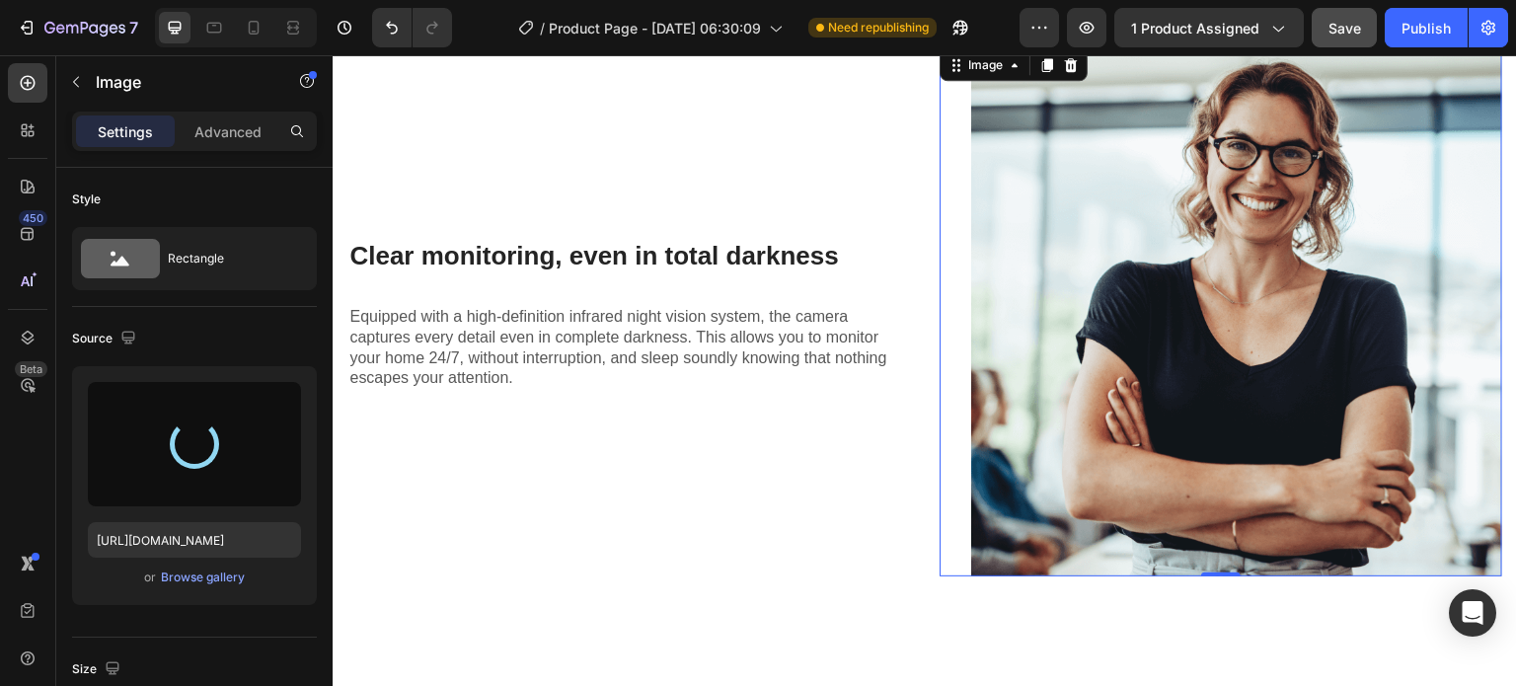
type input "[URL][DOMAIN_NAME]"
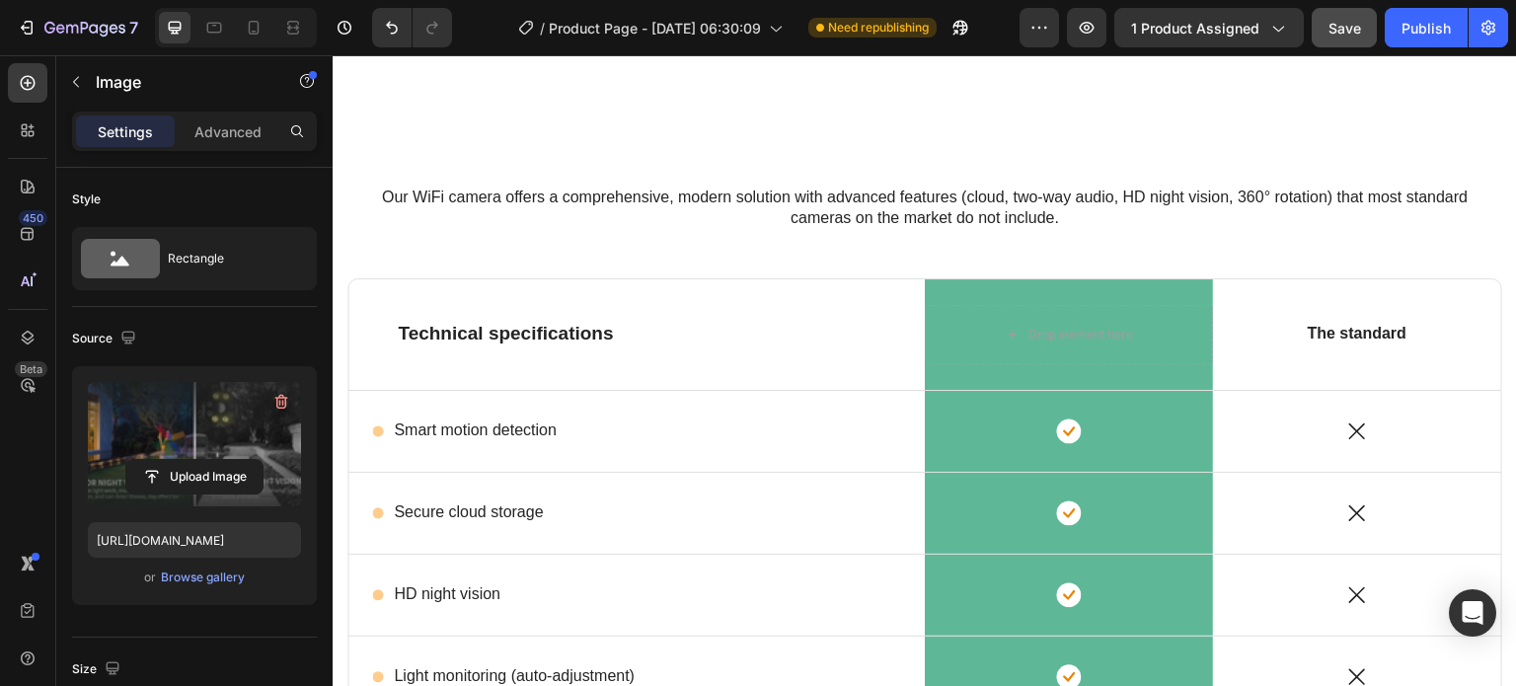
scroll to position [3135, 0]
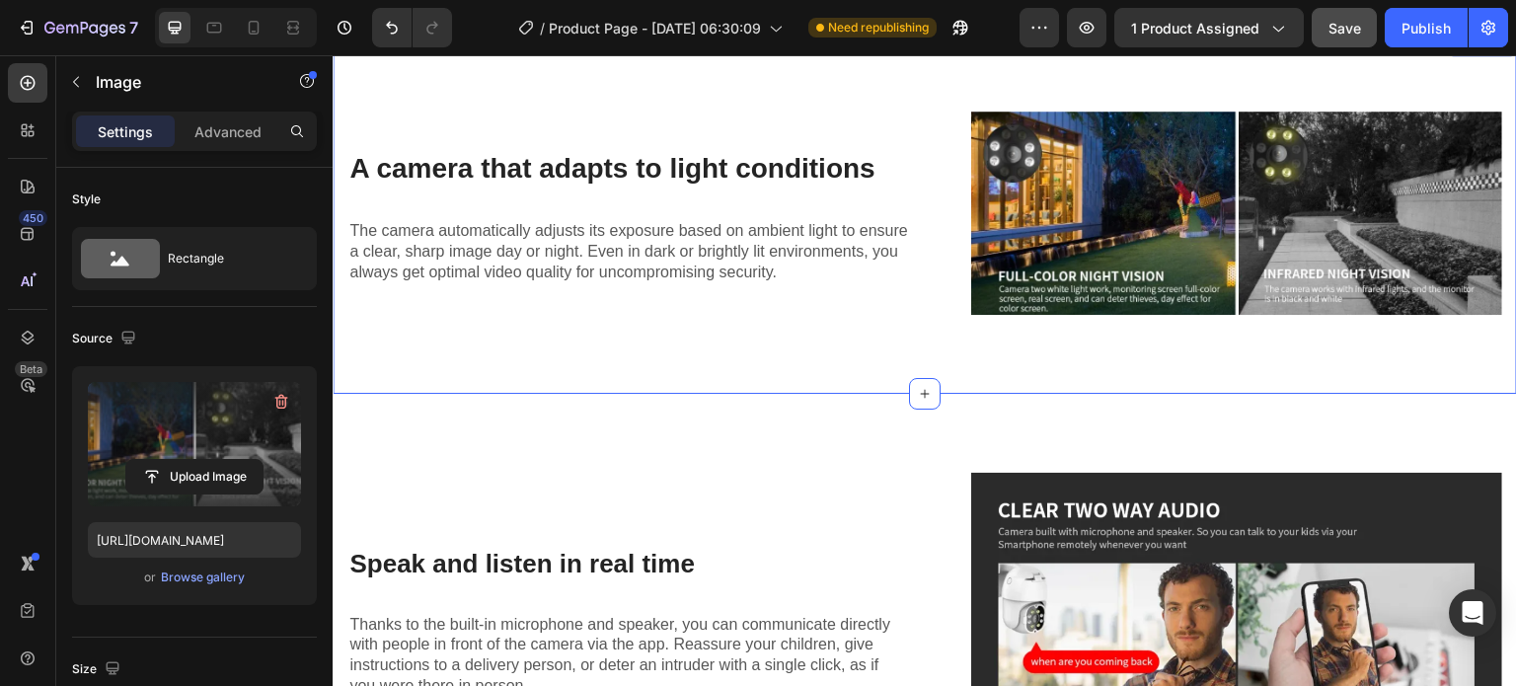
click at [1128, 302] on img at bounding box center [1236, 213] width 531 height 203
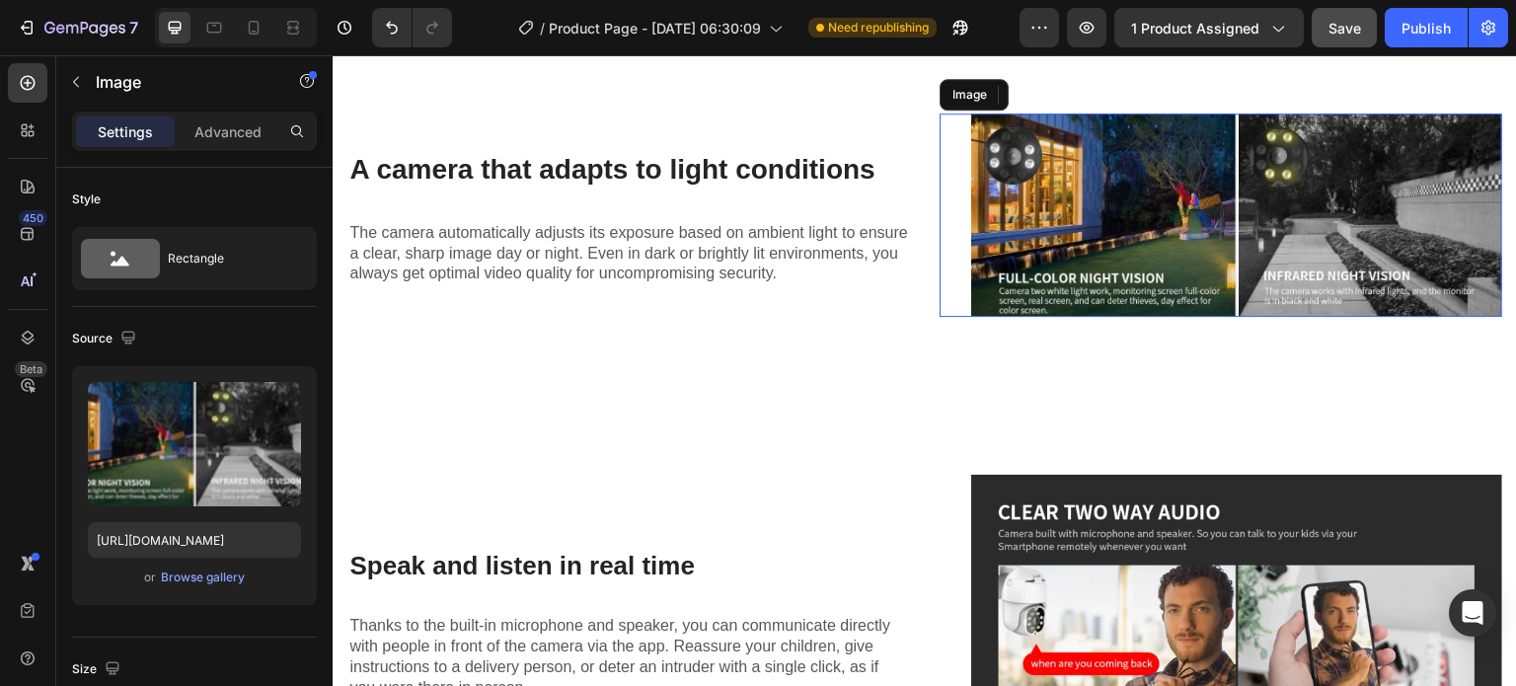
scroll to position [3946, 0]
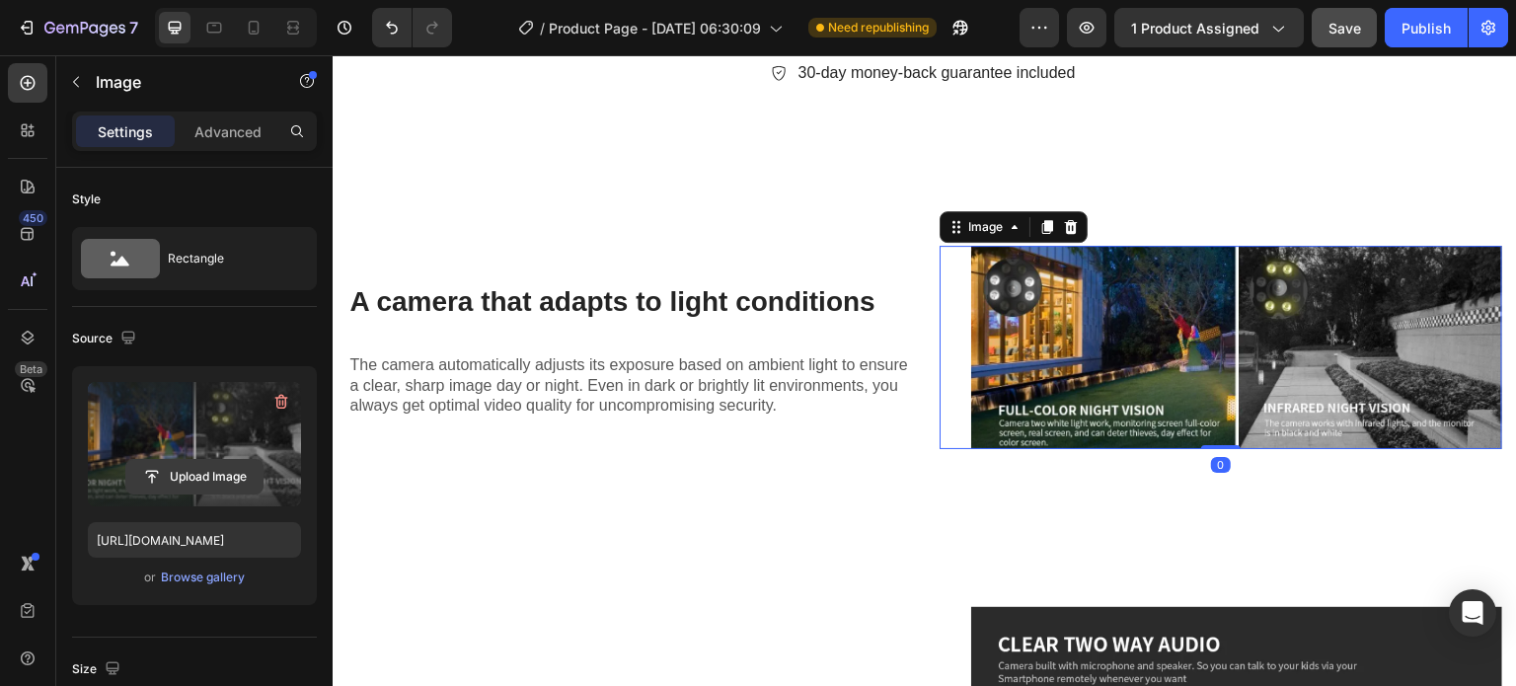
click at [210, 480] on input "file" at bounding box center [194, 477] width 136 height 34
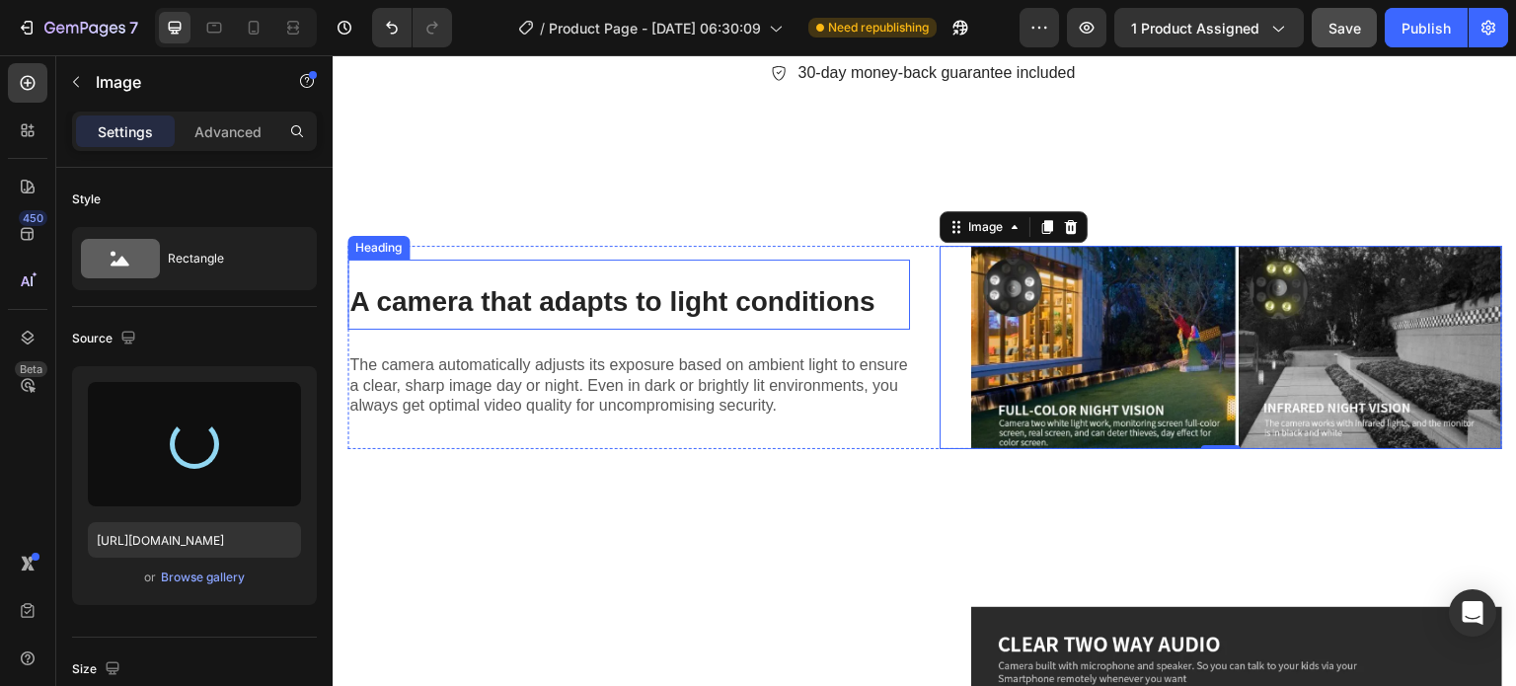
click at [726, 286] on strong "A camera that adapts to light conditions" at bounding box center [612, 301] width 526 height 31
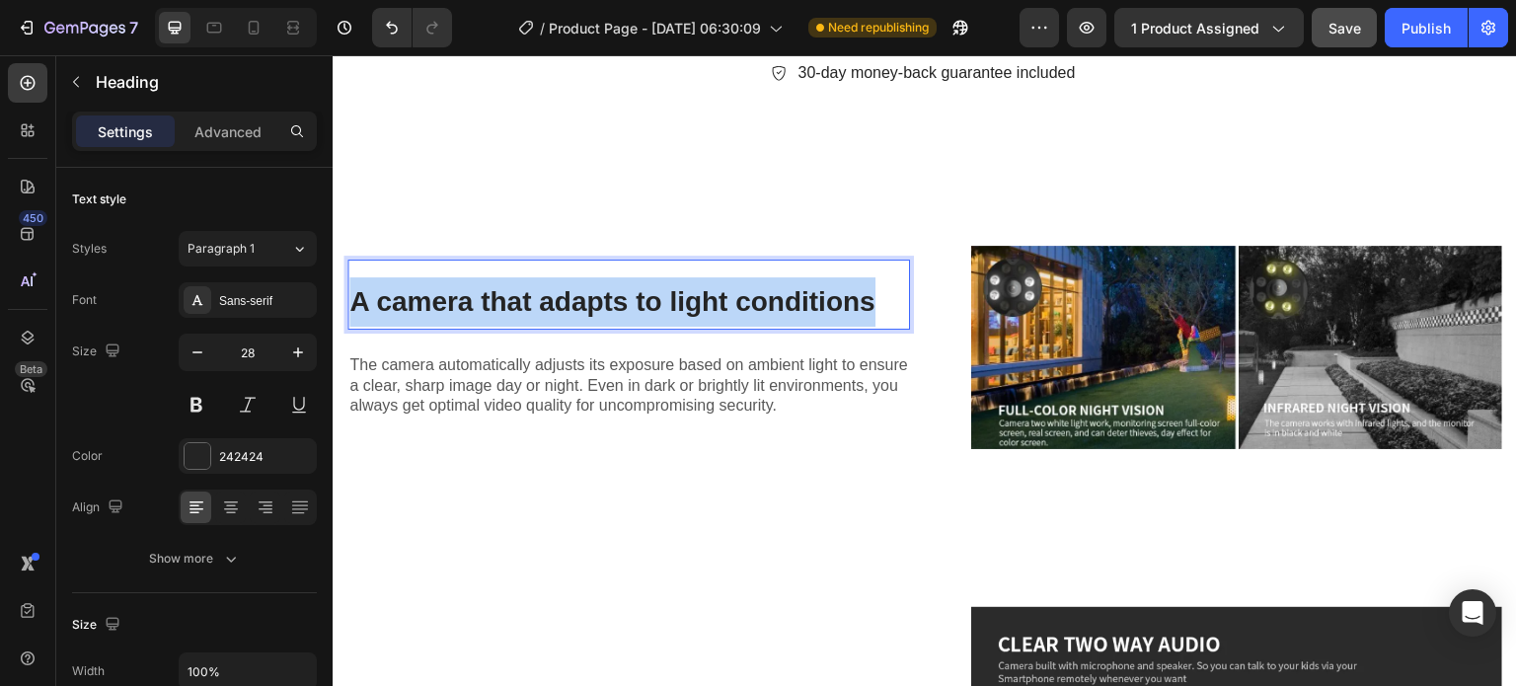
click at [726, 286] on strong "A camera that adapts to light conditions" at bounding box center [612, 301] width 526 height 31
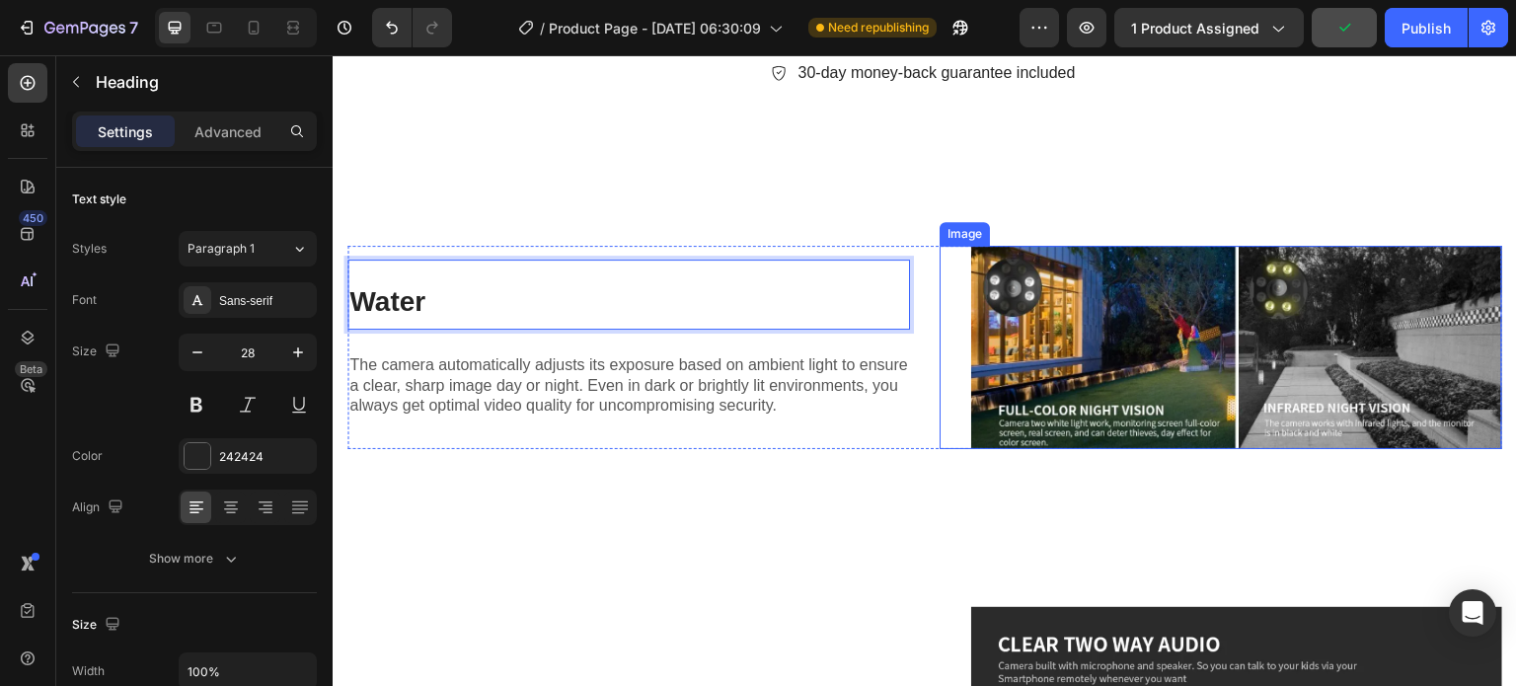
click at [1207, 354] on img at bounding box center [1236, 347] width 531 height 203
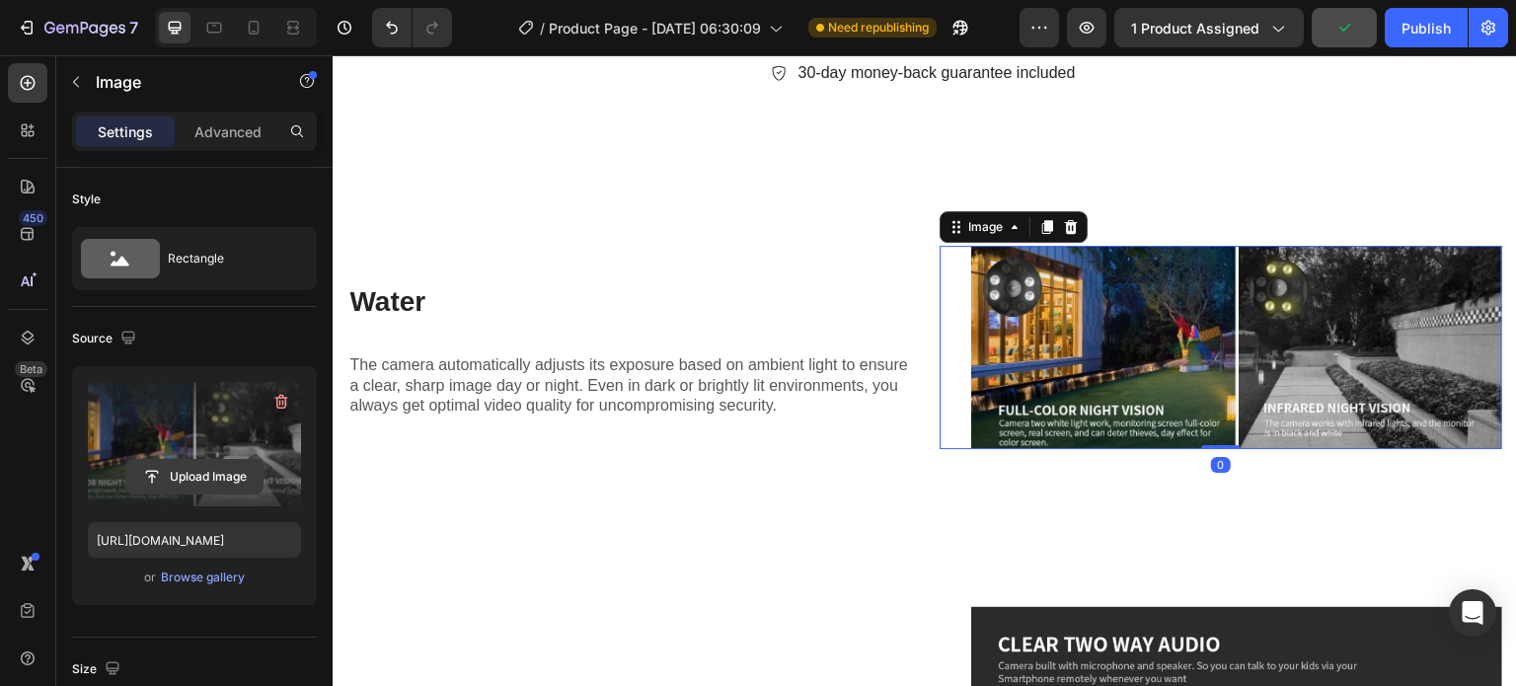
click at [247, 485] on input "file" at bounding box center [194, 477] width 136 height 34
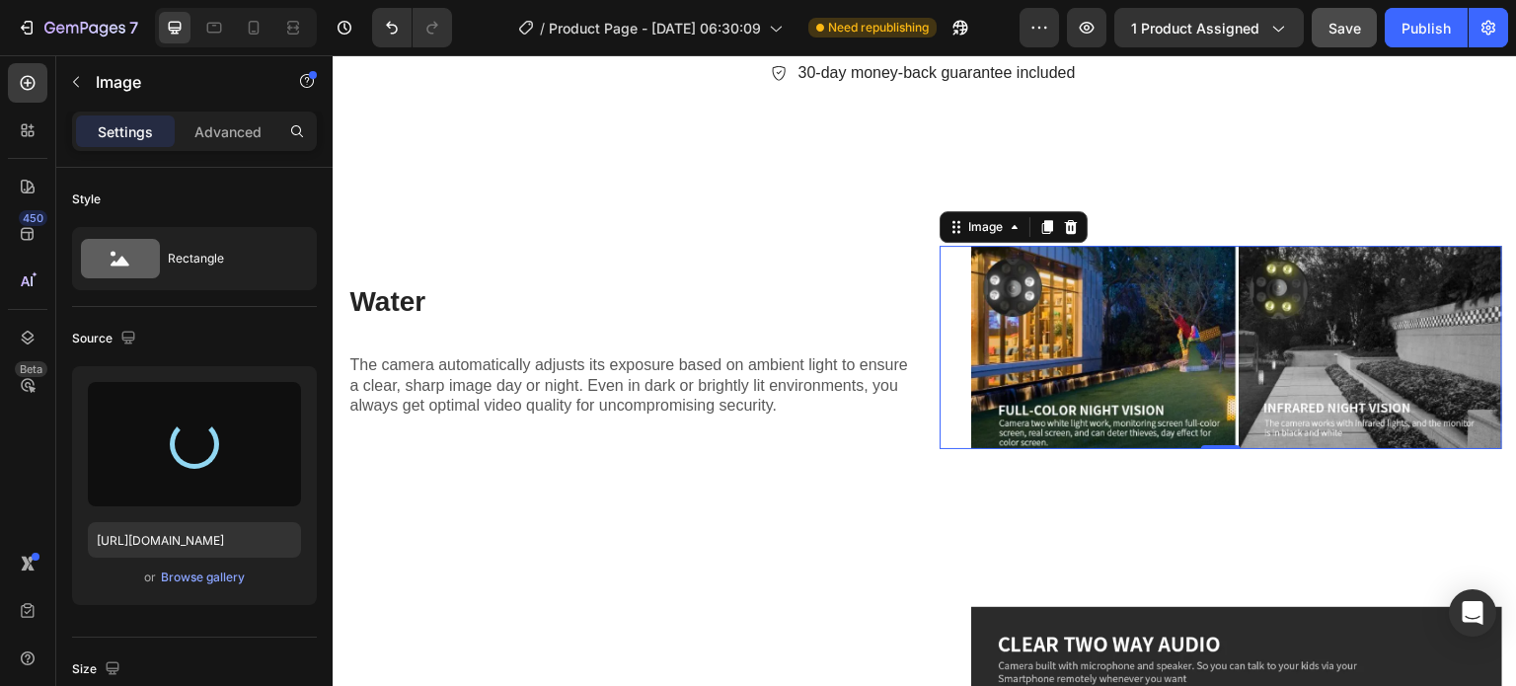
type input "[URL][DOMAIN_NAME]"
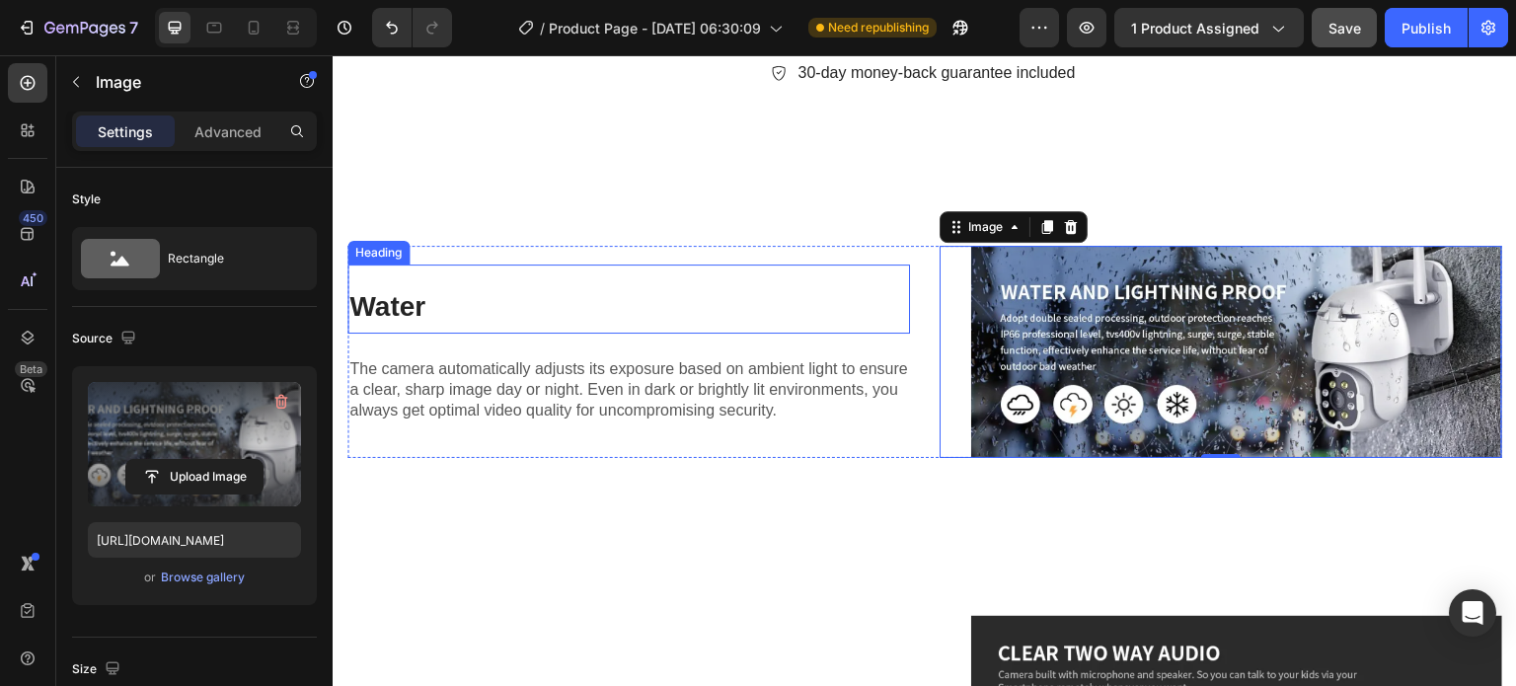
click at [546, 298] on p "⁠⁠⁠⁠⁠⁠⁠ Water" at bounding box center [628, 306] width 559 height 49
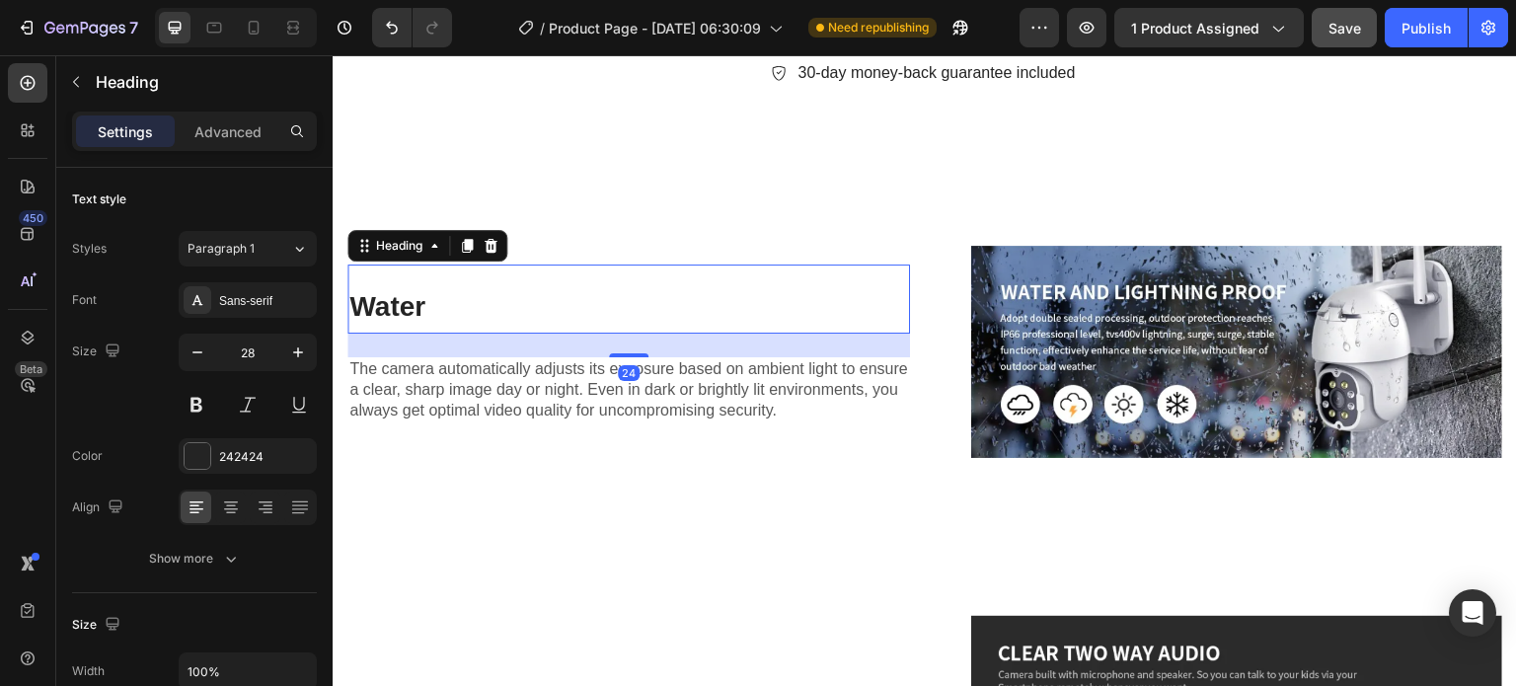
drag, startPoint x: 555, startPoint y: 301, endPoint x: 569, endPoint y: 300, distance: 14.8
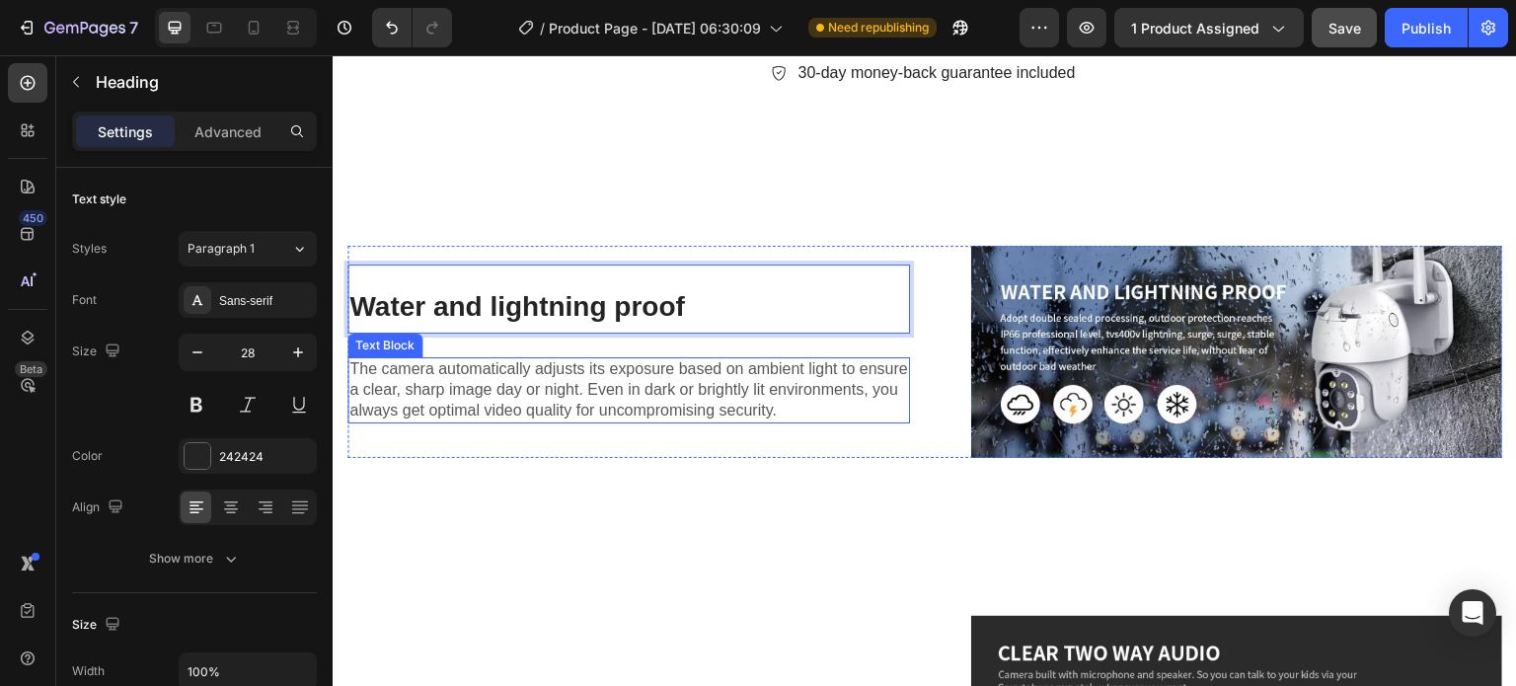
click at [505, 394] on p "The camera automatically adjusts its exposure based on ambient light to ensure …" at bounding box center [628, 389] width 559 height 61
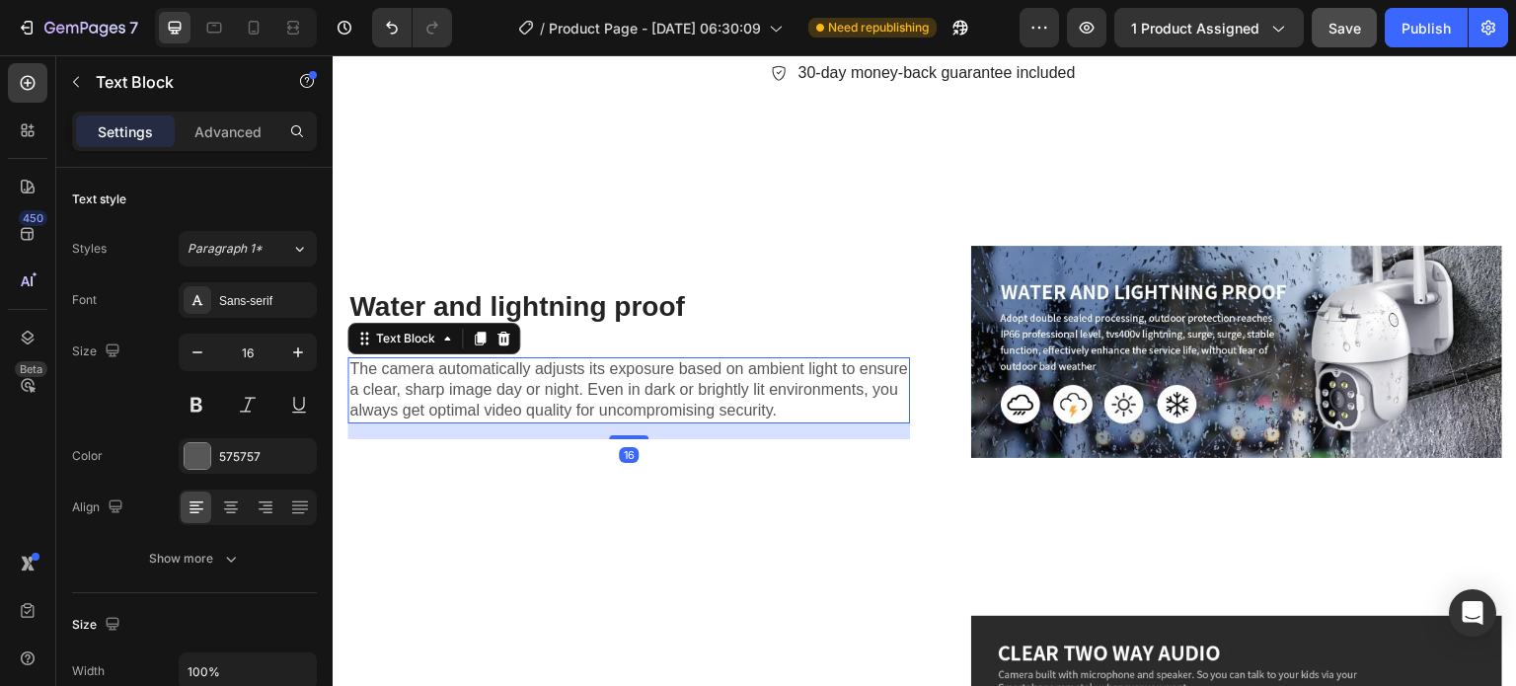
click at [505, 394] on p "The camera automatically adjusts its exposure based on ambient light to ensure …" at bounding box center [628, 389] width 559 height 61
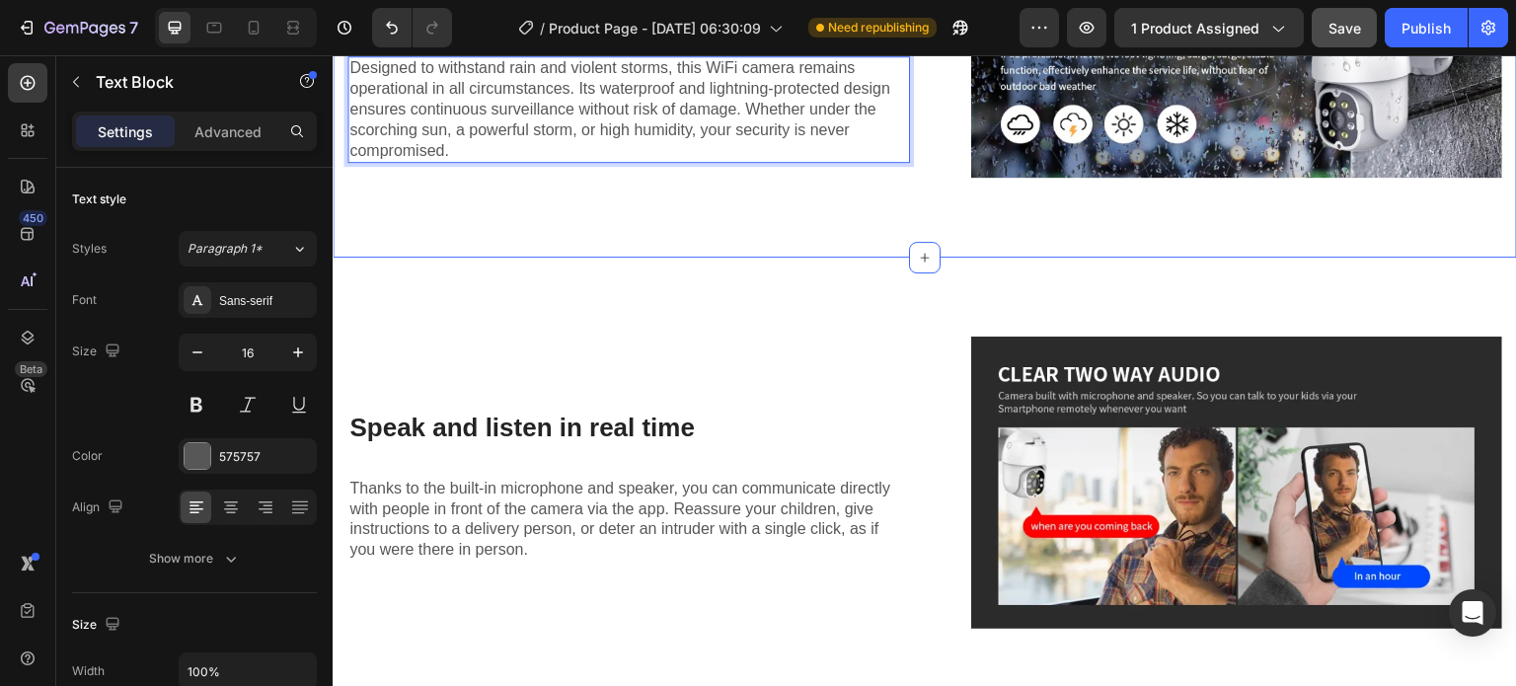
scroll to position [4334, 0]
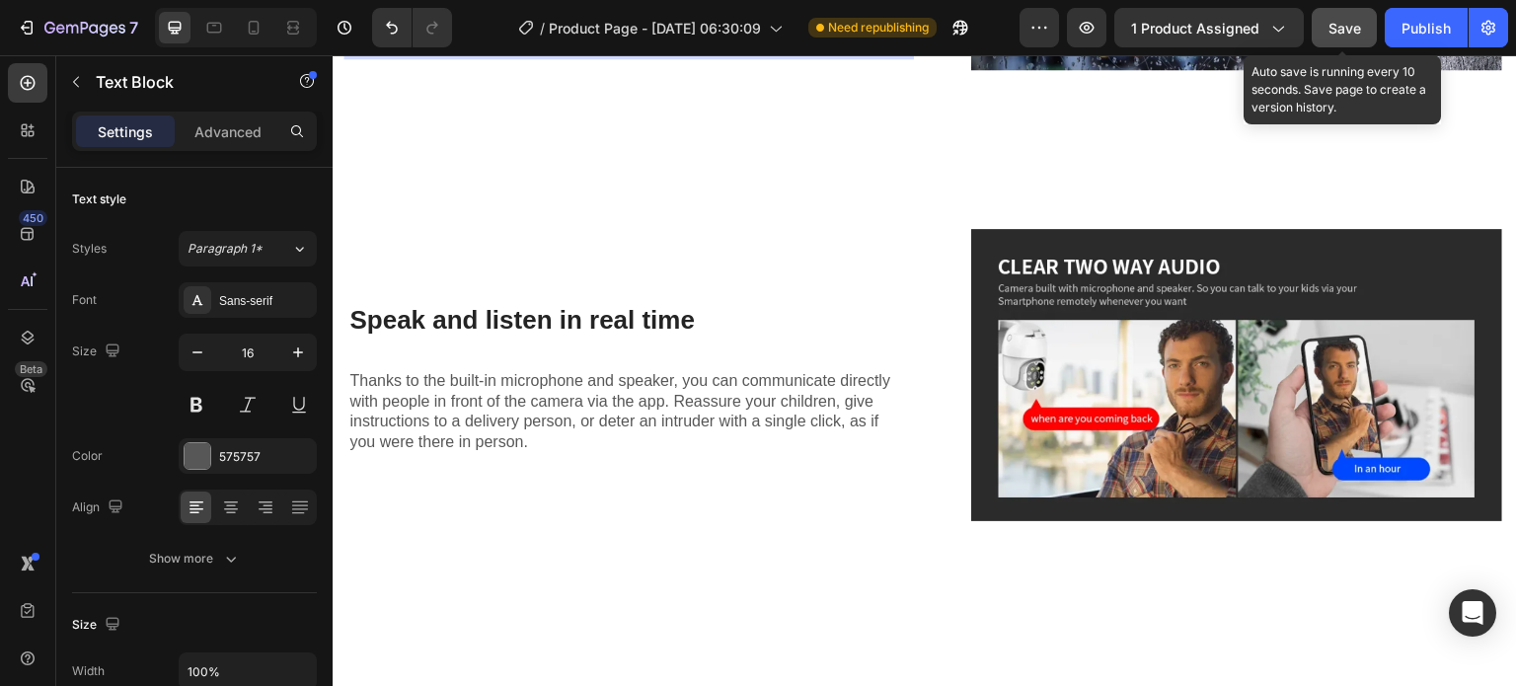
click at [1338, 43] on button "Save" at bounding box center [1343, 27] width 65 height 39
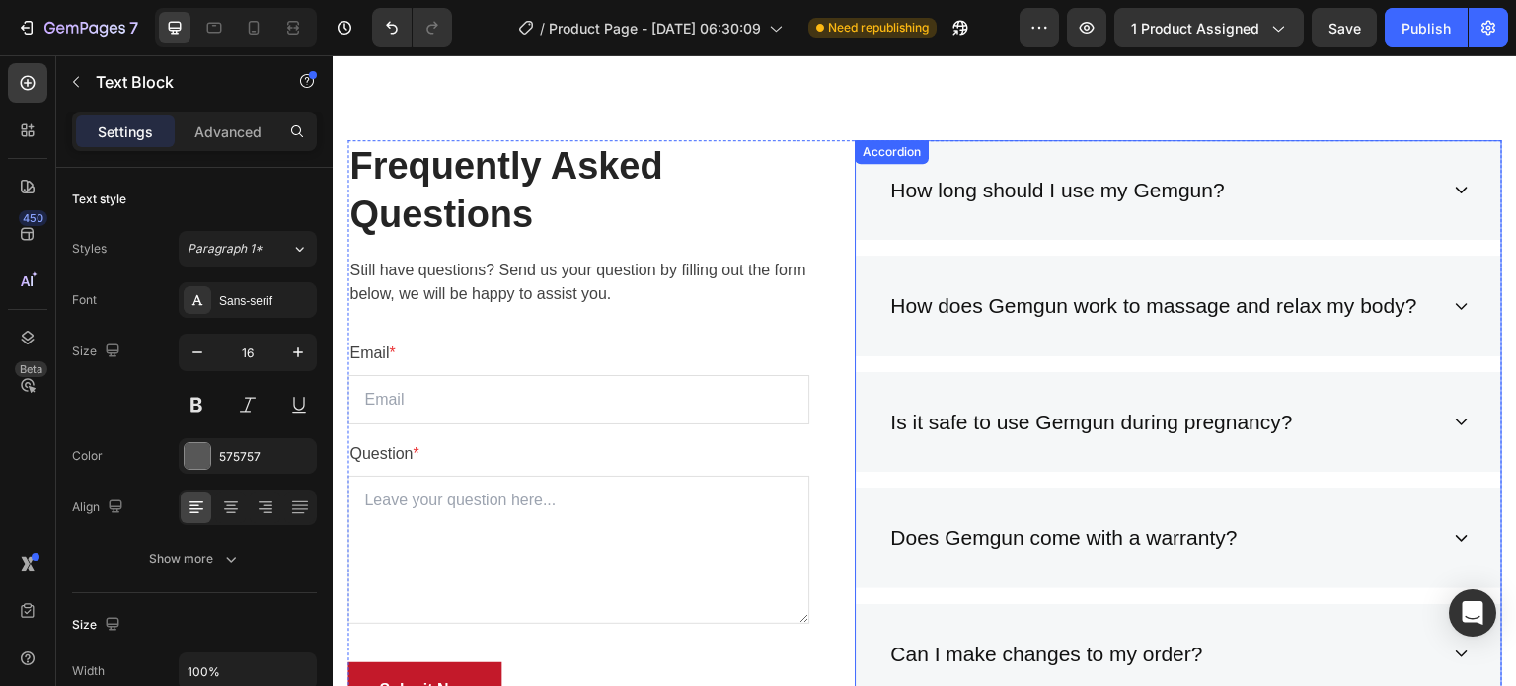
scroll to position [5230, 0]
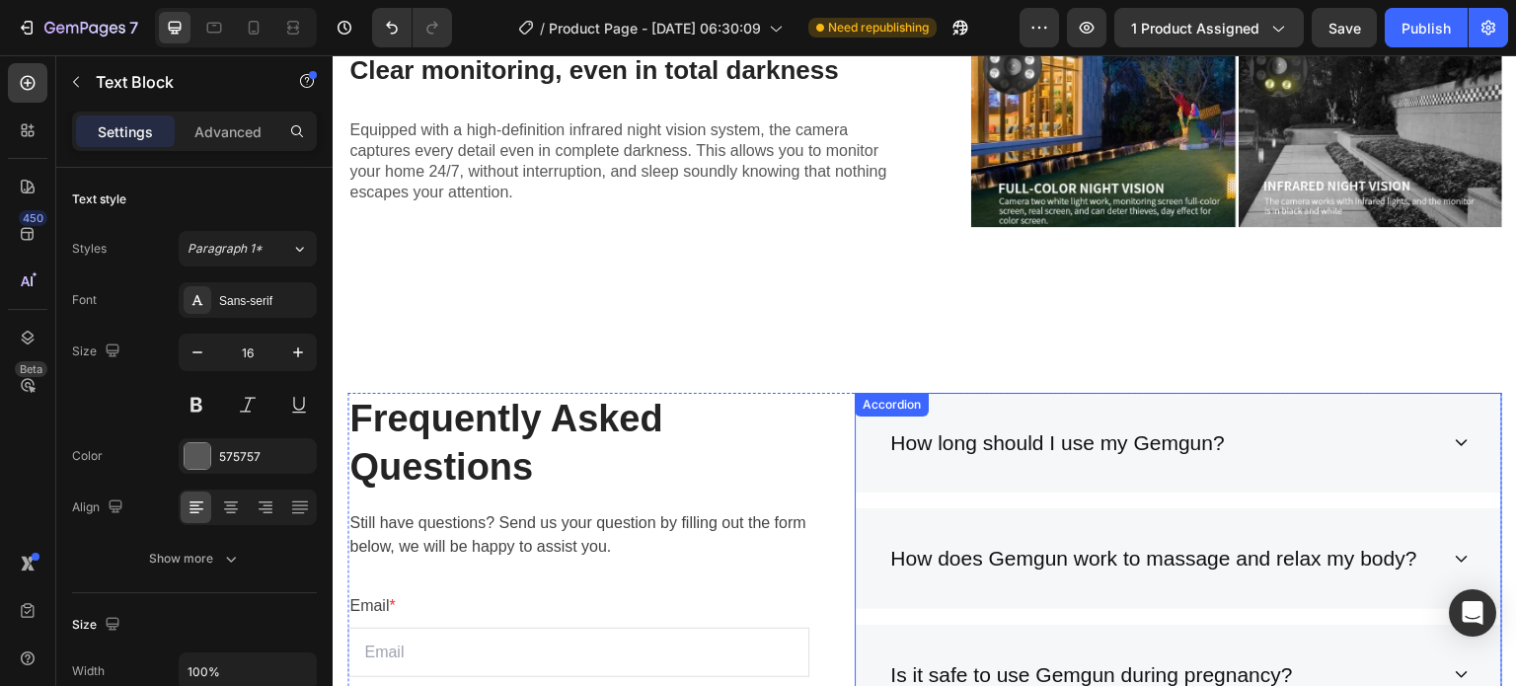
click at [1098, 449] on div "How long should I use my Gemgun?" at bounding box center [1057, 442] width 340 height 37
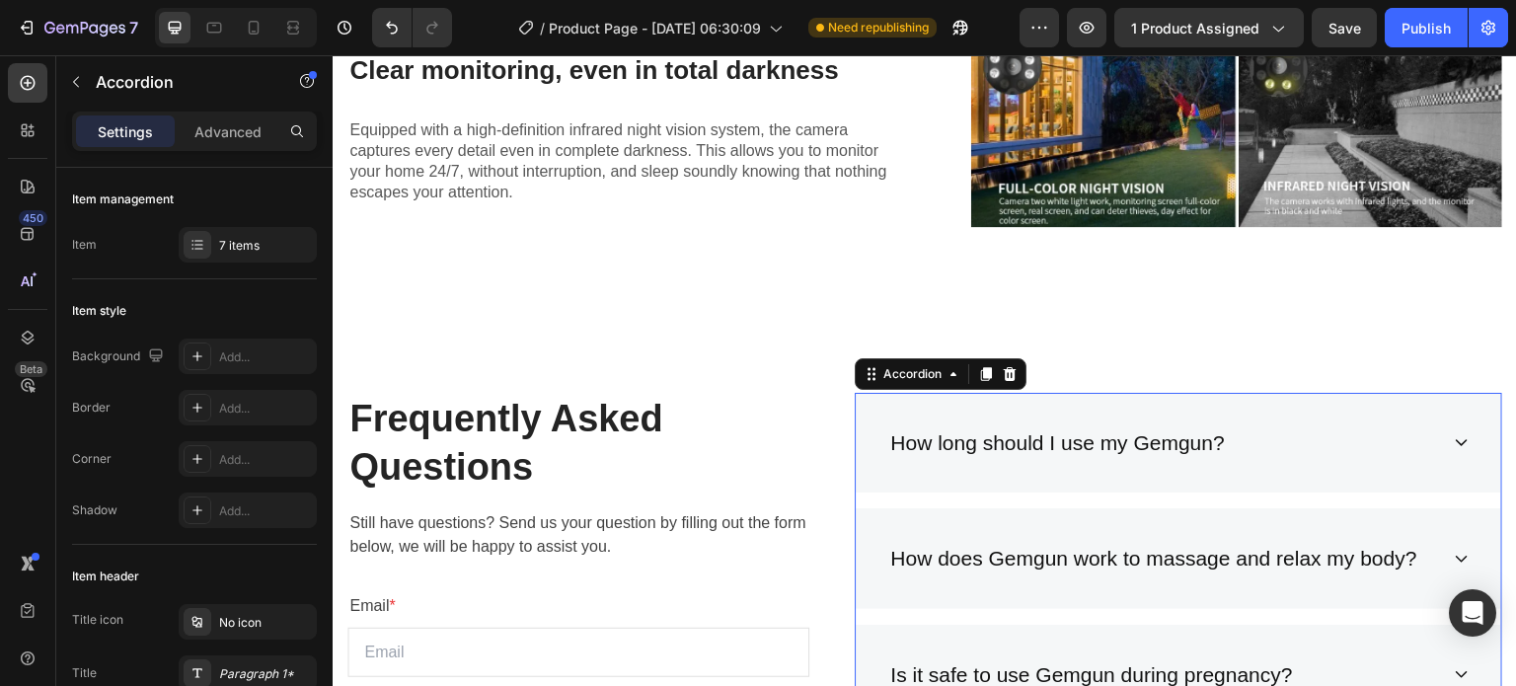
click at [1098, 449] on div "How long should I use my Gemgun?" at bounding box center [1057, 442] width 340 height 37
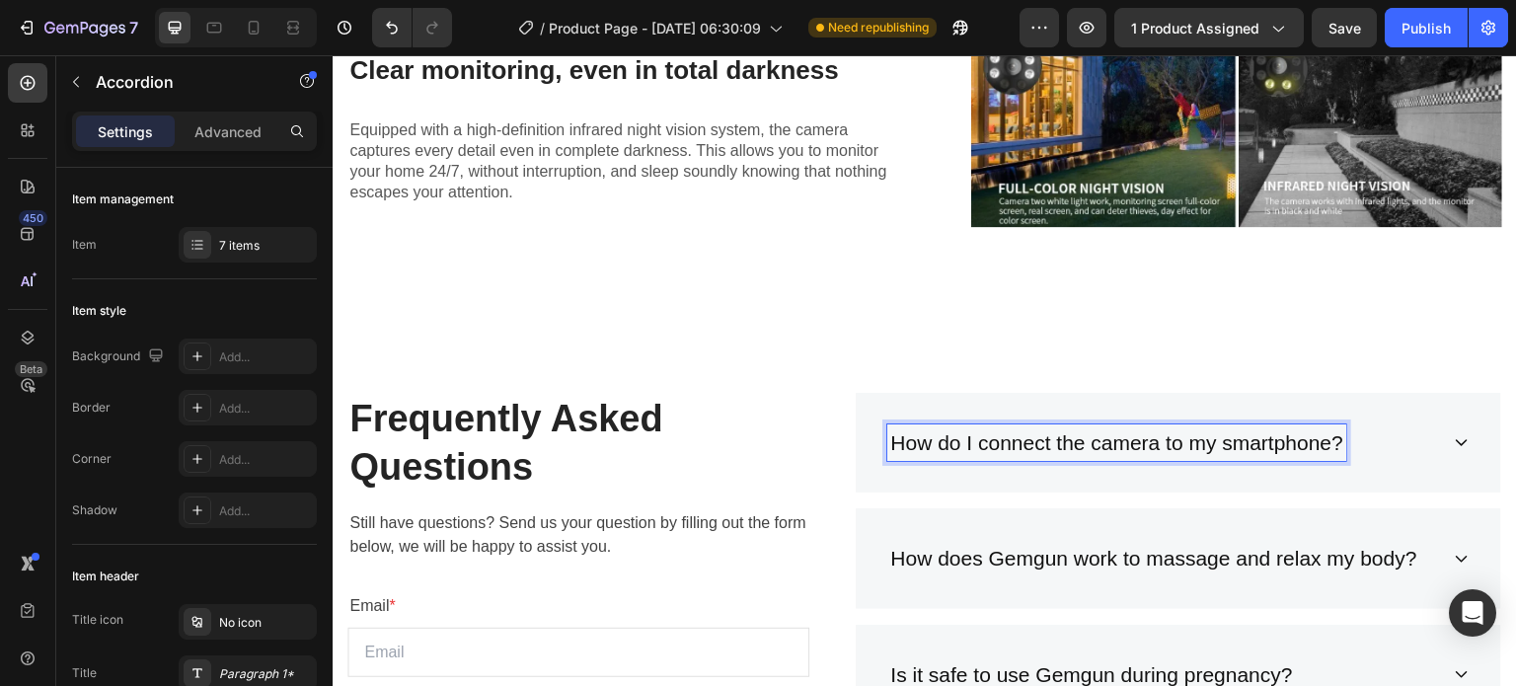
click at [1390, 457] on div "How do I connect the camera to my smartphone?" at bounding box center [1162, 442] width 551 height 37
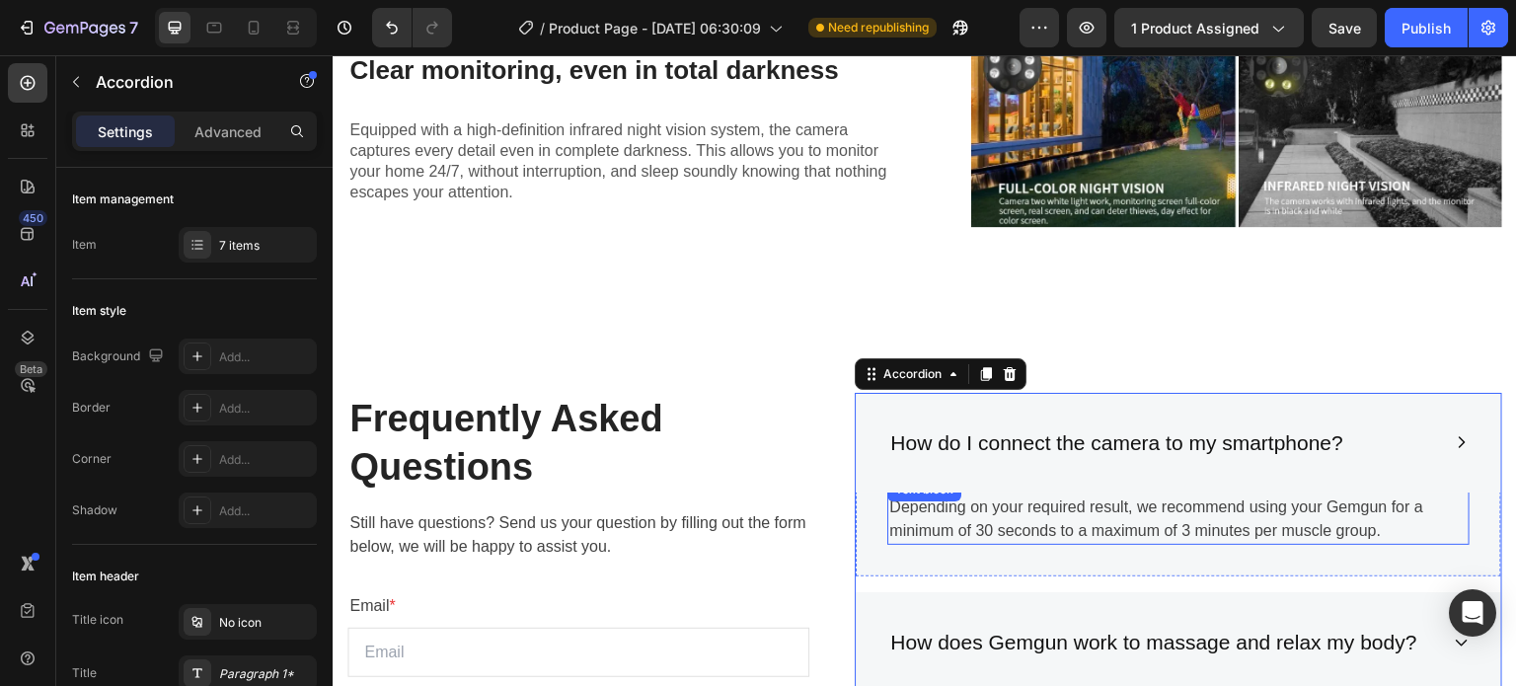
click at [1148, 507] on p "Depending on your required result, we recommend using your Gemgun for a minimum…" at bounding box center [1178, 518] width 578 height 47
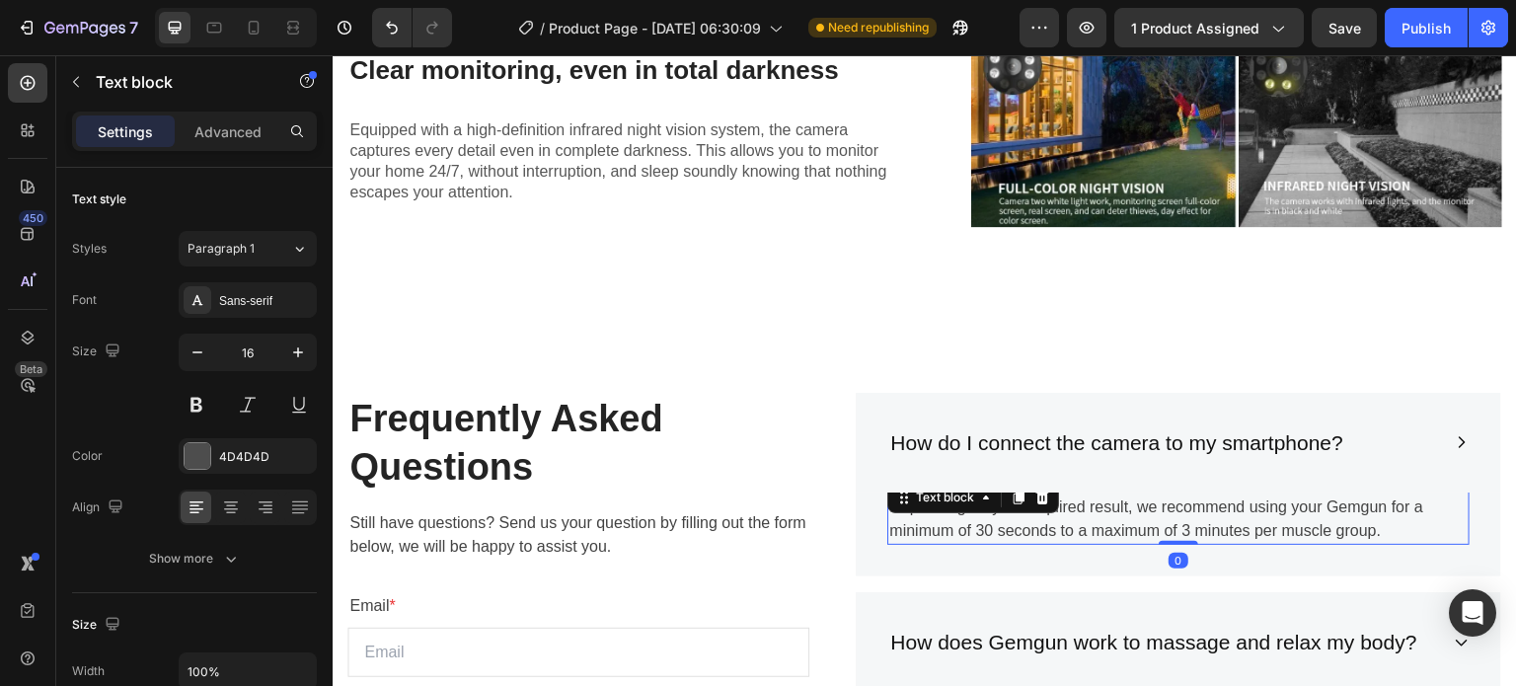
click at [1148, 507] on p "Depending on your required result, we recommend using your Gemgun for a minimum…" at bounding box center [1178, 518] width 578 height 47
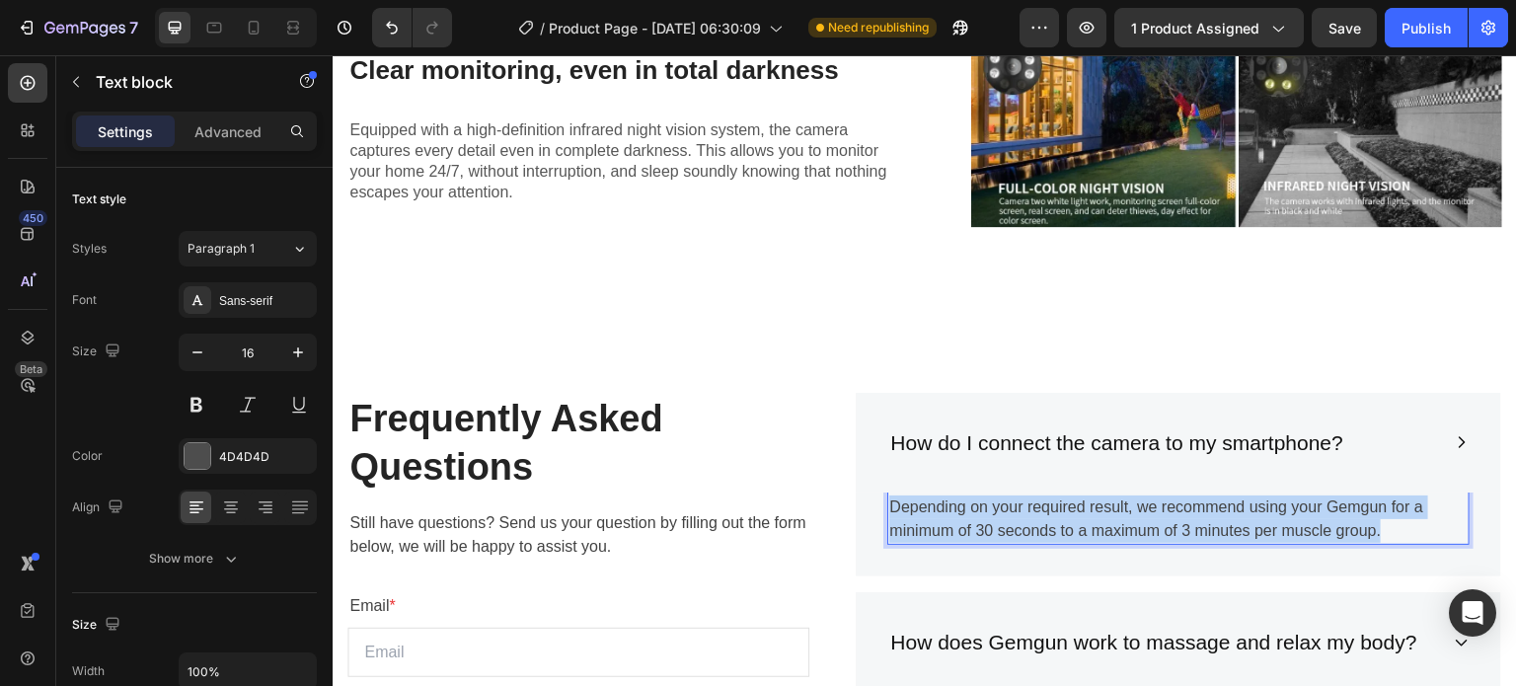
click at [1148, 507] on p "Depending on your required result, we recommend using your Gemgun for a minimum…" at bounding box center [1178, 518] width 578 height 47
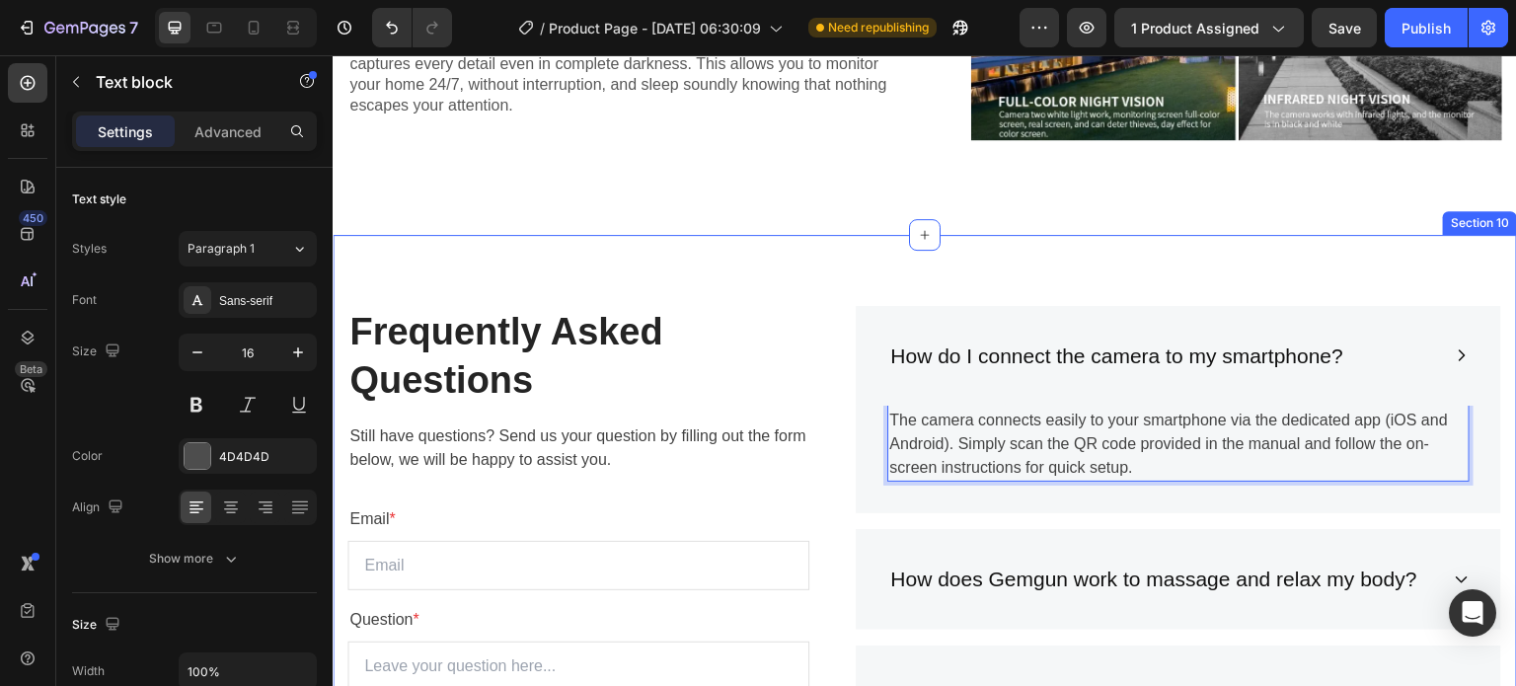
scroll to position [5428, 0]
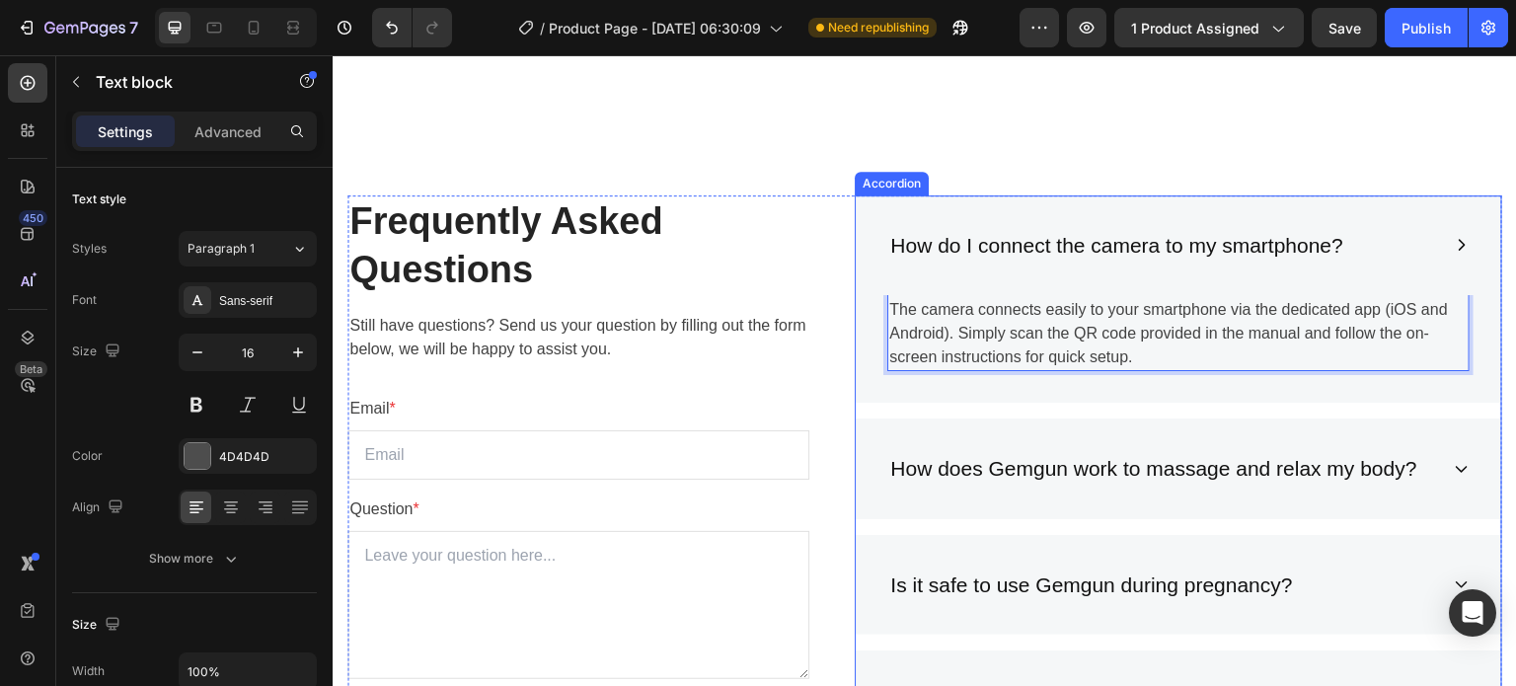
click at [1004, 459] on p "How does Gemgun work to massage and relax my body?" at bounding box center [1153, 469] width 526 height 32
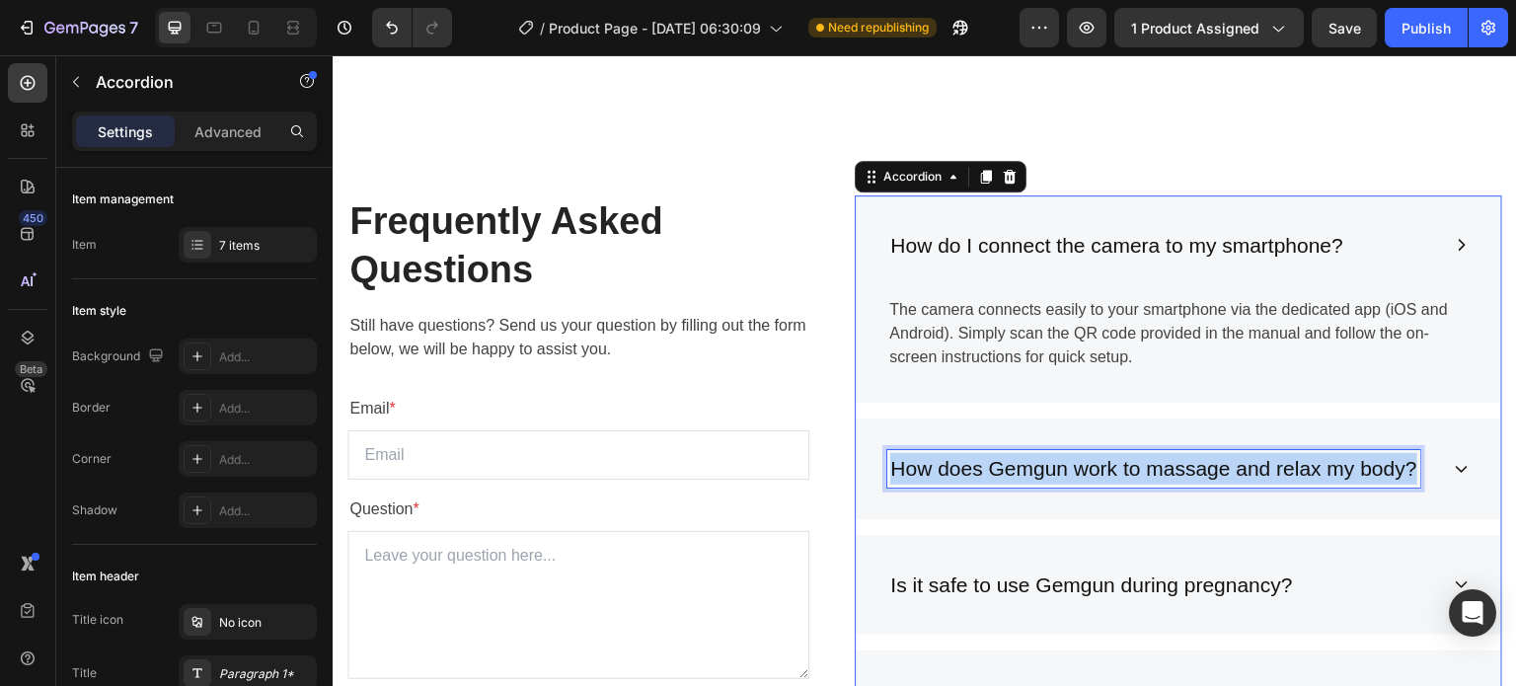
click at [1005, 459] on p "How does Gemgun work to massage and relax my body?" at bounding box center [1153, 469] width 526 height 32
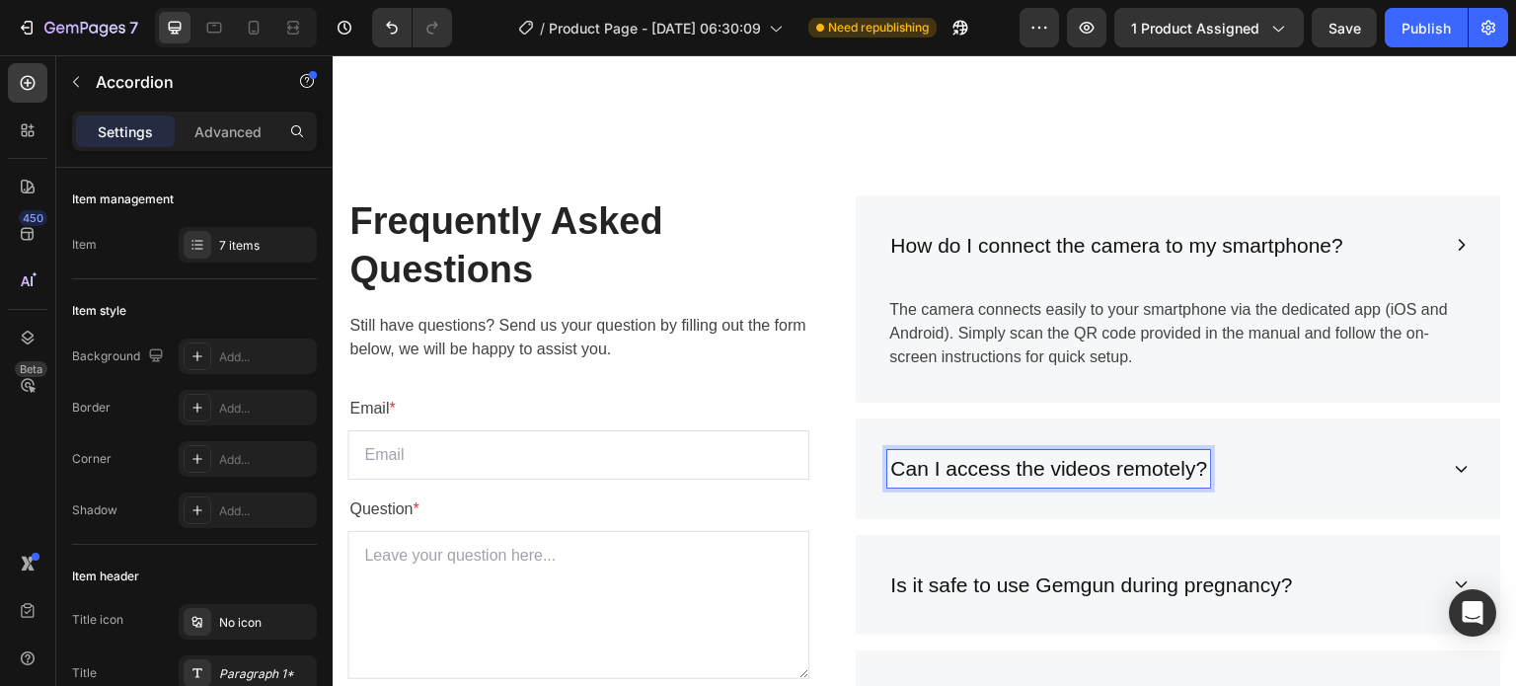
click at [1005, 459] on p "Can I access the videos remotely?" at bounding box center [1048, 469] width 317 height 32
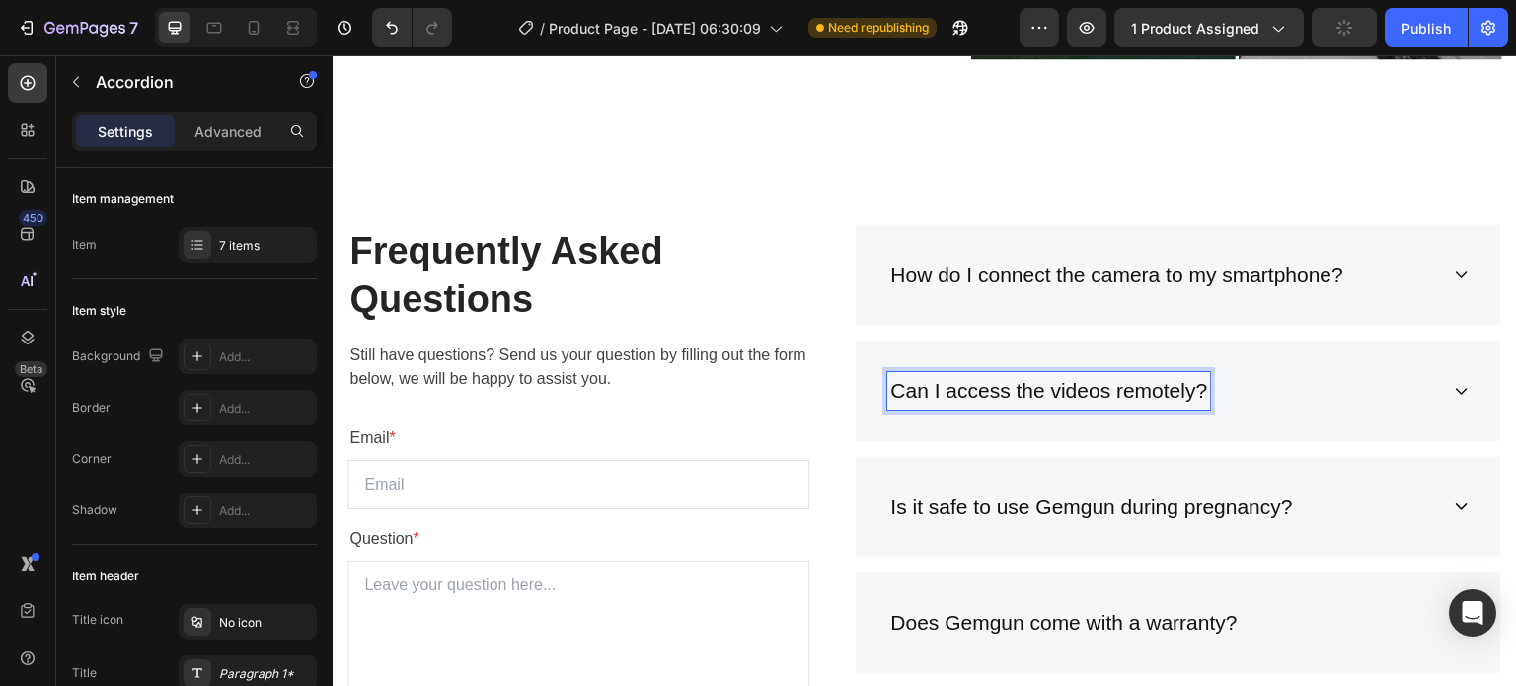
scroll to position [5419, 0]
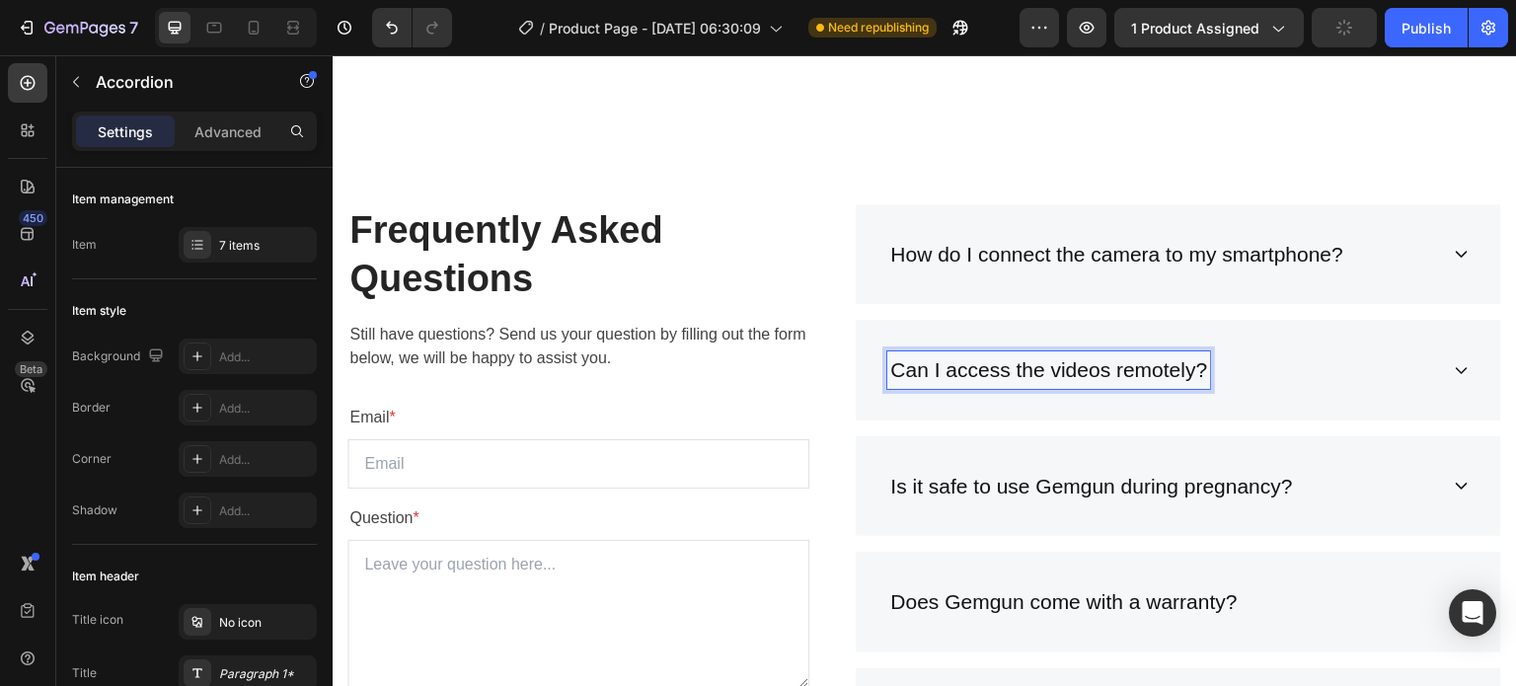
click at [1378, 375] on div "Can I access the videos remotely?" at bounding box center [1162, 369] width 551 height 37
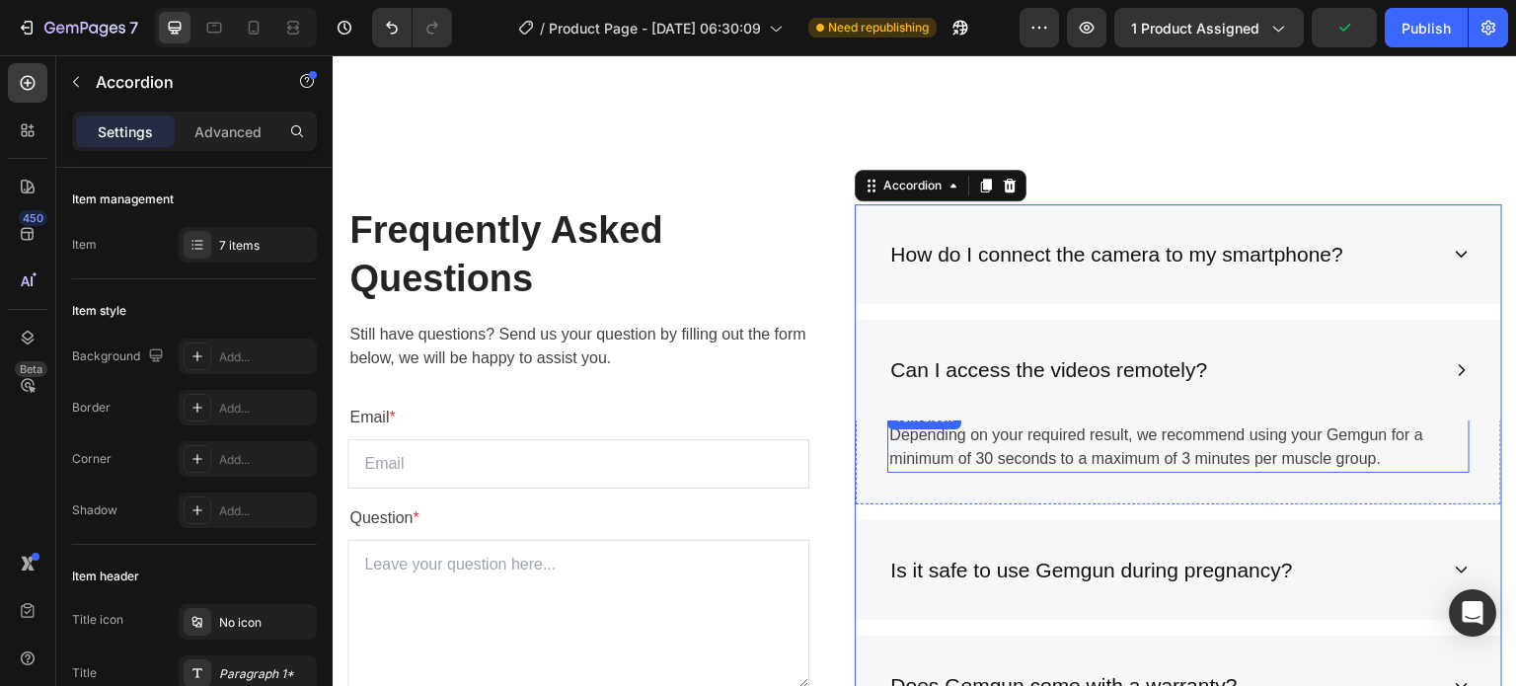
click at [1090, 437] on p "Depending on your required result, we recommend using your Gemgun for a minimum…" at bounding box center [1178, 446] width 578 height 47
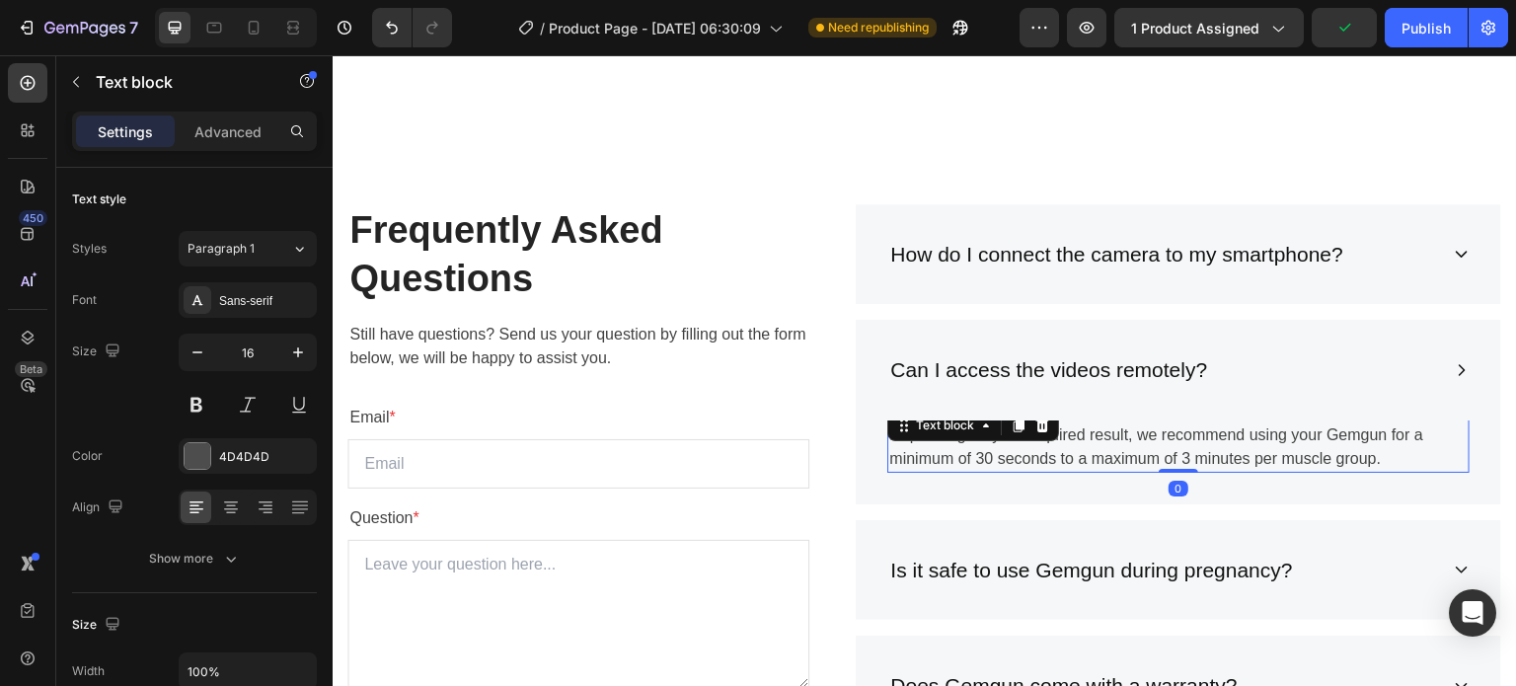
click at [1090, 437] on p "Depending on your required result, we recommend using your Gemgun for a minimum…" at bounding box center [1178, 446] width 578 height 47
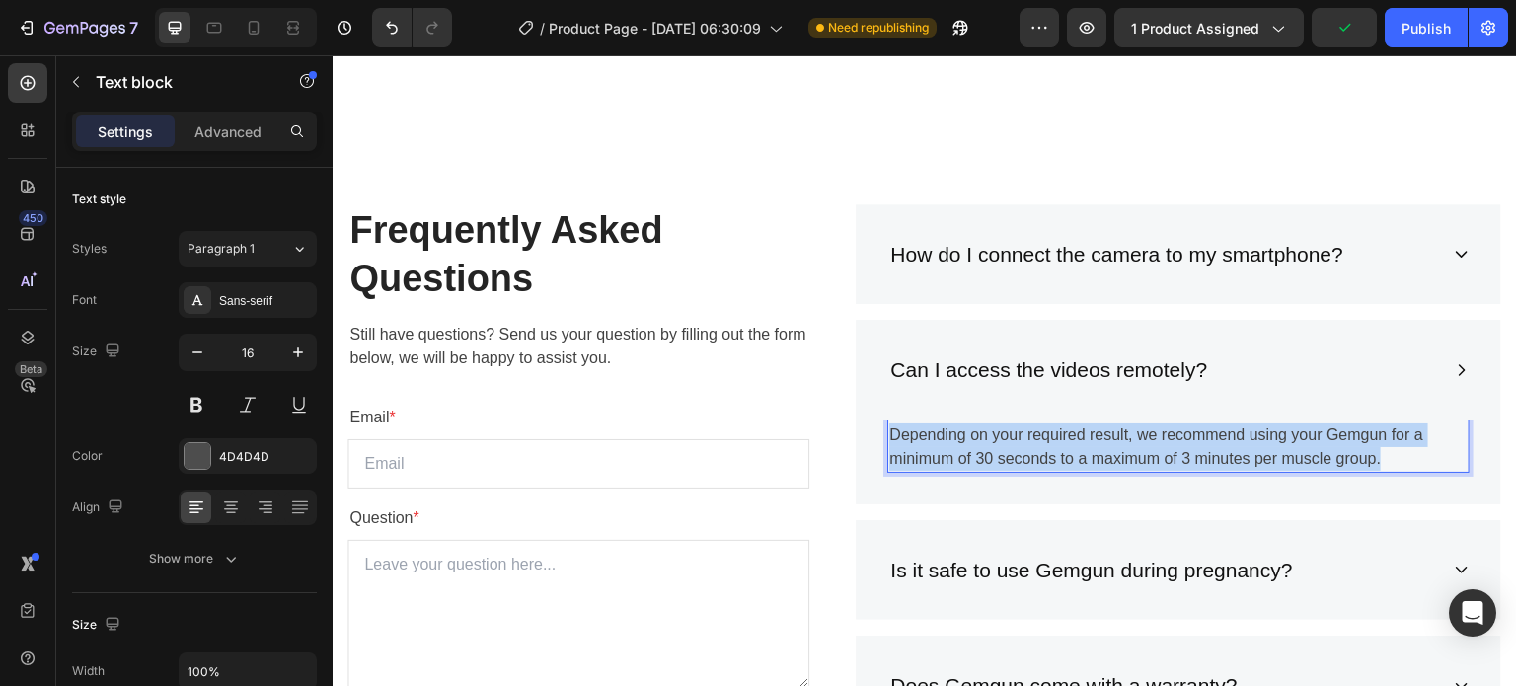
click at [1090, 437] on p "Depending on your required result, we recommend using your Gemgun for a minimum…" at bounding box center [1178, 446] width 578 height 47
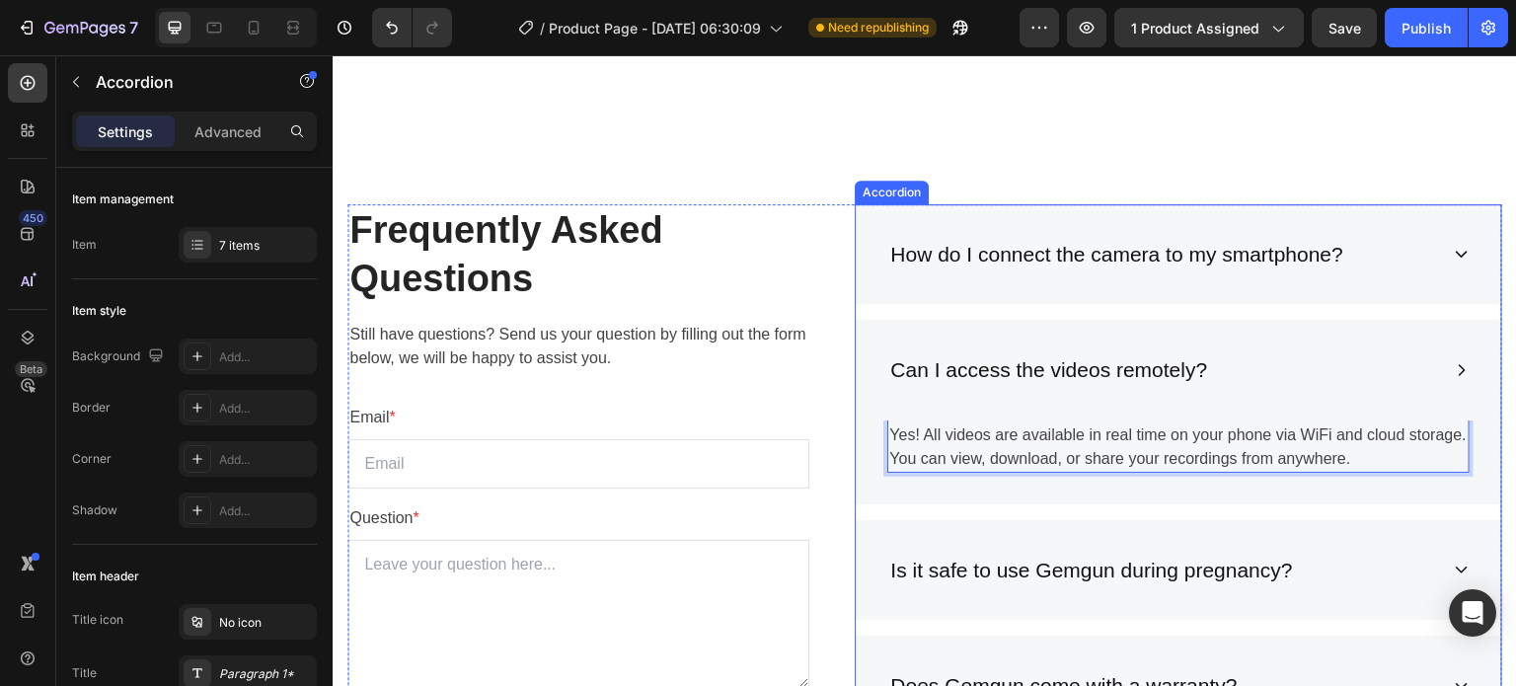
click at [1448, 262] on div "How do I connect the camera to my smartphone?" at bounding box center [1178, 254] width 645 height 101
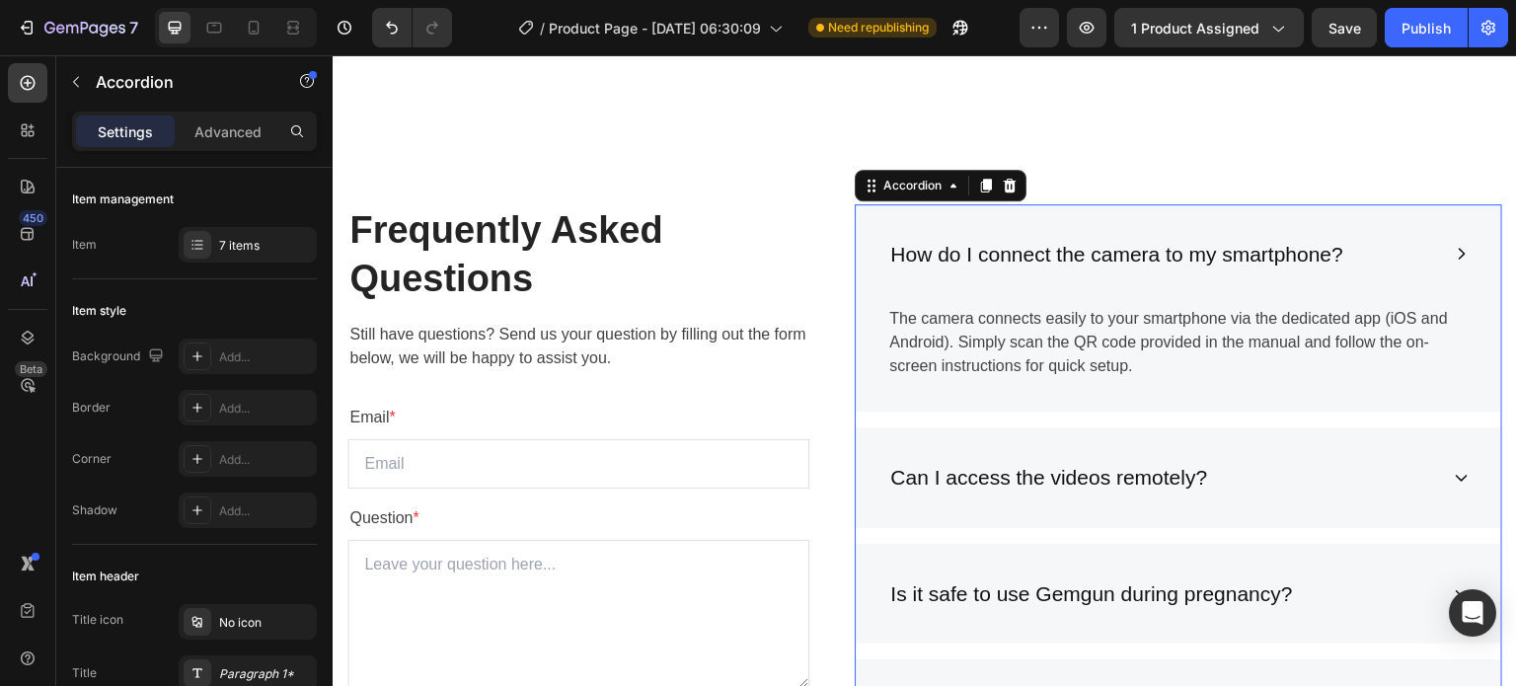
click at [1448, 262] on div "How do I connect the camera to my smartphone?" at bounding box center [1178, 254] width 645 height 101
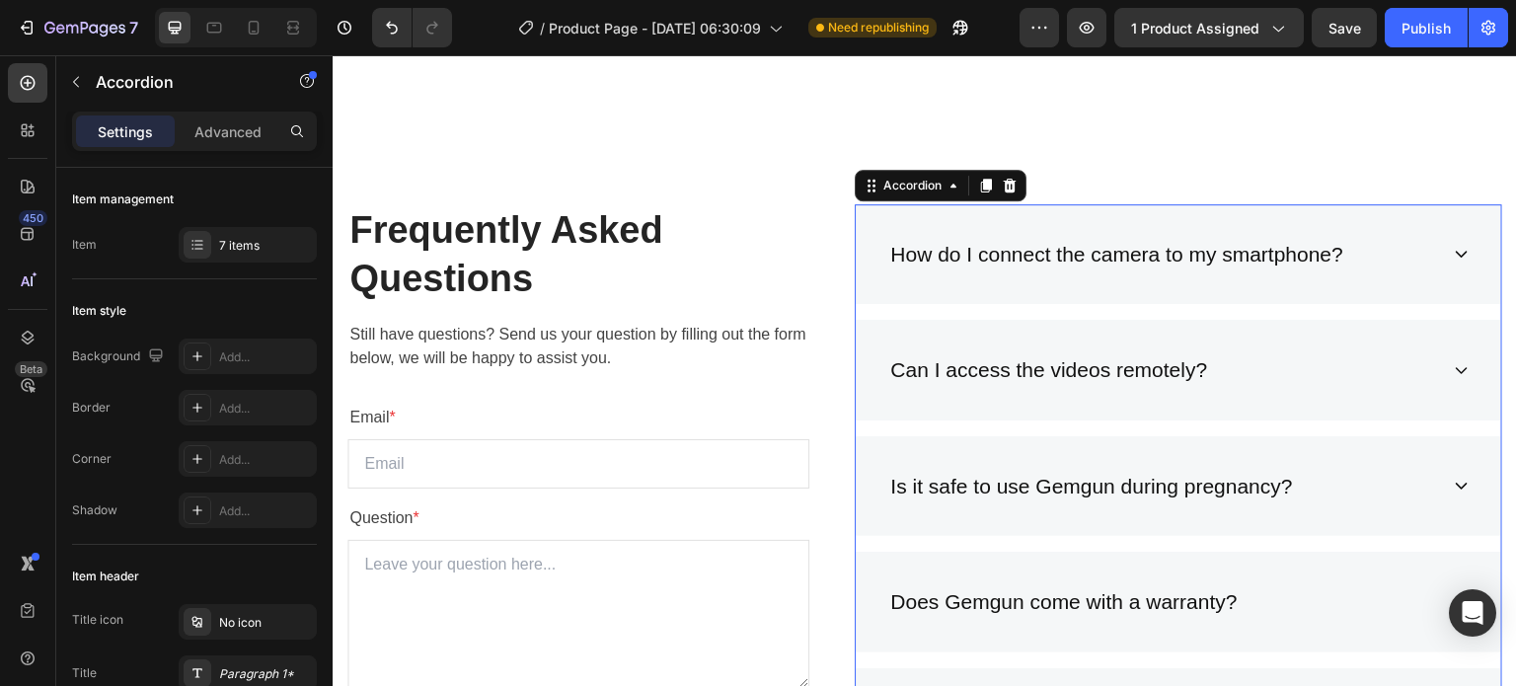
click at [1454, 367] on icon at bounding box center [1462, 370] width 16 height 16
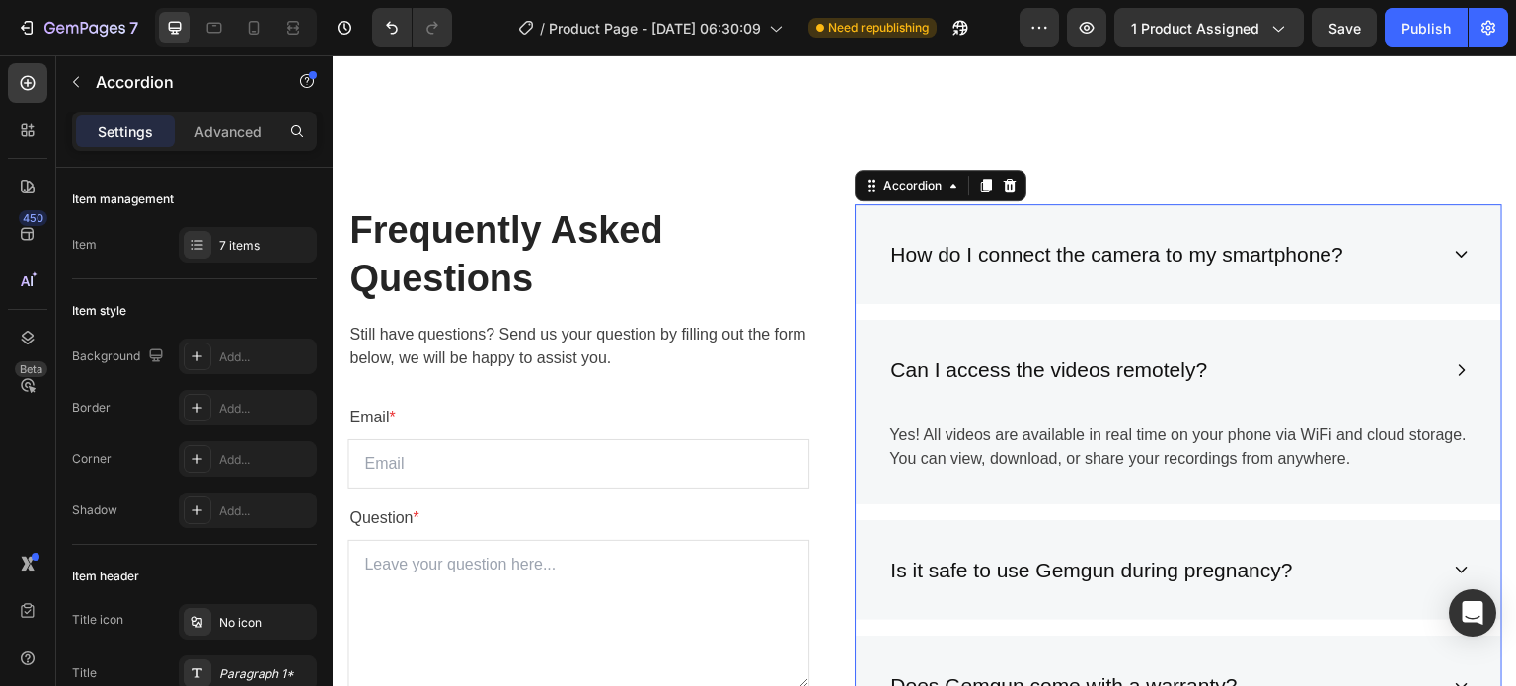
click at [1454, 367] on icon at bounding box center [1462, 370] width 16 height 16
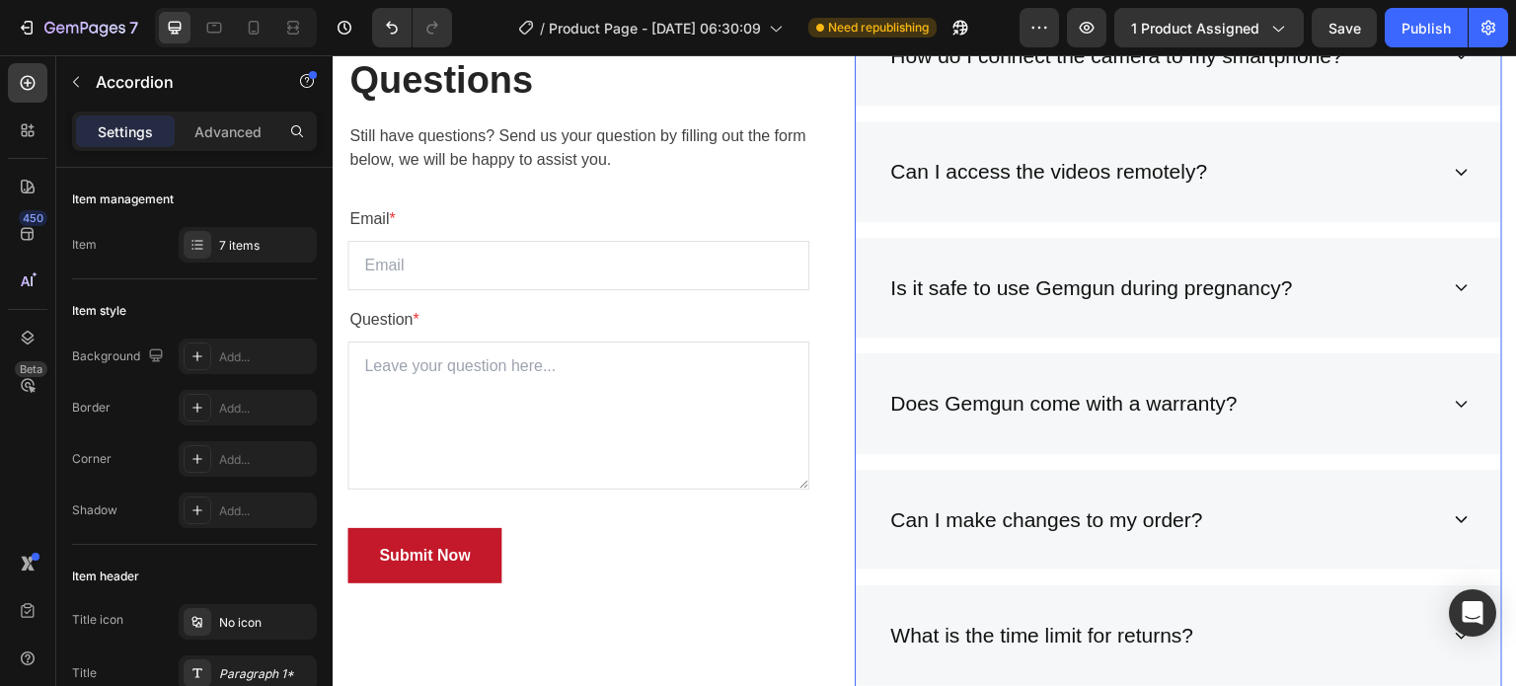
scroll to position [5616, 0]
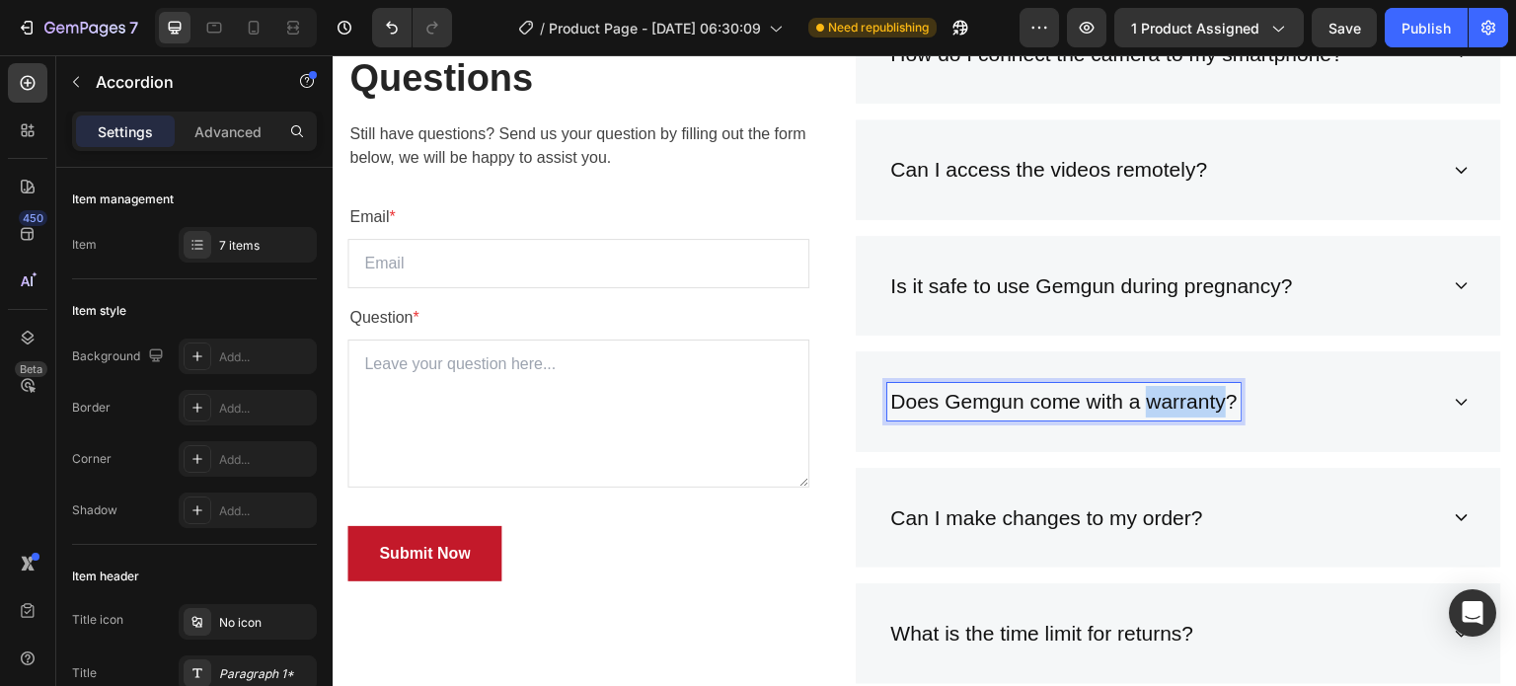
click at [1175, 401] on p "Does Gemgun come with a warranty?" at bounding box center [1063, 402] width 346 height 32
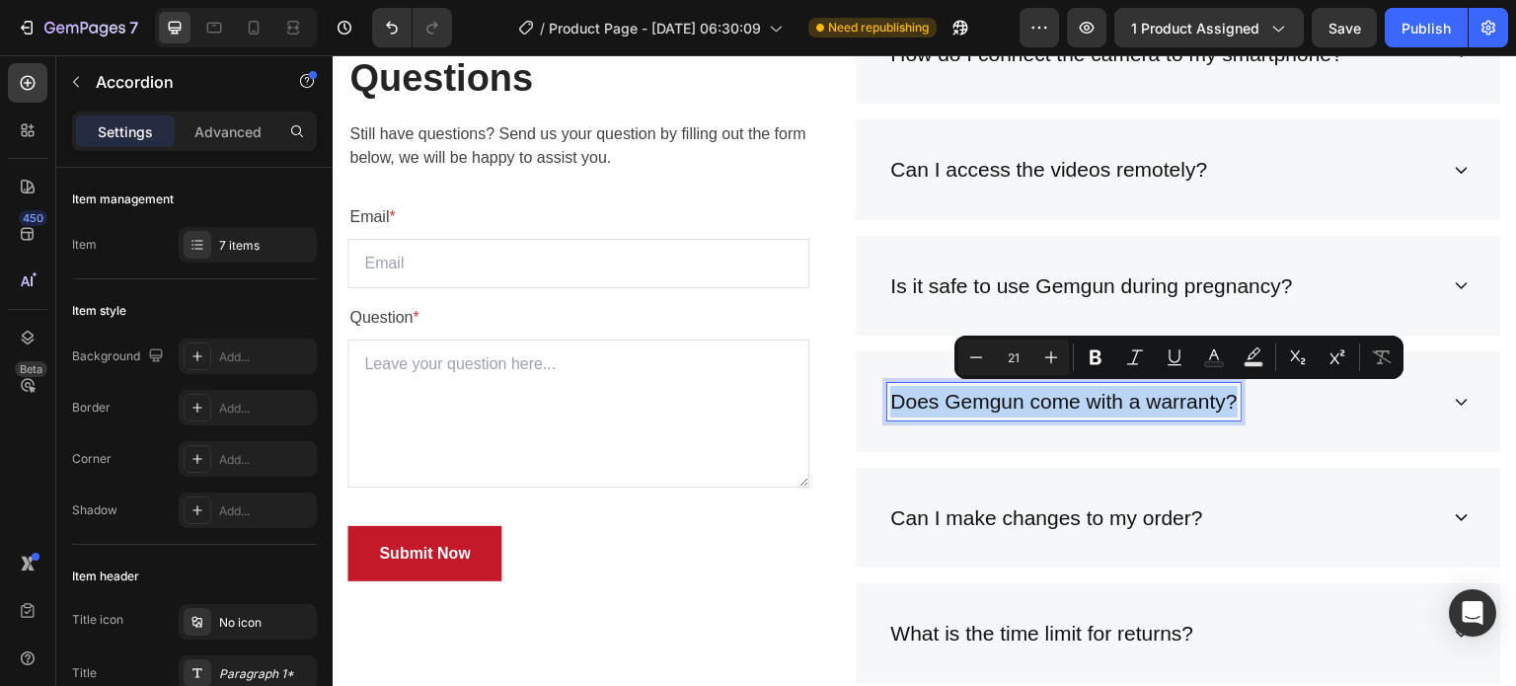
click at [1175, 401] on p "Does Gemgun come with a warranty?" at bounding box center [1063, 402] width 346 height 32
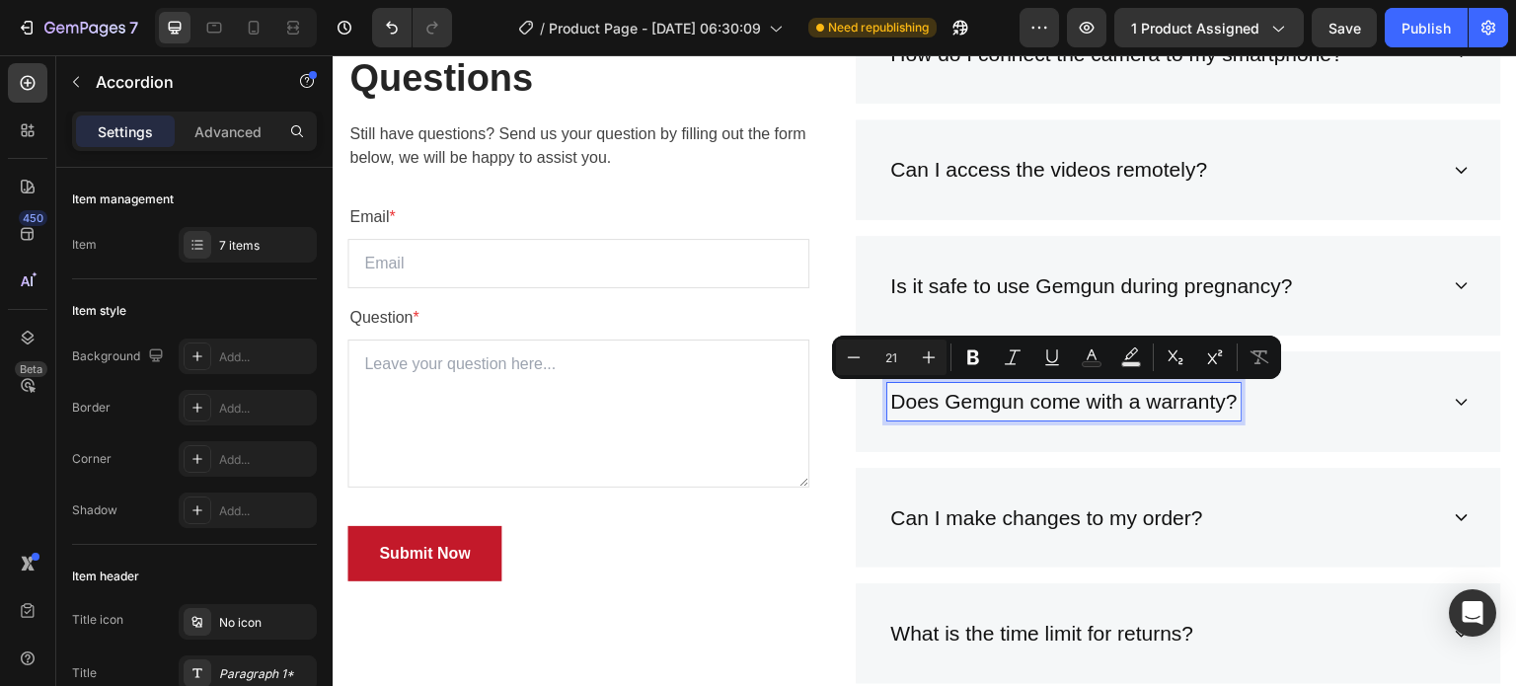
click at [1142, 275] on p "Is it safe to use Gemgun during pregnancy?" at bounding box center [1091, 286] width 402 height 32
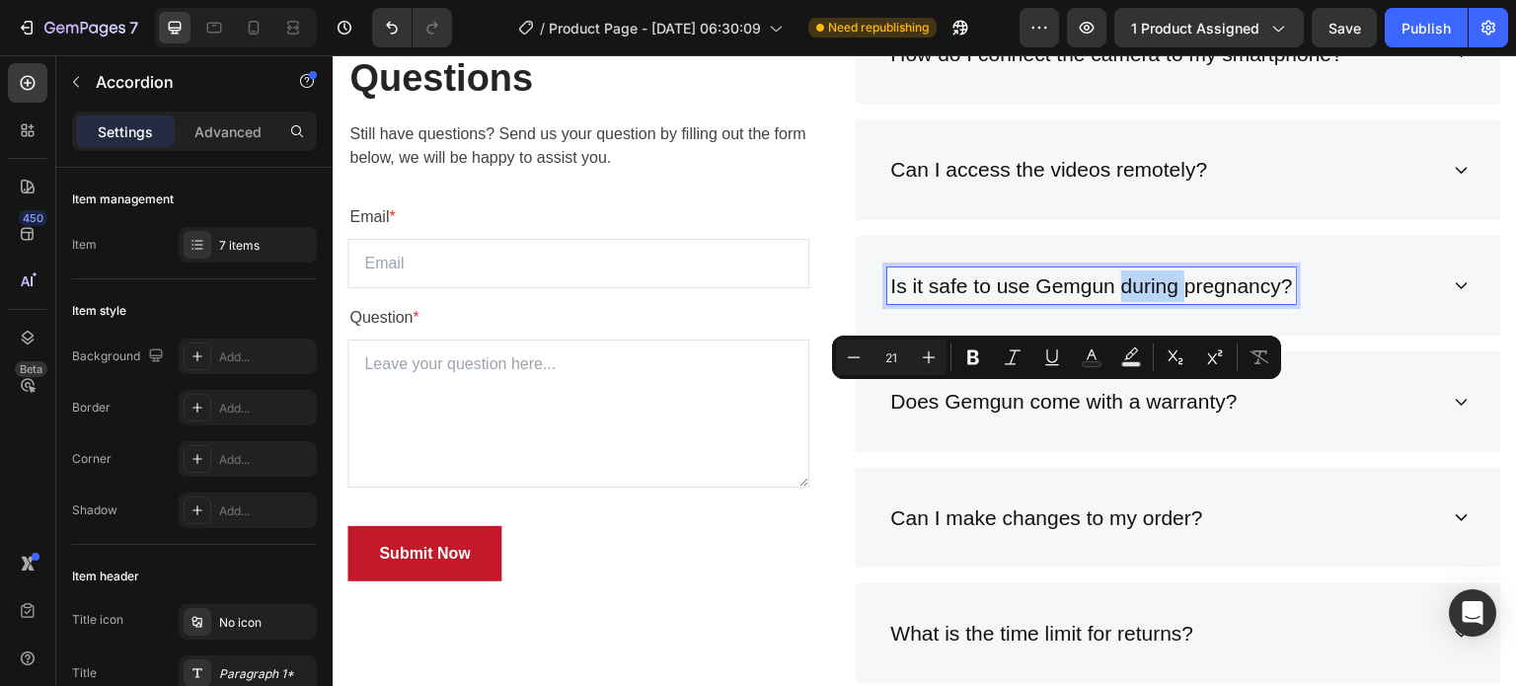
click at [1142, 275] on p "Is it safe to use Gemgun during pregnancy?" at bounding box center [1091, 286] width 402 height 32
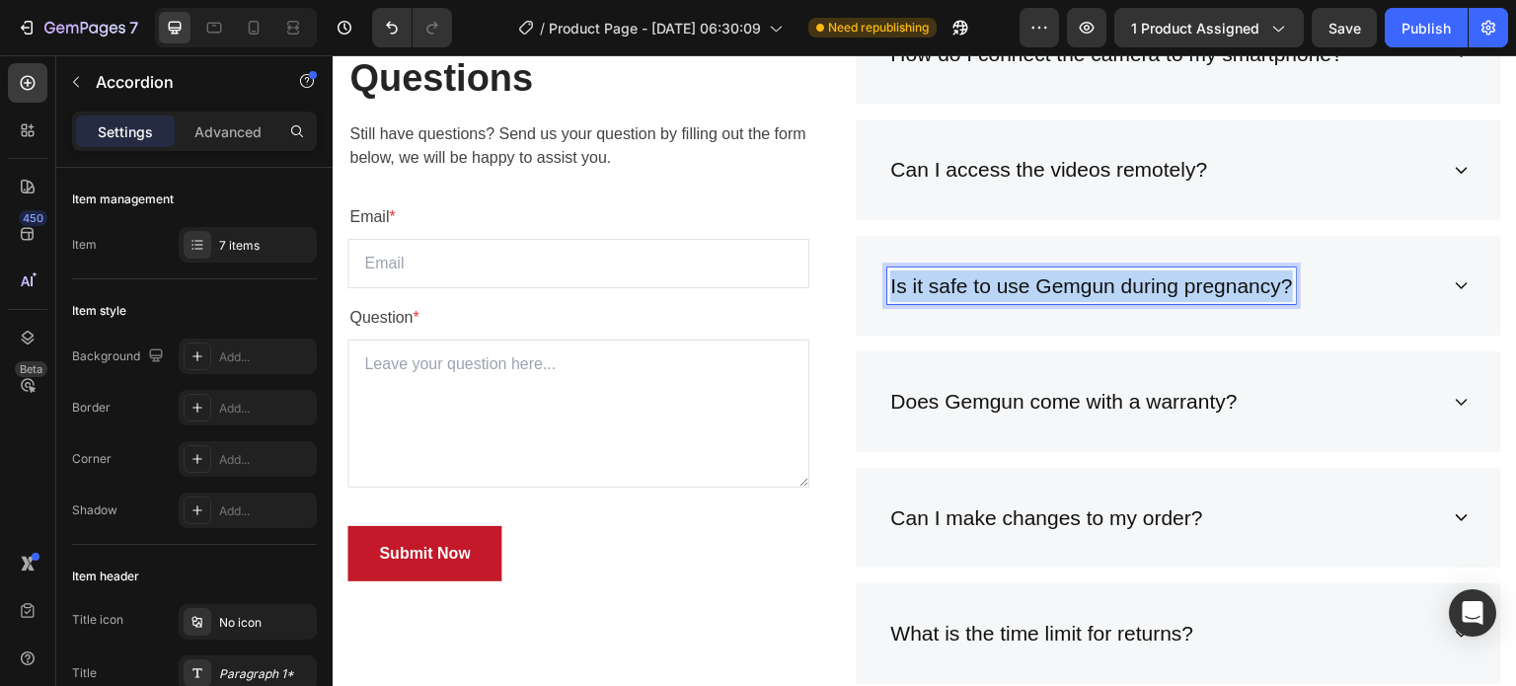
click at [1142, 275] on p "Is it safe to use Gemgun during pregnancy?" at bounding box center [1091, 286] width 402 height 32
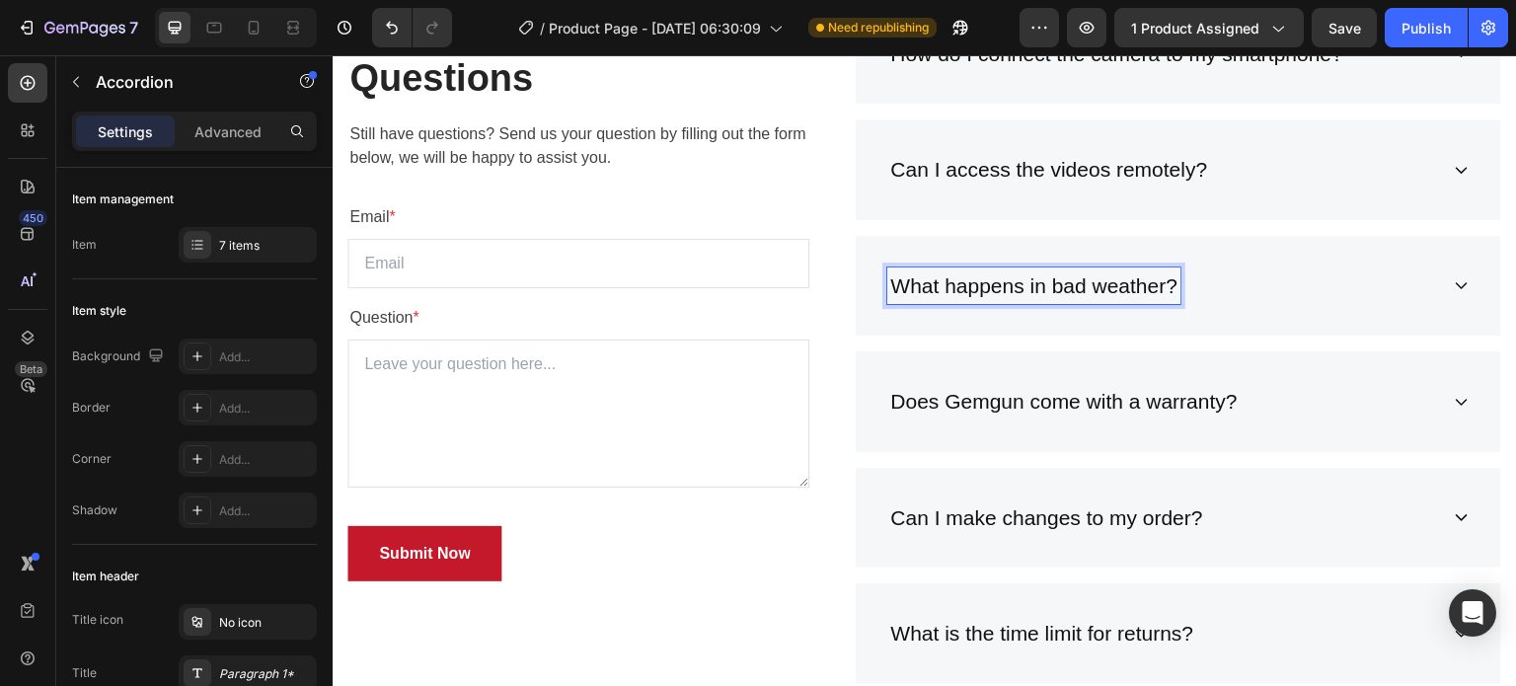
click at [1356, 292] on div "What happens in bad weather?" at bounding box center [1162, 285] width 551 height 37
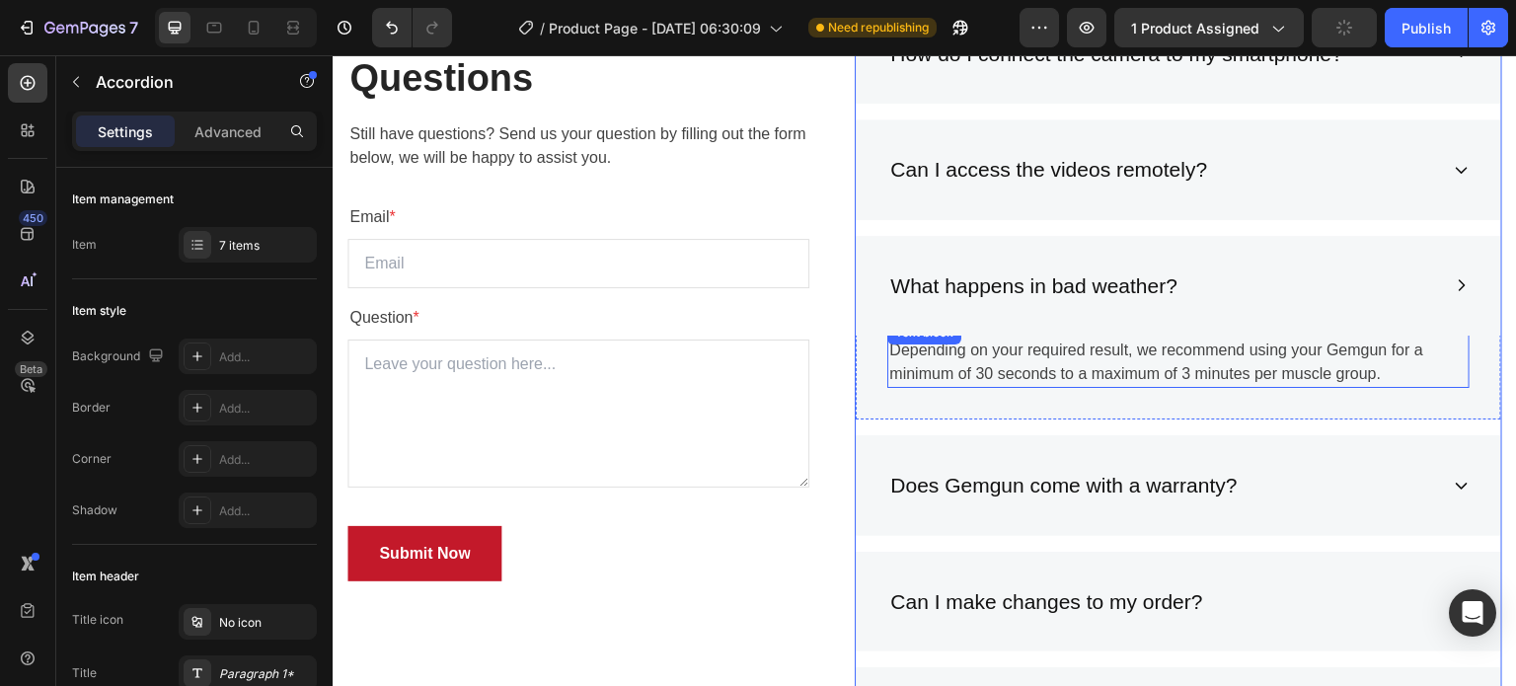
click at [1169, 359] on p "Depending on your required result, we recommend using your Gemgun for a minimum…" at bounding box center [1178, 361] width 578 height 47
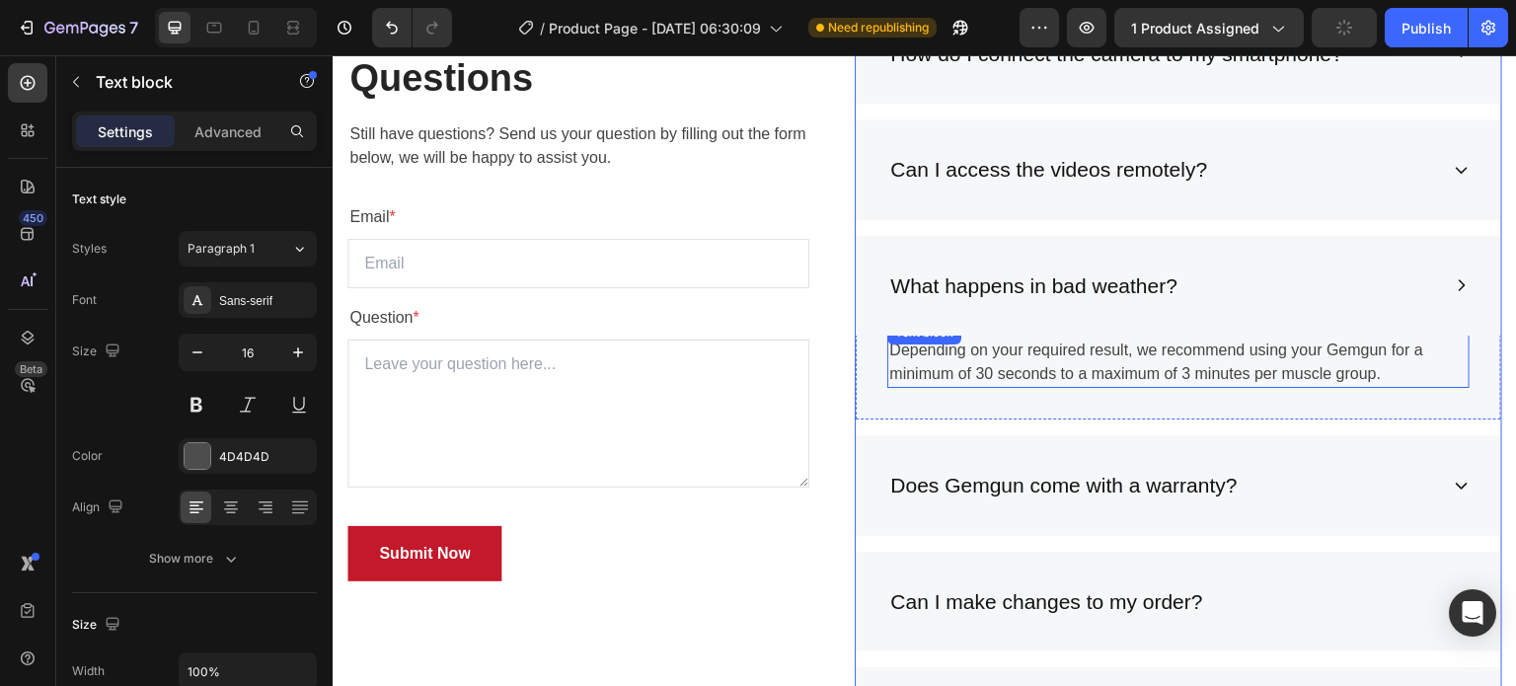
click at [1169, 359] on p "Depending on your required result, we recommend using your Gemgun for a minimum…" at bounding box center [1178, 361] width 578 height 47
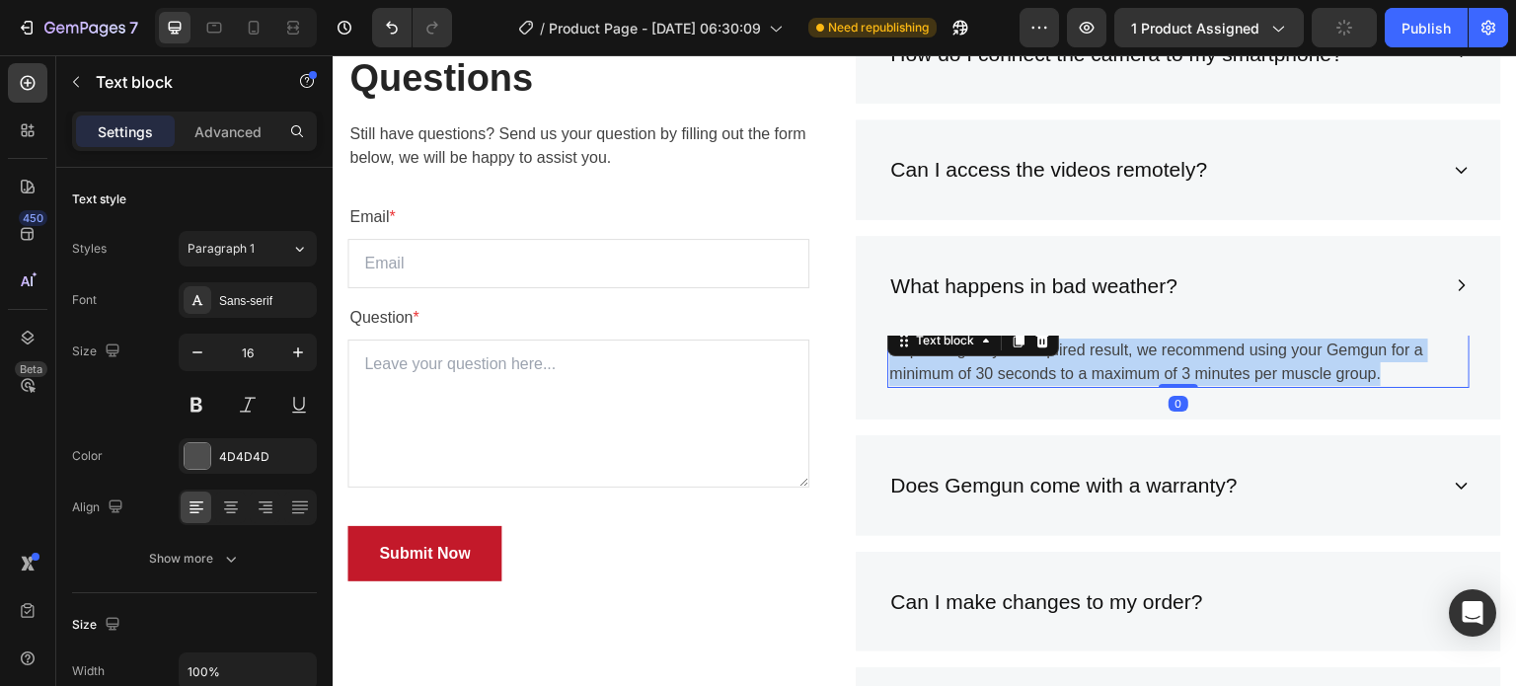
click at [1169, 359] on p "Depending on your required result, we recommend using your Gemgun for a minimum…" at bounding box center [1178, 361] width 578 height 47
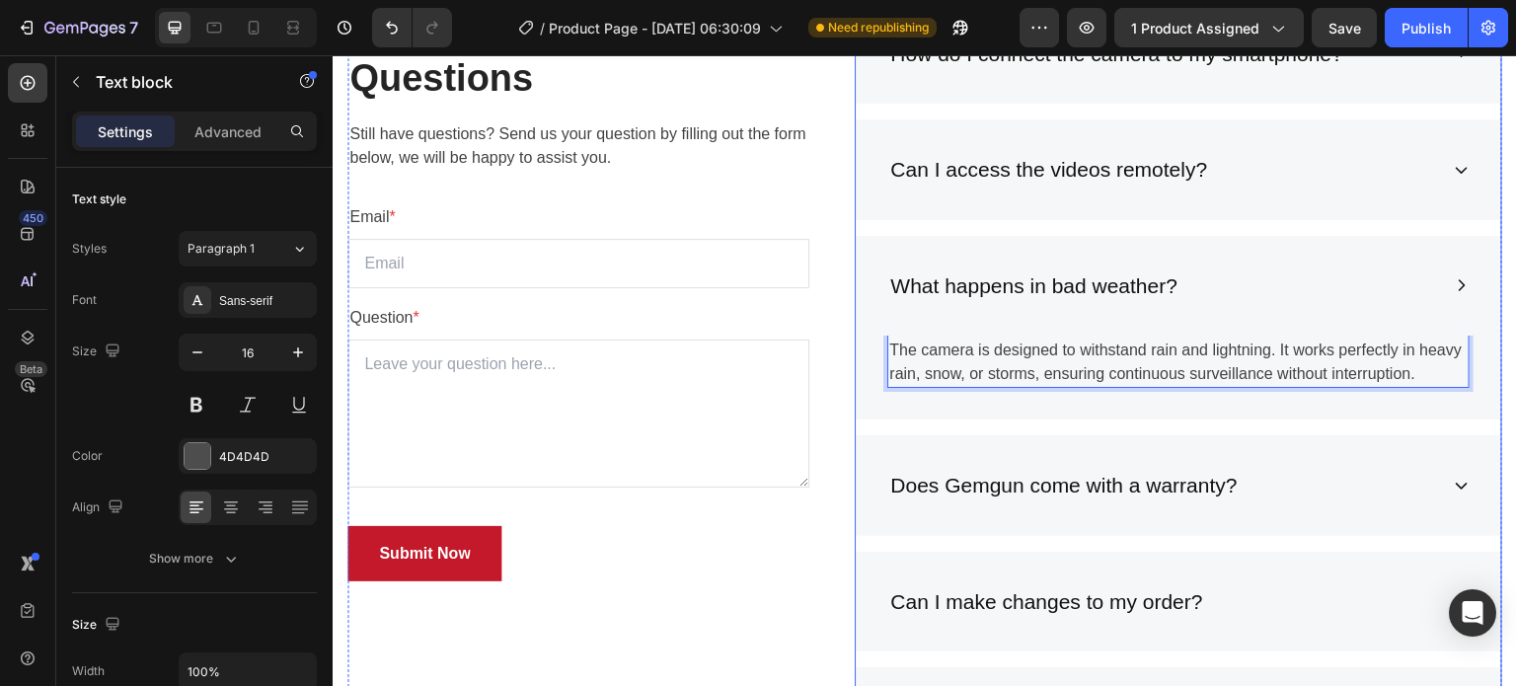
click at [1211, 501] on p "Does Gemgun come with a warranty?" at bounding box center [1063, 486] width 346 height 32
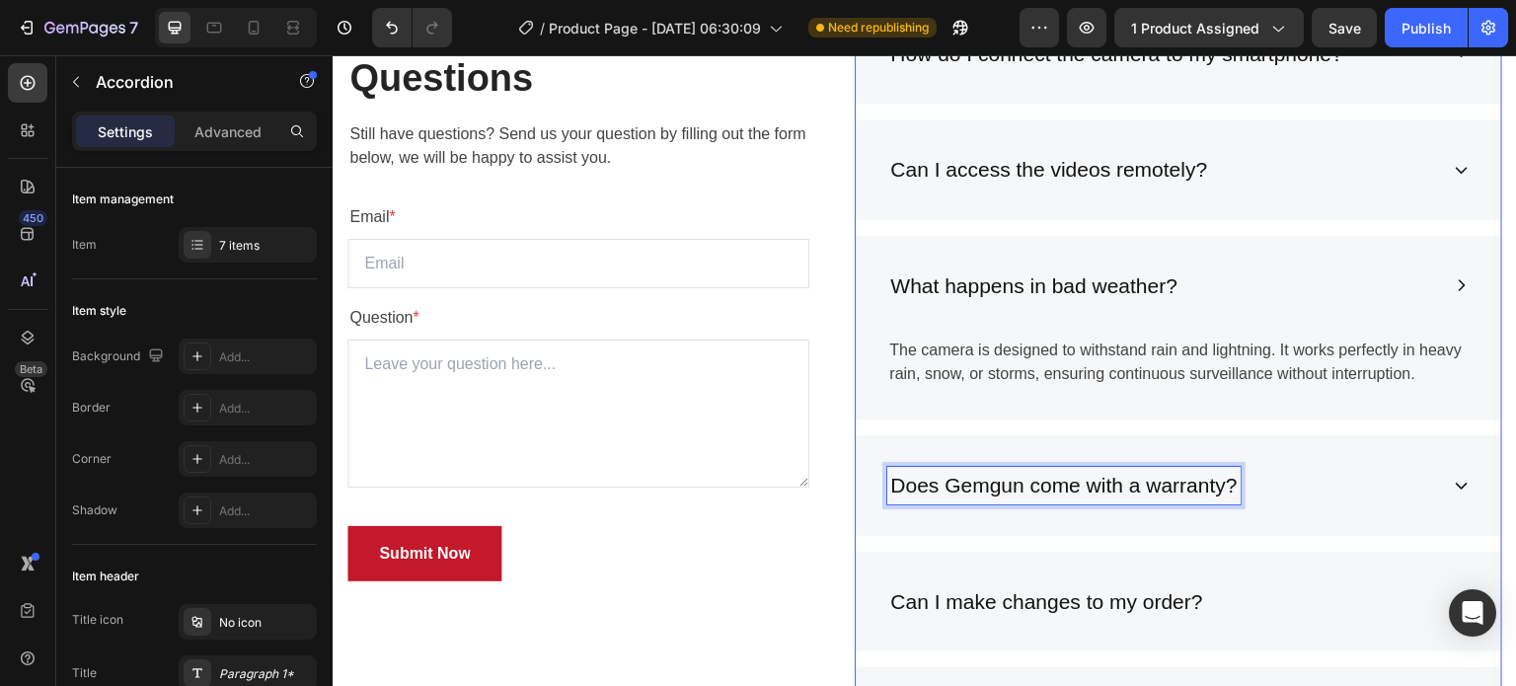
click at [1211, 501] on p "Does Gemgun come with a warranty?" at bounding box center [1063, 486] width 346 height 32
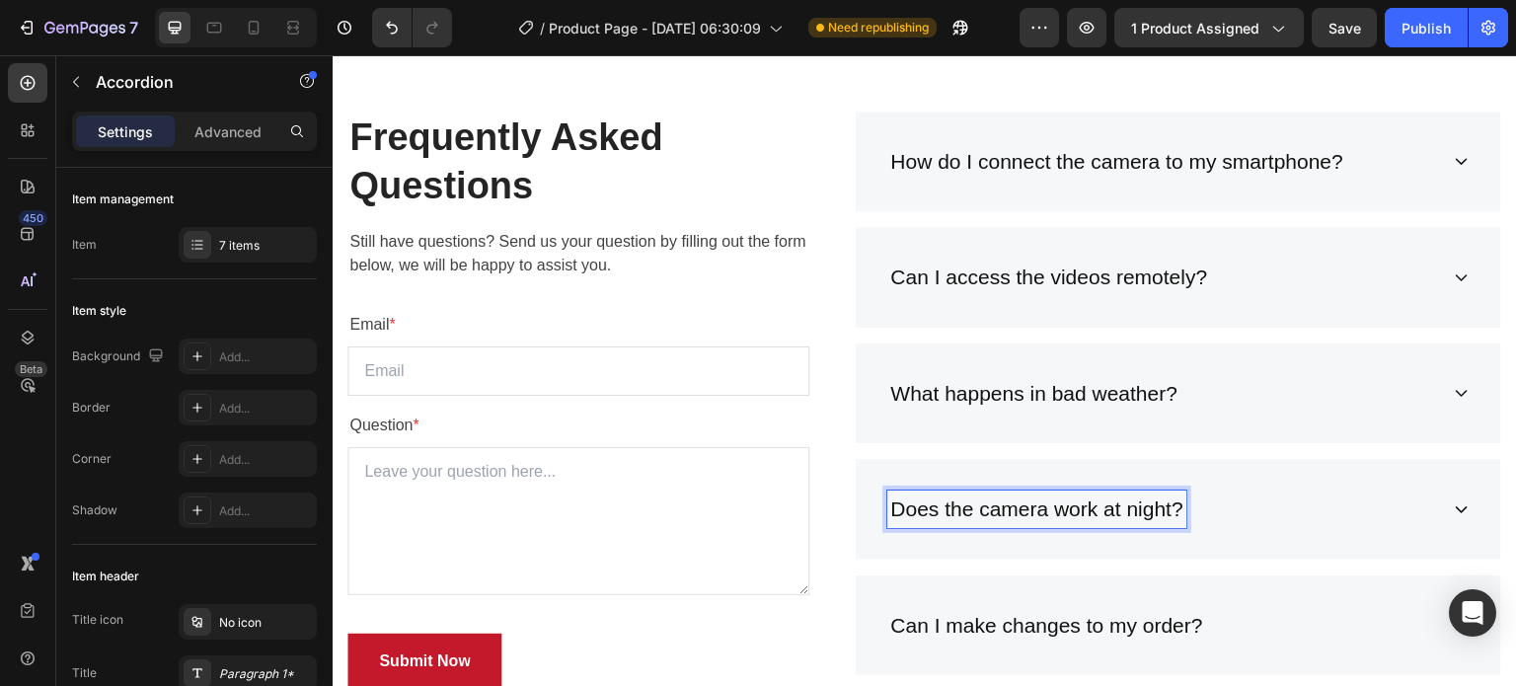
scroll to position [5607, 0]
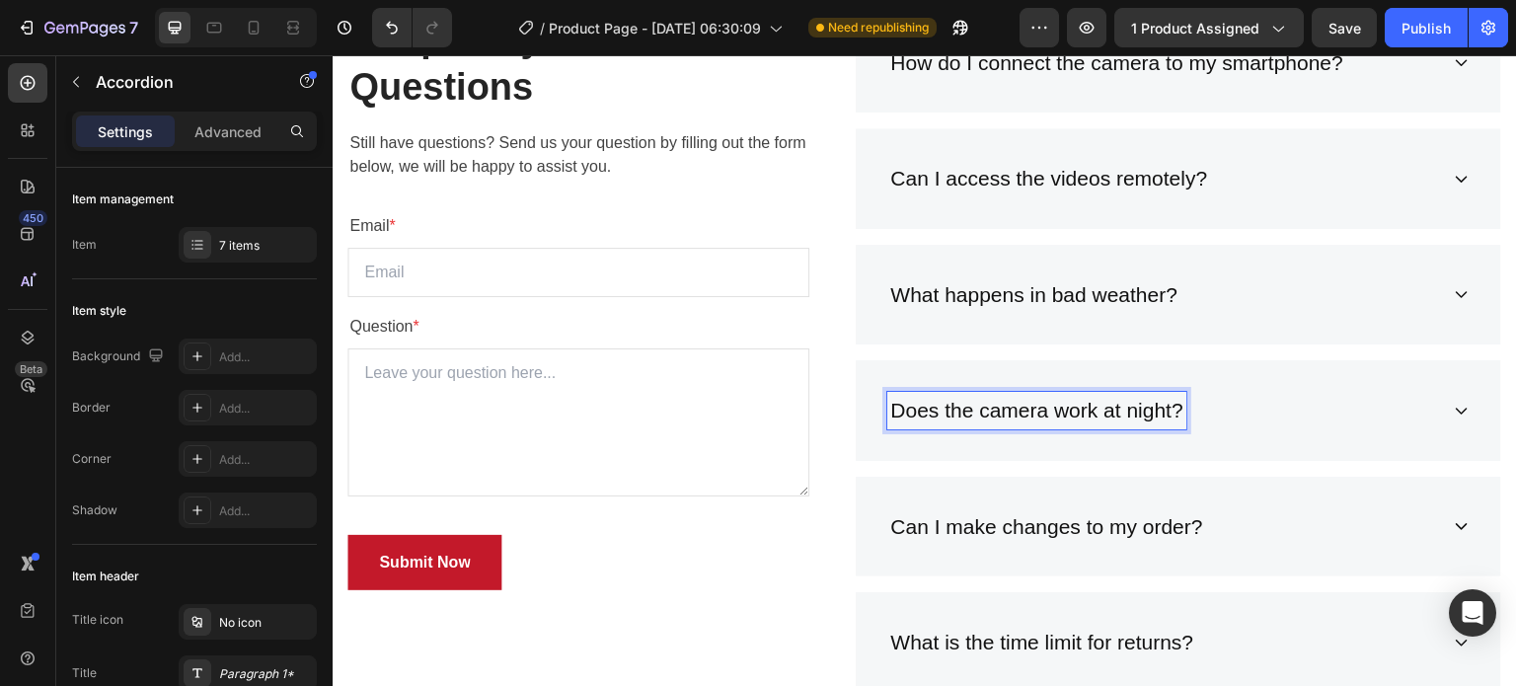
click at [1281, 414] on div "Does the camera work at night?" at bounding box center [1162, 410] width 551 height 37
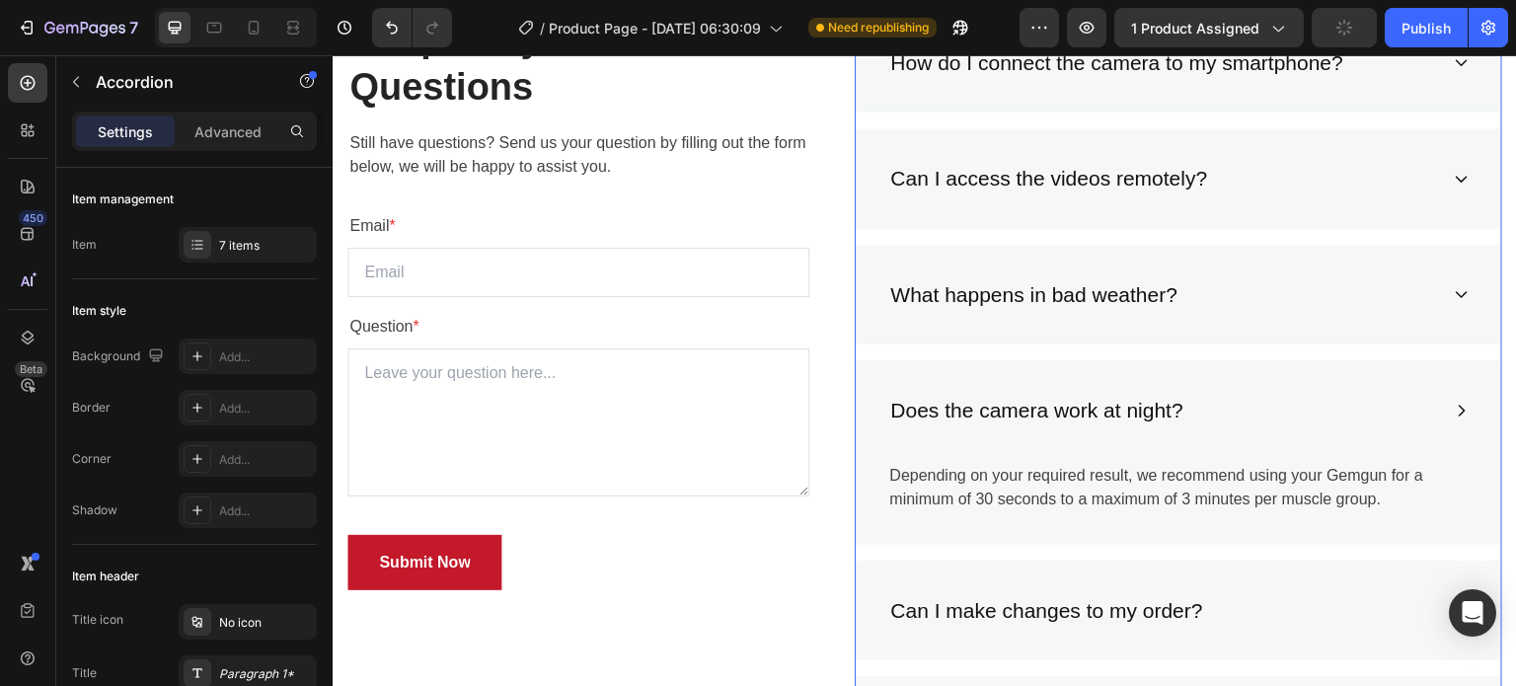
scroll to position [5706, 0]
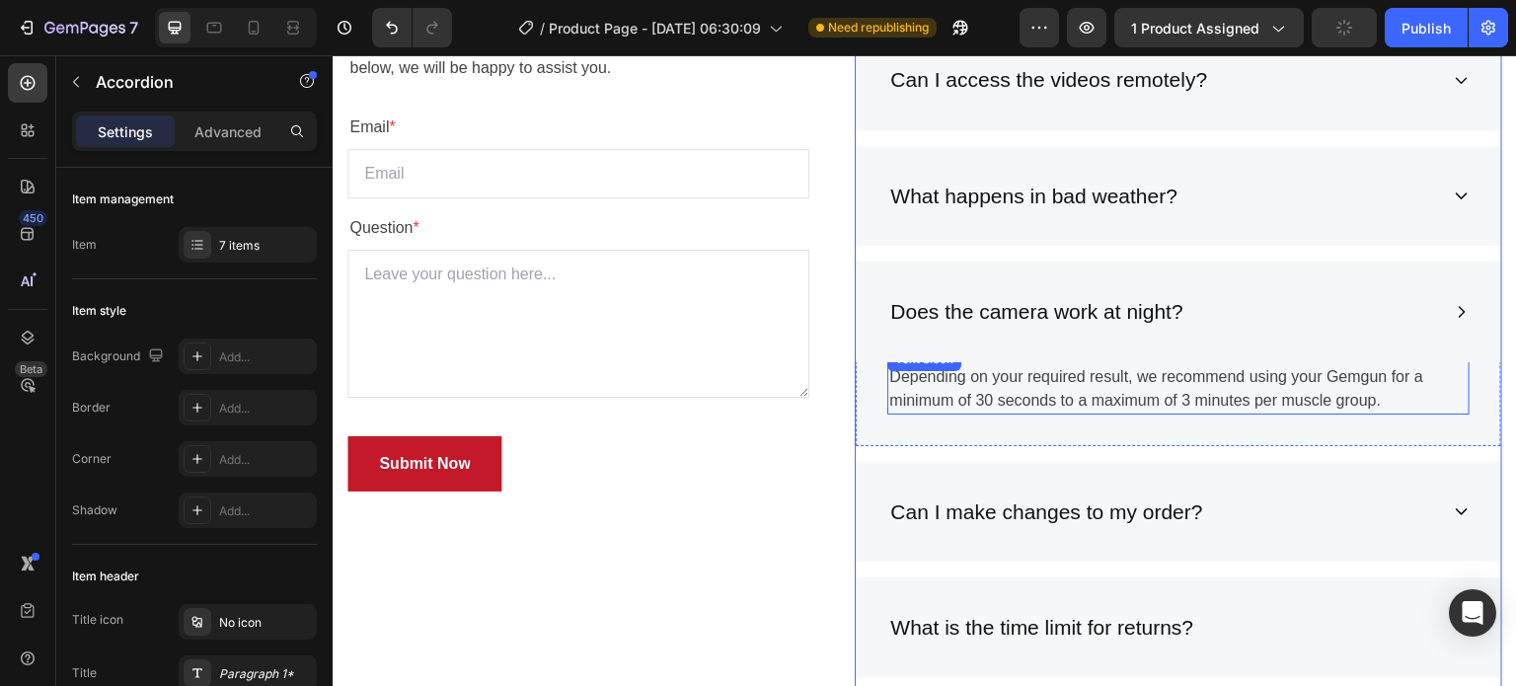
click at [1251, 407] on p "Depending on your required result, we recommend using your Gemgun for a minimum…" at bounding box center [1178, 388] width 578 height 47
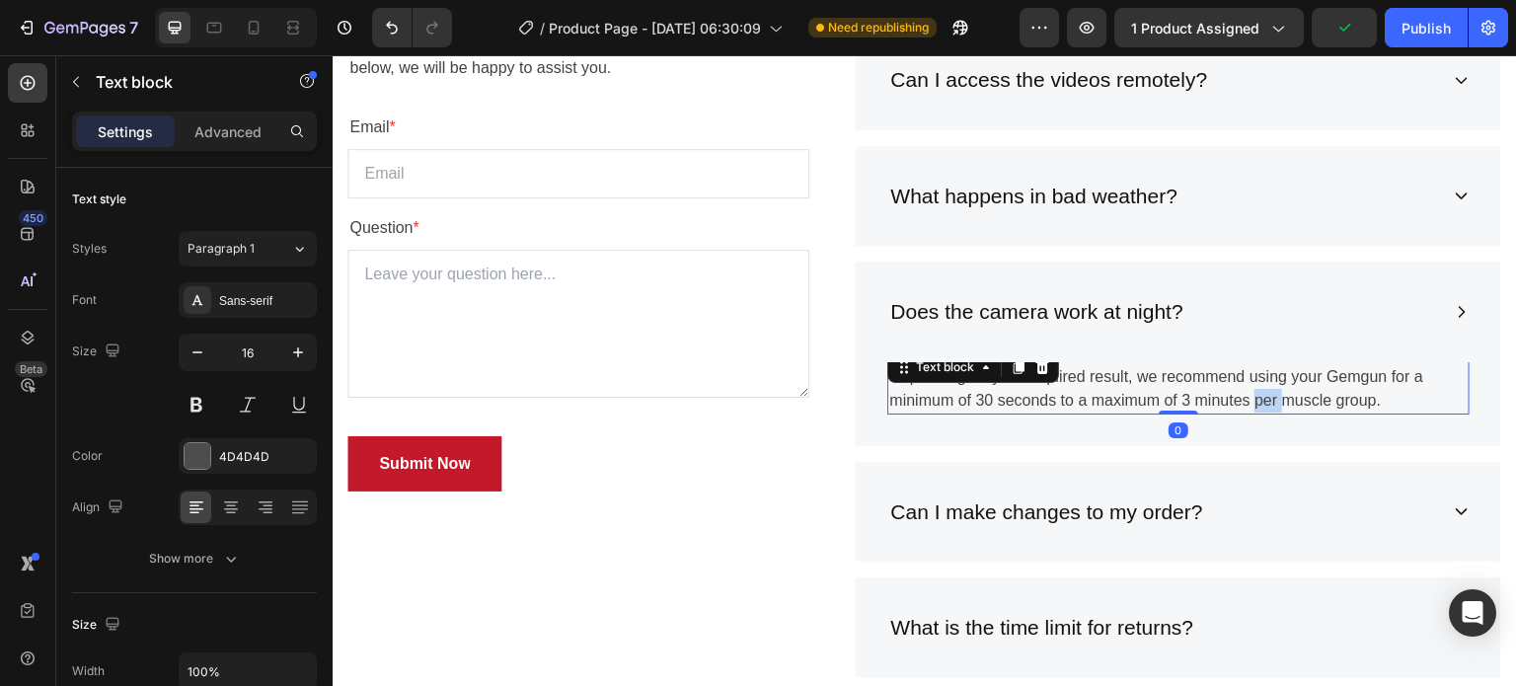
click at [1251, 407] on p "Depending on your required result, we recommend using your Gemgun for a minimum…" at bounding box center [1178, 388] width 578 height 47
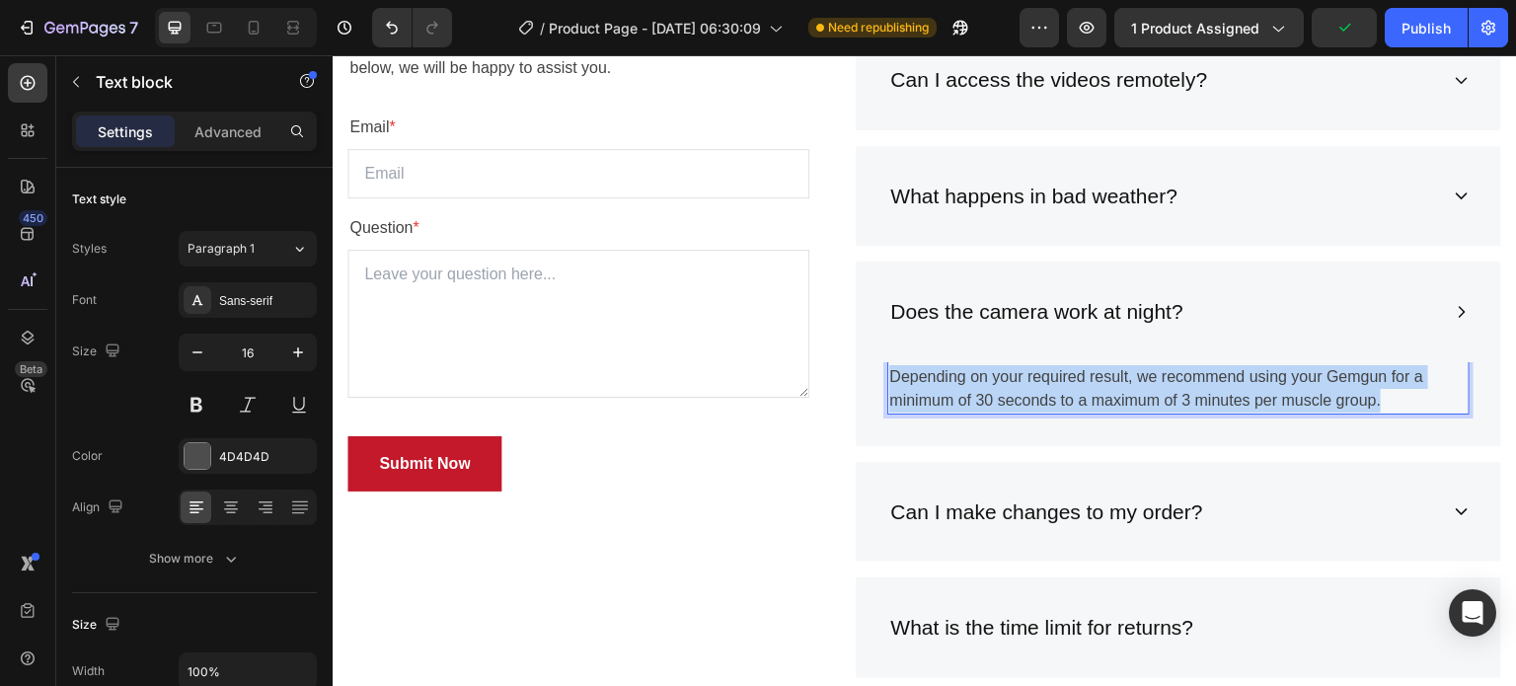
click at [1251, 407] on p "Depending on your required result, we recommend using your Gemgun for a minimum…" at bounding box center [1178, 388] width 578 height 47
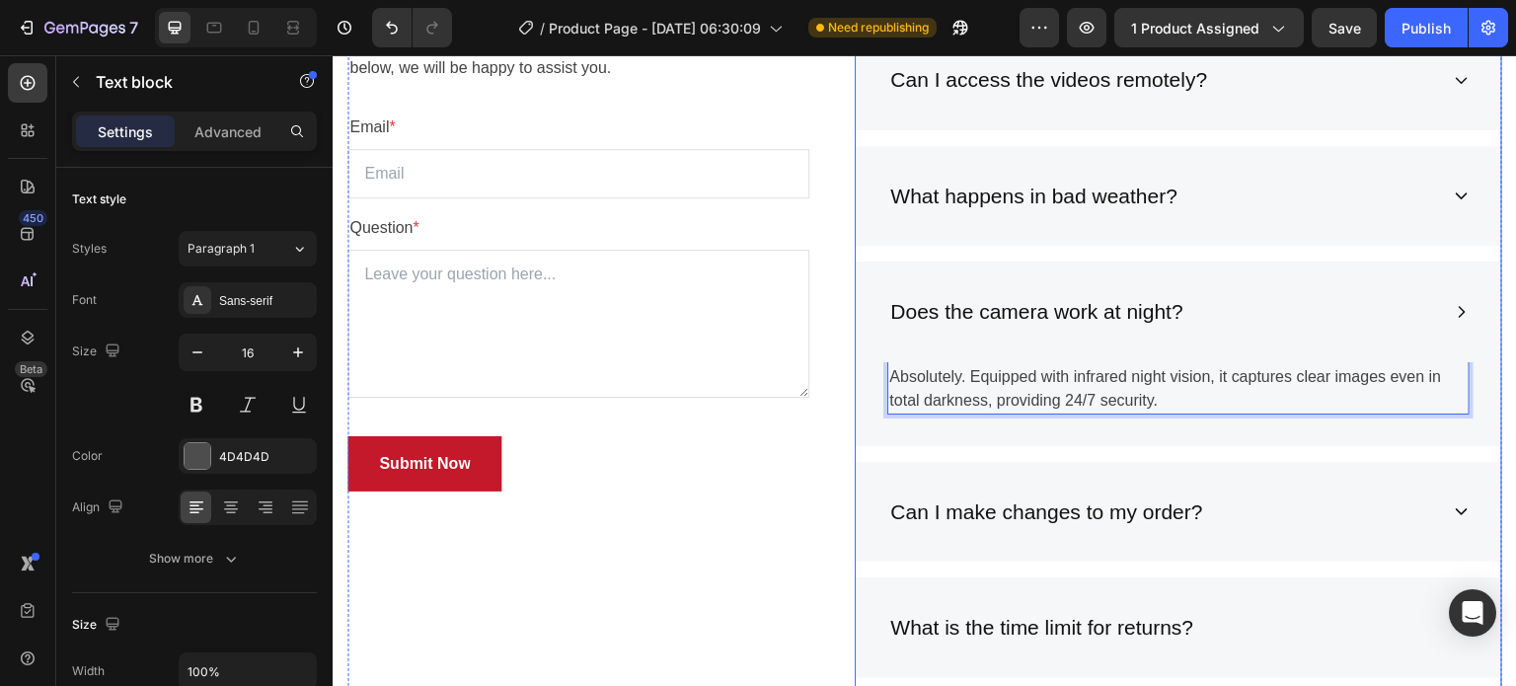
click at [1077, 505] on p "Can I make changes to my order?" at bounding box center [1046, 512] width 312 height 32
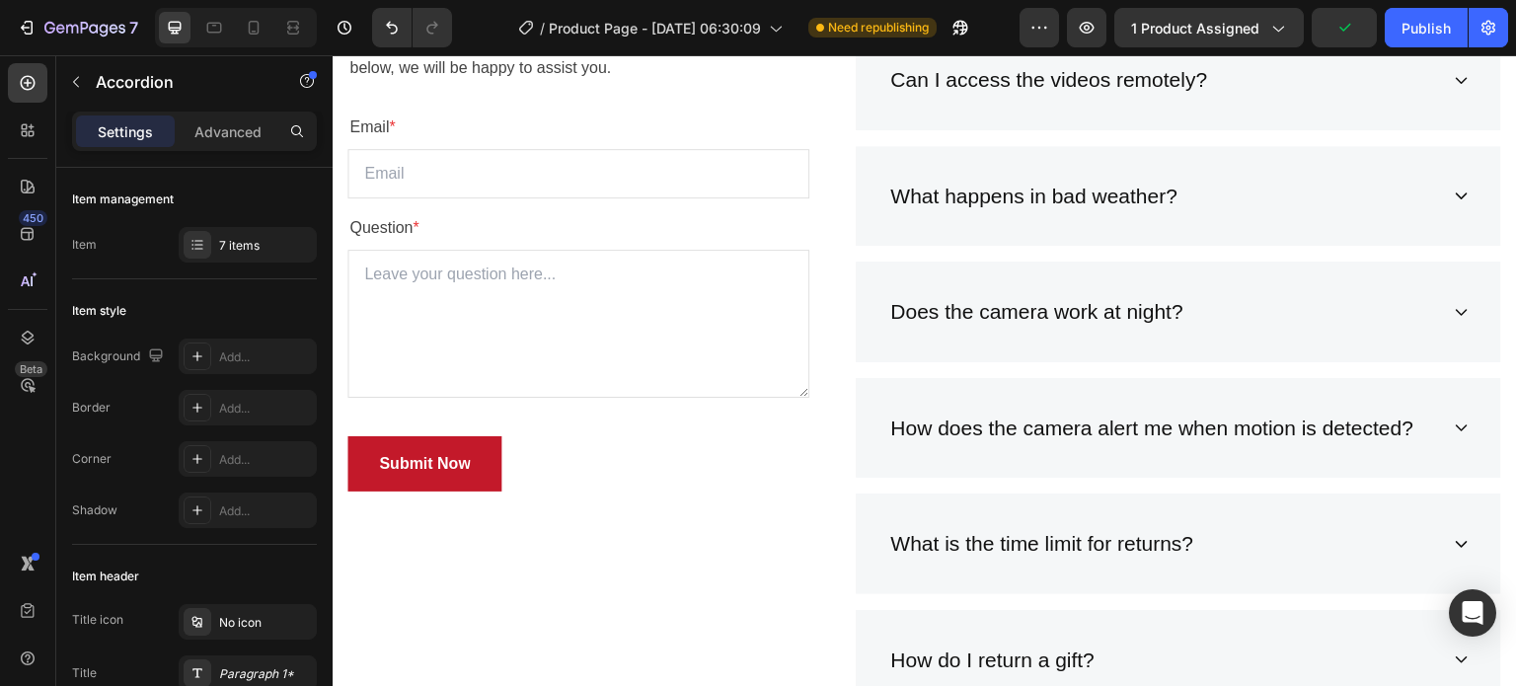
click at [1455, 479] on div "How does the camera alert me when motion is detected?" at bounding box center [1178, 428] width 645 height 101
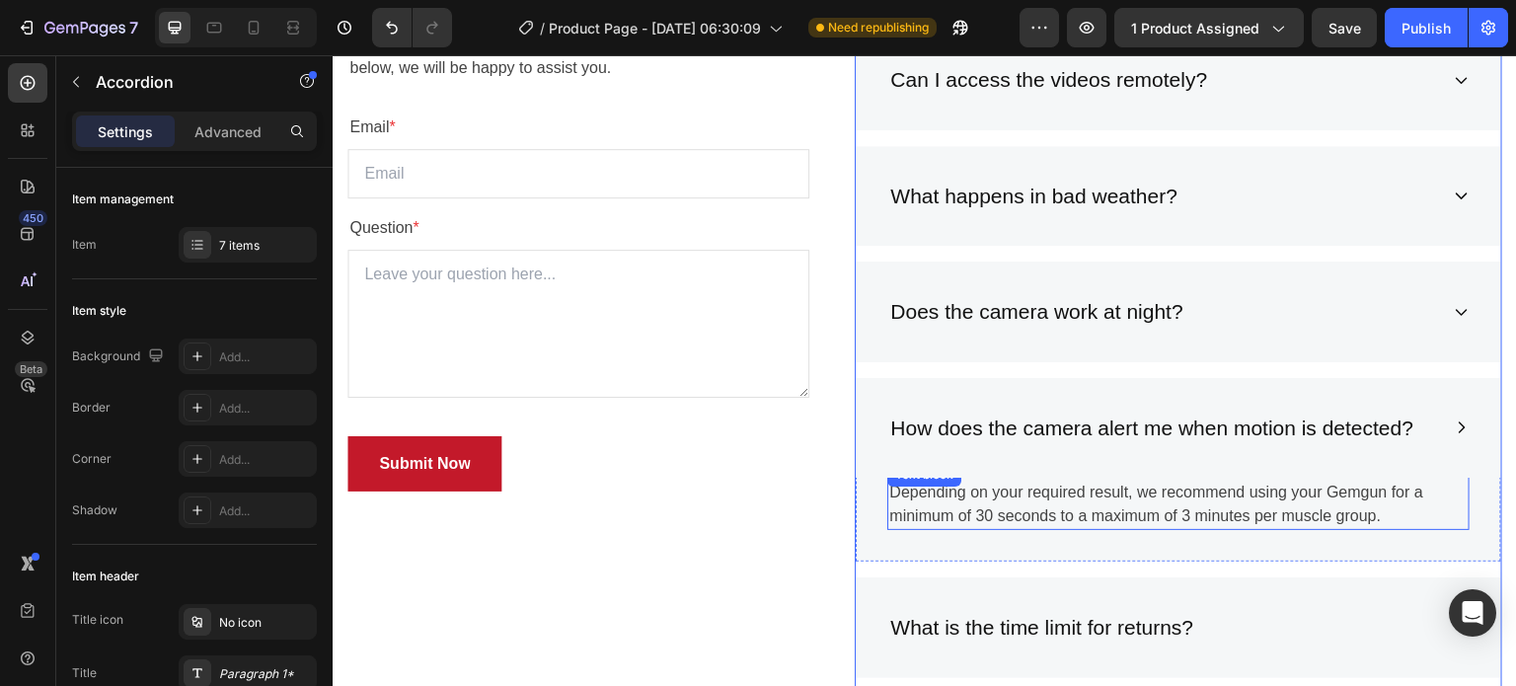
click at [1004, 504] on p "Depending on your required result, we recommend using your Gemgun for a minimum…" at bounding box center [1178, 504] width 578 height 47
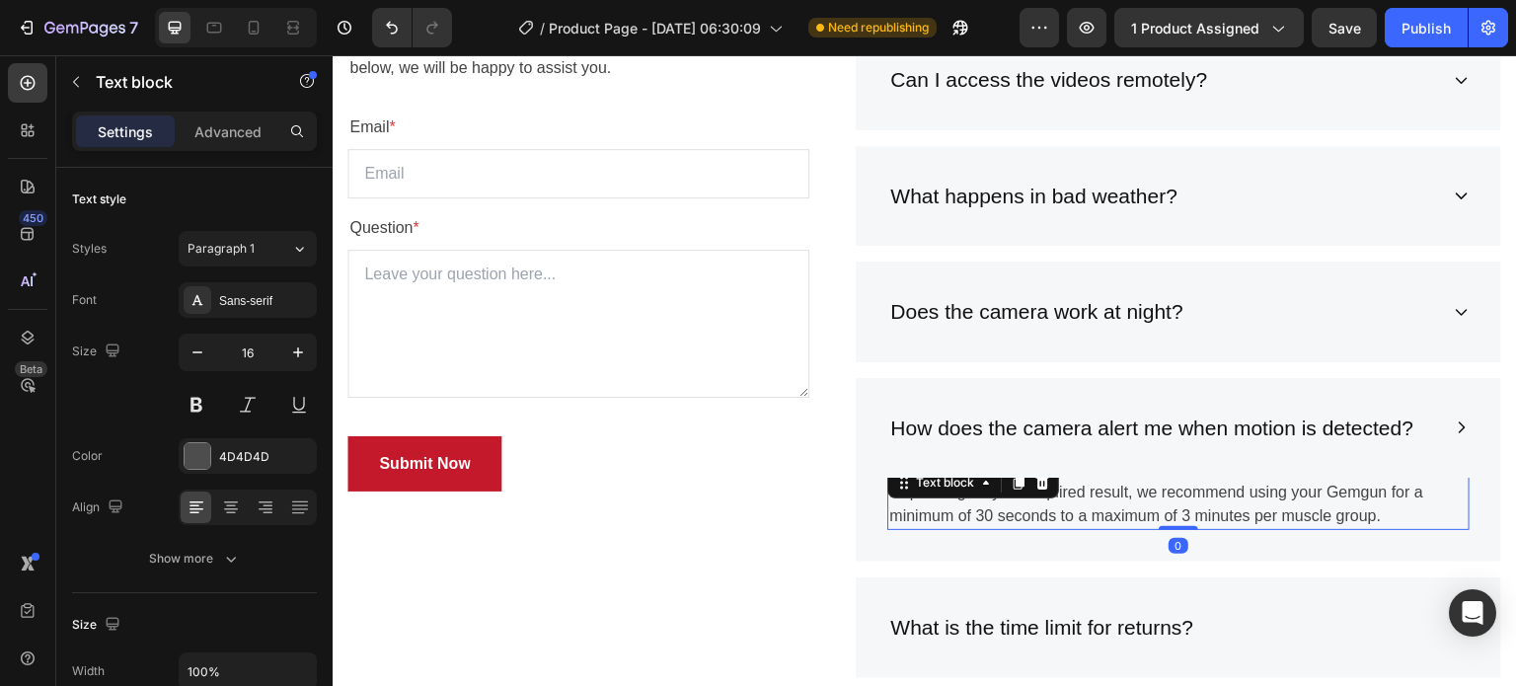
click at [1005, 505] on p "Depending on your required result, we recommend using your Gemgun for a minimum…" at bounding box center [1178, 504] width 578 height 47
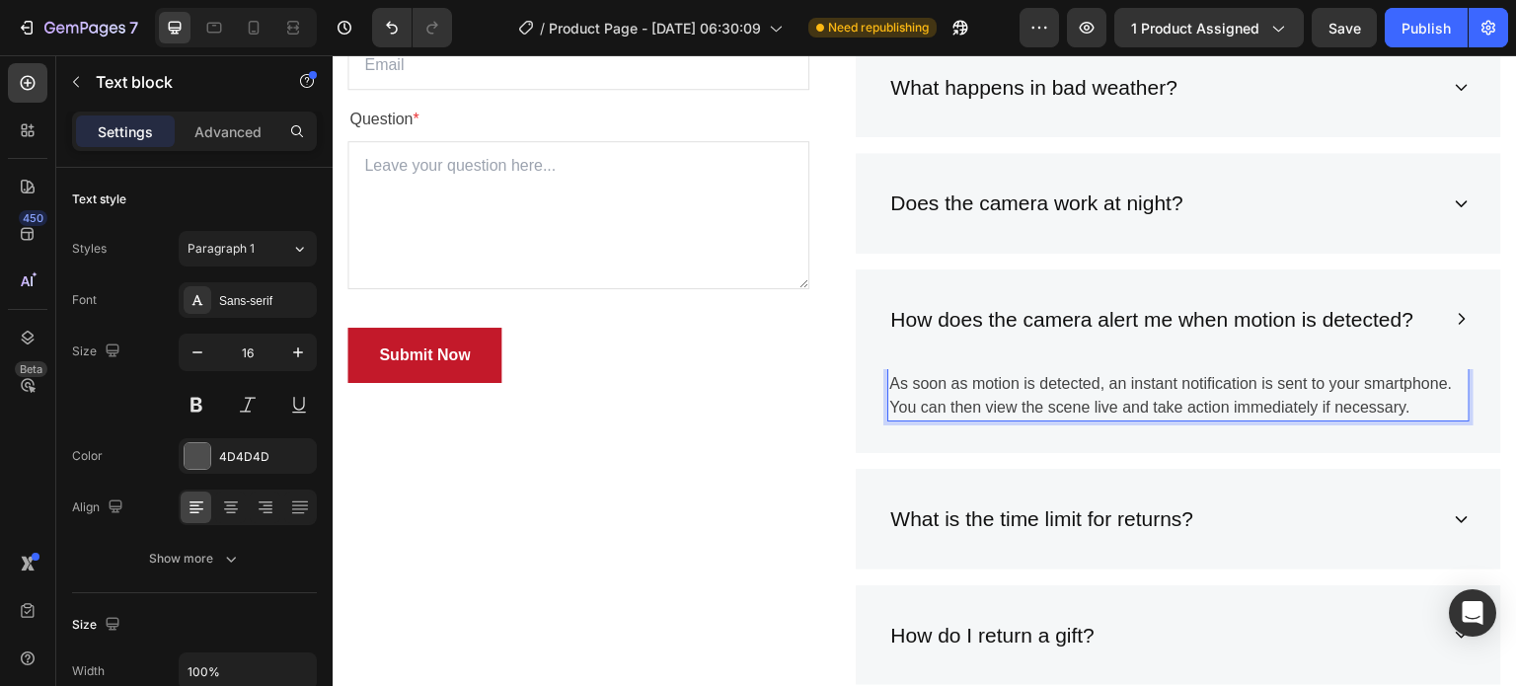
scroll to position [5903, 0]
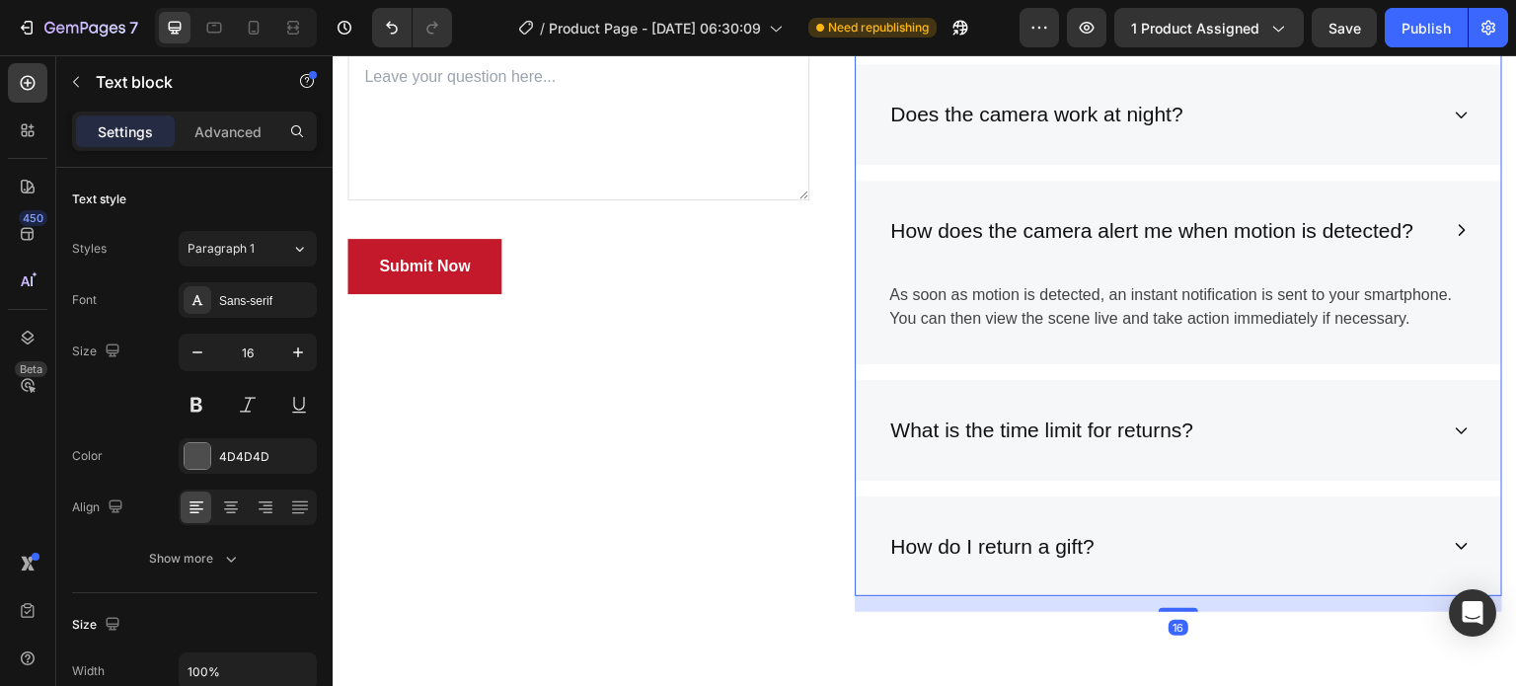
click at [1160, 417] on p "What is the time limit for returns?" at bounding box center [1041, 430] width 303 height 32
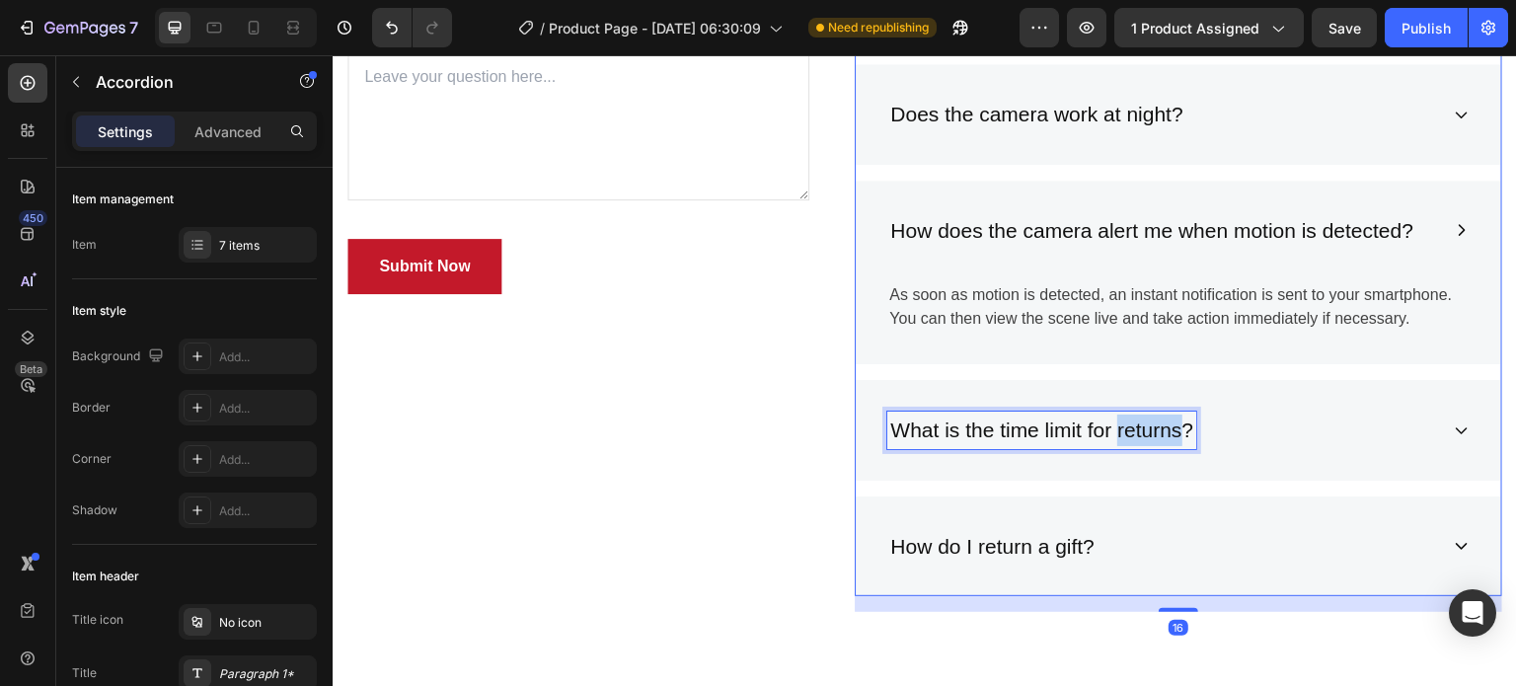
click at [1158, 426] on p "What is the time limit for returns?" at bounding box center [1041, 430] width 303 height 32
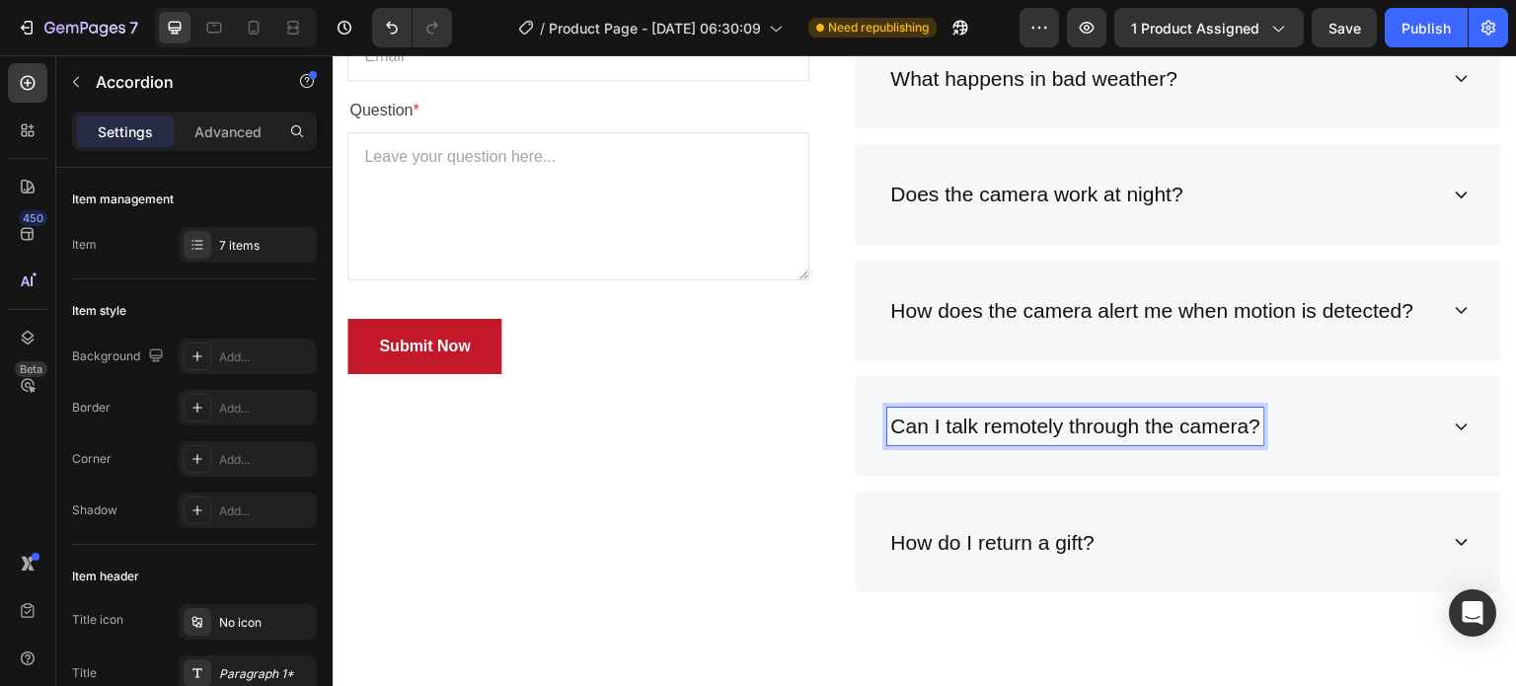
scroll to position [5819, 0]
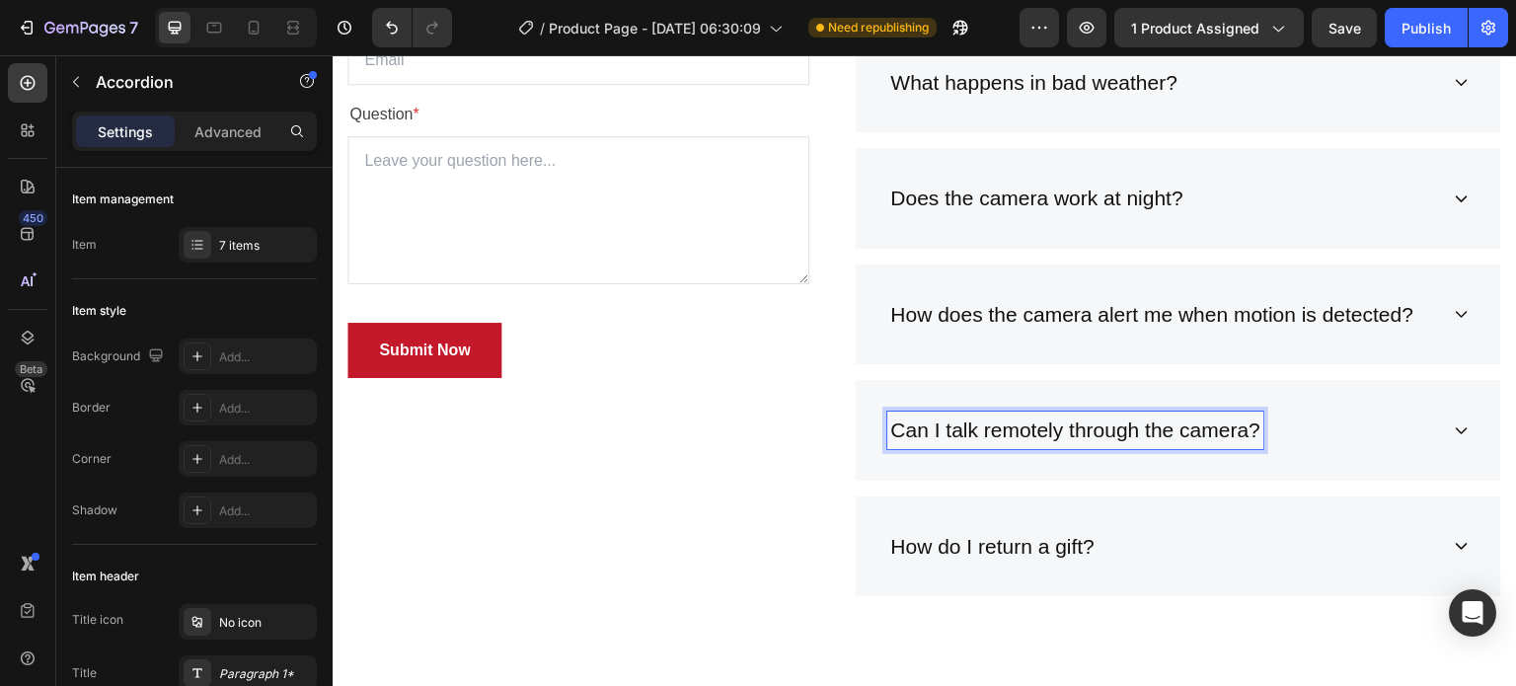
click at [1421, 437] on div "Can I talk remotely through the camera?" at bounding box center [1162, 430] width 551 height 37
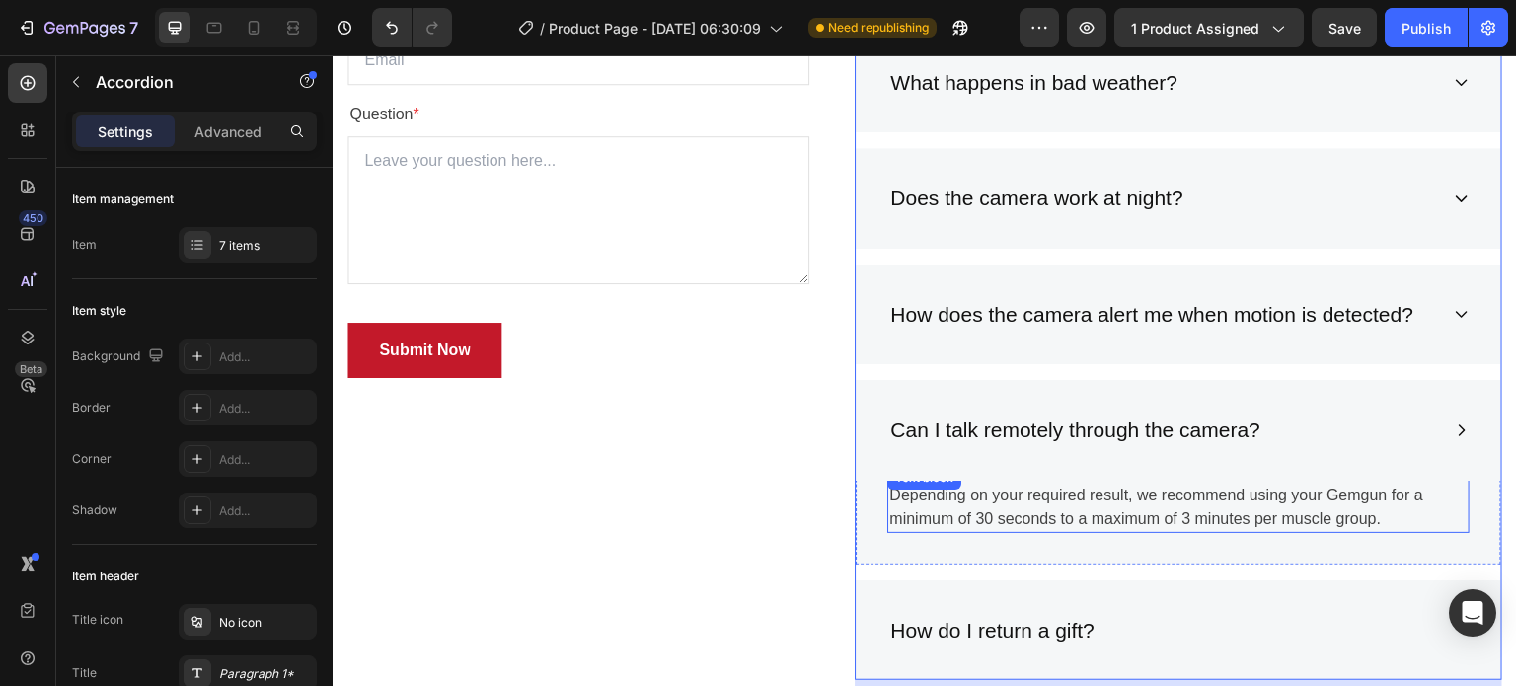
click at [1282, 500] on p "Depending on your required result, we recommend using your Gemgun for a minimum…" at bounding box center [1178, 507] width 578 height 47
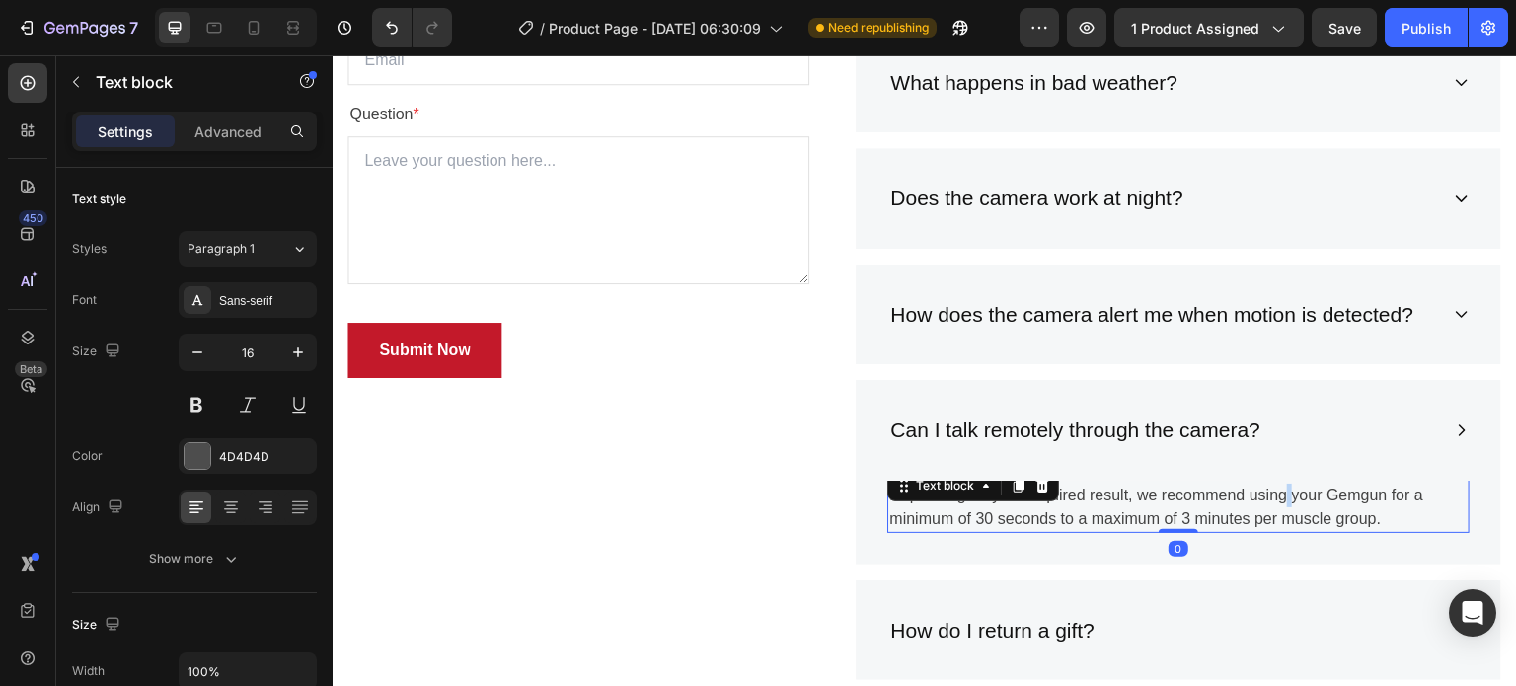
click at [1282, 500] on p "Depending on your required result, we recommend using your Gemgun for a minimum…" at bounding box center [1178, 507] width 578 height 47
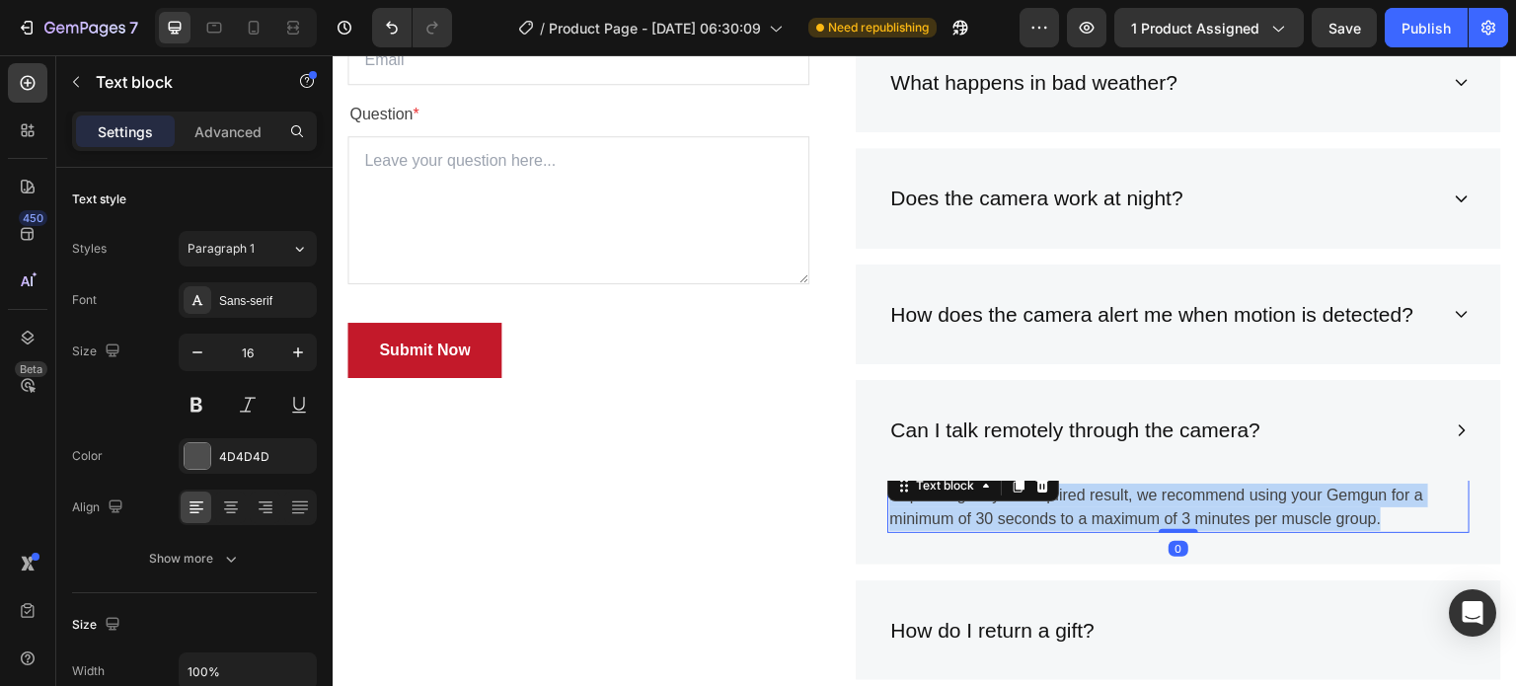
click at [1282, 500] on p "Depending on your required result, we recommend using your Gemgun for a minimum…" at bounding box center [1178, 507] width 578 height 47
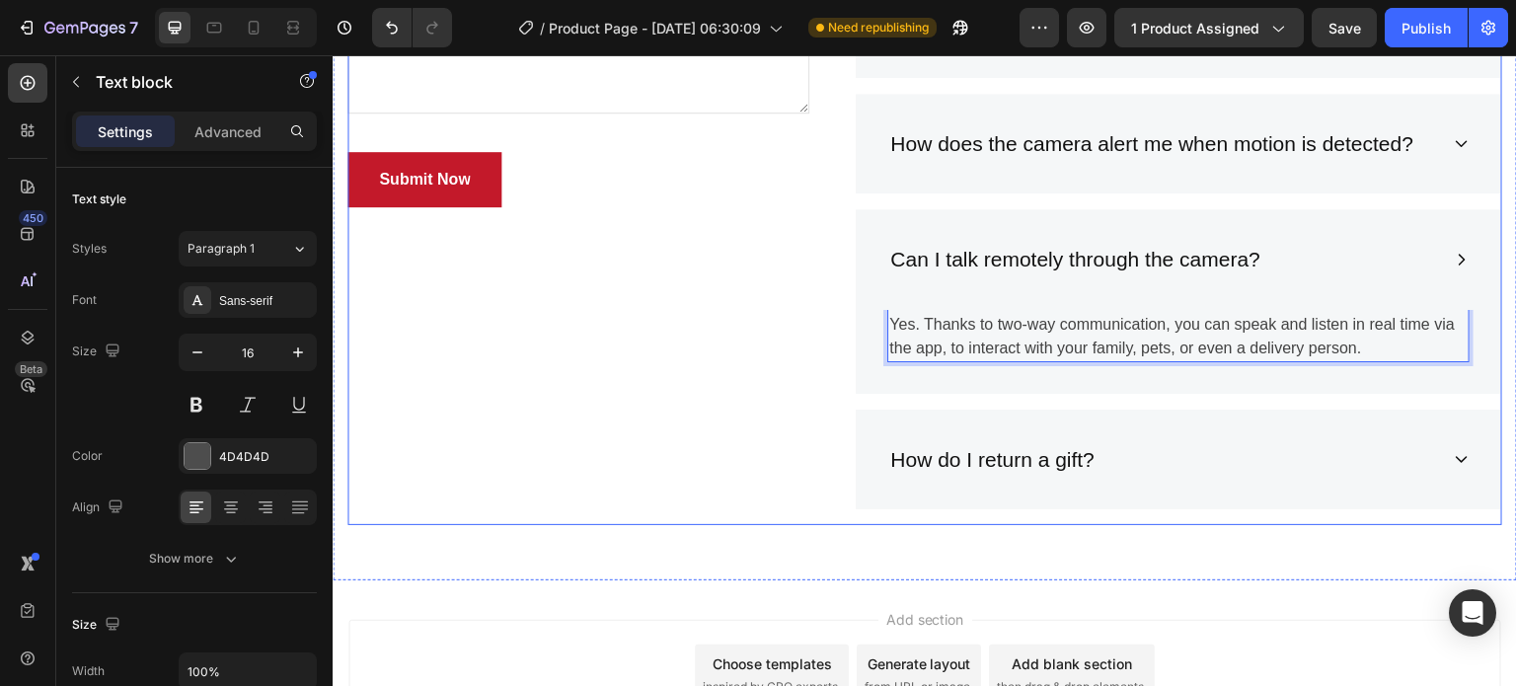
scroll to position [6017, 0]
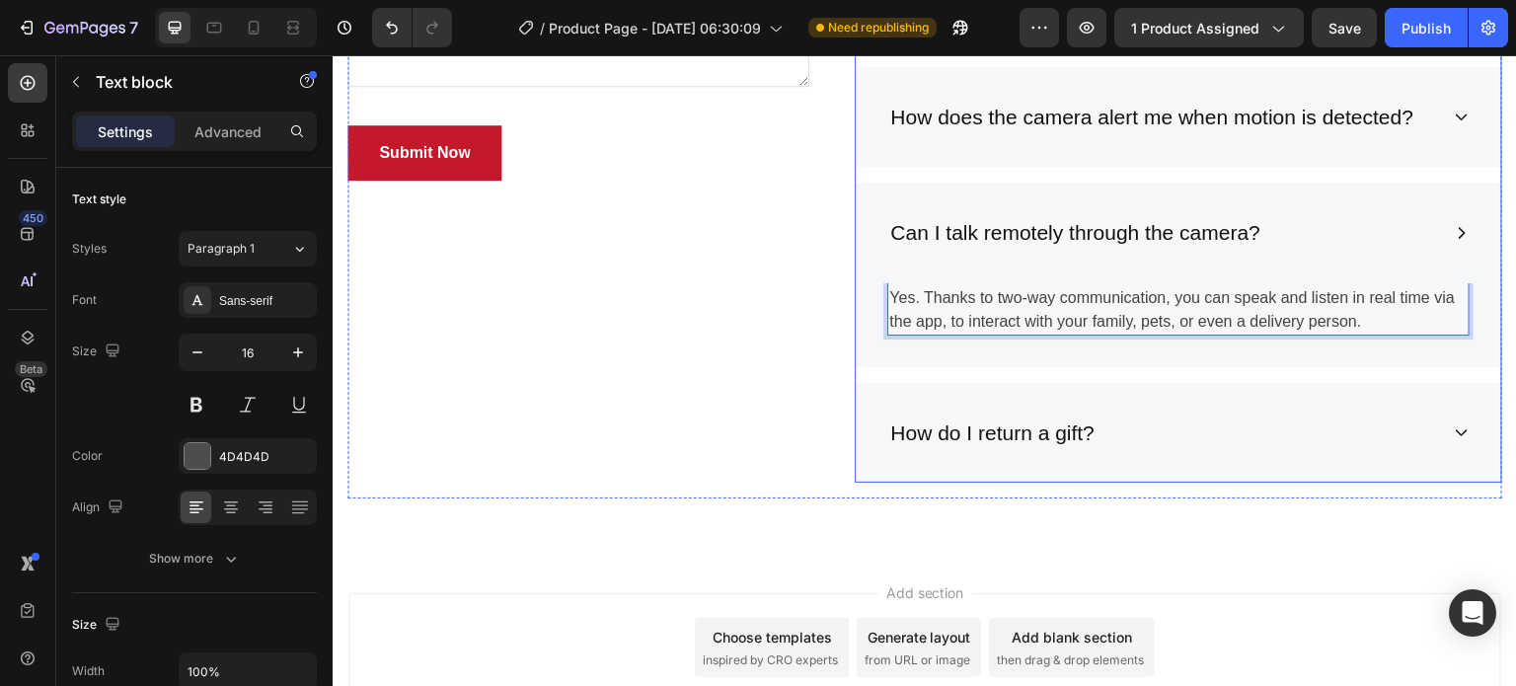
click at [990, 429] on p "How do I return a gift?" at bounding box center [992, 433] width 204 height 32
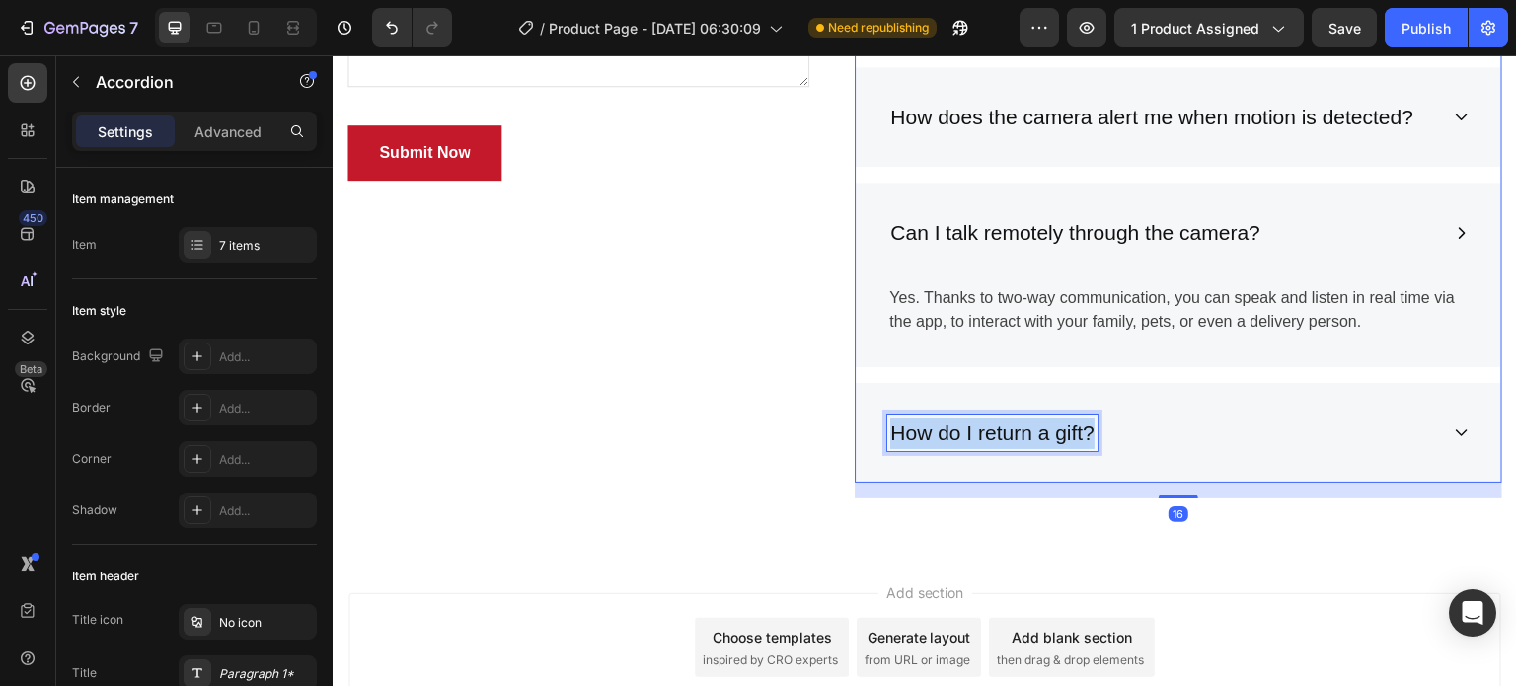
click at [990, 429] on p "How do I return a gift?" at bounding box center [992, 433] width 204 height 32
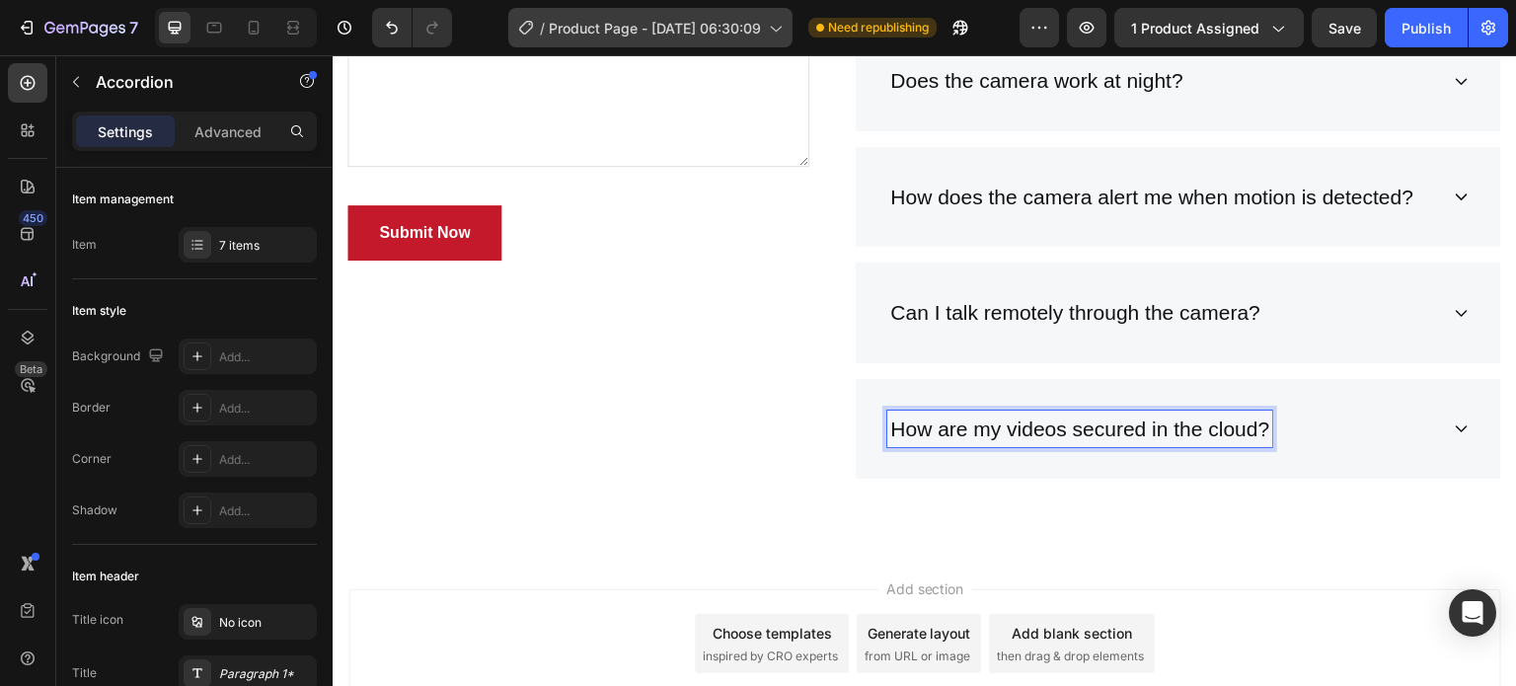
scroll to position [5933, 0]
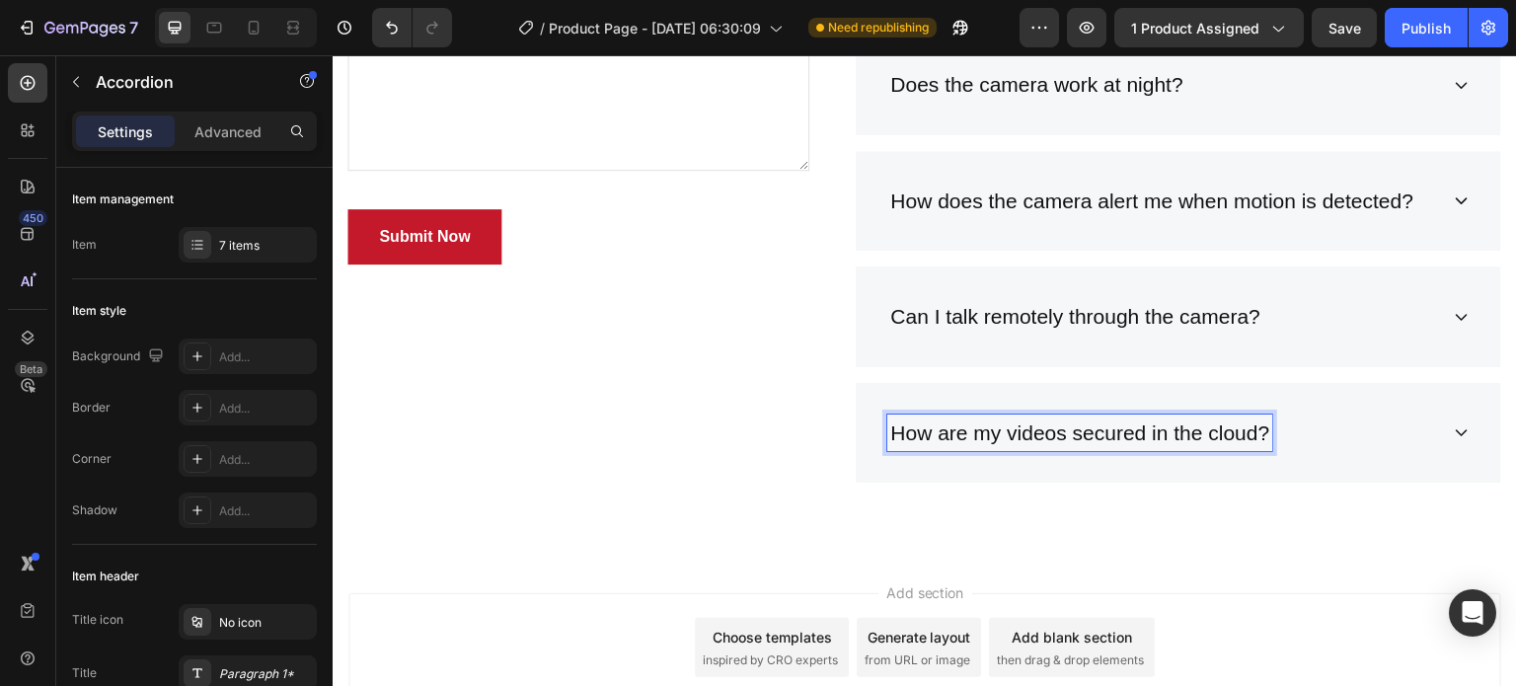
click at [1184, 434] on p "How are my videos secured in the cloud?" at bounding box center [1079, 433] width 379 height 32
click at [1184, 435] on p "How are my videos secured in the cloud?" at bounding box center [1079, 433] width 379 height 32
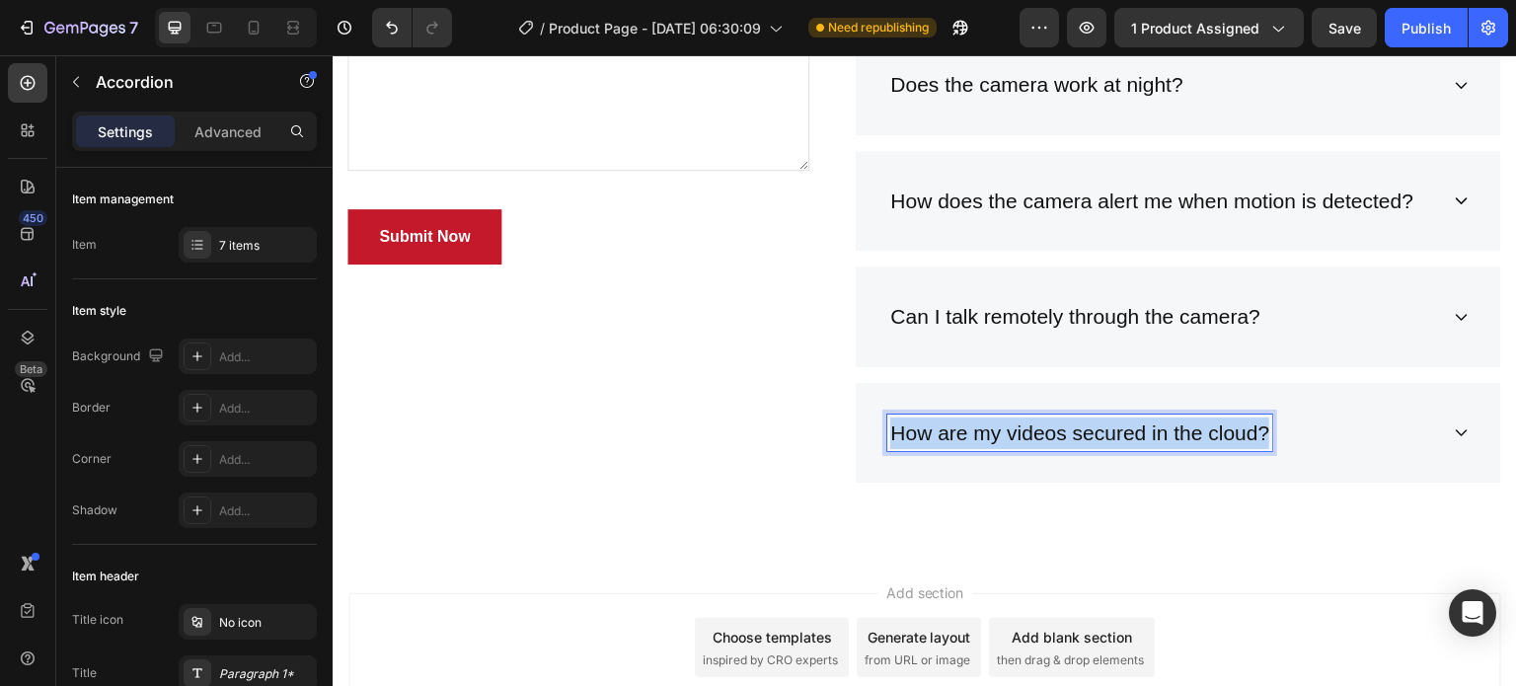
click at [1184, 435] on p "How are my videos secured in the cloud?" at bounding box center [1079, 433] width 379 height 32
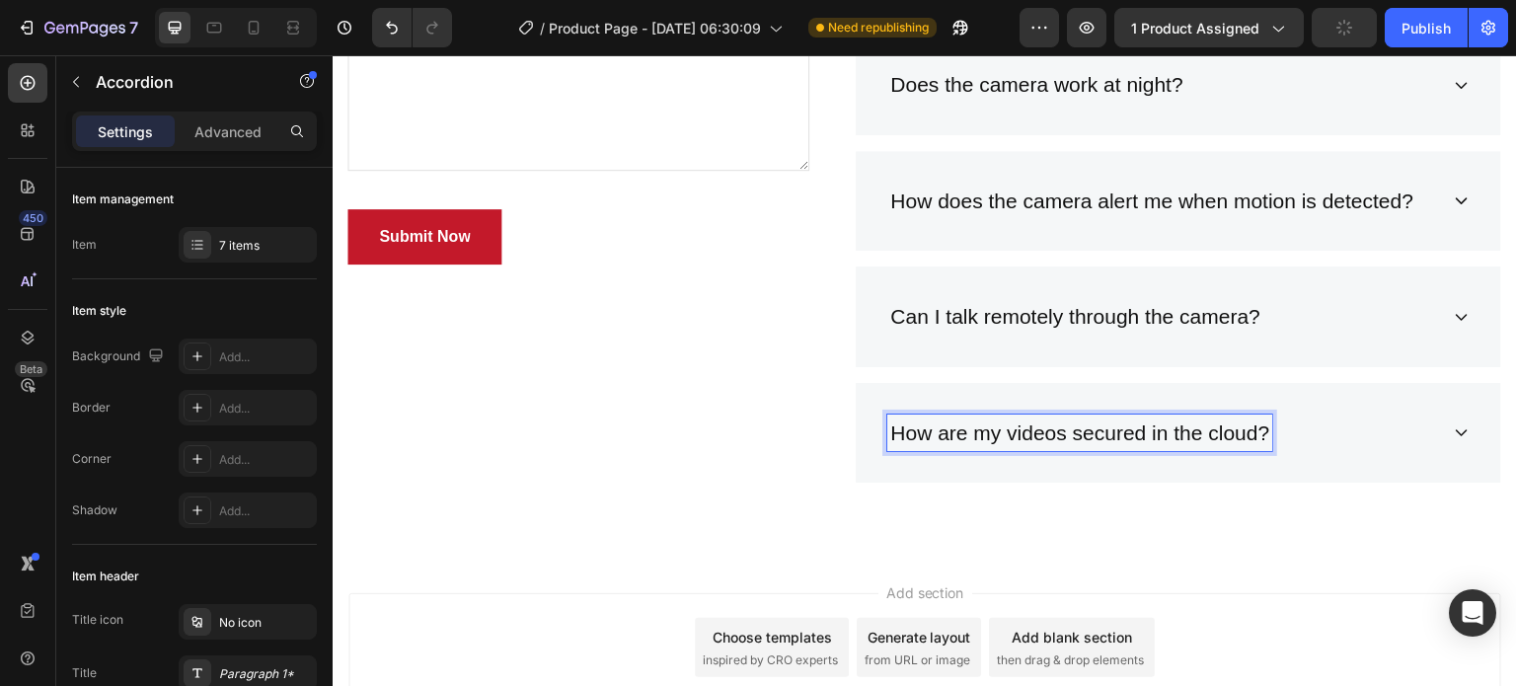
click at [1341, 429] on div "How are my videos secured in the cloud?" at bounding box center [1162, 432] width 551 height 37
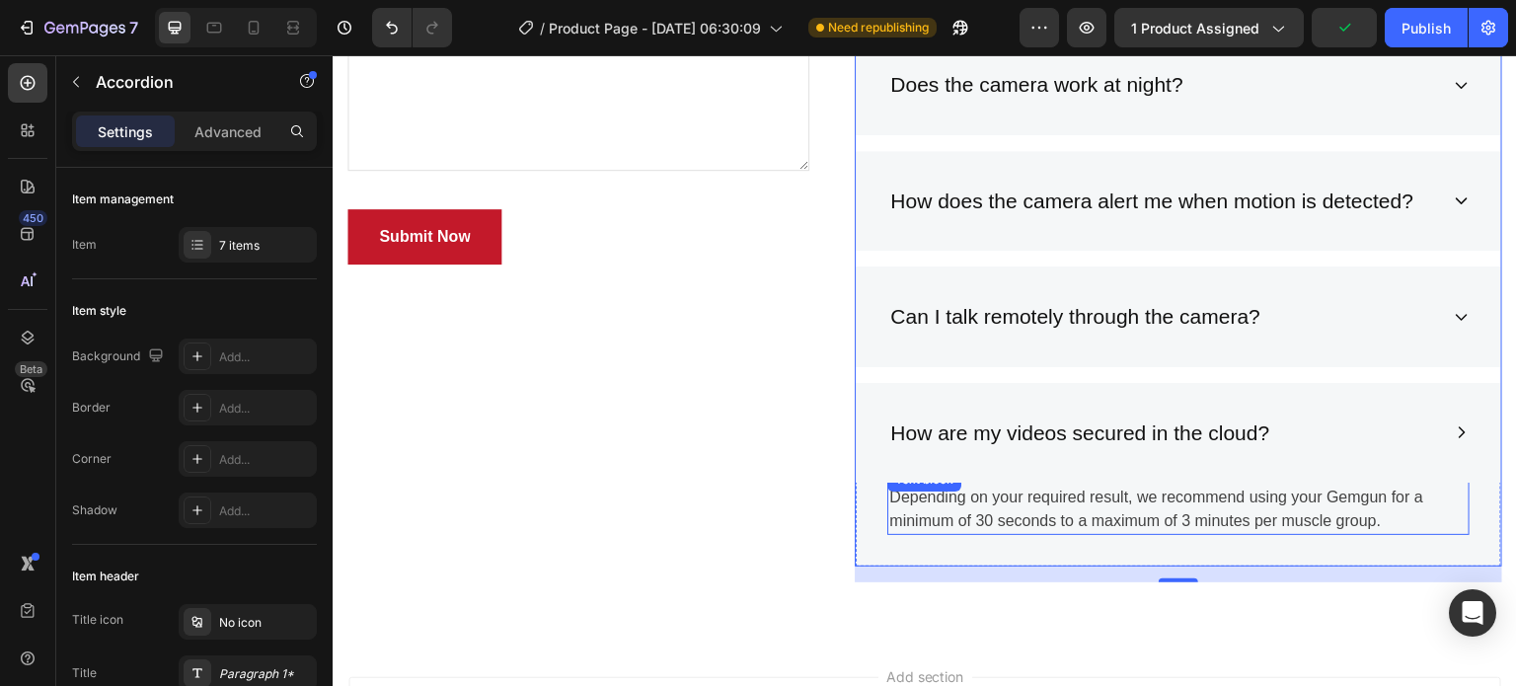
click at [1156, 487] on p "Depending on your required result, we recommend using your Gemgun for a minimum…" at bounding box center [1178, 509] width 578 height 47
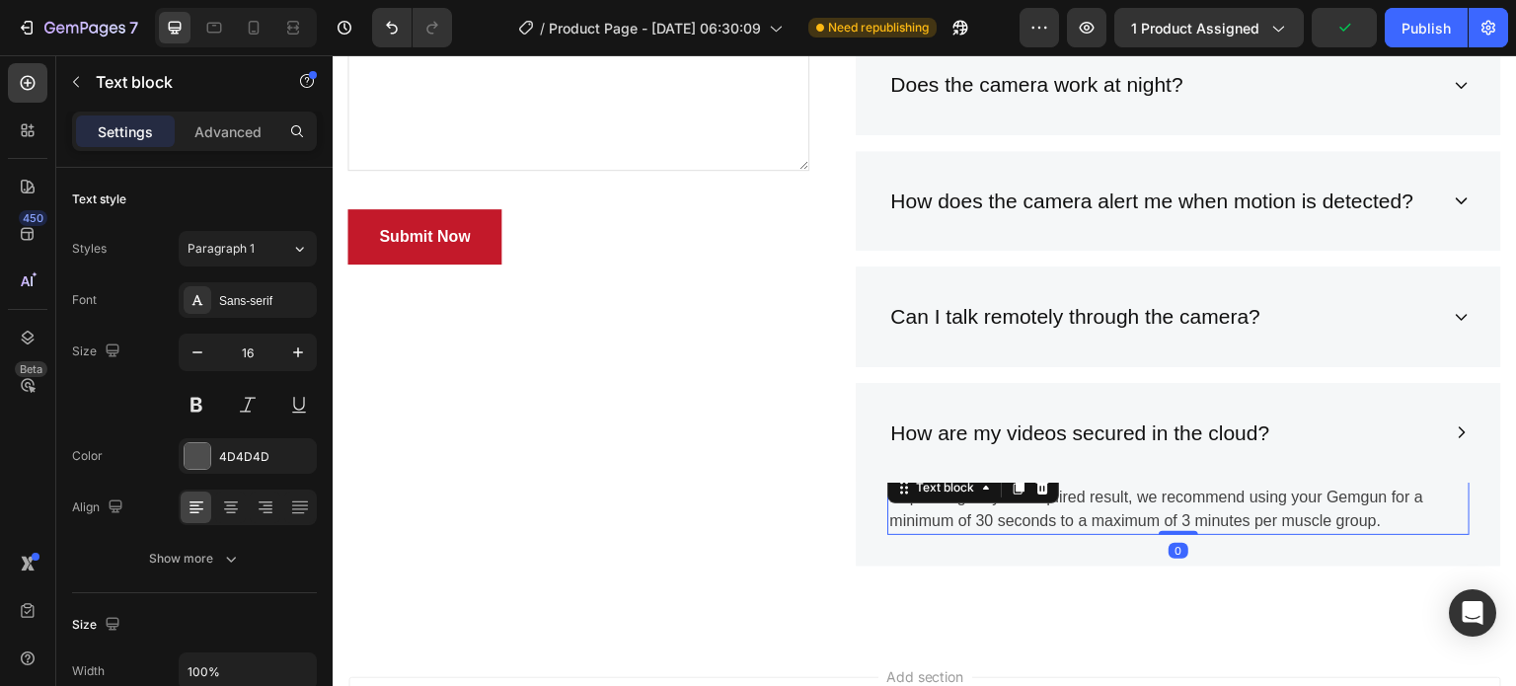
click at [1156, 487] on p "Depending on your required result, we recommend using your Gemgun for a minimum…" at bounding box center [1178, 509] width 578 height 47
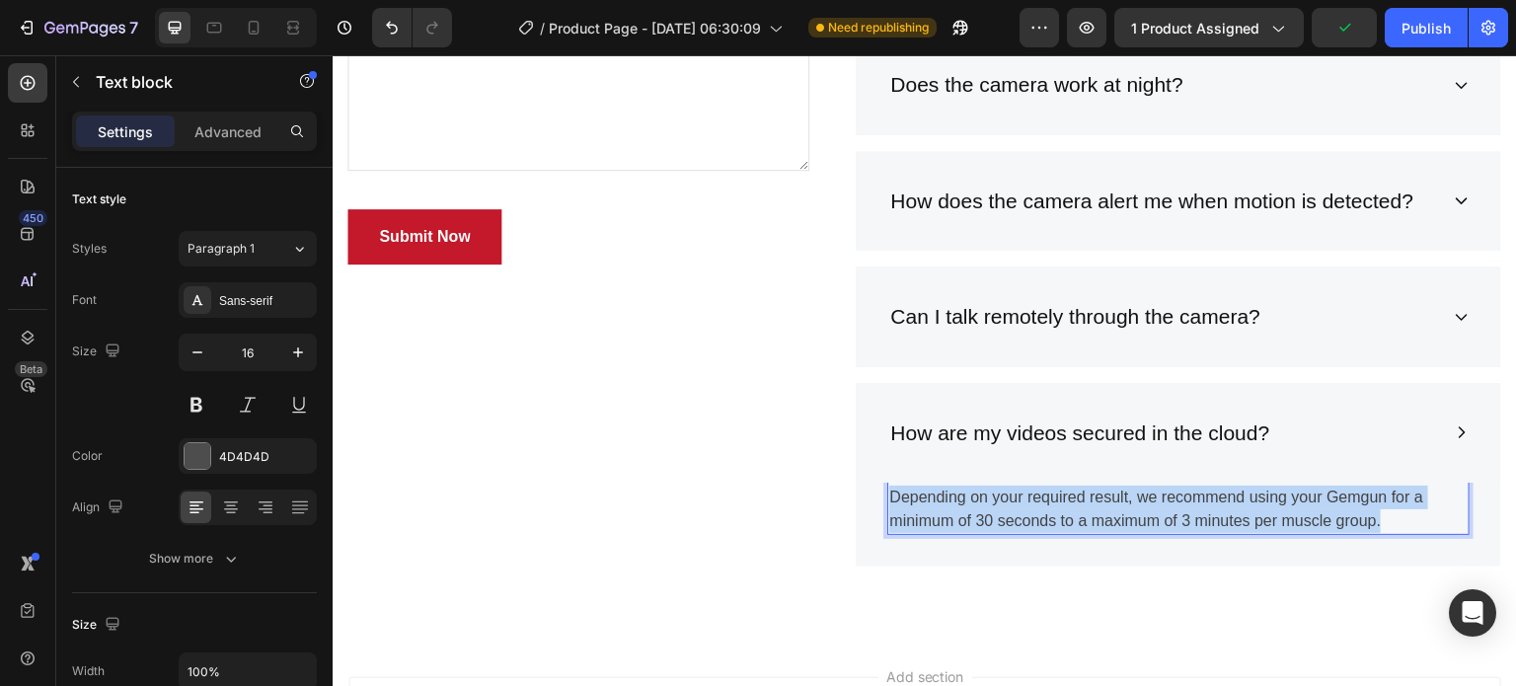
click at [1156, 487] on p "Depending on your required result, we recommend using your Gemgun for a minimum…" at bounding box center [1178, 509] width 578 height 47
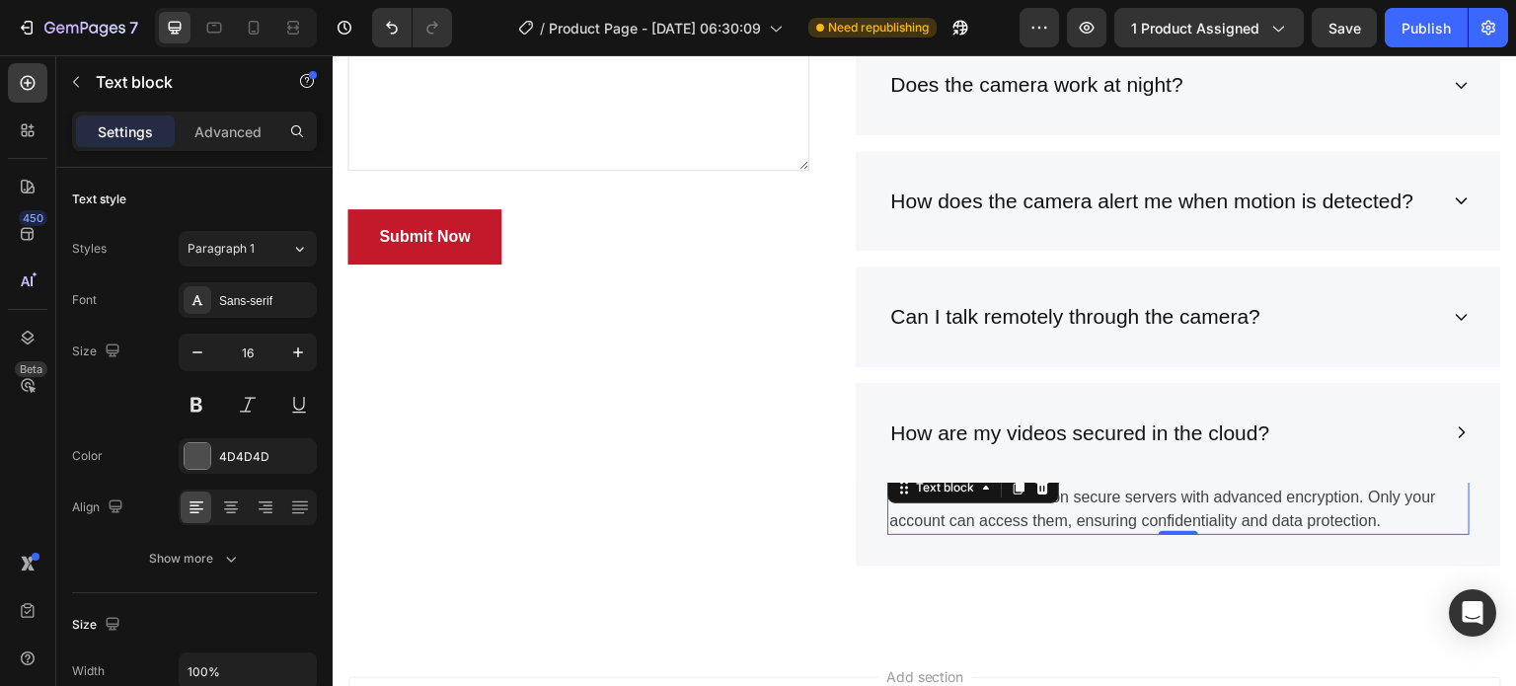
click at [1378, 36] on div "Preview 1 product assigned Save Publish" at bounding box center [1263, 27] width 488 height 39
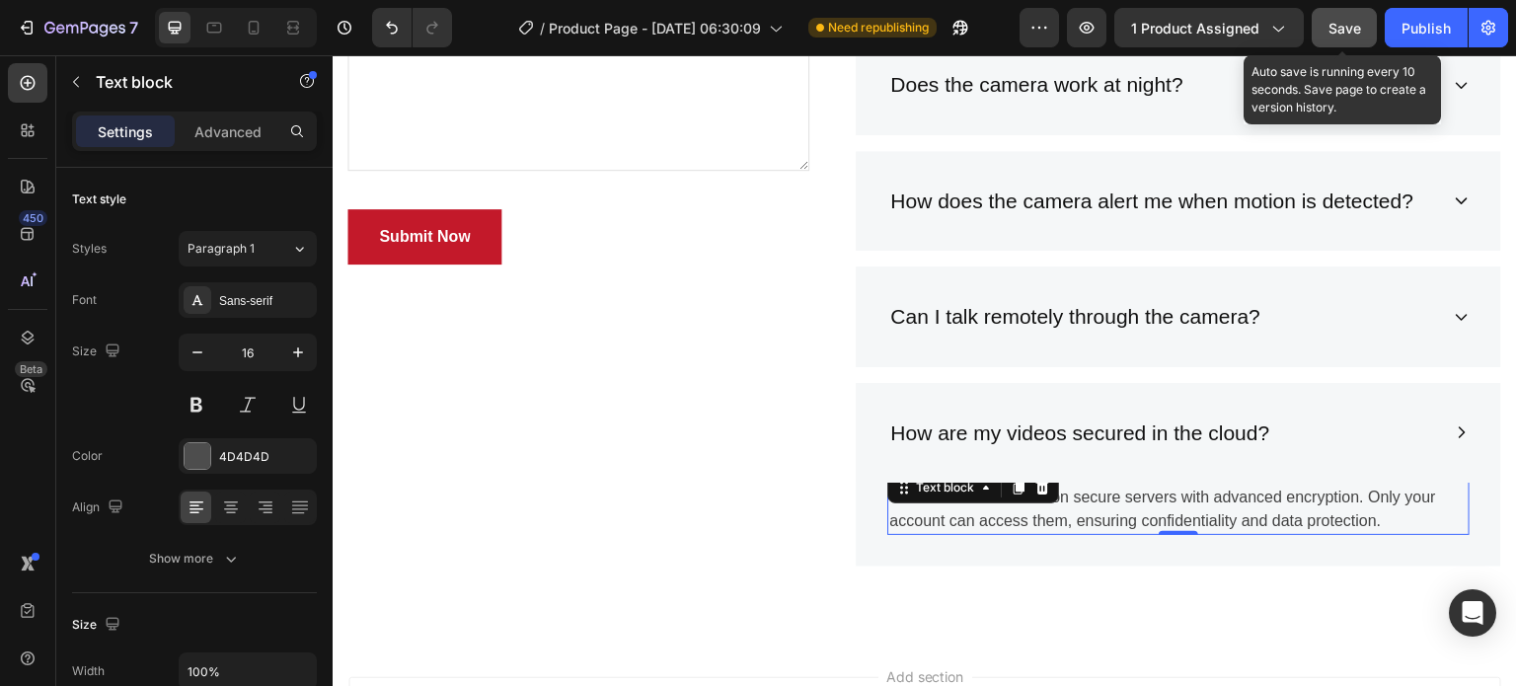
click at [1366, 30] on button "Save" at bounding box center [1343, 27] width 65 height 39
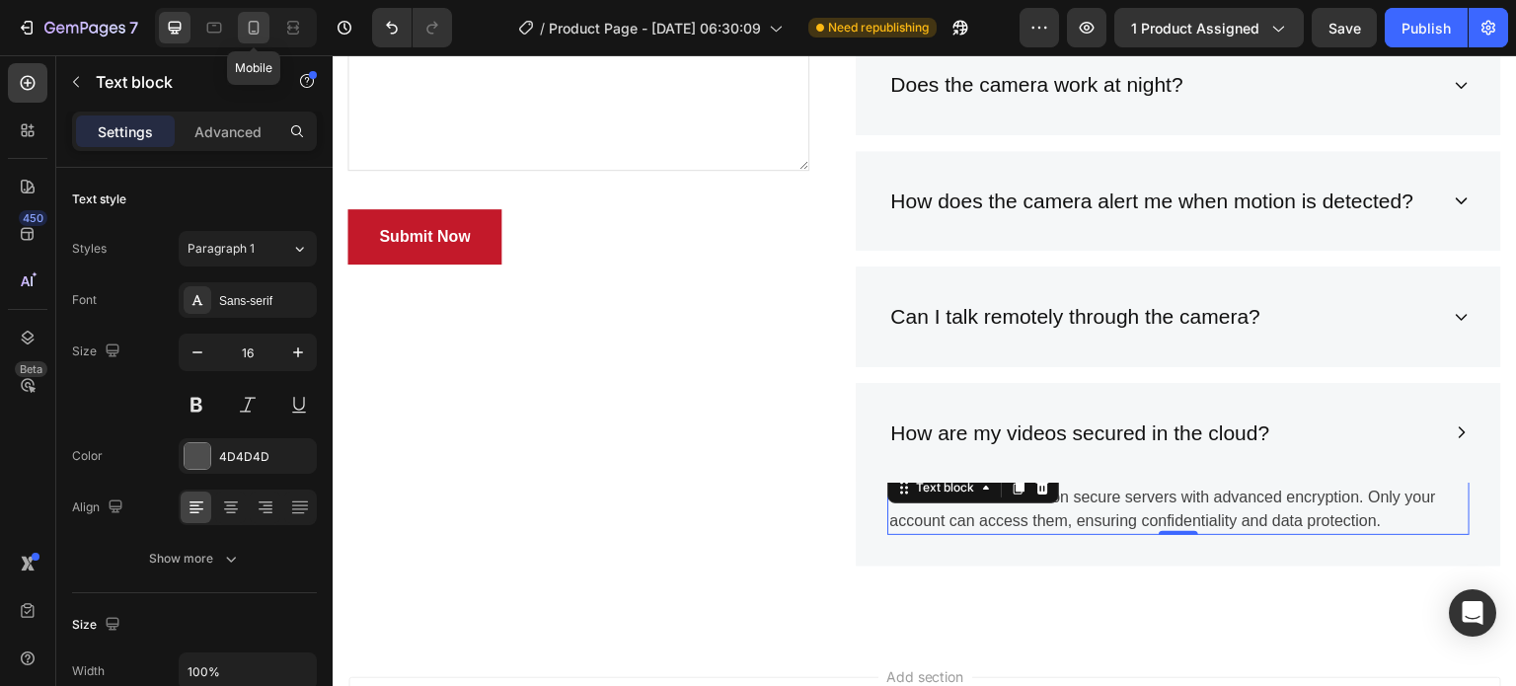
click at [245, 38] on div at bounding box center [254, 28] width 32 height 32
type input "14"
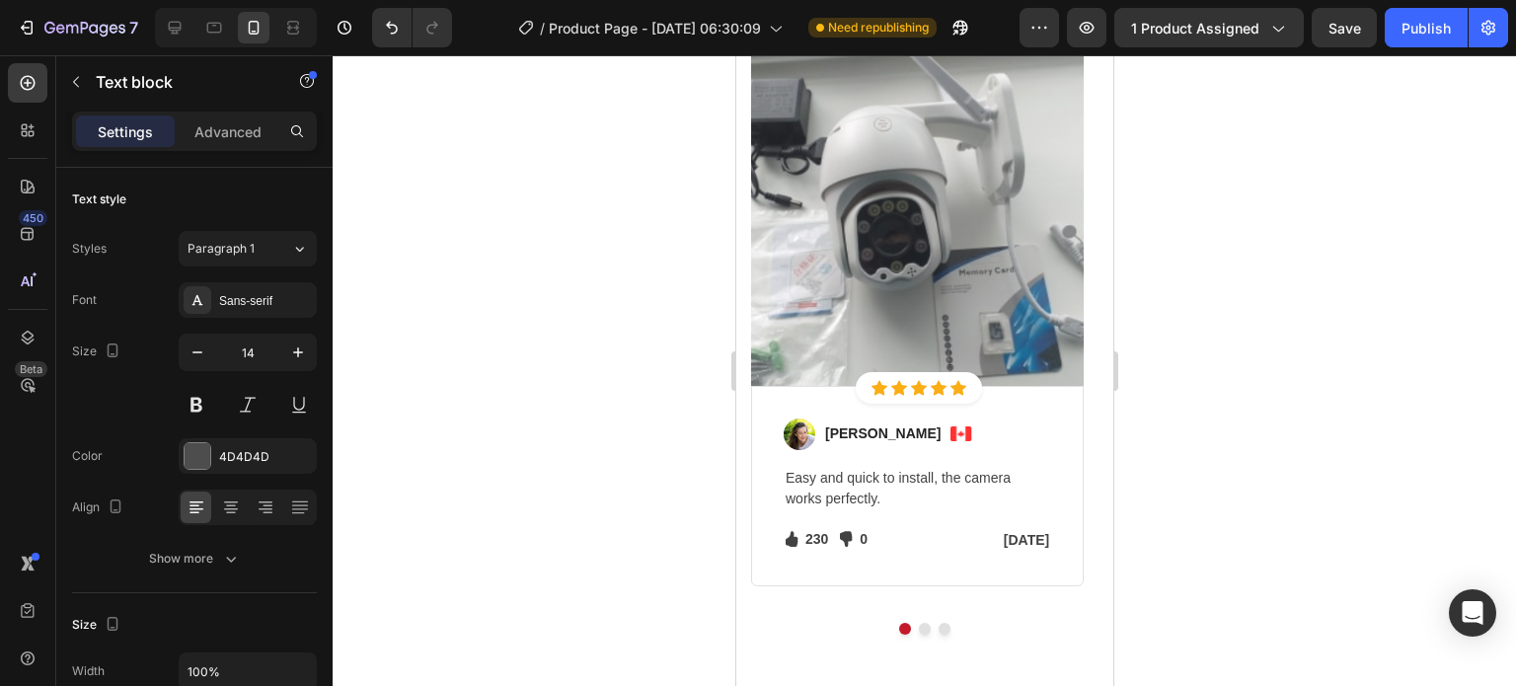
scroll to position [2631, 0]
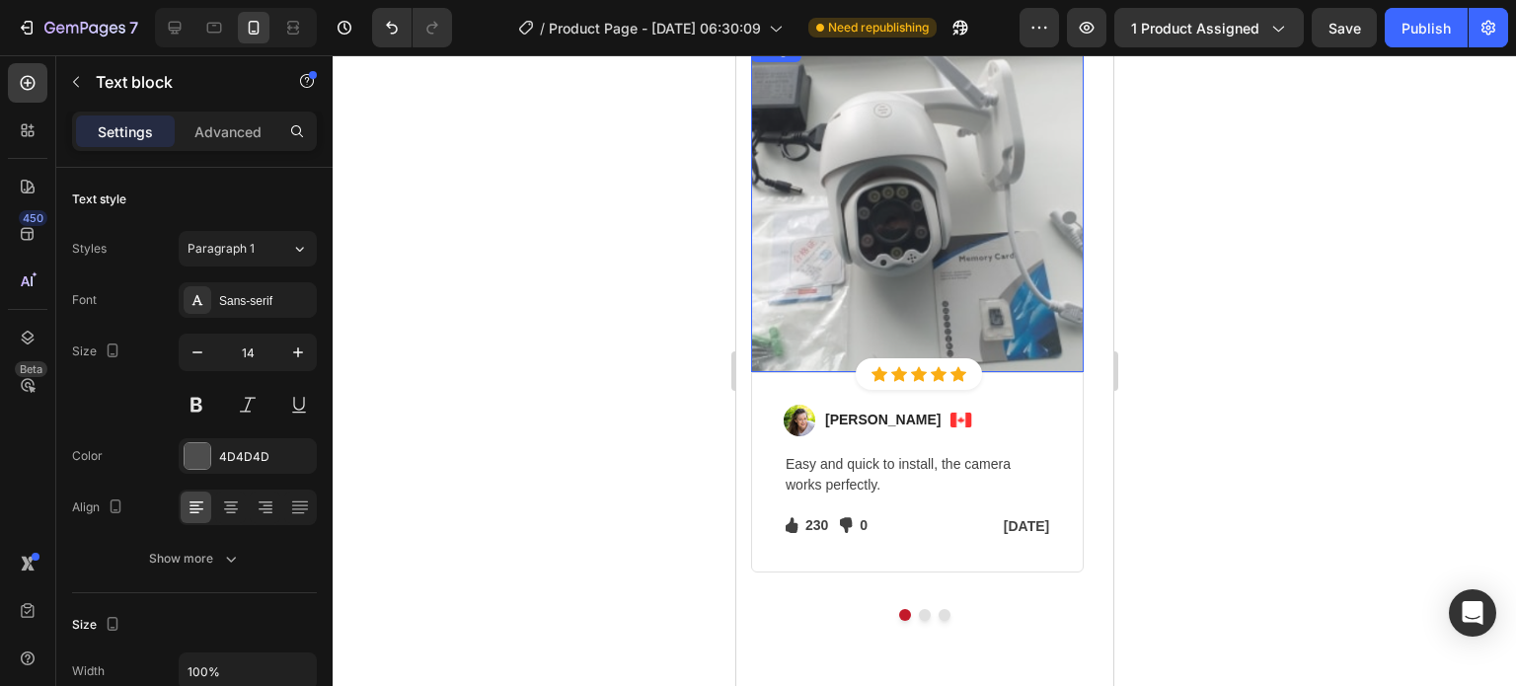
click at [994, 307] on img at bounding box center [916, 204] width 333 height 333
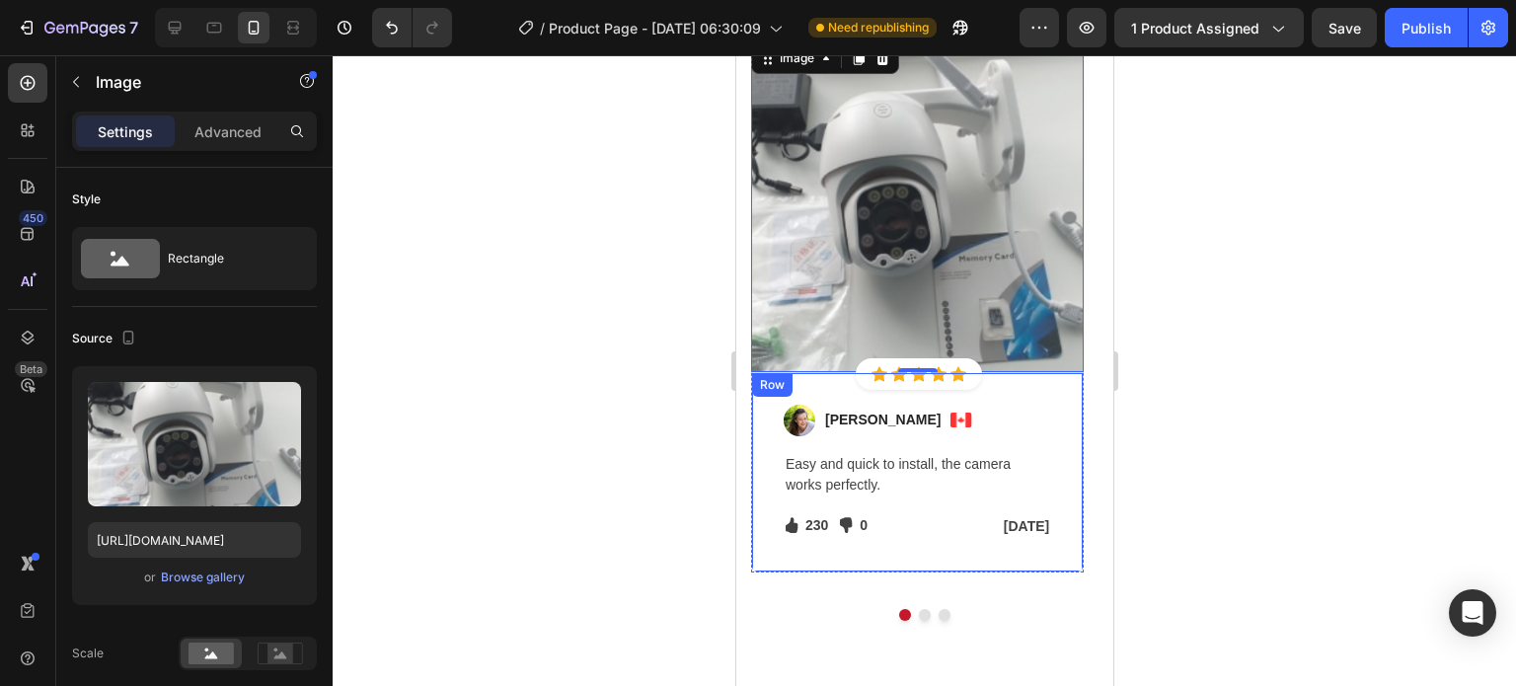
click at [910, 558] on div "Image [PERSON_NAME] Text block Image Row Easy and quick to install, the camera …" at bounding box center [916, 472] width 333 height 201
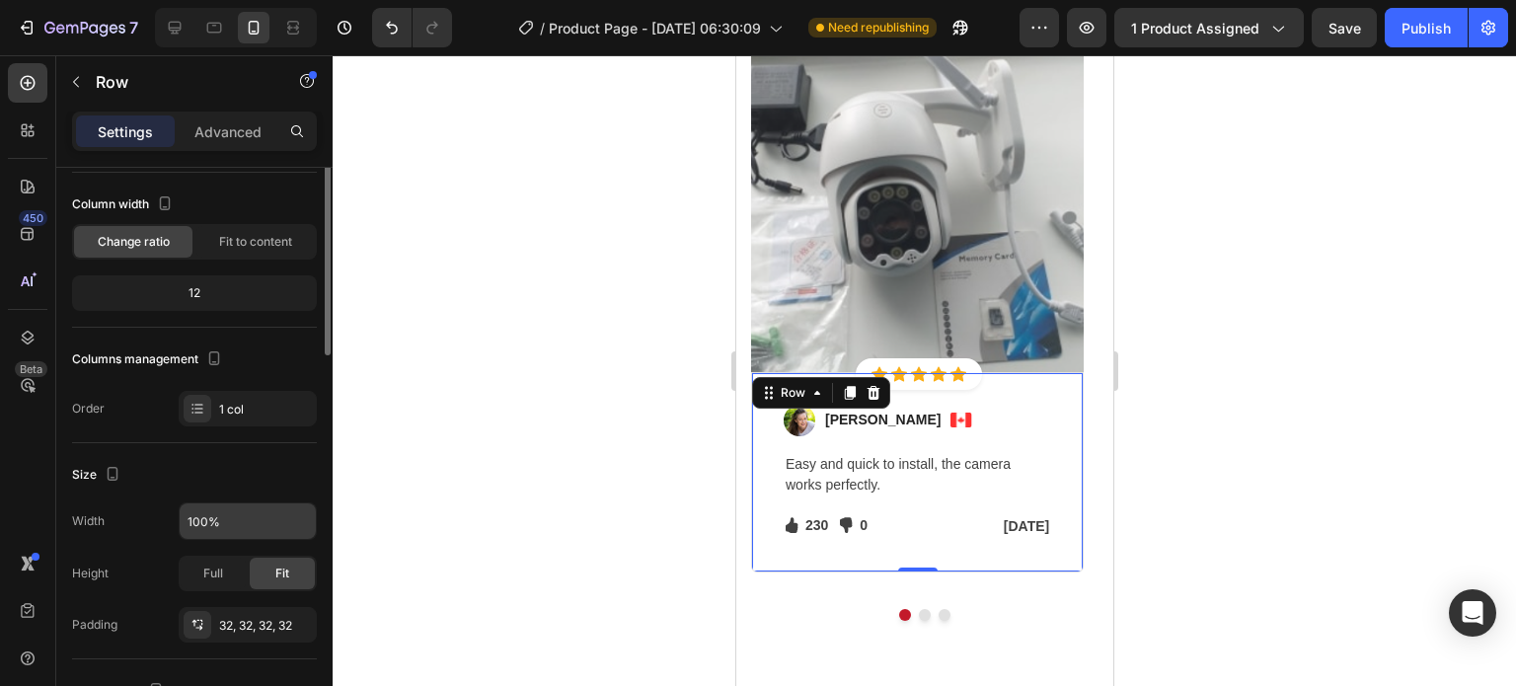
scroll to position [0, 0]
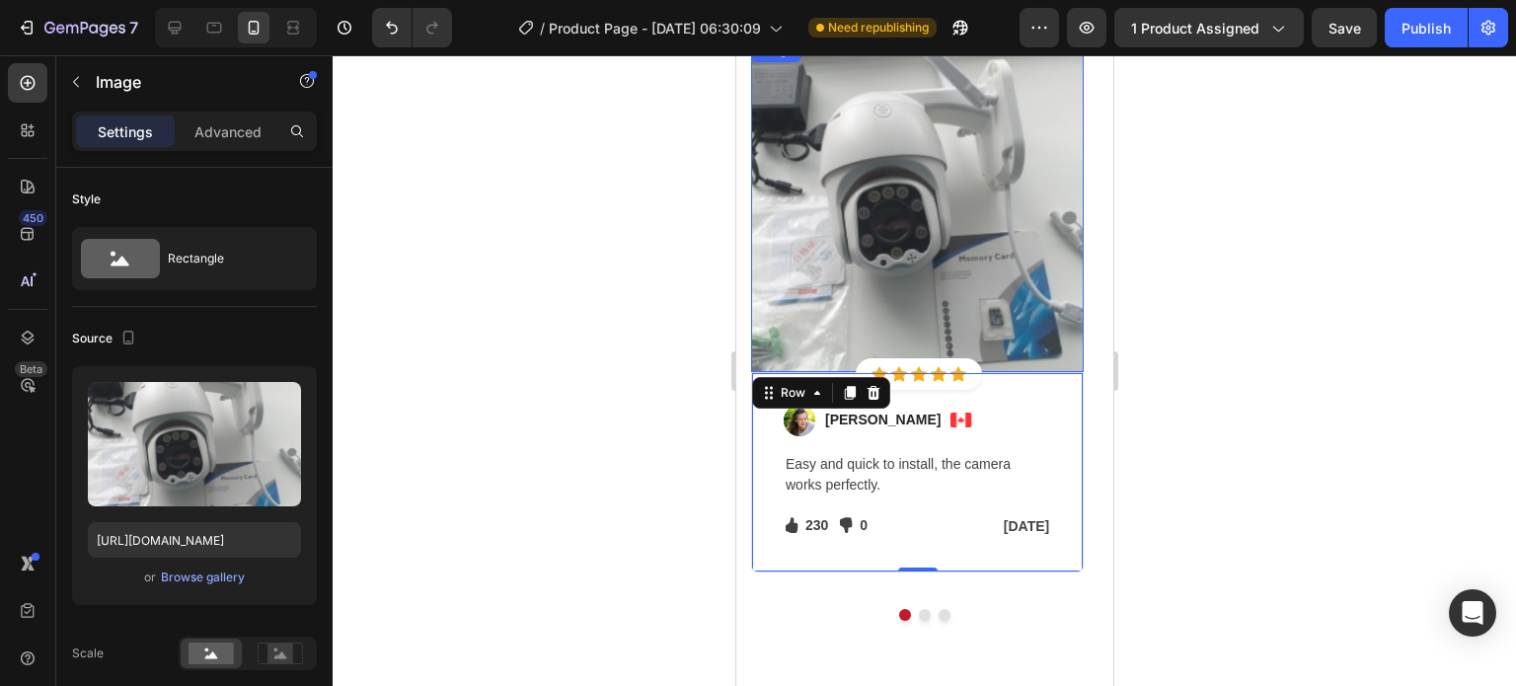
click at [1065, 268] on img at bounding box center [916, 204] width 333 height 333
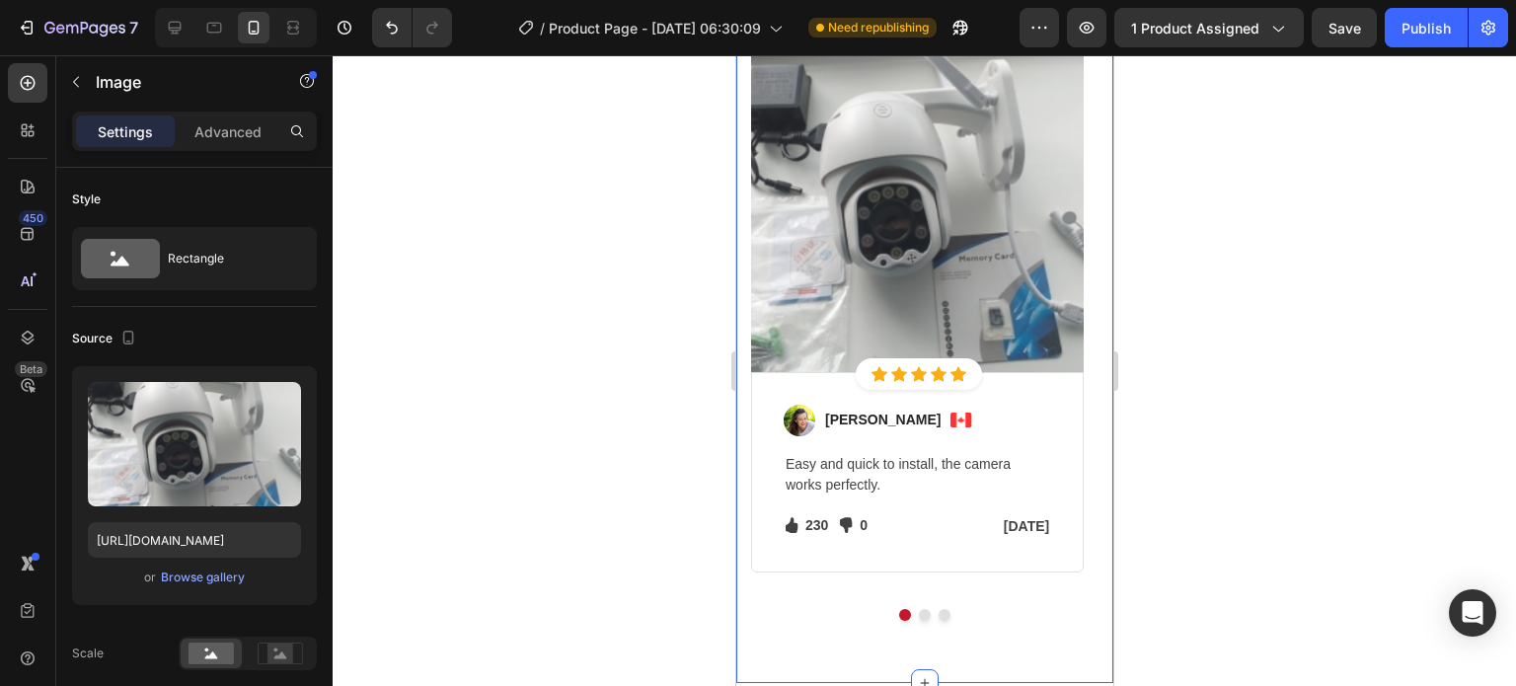
click at [1083, 448] on div "Let's Hear What Our Customers Have To Say Heading Row Image Icon Icon Icon Icon…" at bounding box center [923, 245] width 377 height 875
click at [1079, 450] on div "Image [PERSON_NAME] Text block Image Row Easy and quick to install, the camera …" at bounding box center [916, 472] width 333 height 201
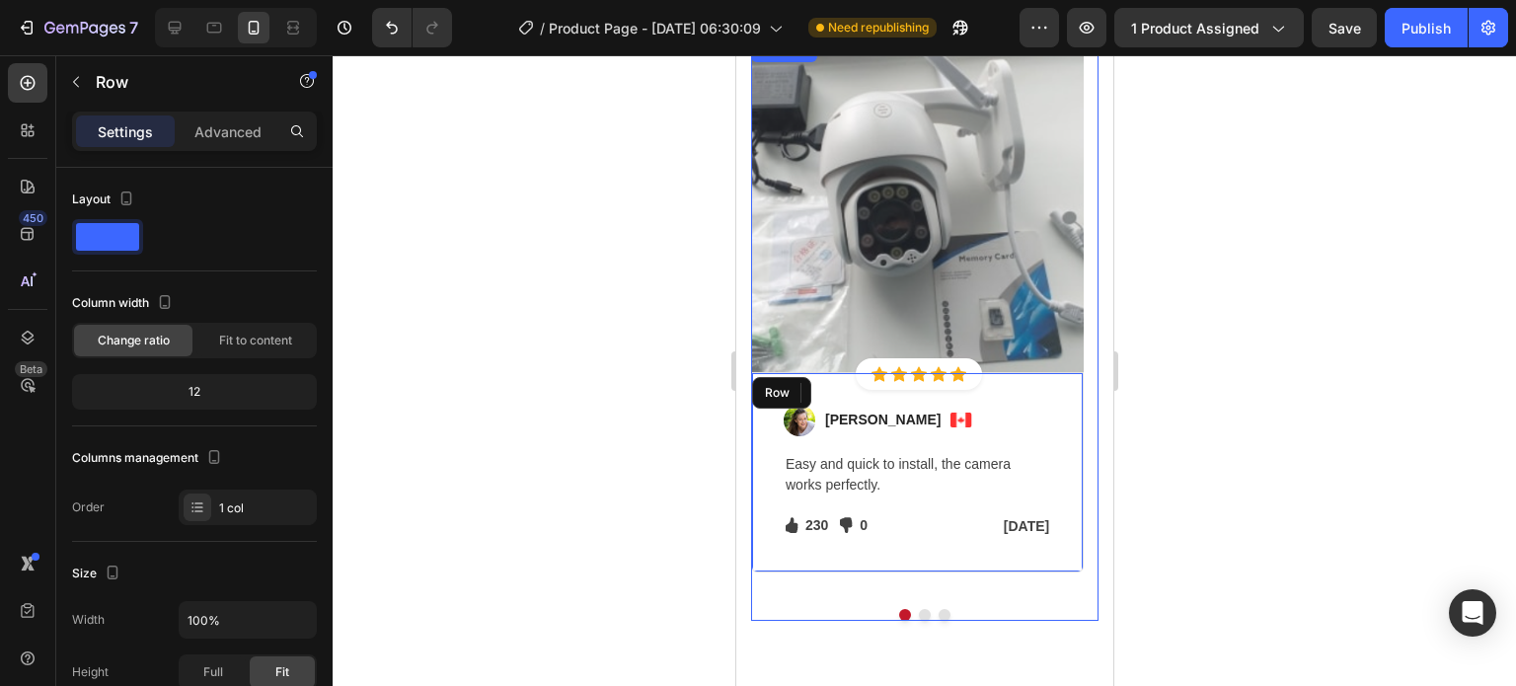
click at [929, 619] on div "Let's Hear What Our Customers Have To Say Heading Row Image Icon Icon Icon Icon…" at bounding box center [923, 245] width 377 height 875
click at [962, 614] on div at bounding box center [923, 615] width 347 height 12
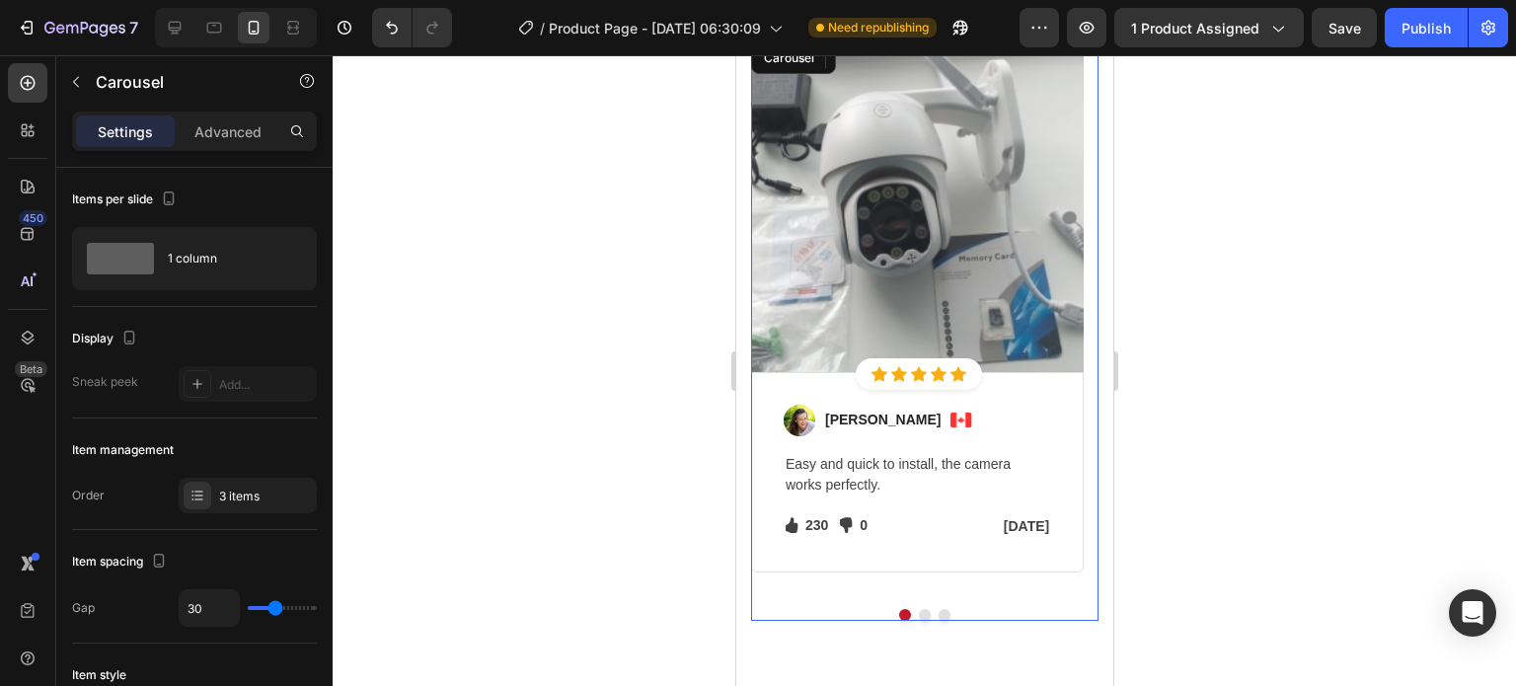
click at [923, 614] on div at bounding box center [923, 615] width 347 height 12
click at [237, 495] on div "3 items" at bounding box center [265, 496] width 93 height 18
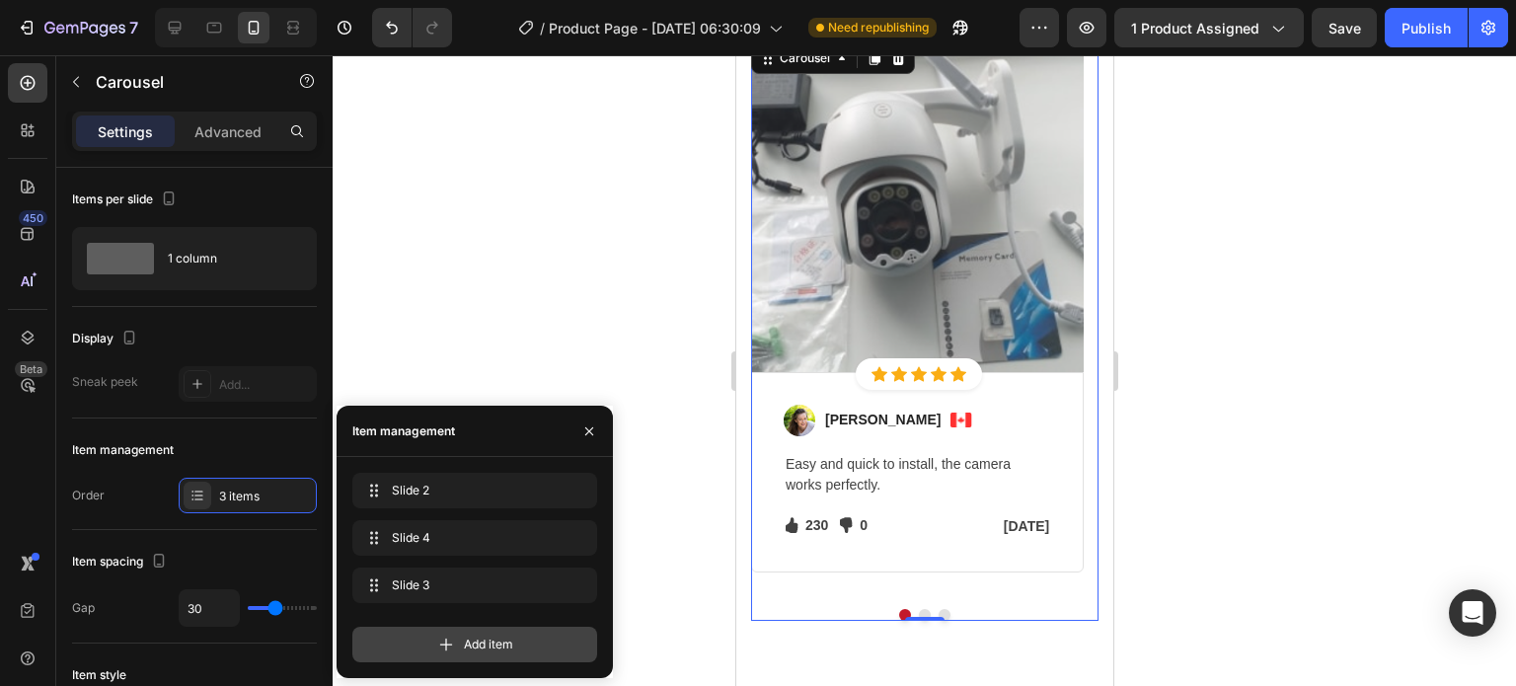
click at [491, 644] on span "Add item" at bounding box center [488, 645] width 49 height 18
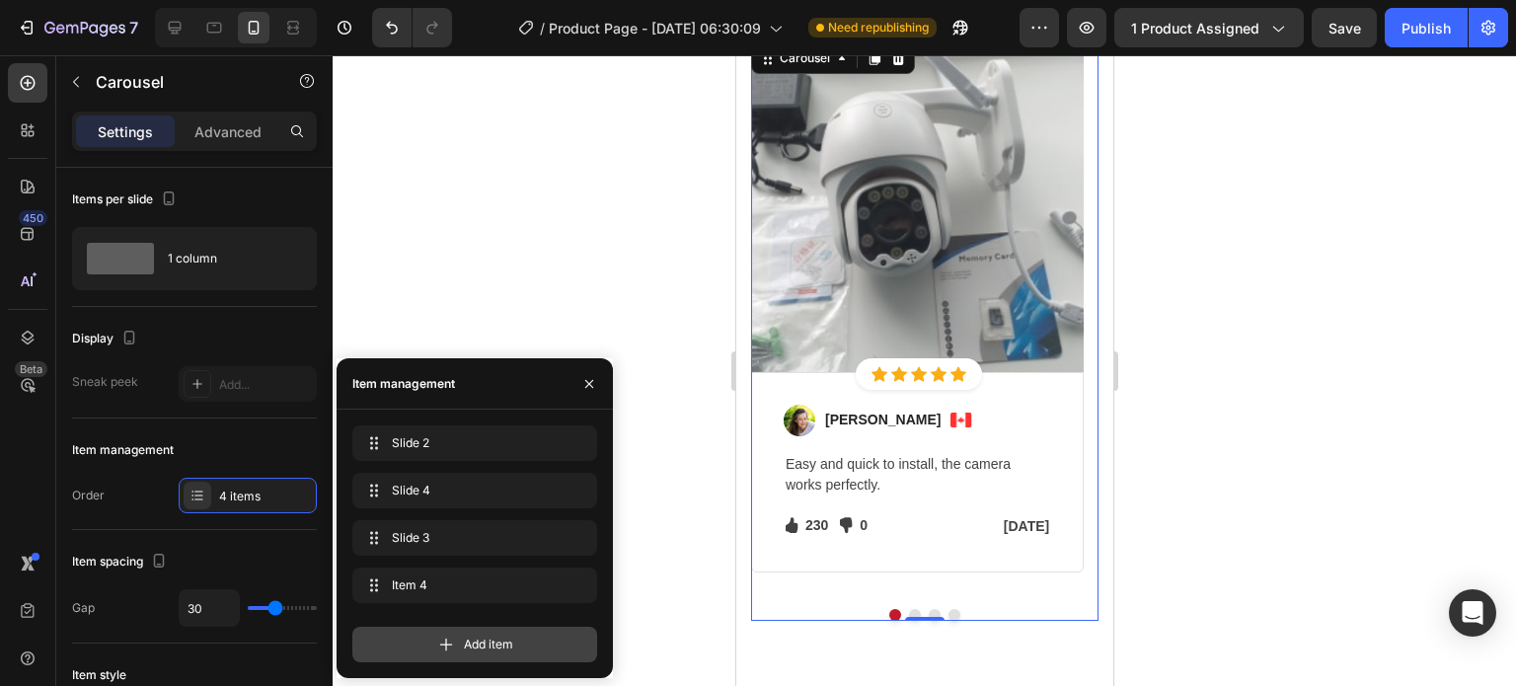
click at [492, 644] on span "Add item" at bounding box center [488, 645] width 49 height 18
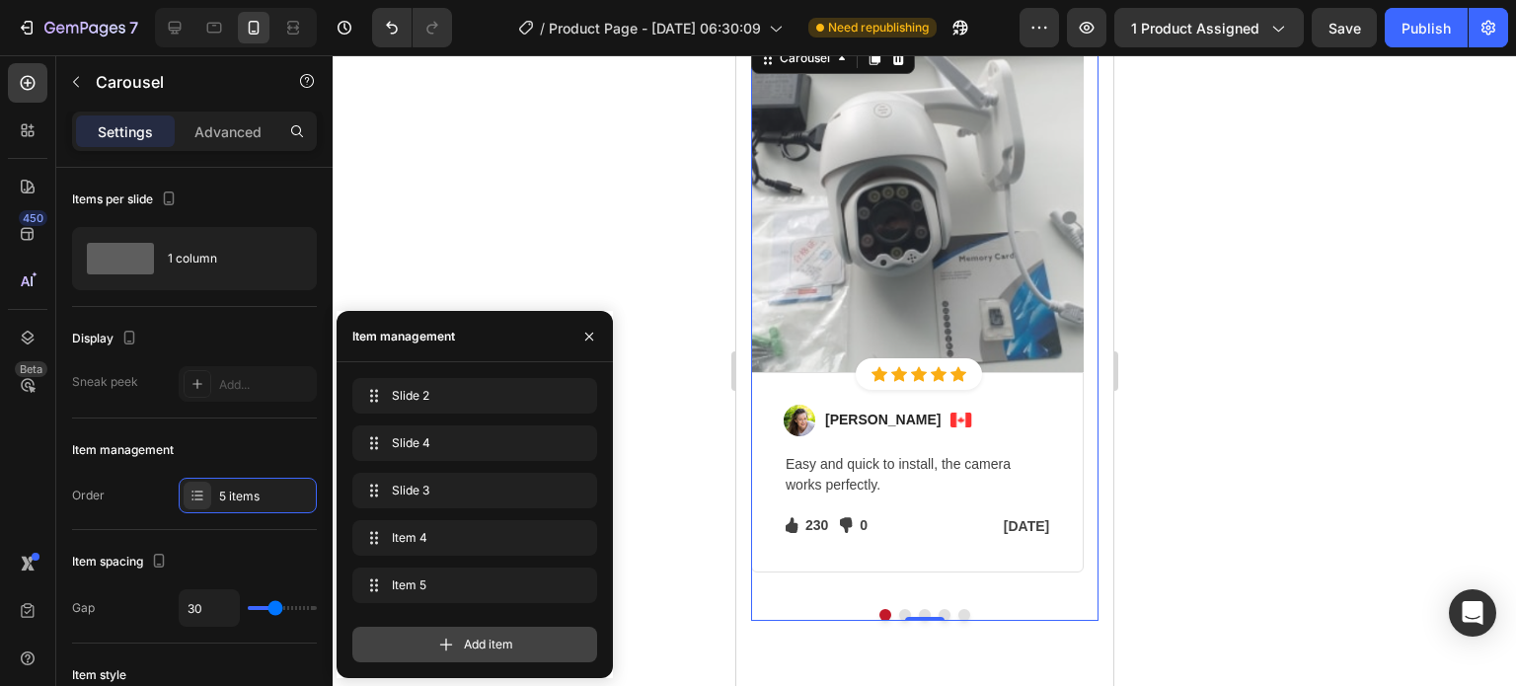
click at [492, 644] on span "Add item" at bounding box center [488, 645] width 49 height 18
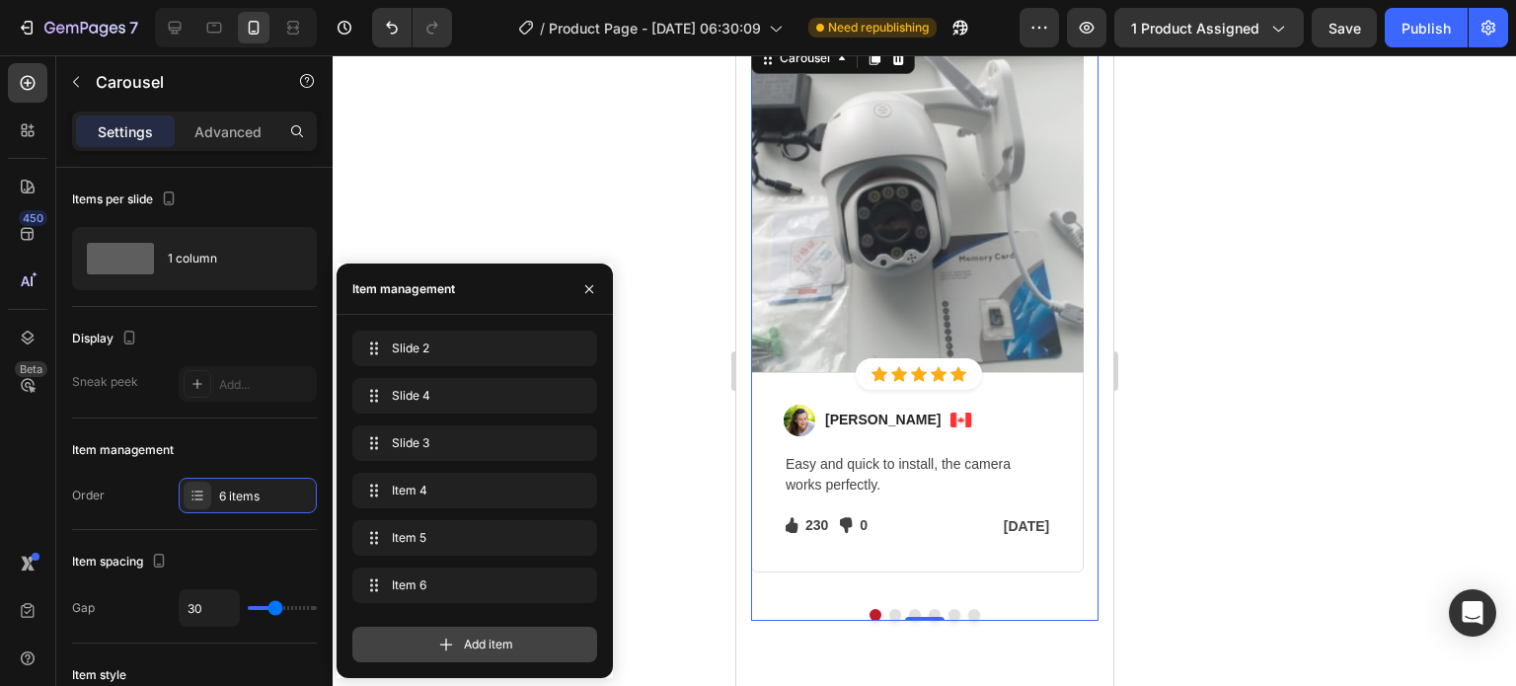
click at [492, 644] on span "Add item" at bounding box center [488, 645] width 49 height 18
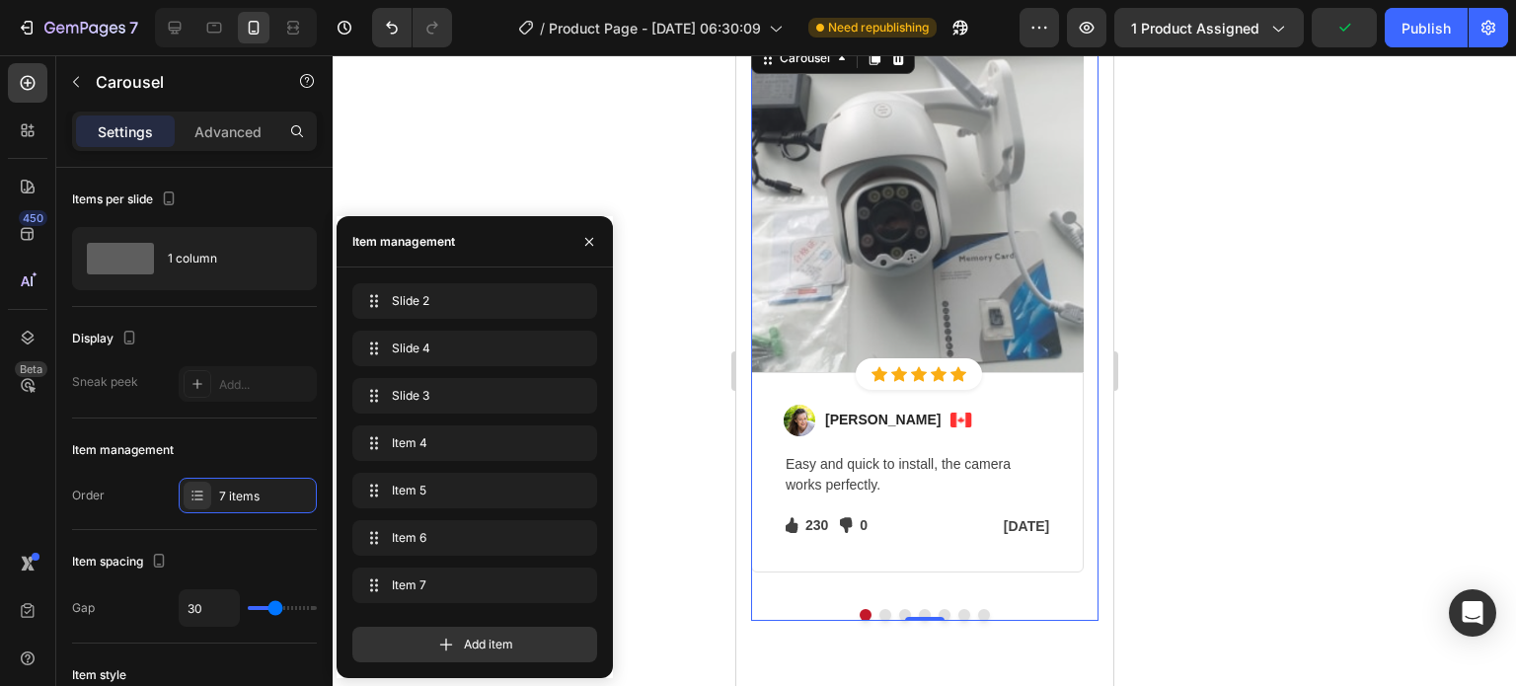
click at [529, 146] on div at bounding box center [924, 370] width 1183 height 631
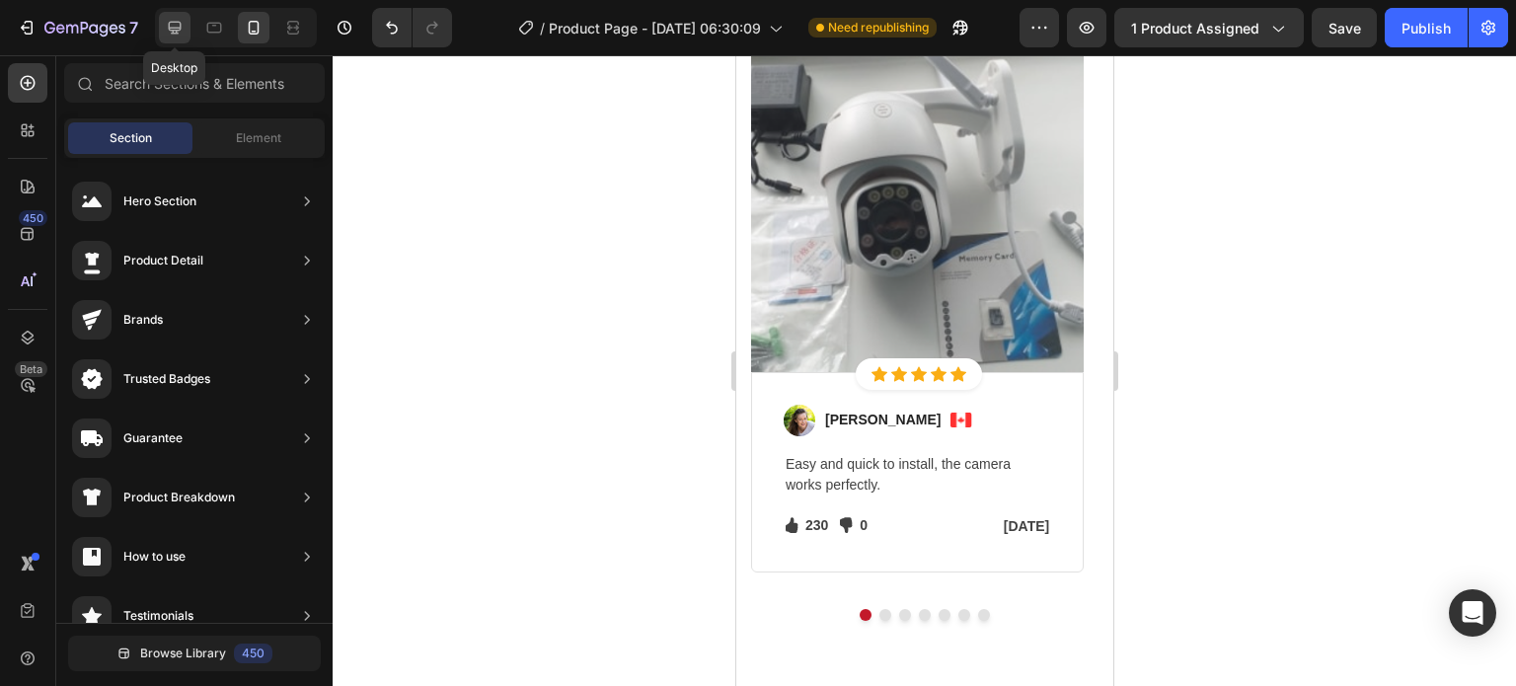
click at [177, 34] on icon at bounding box center [175, 28] width 13 height 13
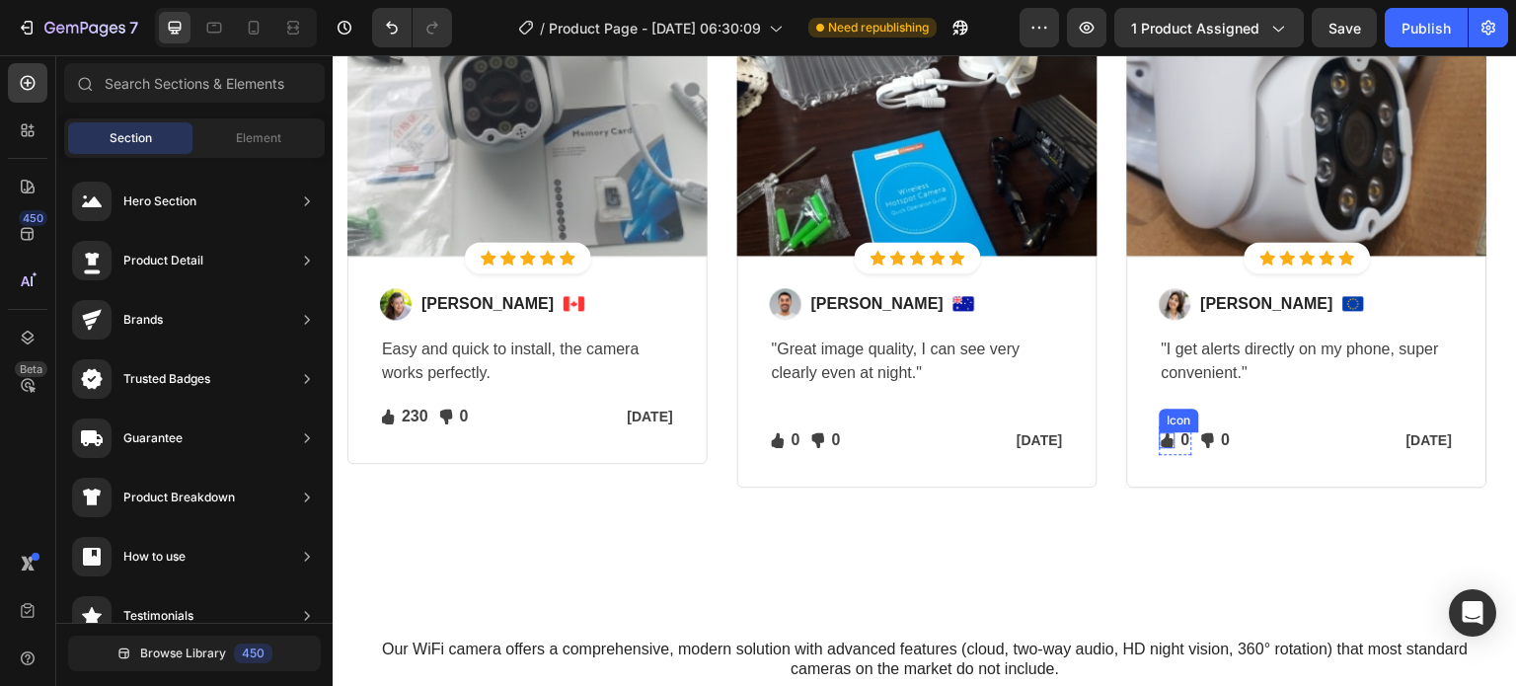
scroll to position [2836, 0]
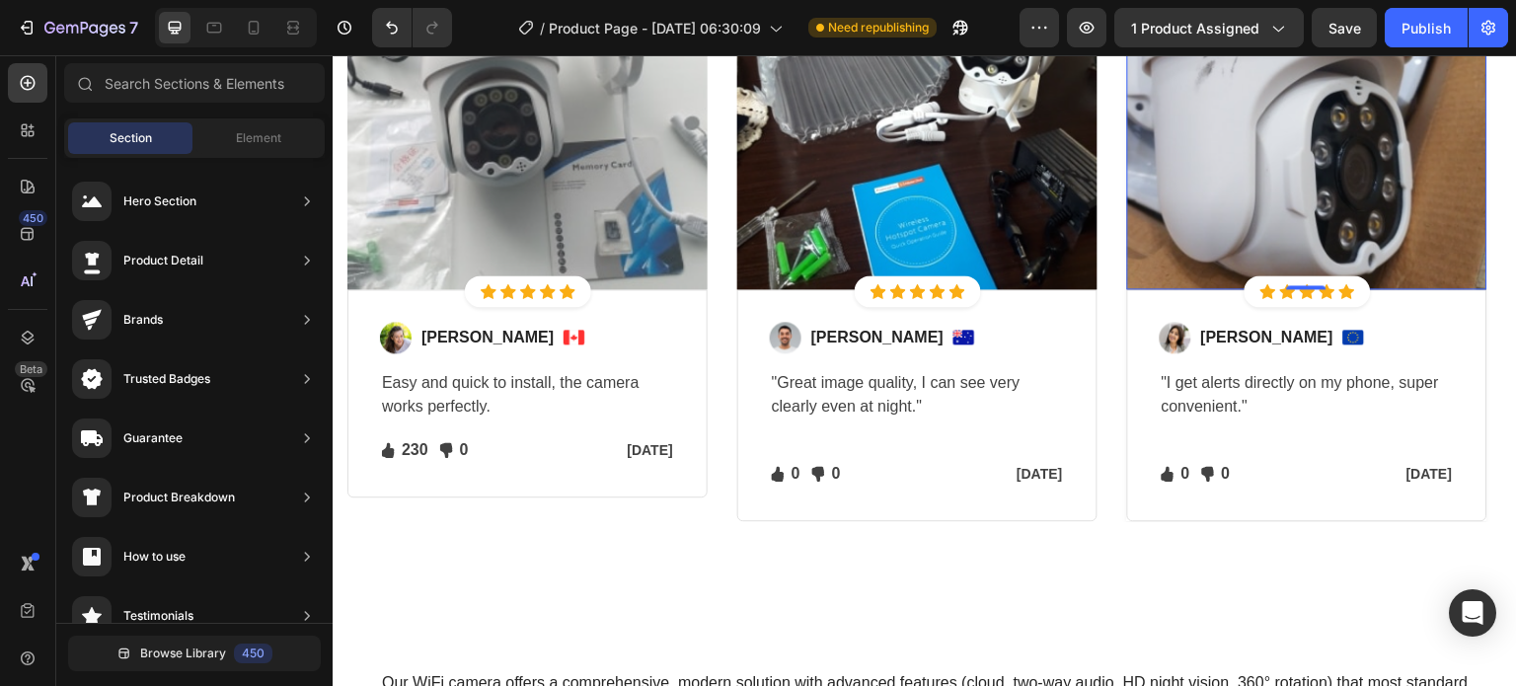
click at [1139, 228] on img at bounding box center [1307, 109] width 360 height 360
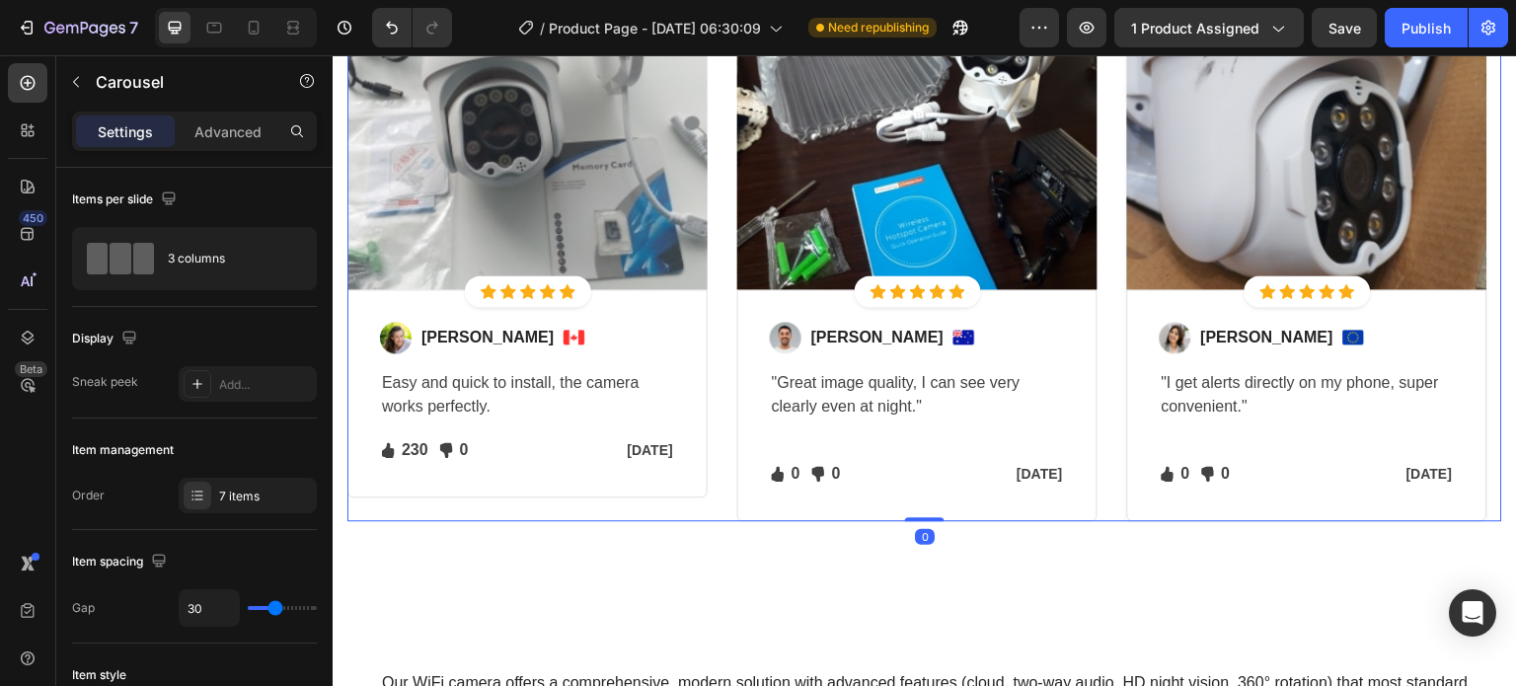
click at [1101, 349] on div "Image Icon Icon Icon Icon Icon Icon List Hoz Row Row Image [PERSON_NAME] Text b…" at bounding box center [924, 225] width 1155 height 592
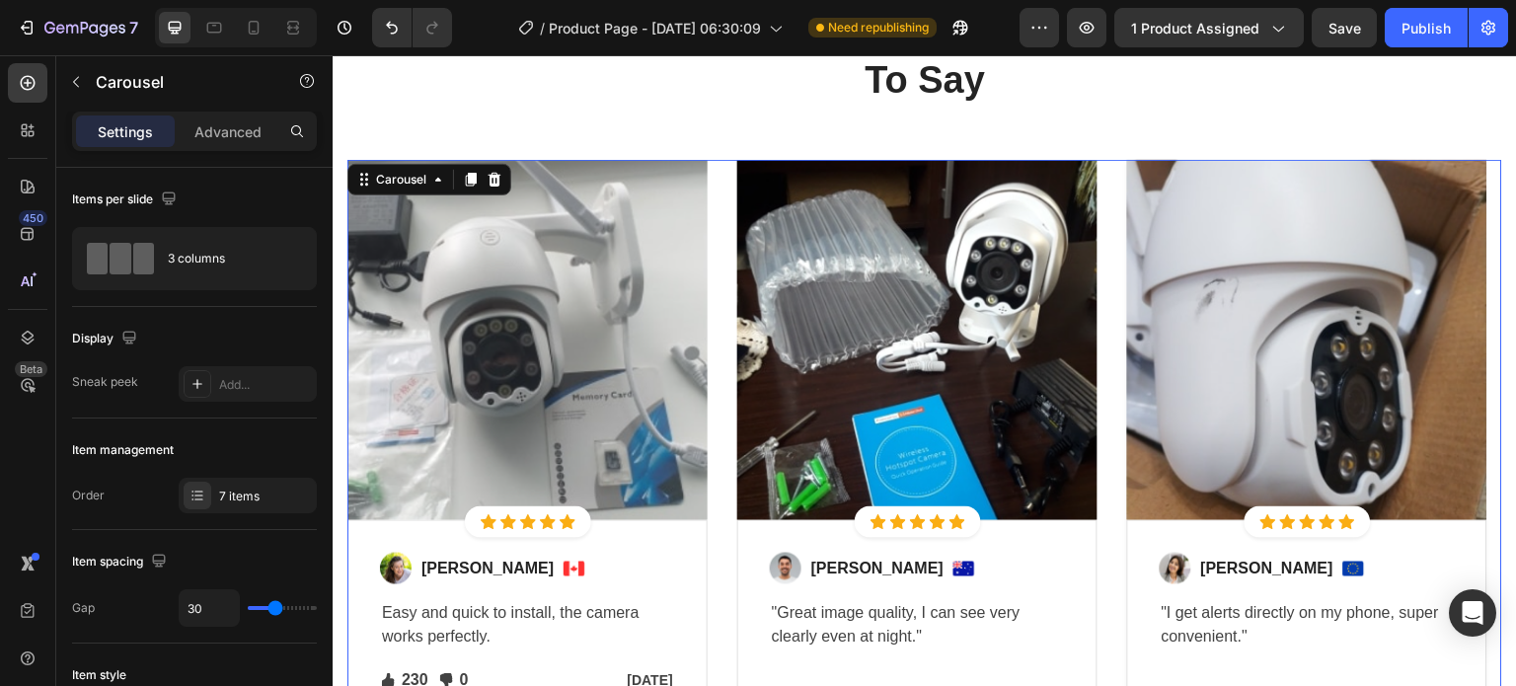
scroll to position [2639, 0]
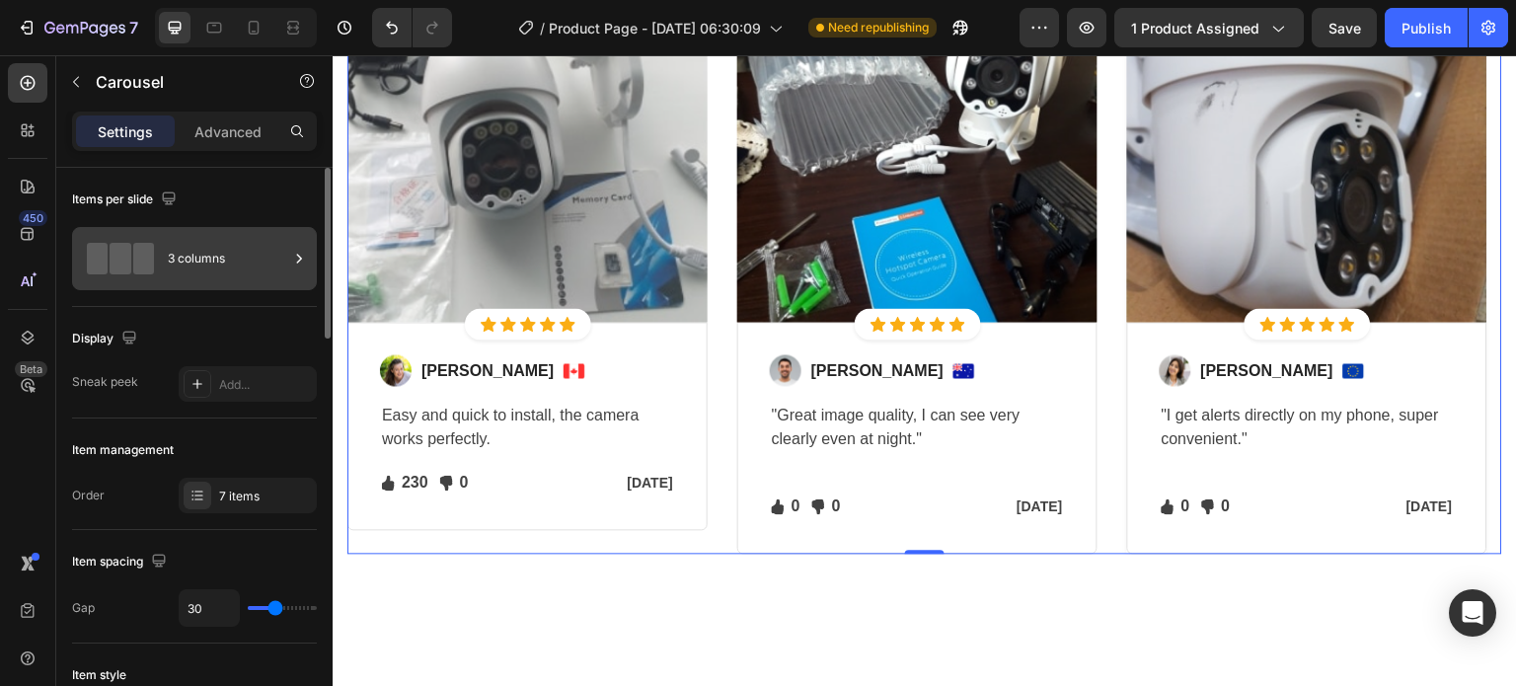
click at [273, 245] on div "3 columns" at bounding box center [228, 258] width 120 height 45
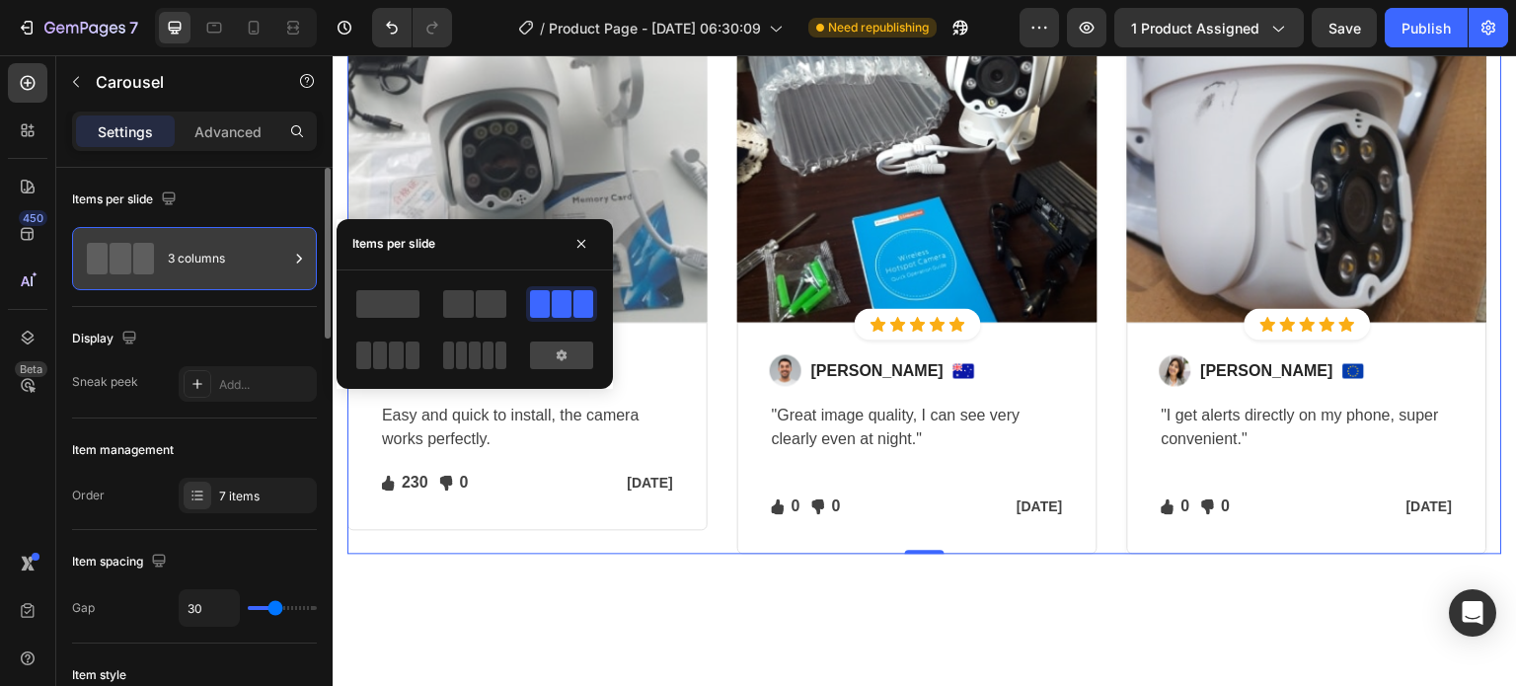
click at [273, 245] on div "3 columns" at bounding box center [228, 258] width 120 height 45
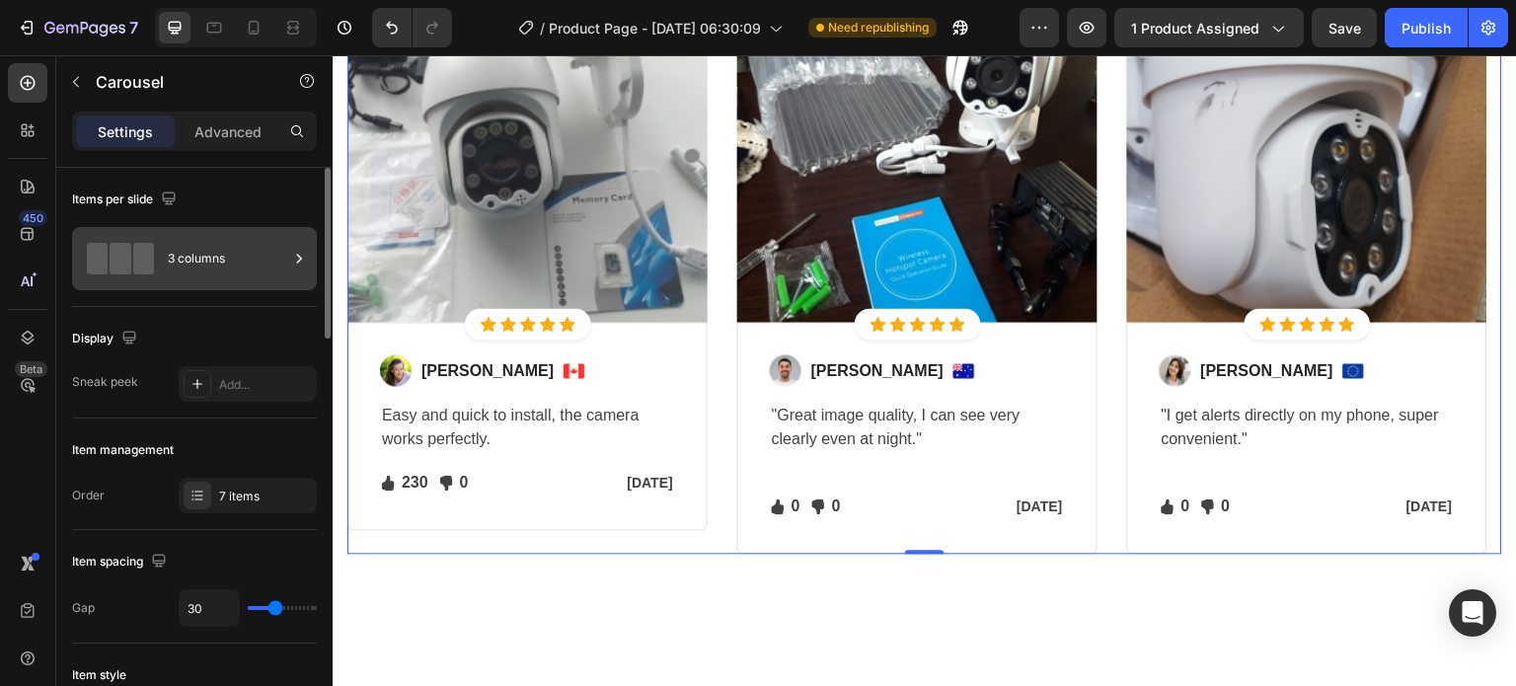
click at [239, 273] on div "3 columns" at bounding box center [228, 258] width 120 height 45
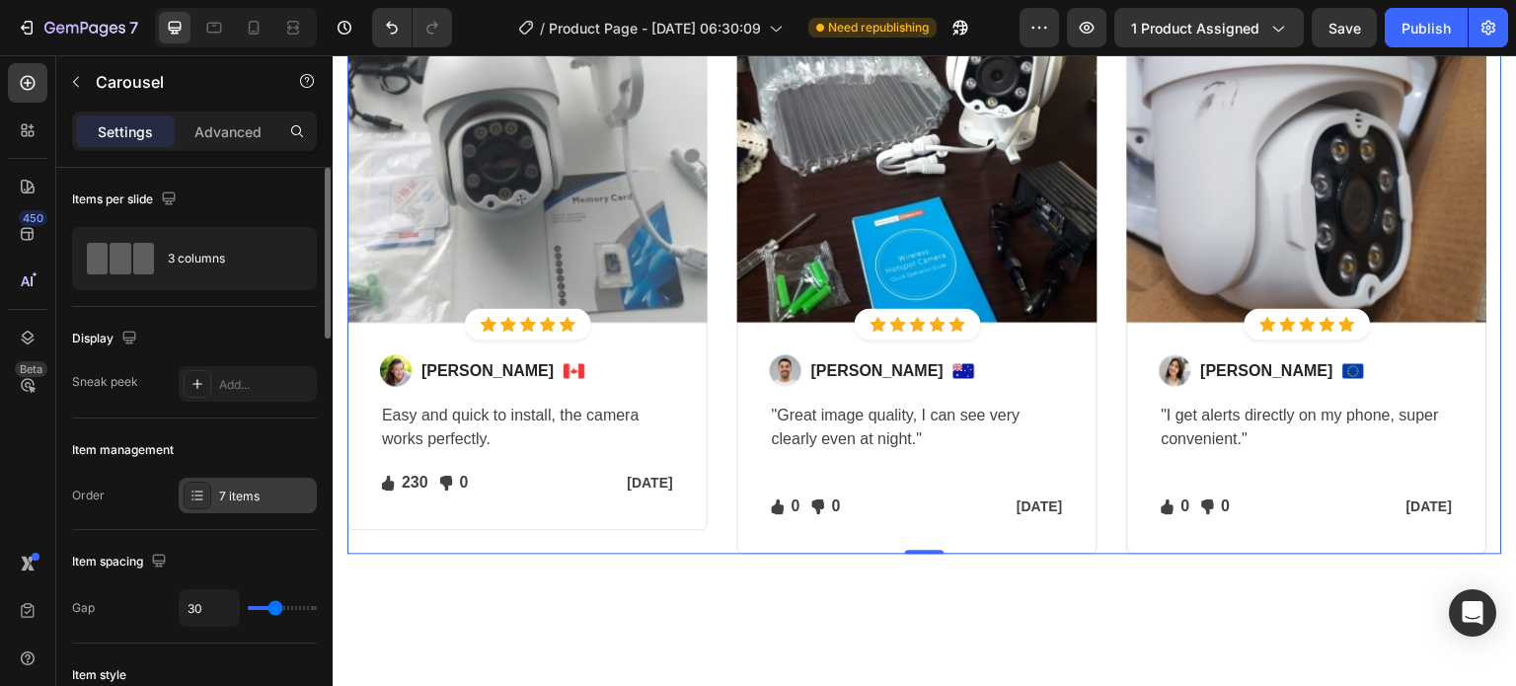
click at [247, 495] on div "7 items" at bounding box center [265, 496] width 93 height 18
click at [257, 493] on div "7 items" at bounding box center [265, 496] width 93 height 18
click at [257, 497] on div "7 items" at bounding box center [265, 496] width 93 height 18
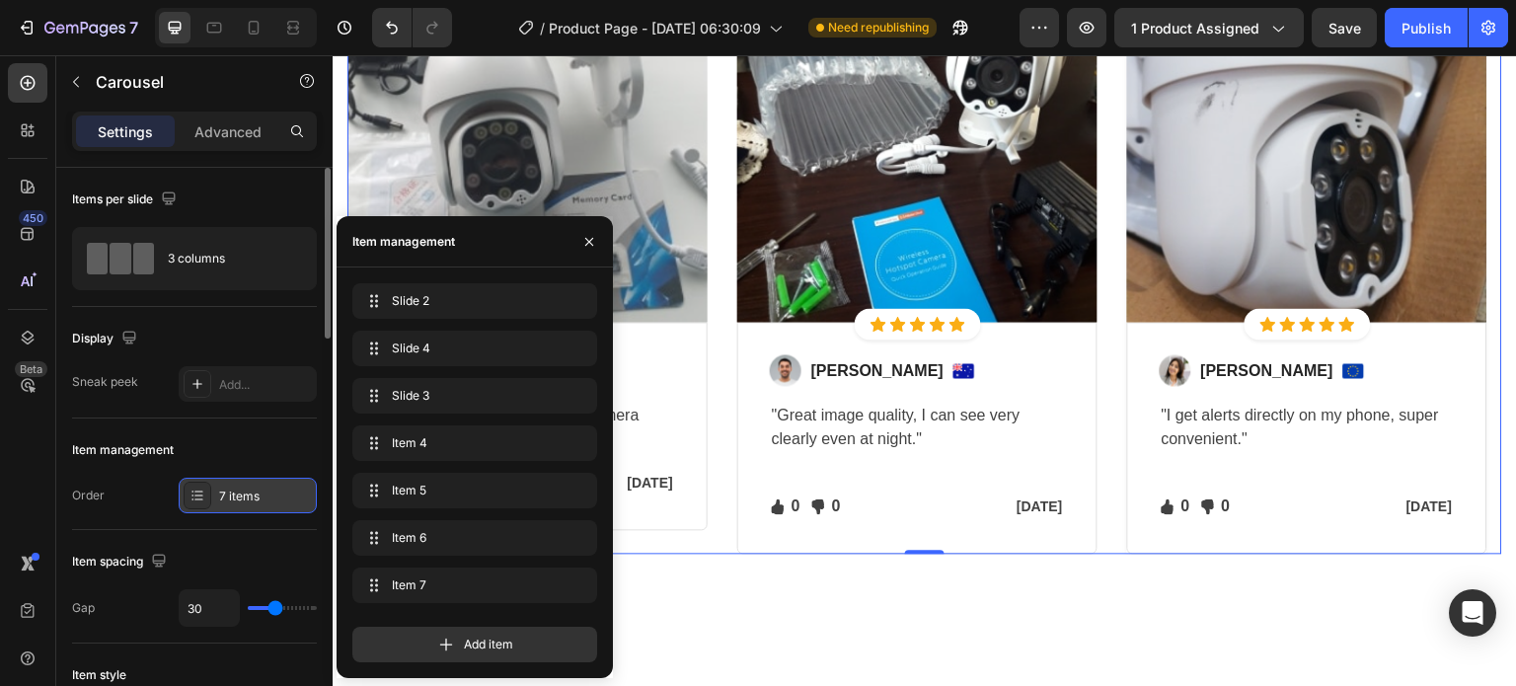
click at [199, 494] on icon at bounding box center [198, 494] width 8 height 1
click at [202, 491] on icon at bounding box center [197, 495] width 16 height 16
click at [462, 390] on span "Slide 3" at bounding box center [448, 396] width 112 height 18
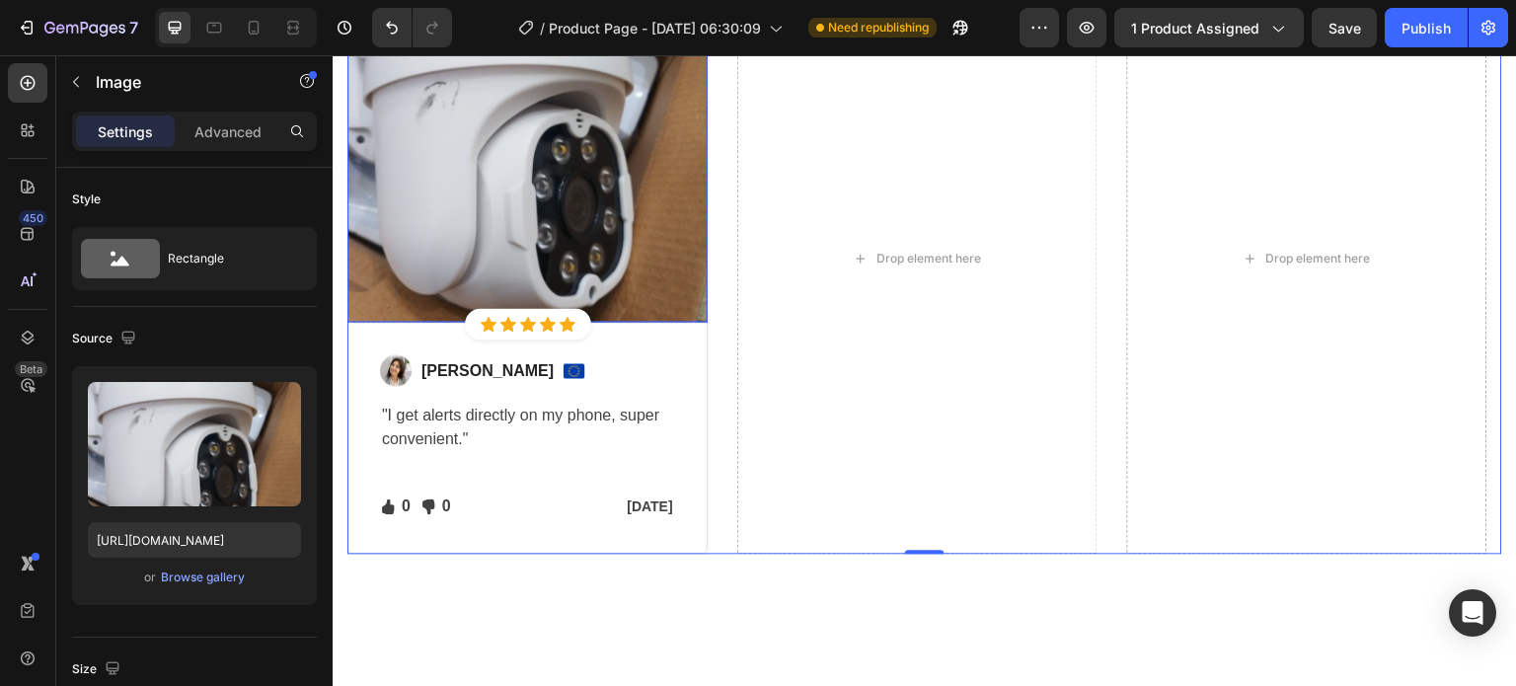
click at [648, 234] on img at bounding box center [527, 143] width 360 height 360
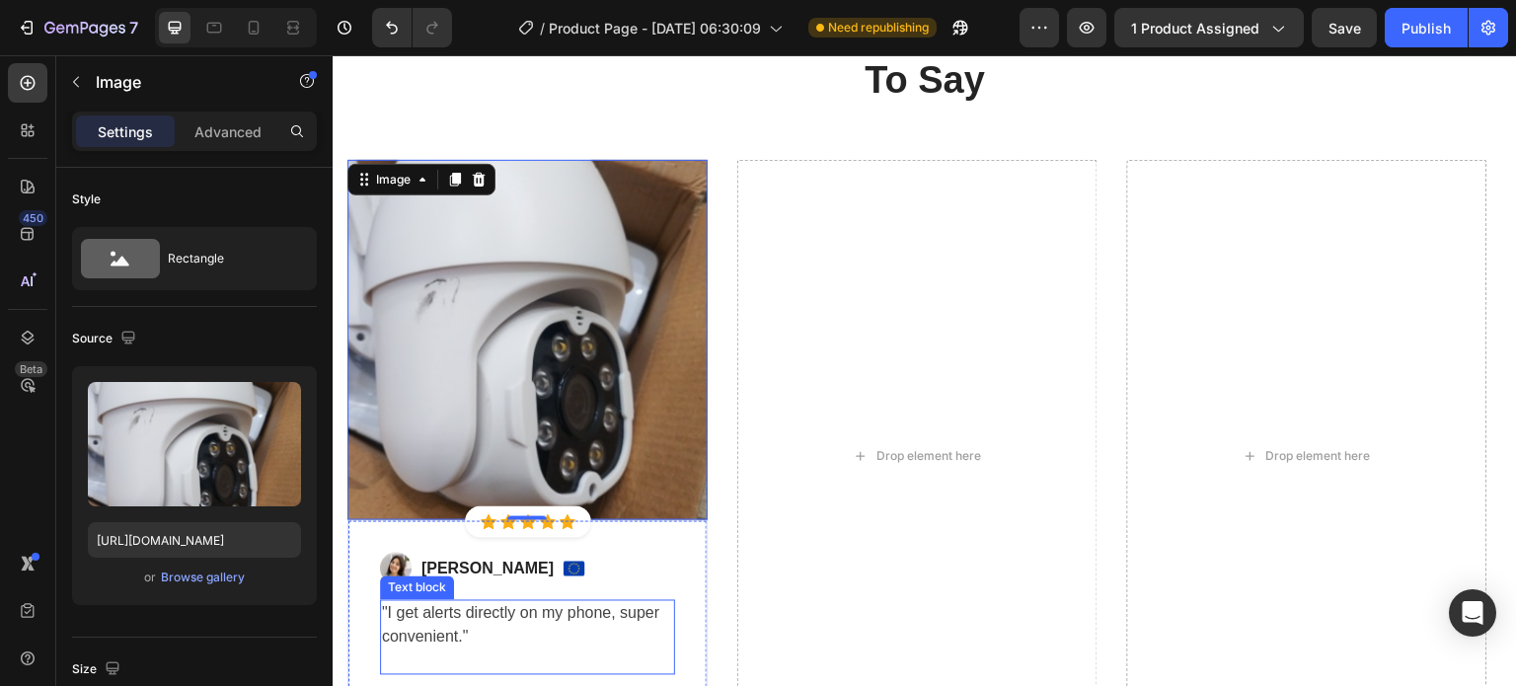
scroll to position [2540, 0]
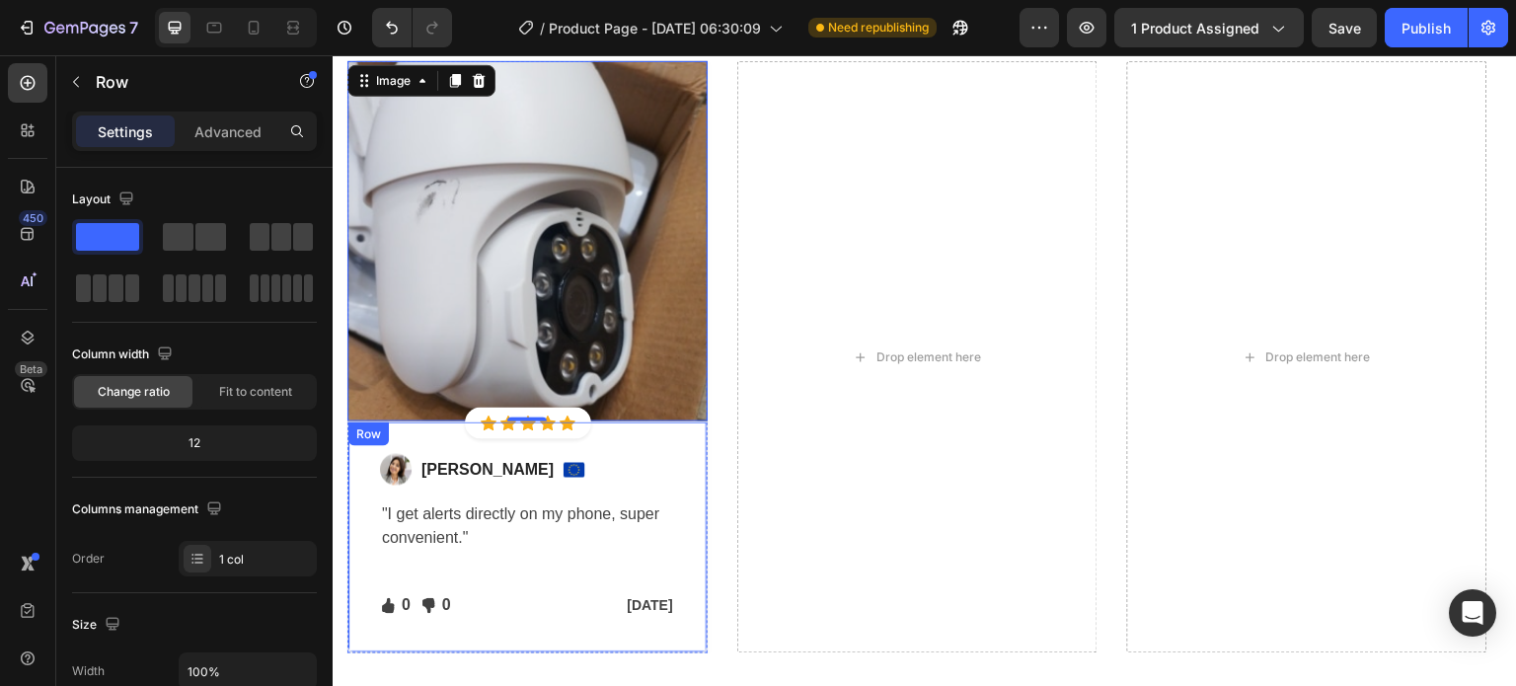
click at [693, 635] on div "Image [PERSON_NAME] Text block Image Row "I get alerts directly on my phone, su…" at bounding box center [527, 537] width 360 height 232
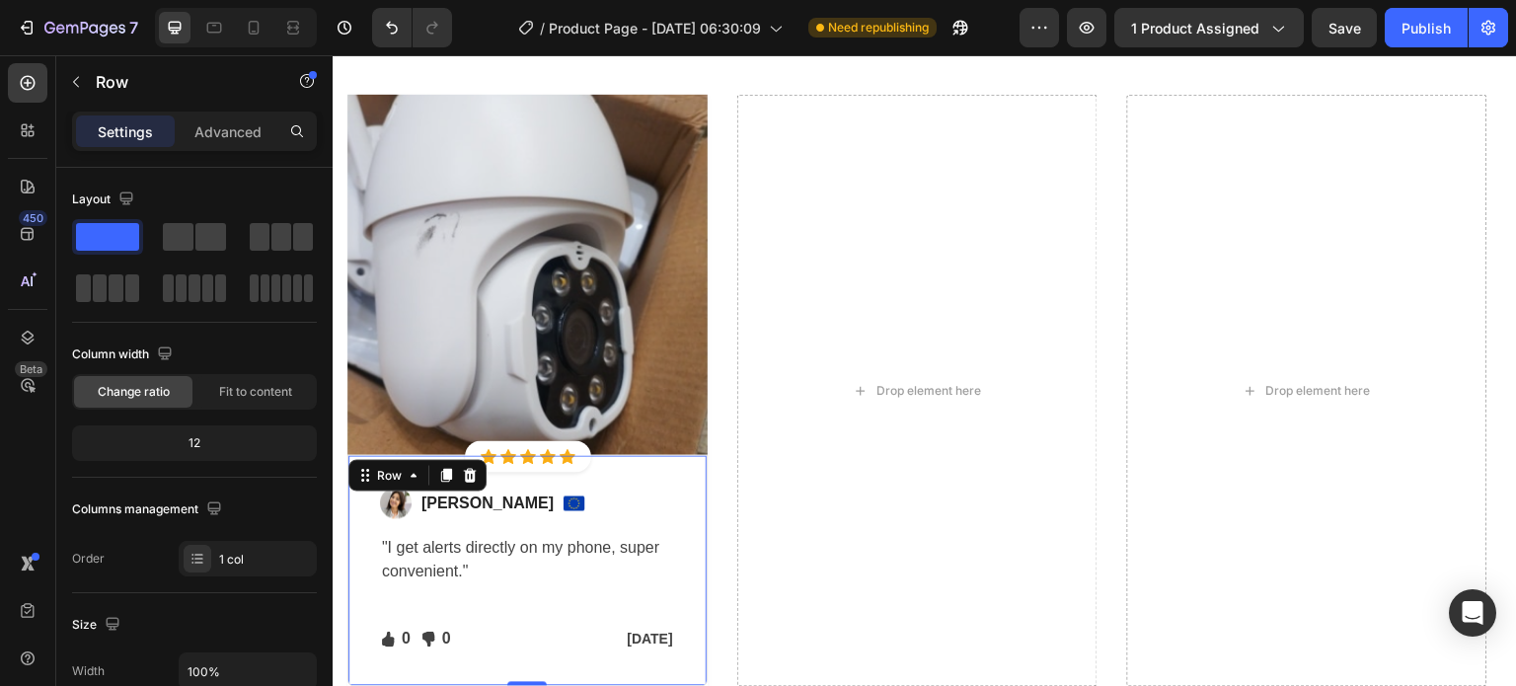
scroll to position [2639, 0]
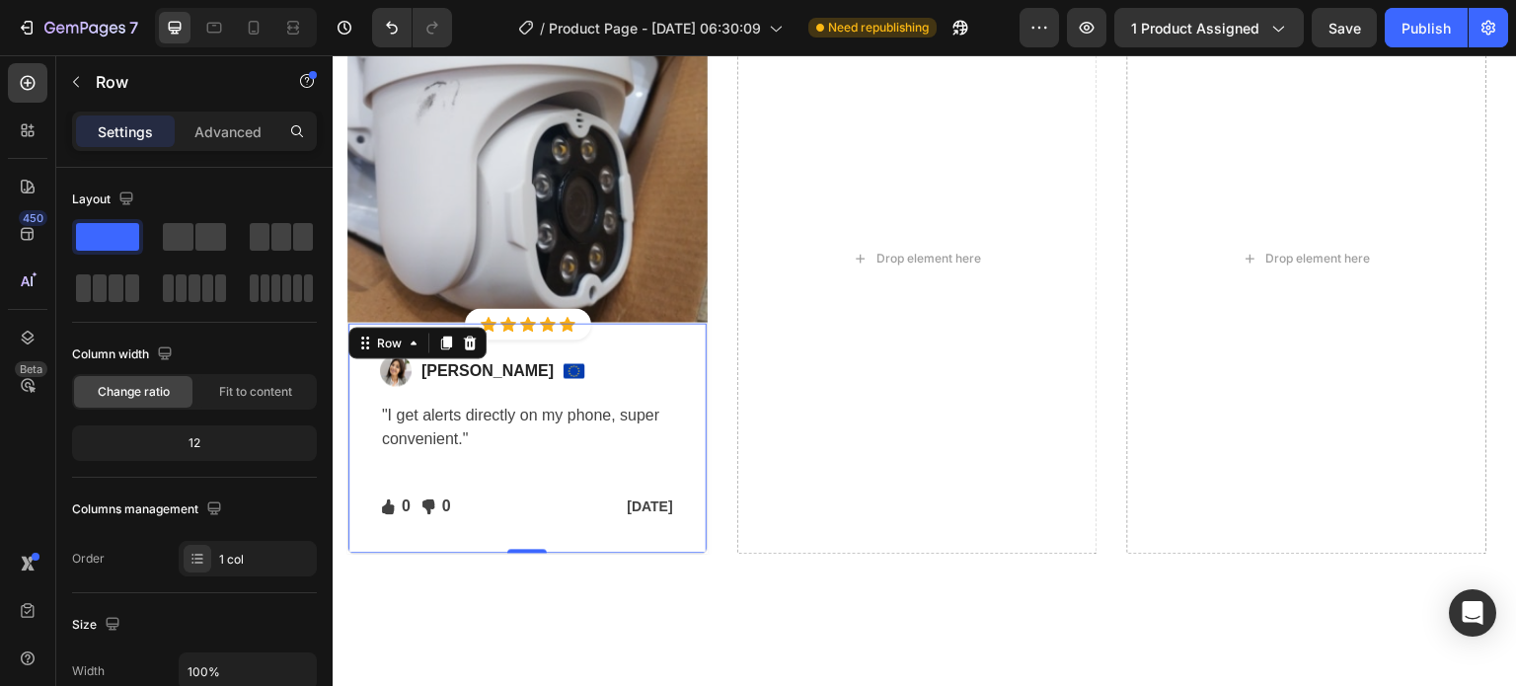
click at [674, 548] on div "Image [PERSON_NAME] Text block Image Row "I get alerts directly on my phone, su…" at bounding box center [527, 439] width 360 height 232
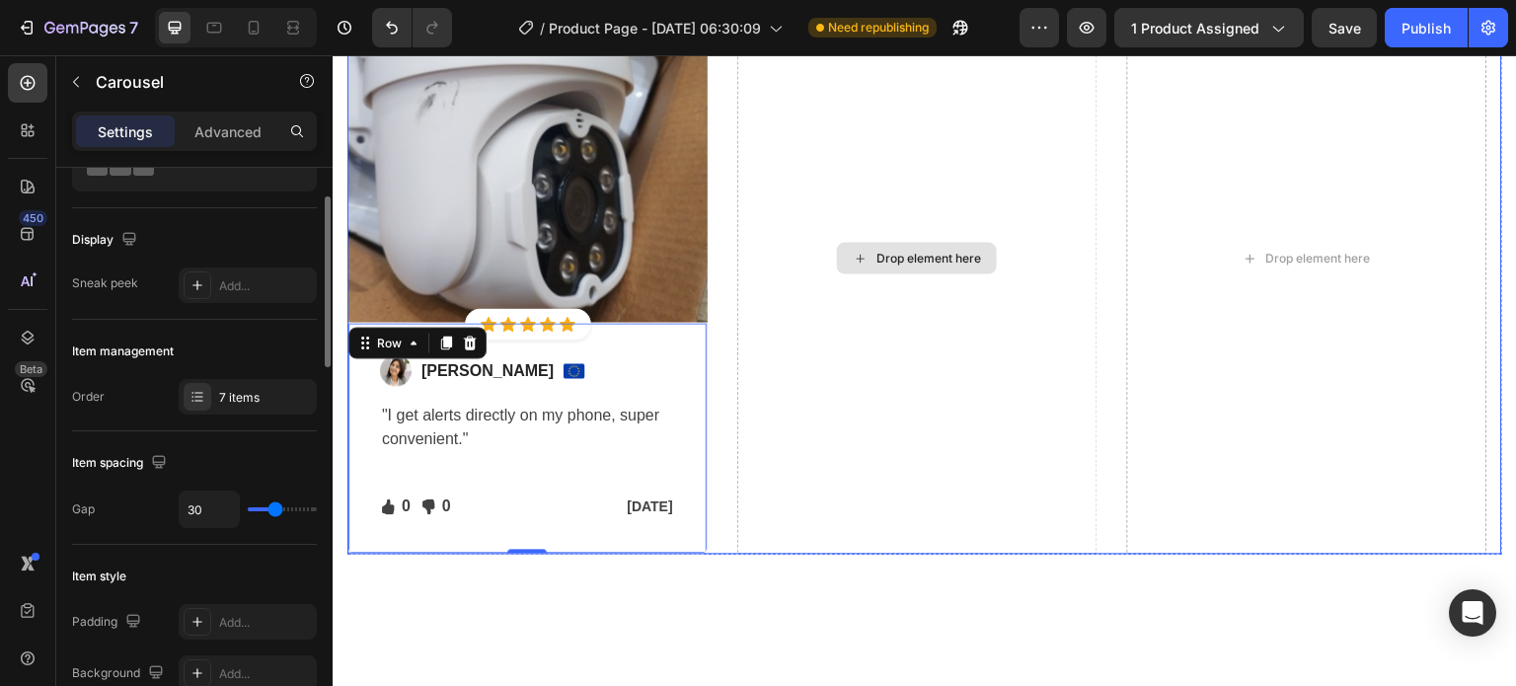
click at [753, 528] on div "Drop element here" at bounding box center [917, 259] width 360 height 592
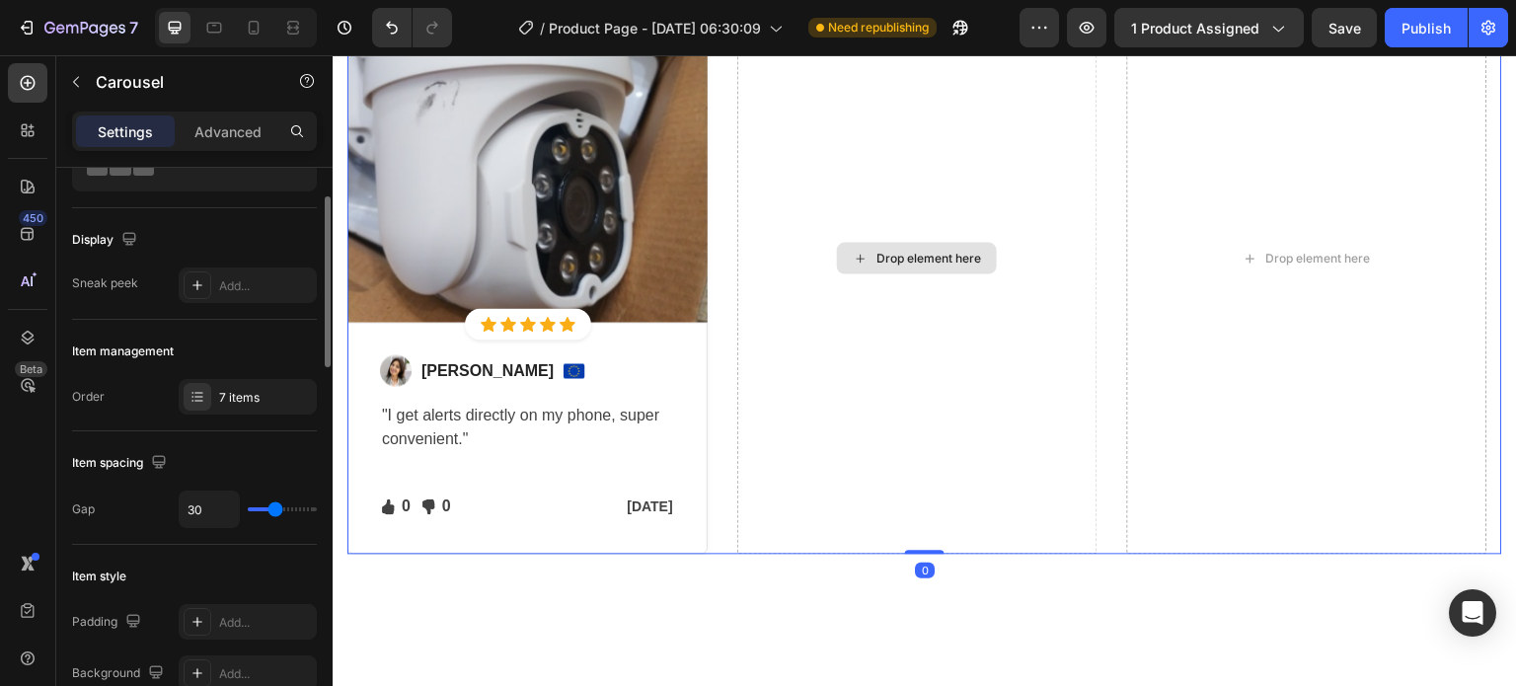
scroll to position [0, 0]
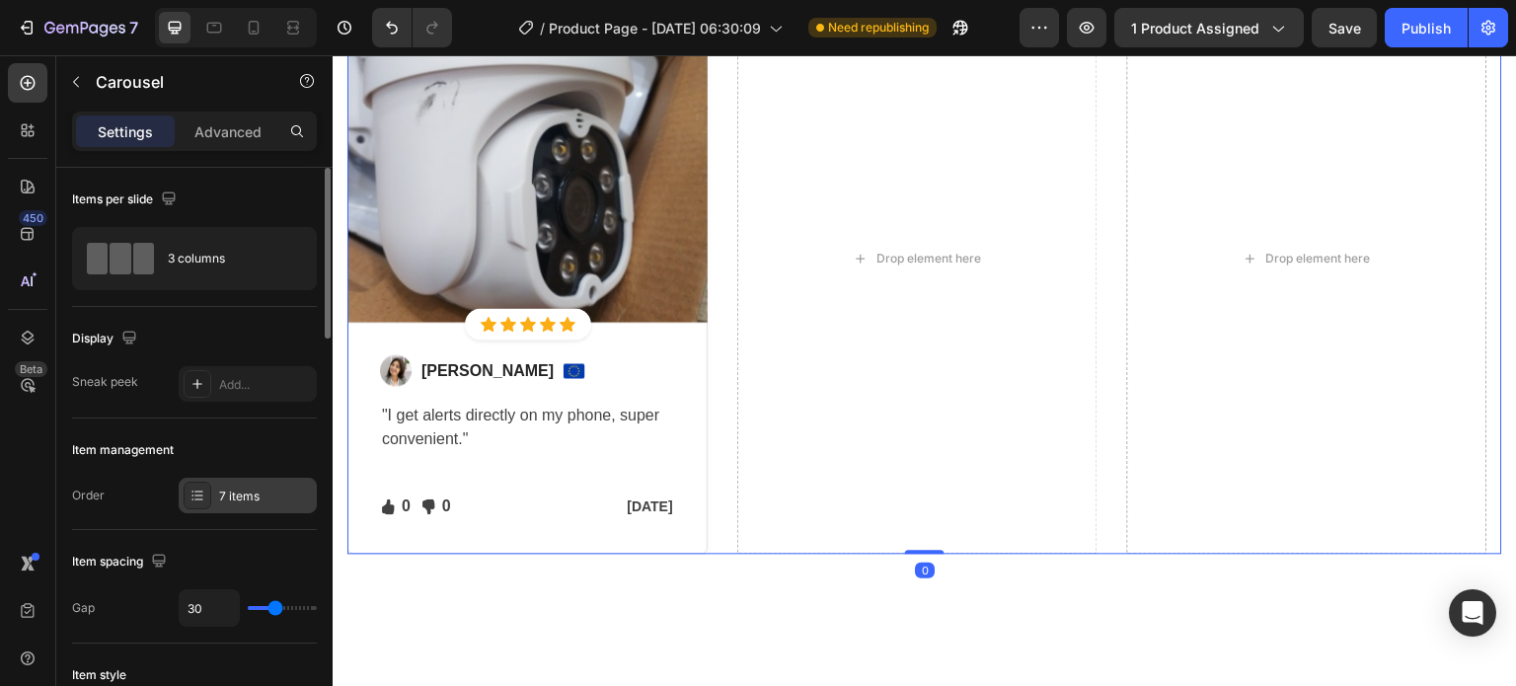
click at [271, 501] on div "7 items" at bounding box center [265, 496] width 93 height 18
click at [954, 470] on div "Drop element here" at bounding box center [917, 259] width 360 height 592
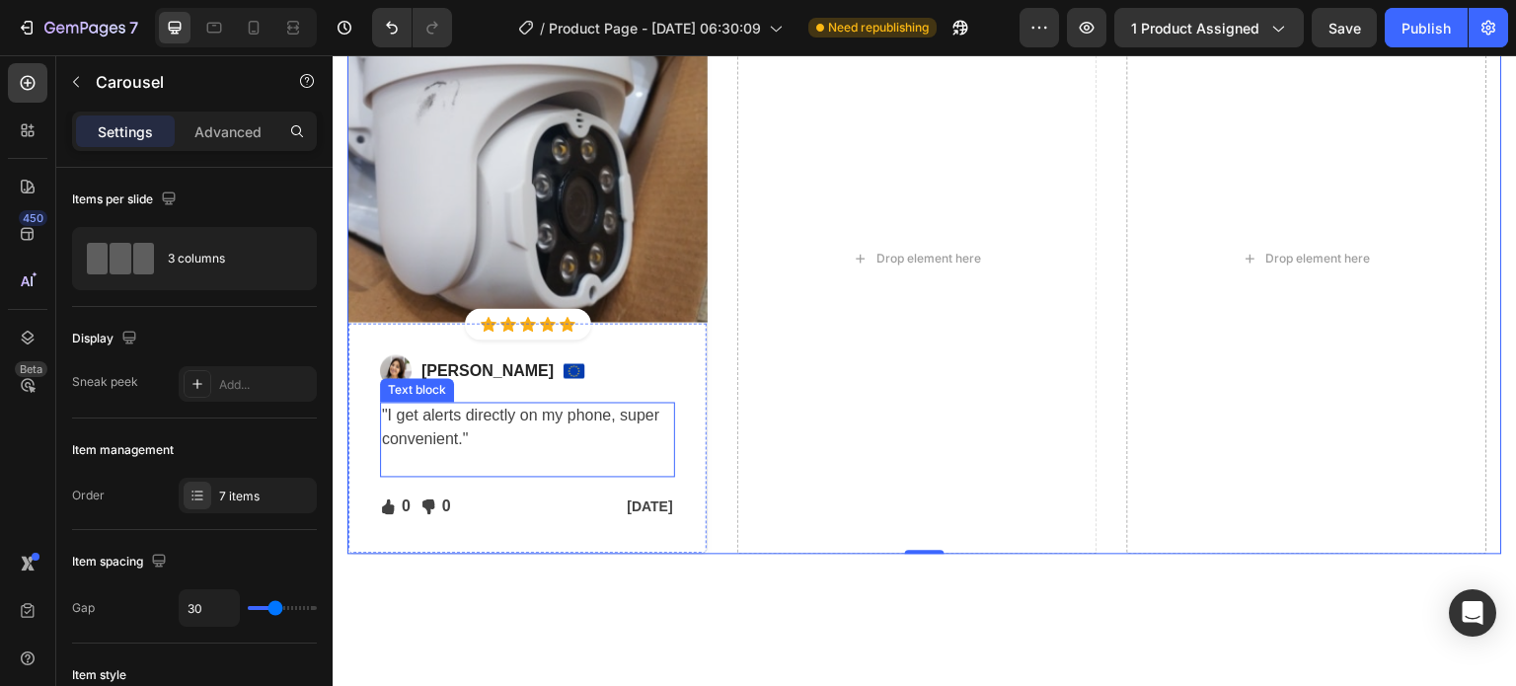
click at [670, 468] on p at bounding box center [527, 464] width 291 height 24
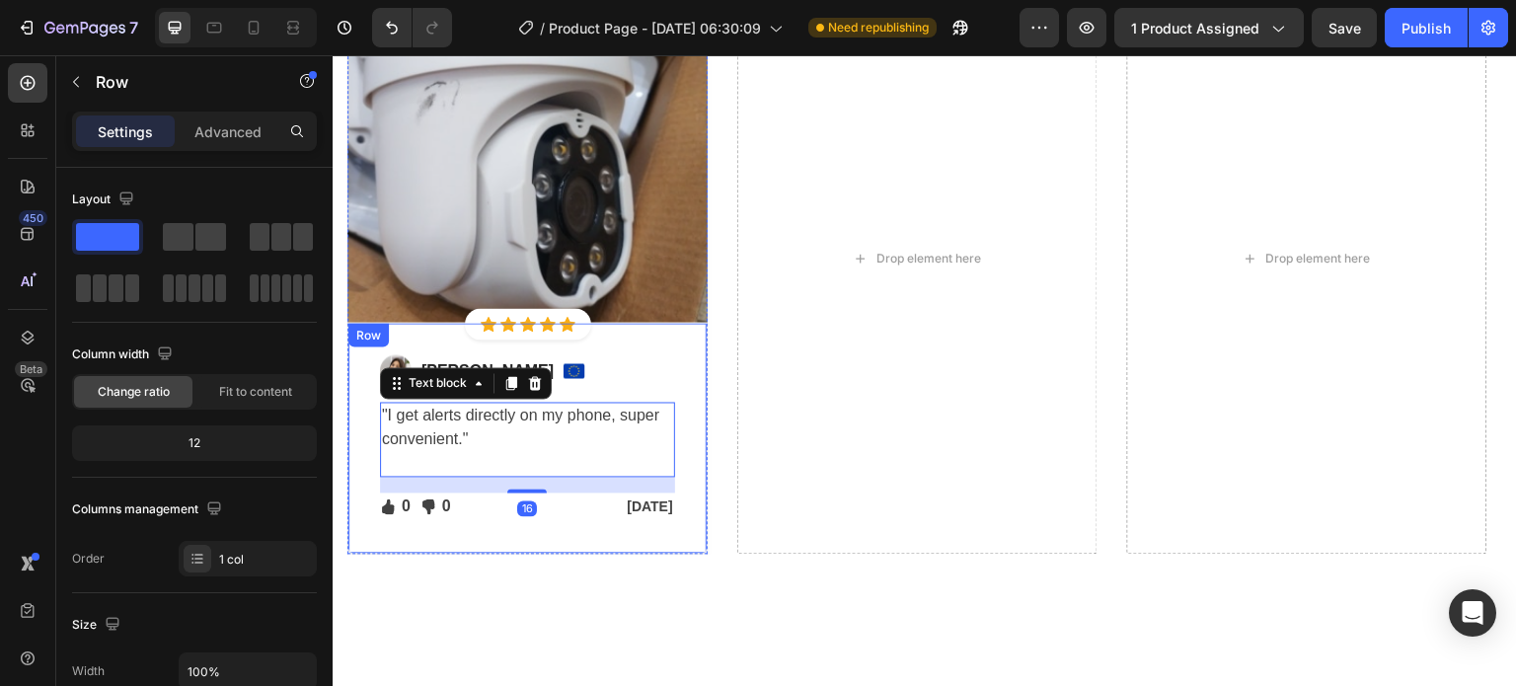
click at [676, 538] on div "Image [PERSON_NAME] Text block Image Row "I get alerts directly on my phone, su…" at bounding box center [527, 439] width 360 height 232
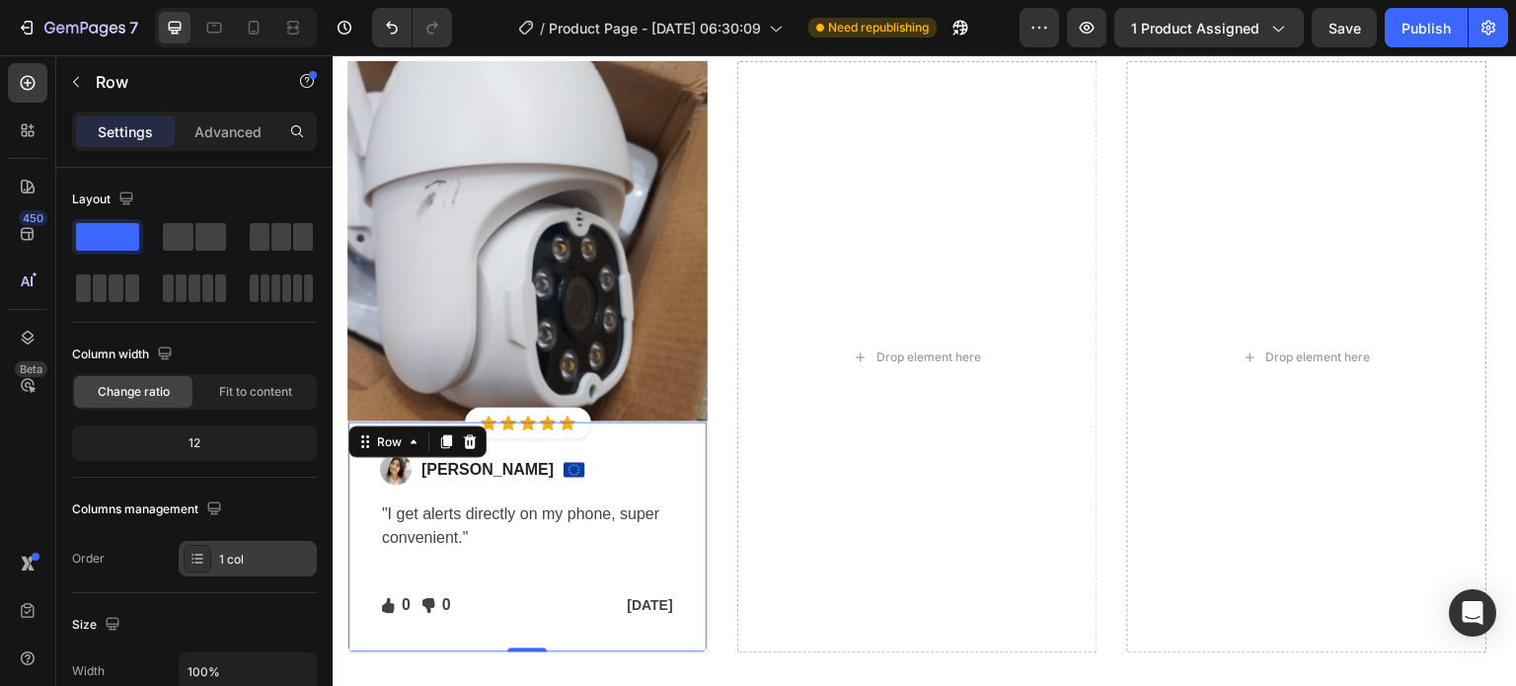
scroll to position [2639, 0]
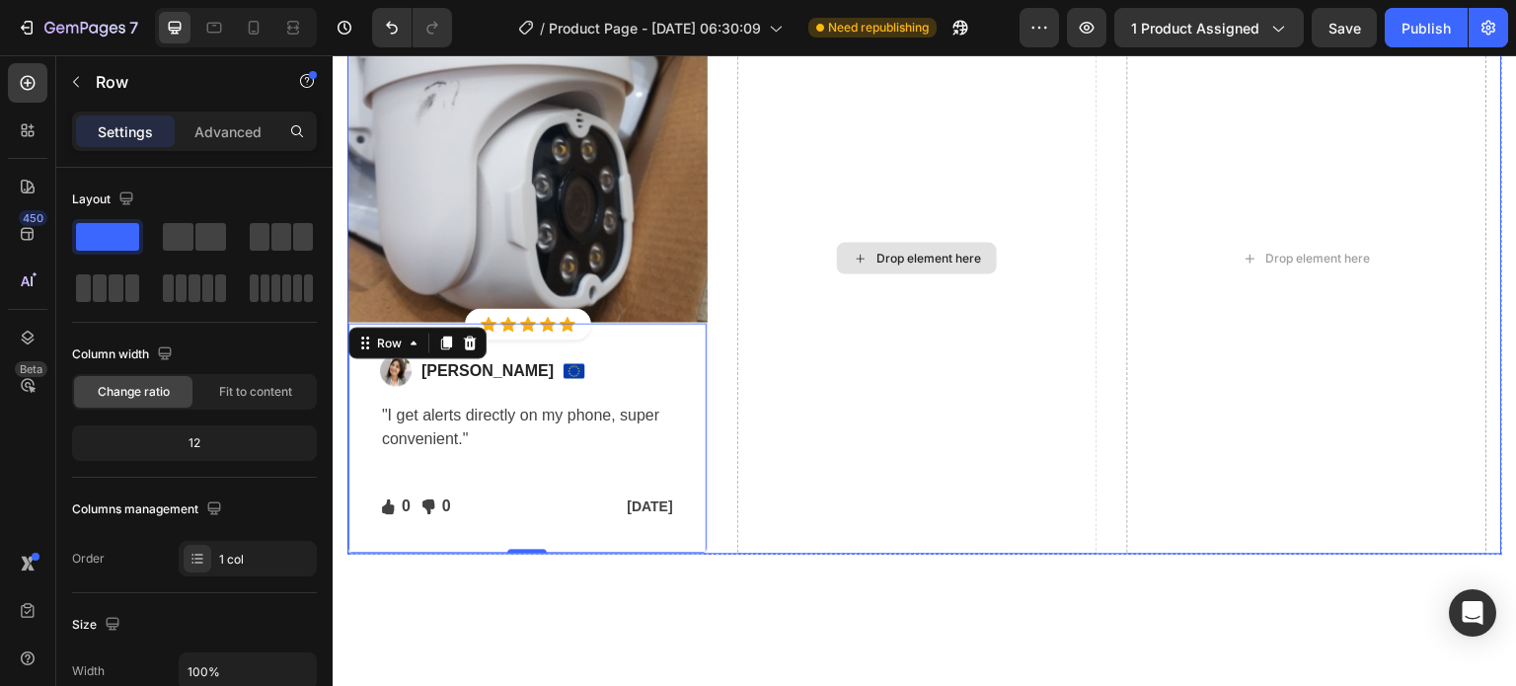
click at [739, 531] on div "Drop element here" at bounding box center [917, 259] width 360 height 592
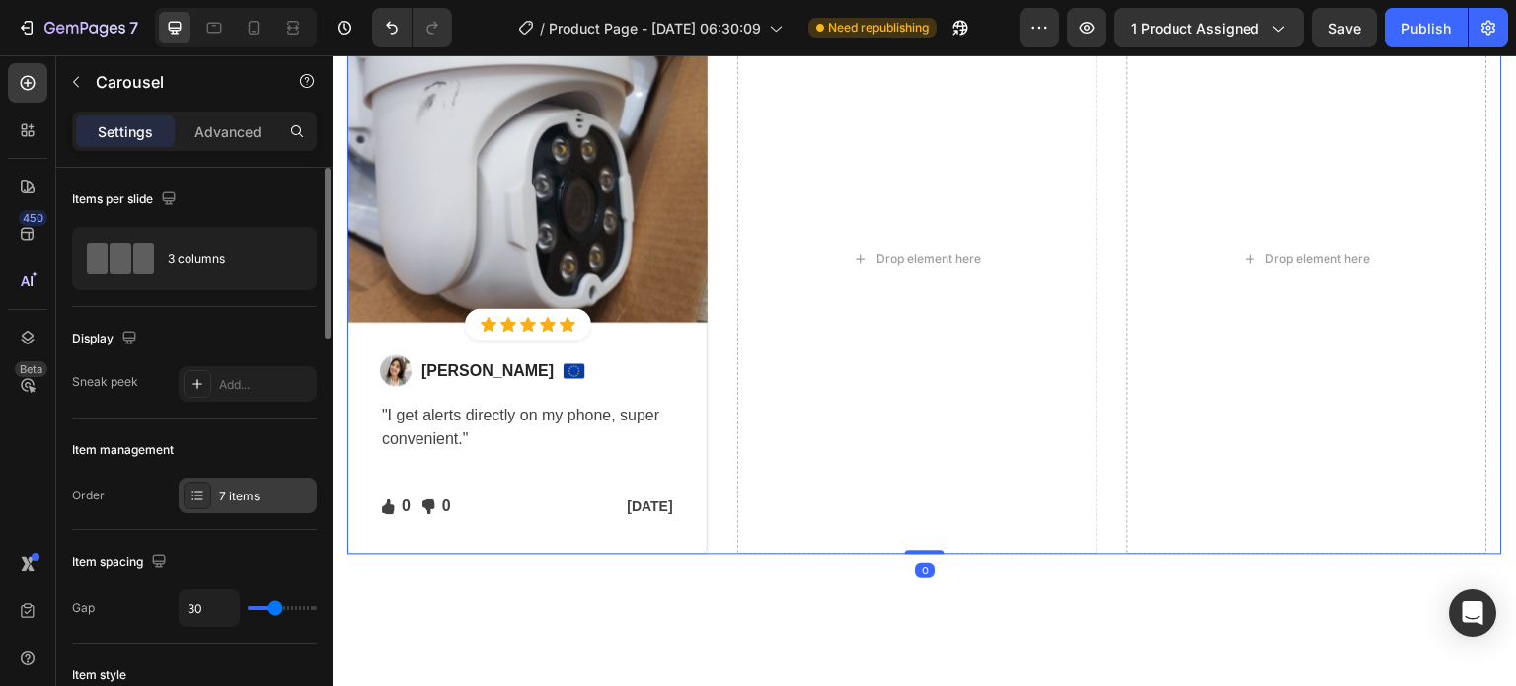
click at [286, 498] on div "7 items" at bounding box center [265, 496] width 93 height 18
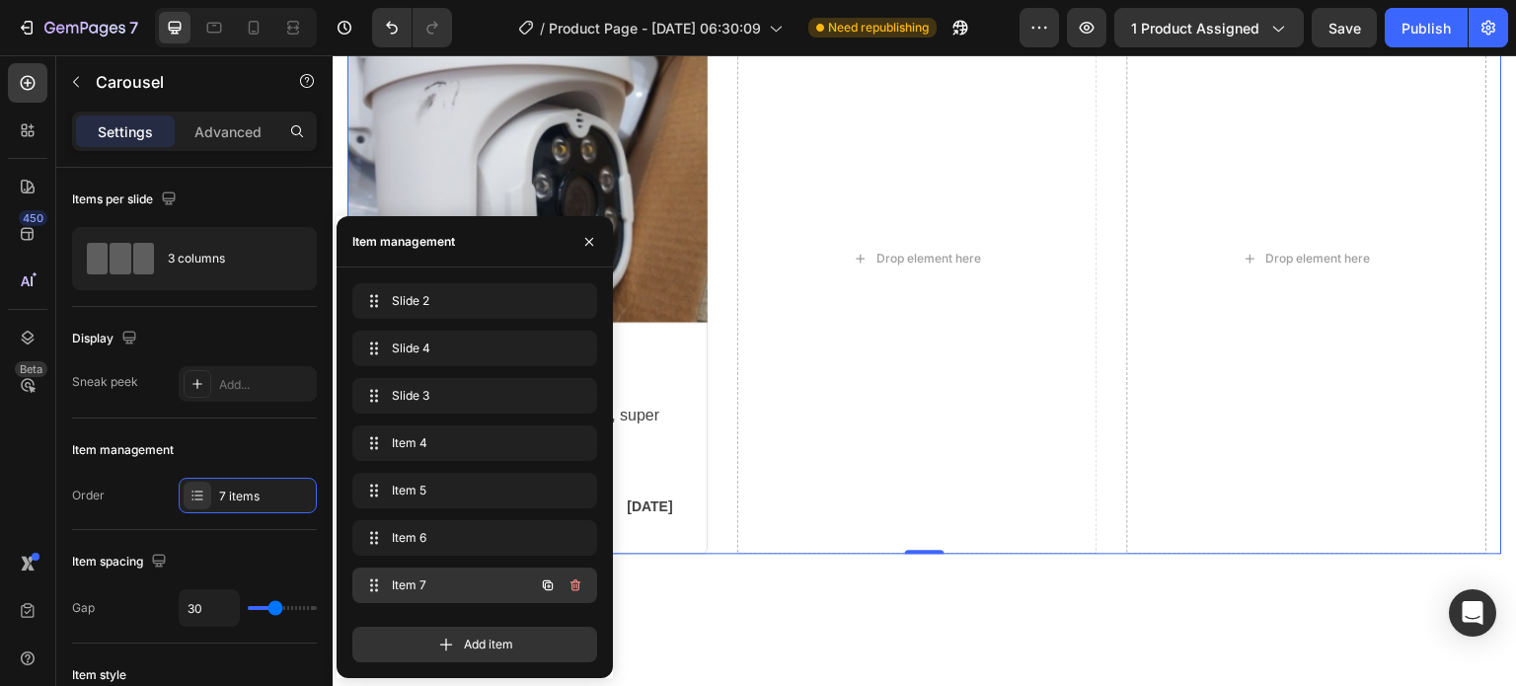
click at [524, 587] on div "Item 7 Item 7" at bounding box center [447, 585] width 174 height 28
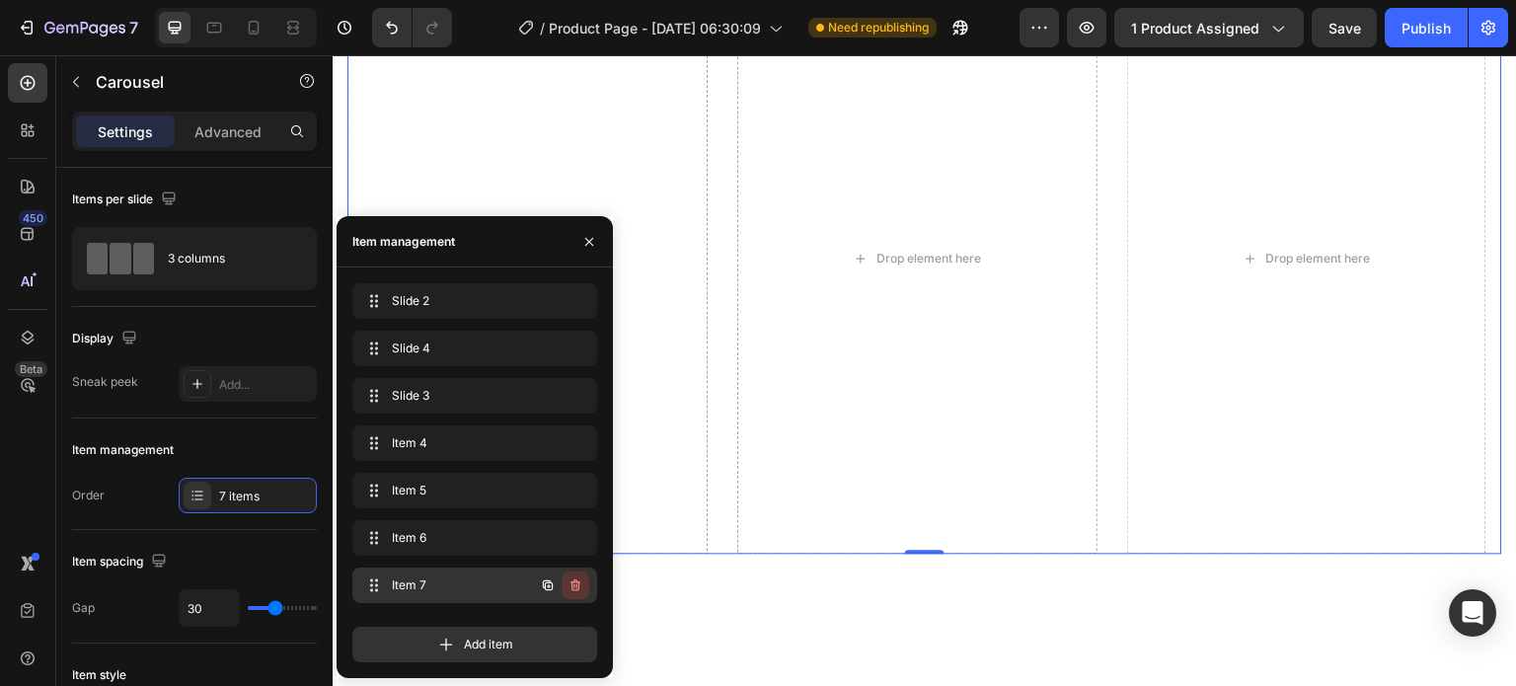
click at [581, 586] on icon "button" at bounding box center [575, 585] width 16 height 16
click at [561, 583] on div "Delete" at bounding box center [562, 585] width 37 height 18
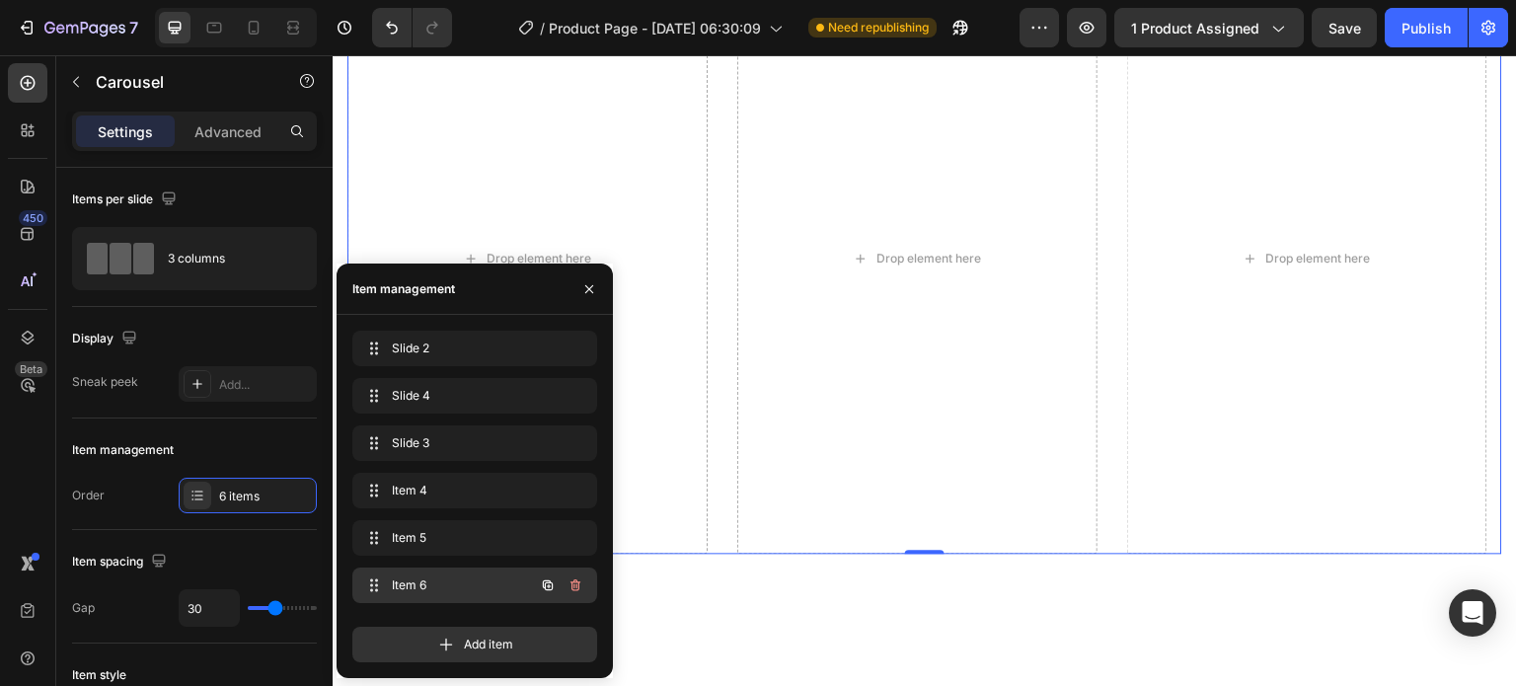
click at [501, 579] on span "Item 6" at bounding box center [448, 585] width 112 height 18
click at [568, 584] on icon "button" at bounding box center [575, 585] width 16 height 16
click at [568, 584] on div "Delete" at bounding box center [562, 585] width 37 height 18
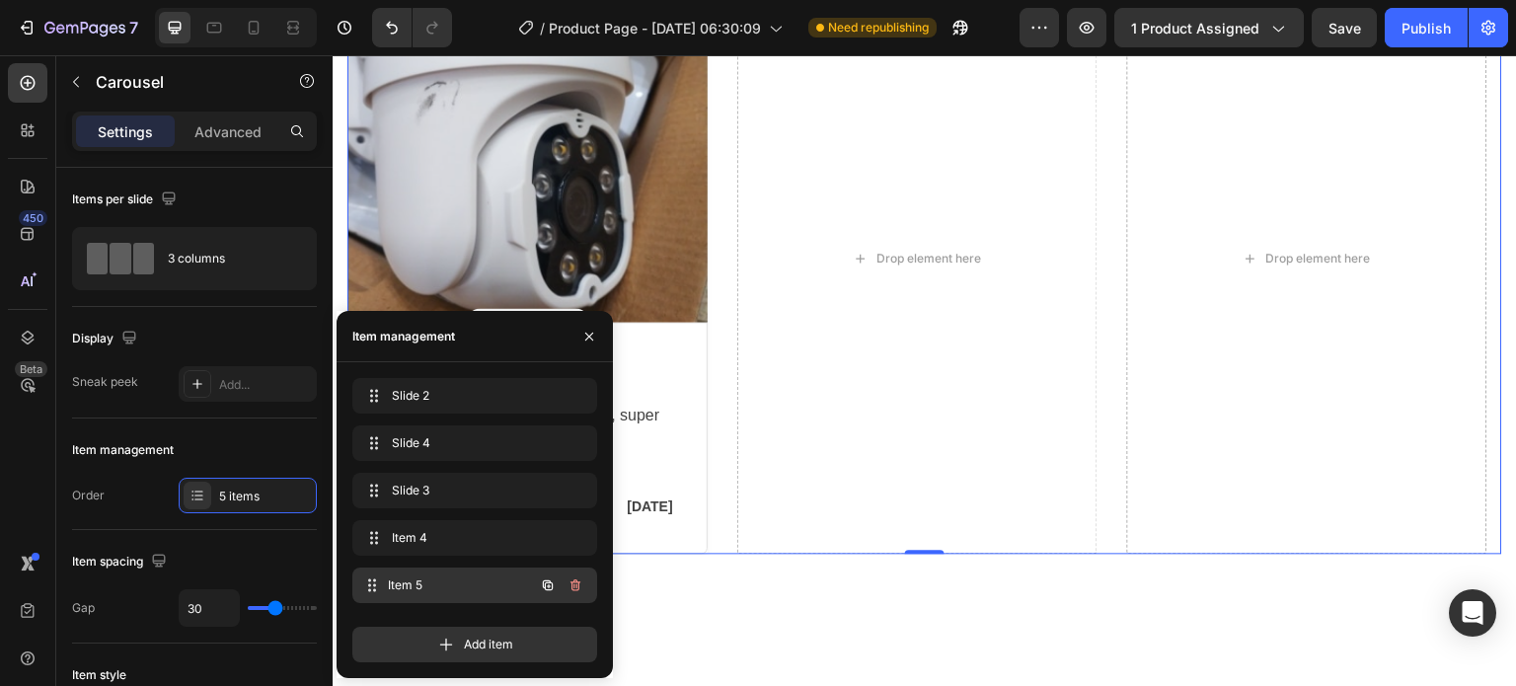
click at [468, 587] on span "Item 5" at bounding box center [461, 585] width 146 height 18
click at [573, 587] on icon "button" at bounding box center [573, 586] width 1 height 5
click at [573, 587] on div "Delete" at bounding box center [562, 585] width 37 height 18
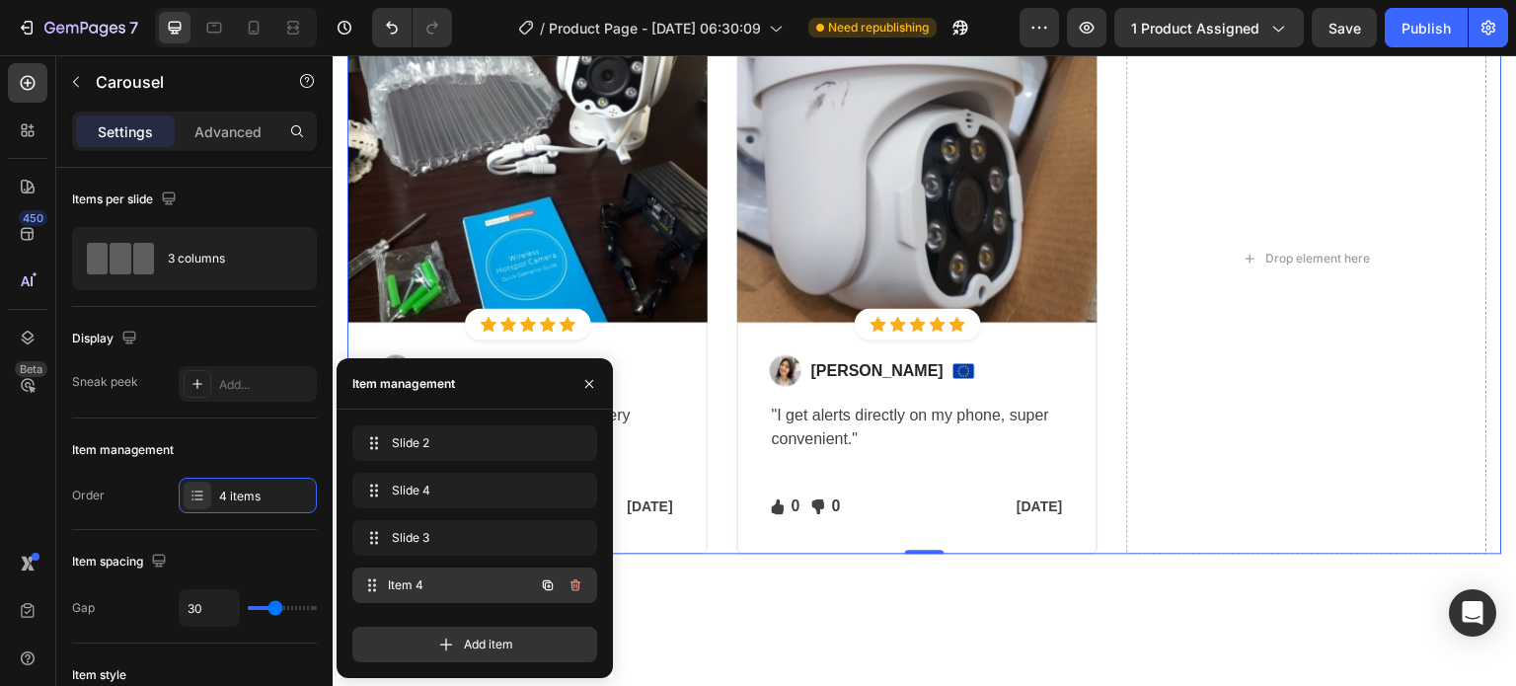
click at [477, 582] on span "Item 4" at bounding box center [461, 585] width 146 height 18
click at [474, 580] on span "Item 4" at bounding box center [461, 585] width 146 height 18
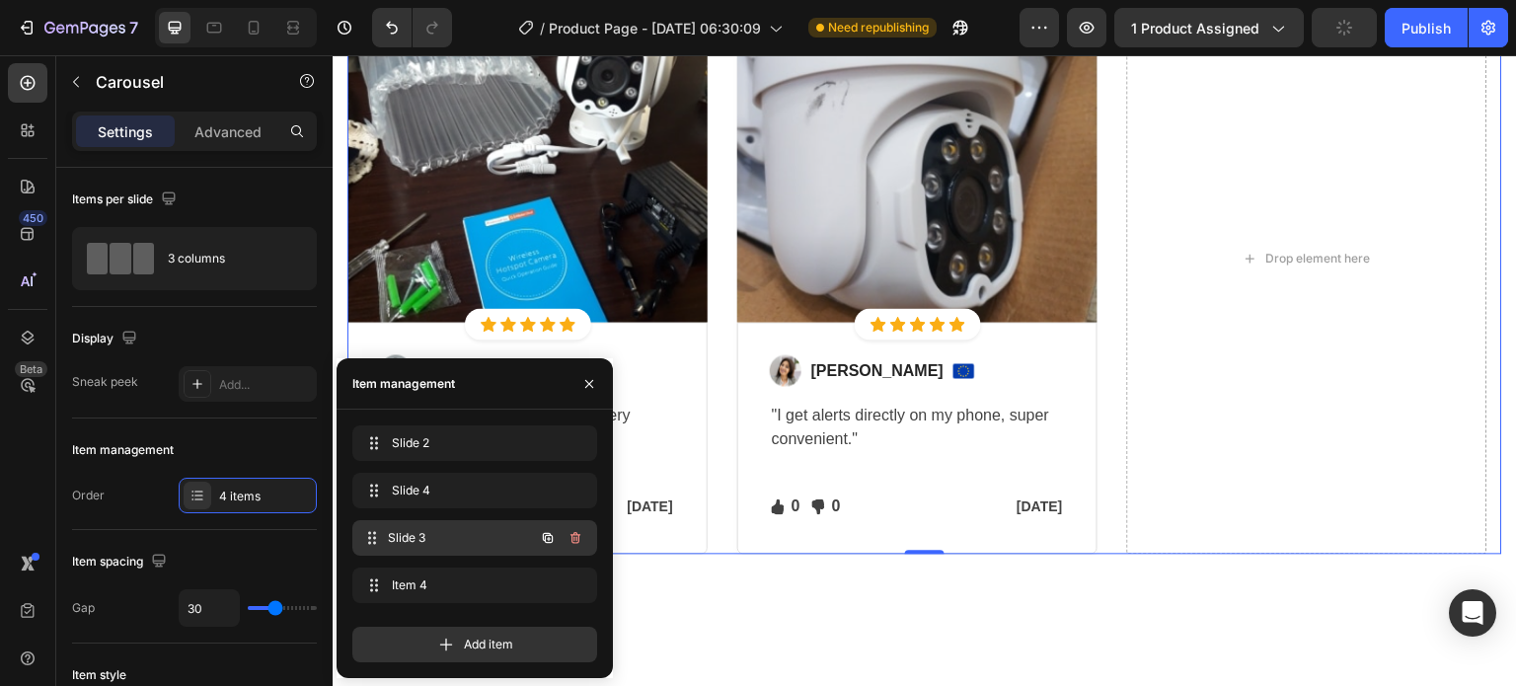
click at [472, 537] on span "Slide 3" at bounding box center [461, 538] width 146 height 18
click at [474, 537] on span "Slide 3" at bounding box center [448, 538] width 112 height 18
click at [474, 488] on span "Slide 4" at bounding box center [461, 491] width 146 height 18
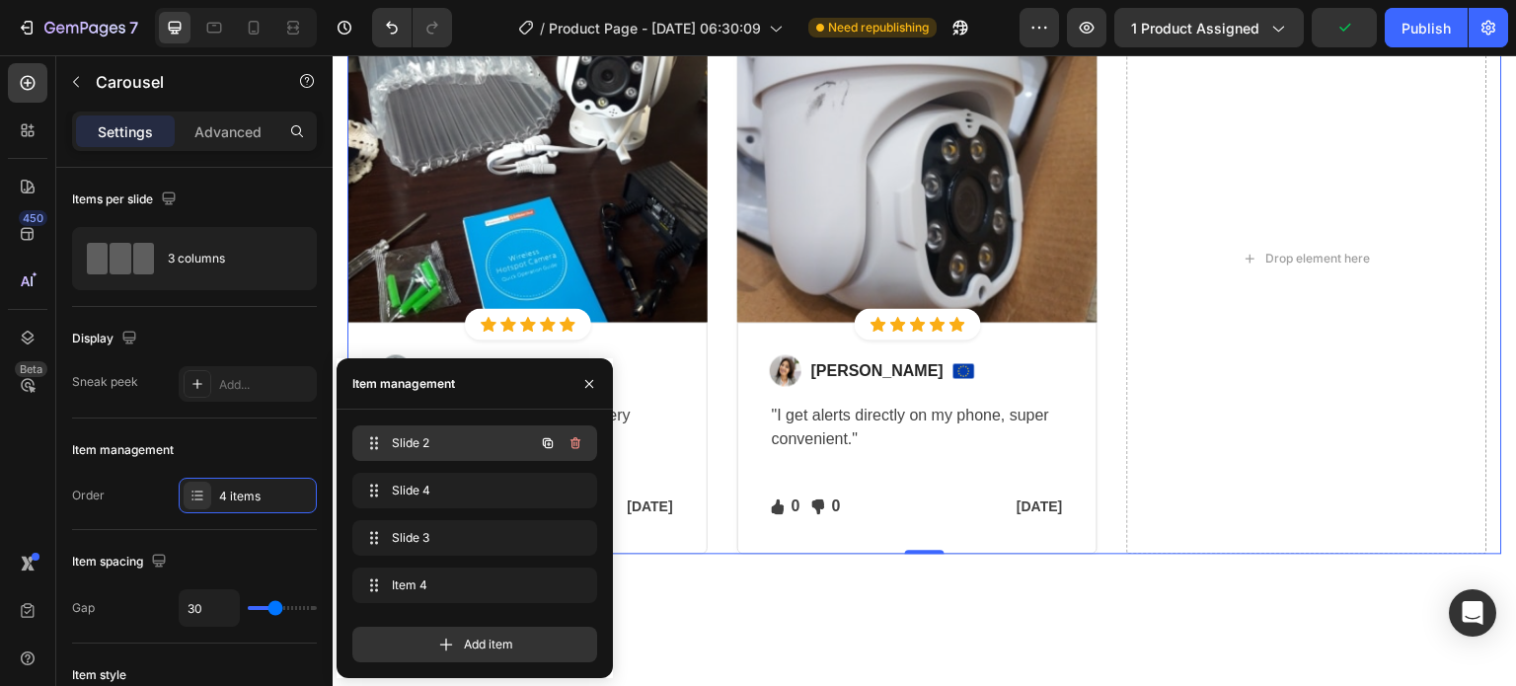
click at [476, 454] on div "Slide 2 Slide 2" at bounding box center [447, 443] width 174 height 28
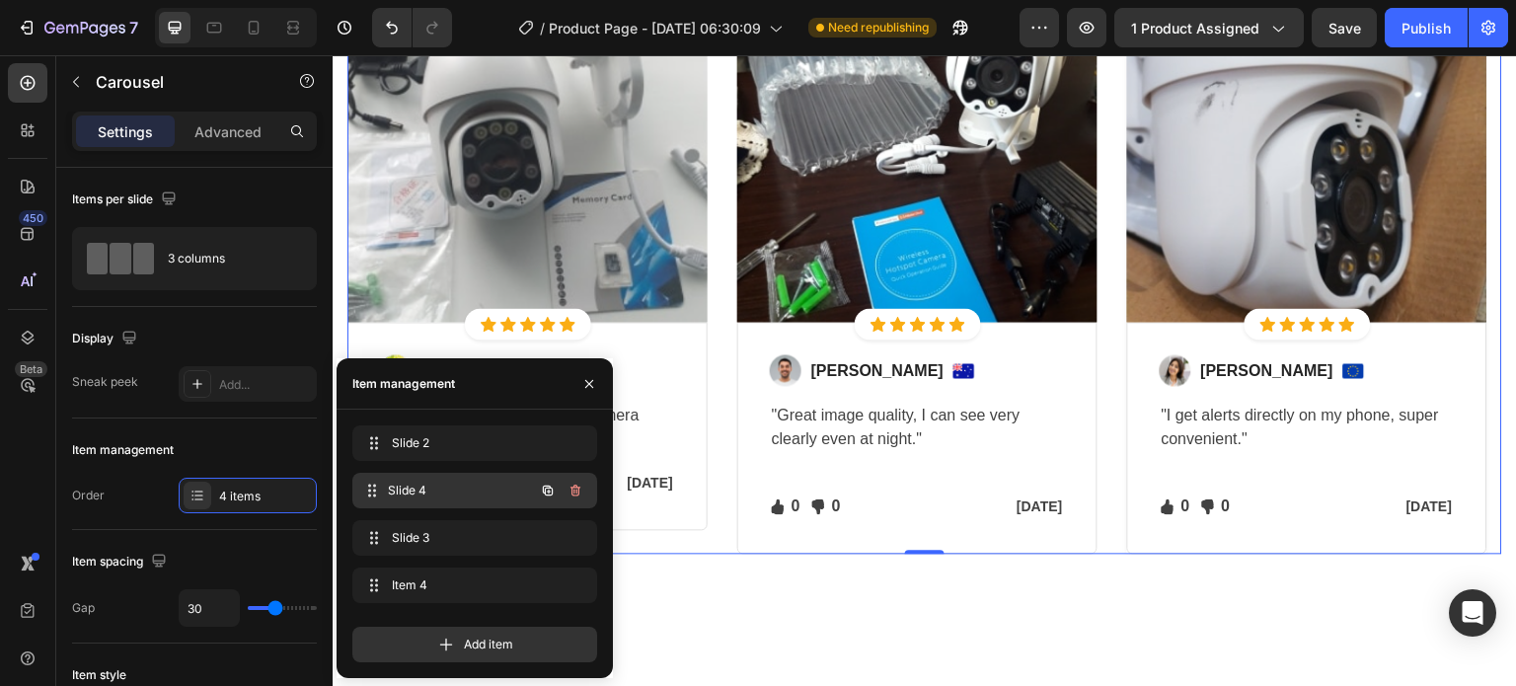
click at [474, 500] on div "Slide 4 Slide 4" at bounding box center [447, 491] width 174 height 28
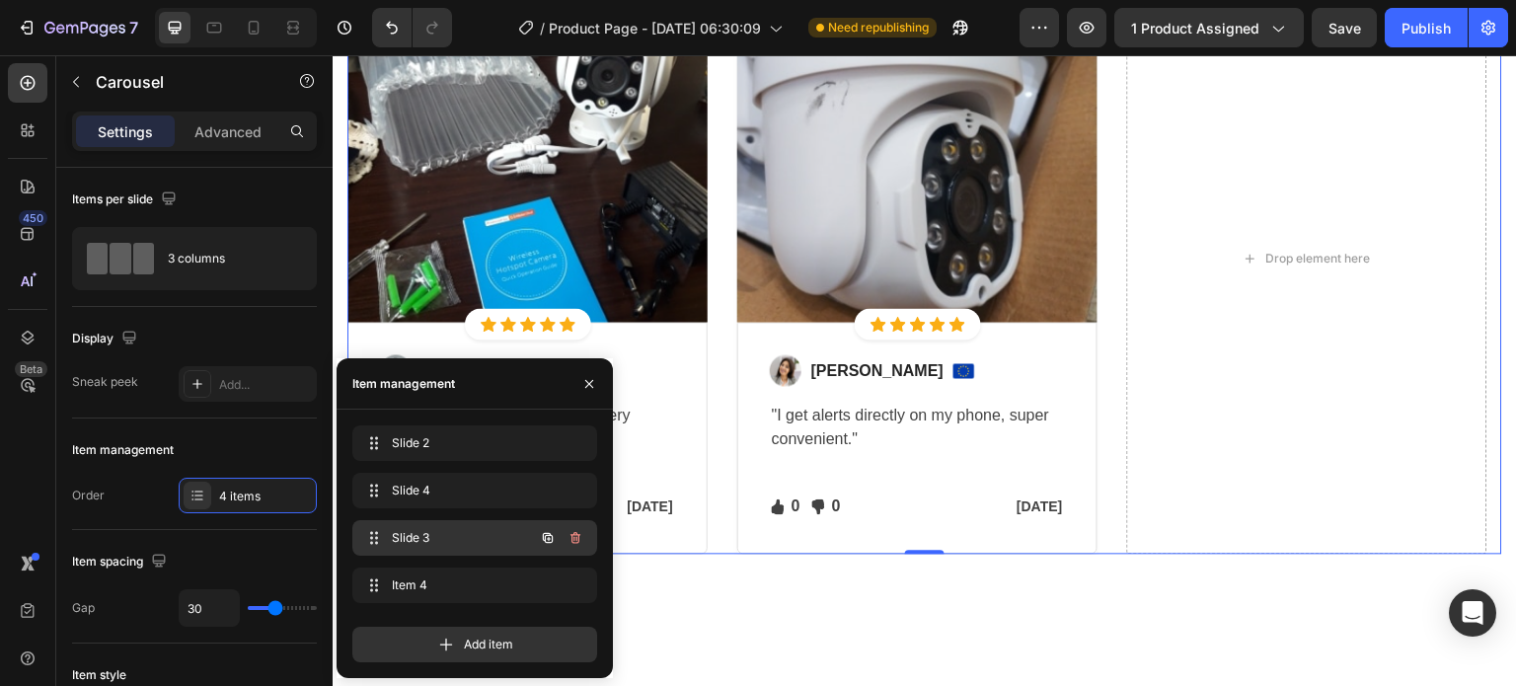
click at [456, 544] on span "Slide 3" at bounding box center [448, 538] width 112 height 18
click at [456, 544] on span "Slide 3" at bounding box center [461, 538] width 146 height 18
click at [446, 563] on div "Slide 2 Slide 2 Slide 4 Slide 4 Slide 3 Slide 3 Item 4 Item 4" at bounding box center [474, 518] width 245 height 186
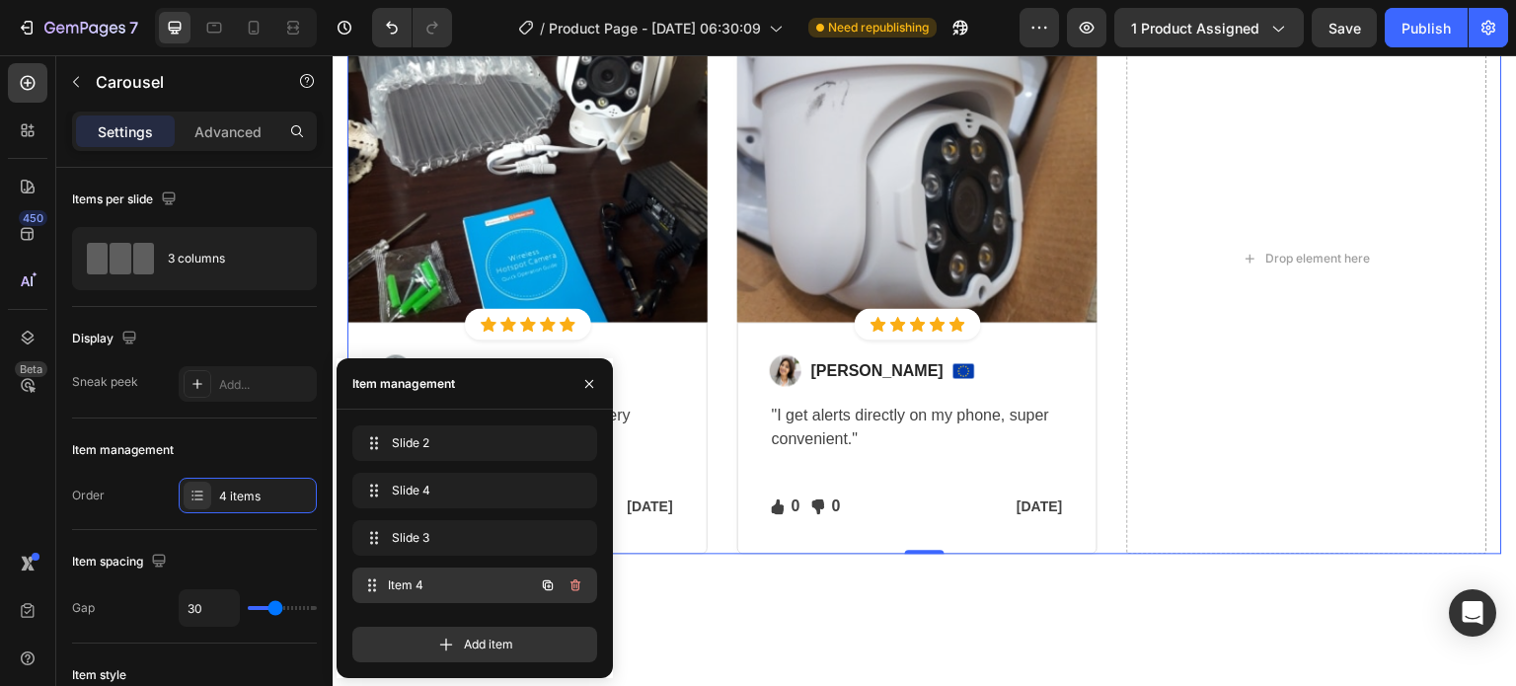
click at [442, 586] on span "Item 4" at bounding box center [461, 585] width 146 height 18
click at [441, 586] on span "Item 4" at bounding box center [448, 585] width 112 height 18
click at [574, 590] on icon "button" at bounding box center [575, 585] width 10 height 12
click at [573, 590] on div "Delete" at bounding box center [562, 585] width 37 height 18
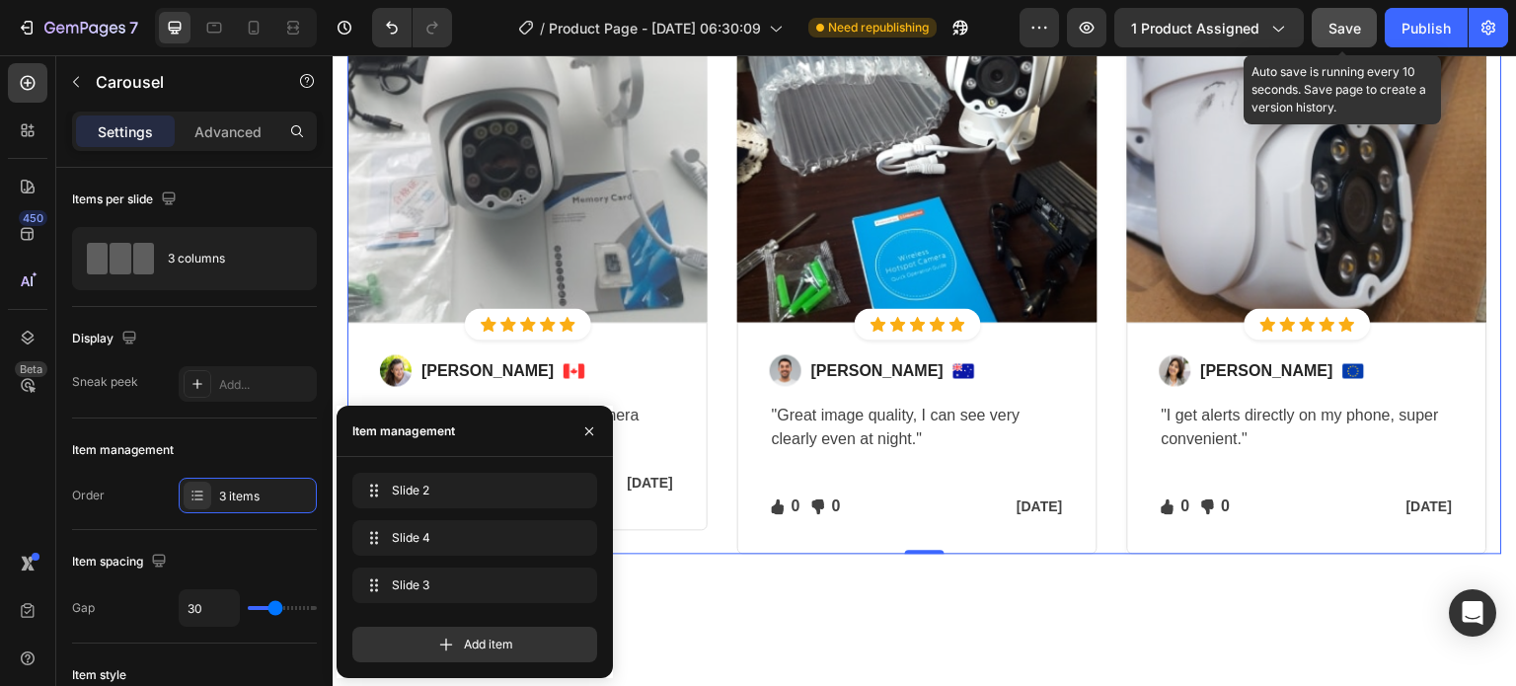
click at [1317, 27] on button "Save" at bounding box center [1343, 27] width 65 height 39
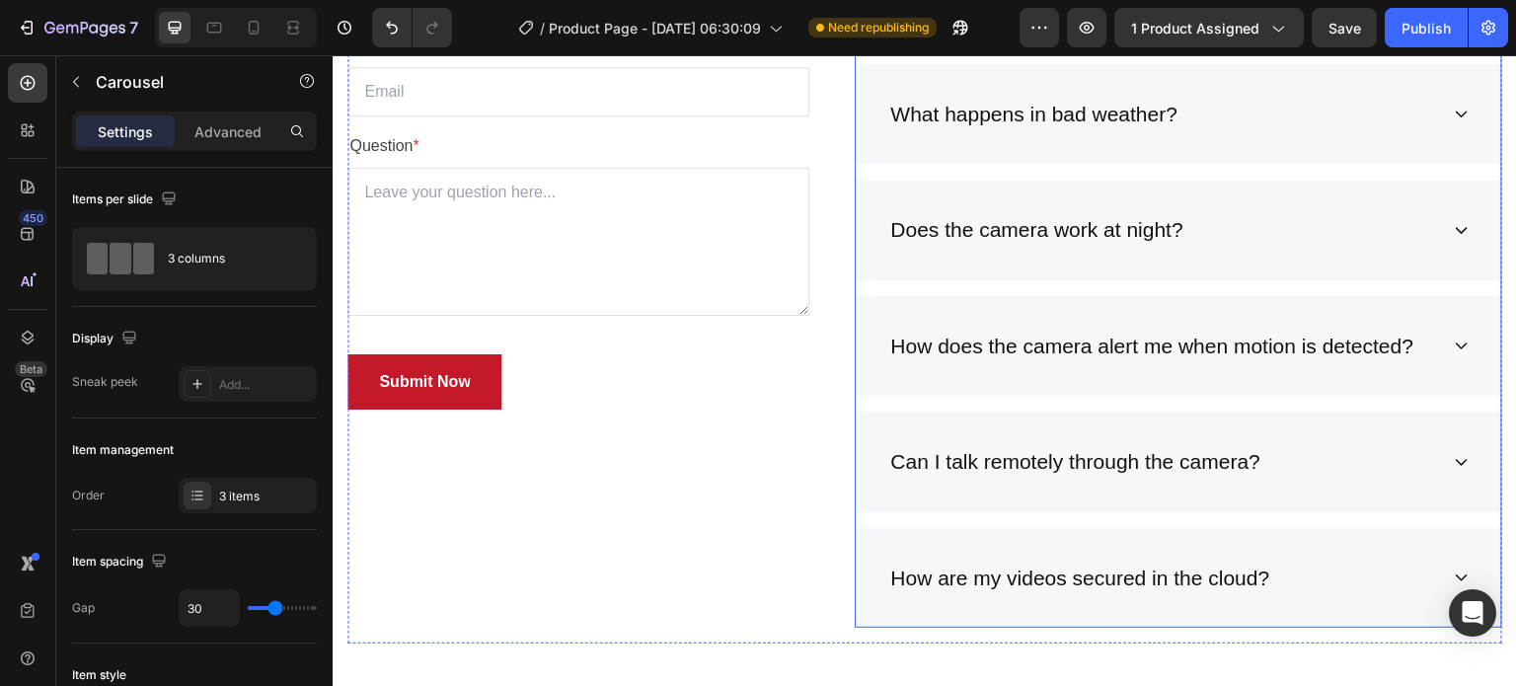
scroll to position [5822, 0]
